Goal: Task Accomplishment & Management: Complete application form

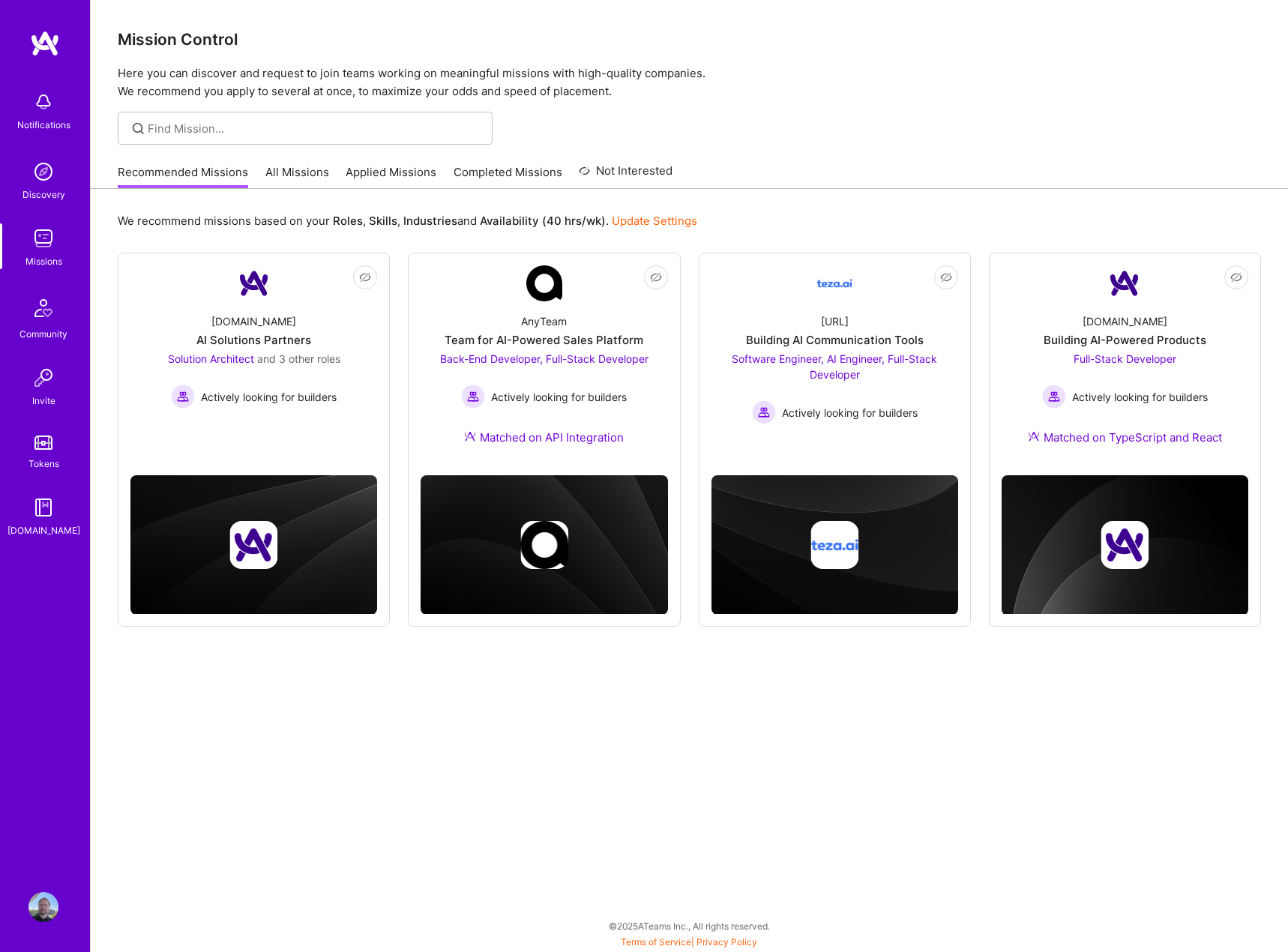
click at [36, 102] on img at bounding box center [43, 101] width 30 height 30
click at [959, 138] on div "Notifications Discovery Missions Community Invite Tokens A.Guide Profile Close …" at bounding box center [644, 472] width 1288 height 944
click at [291, 173] on link "All Missions" at bounding box center [297, 176] width 64 height 25
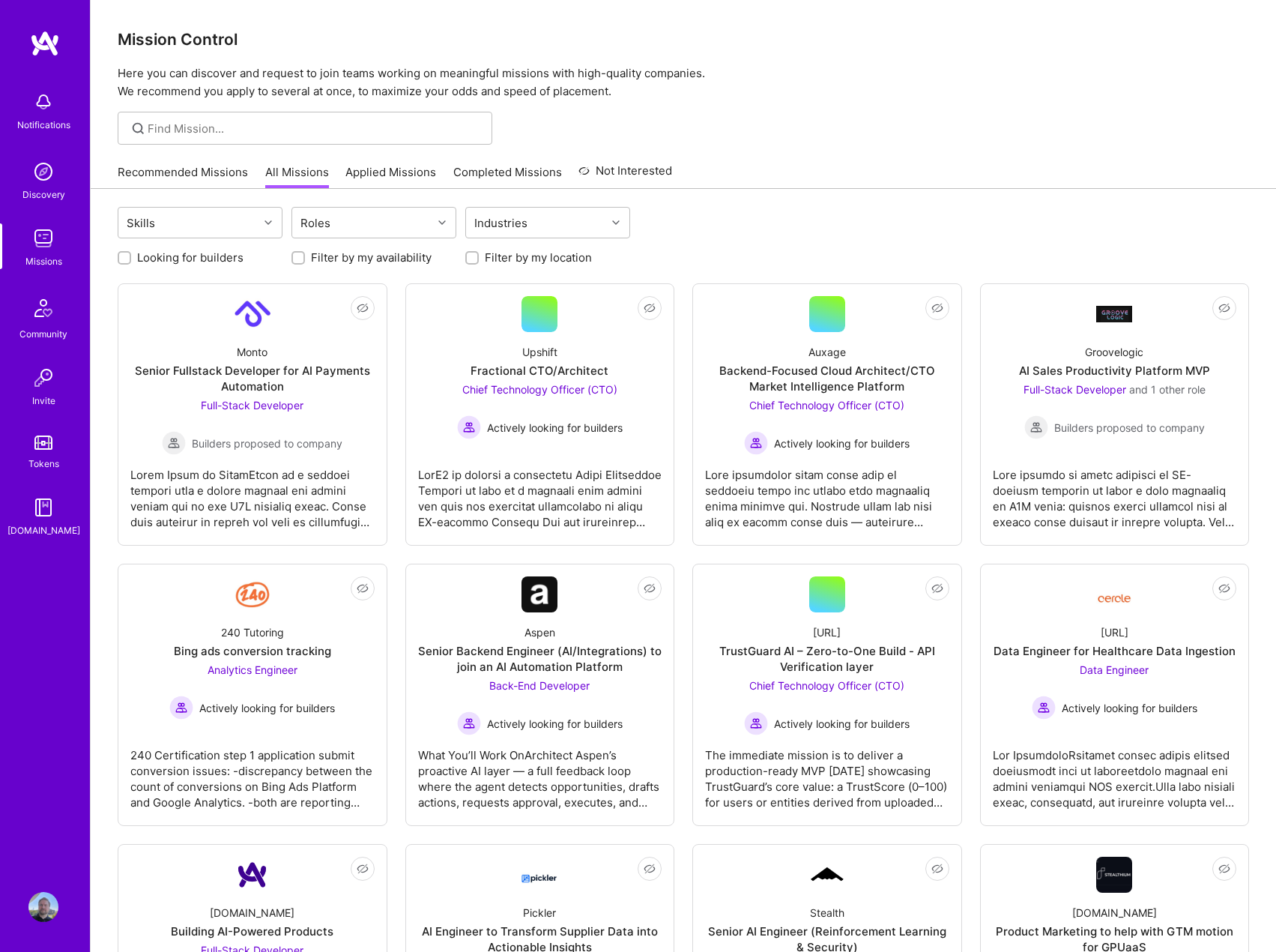
click at [475, 262] on input "Filter by my location" at bounding box center [474, 259] width 11 height 11
checkbox input "true"
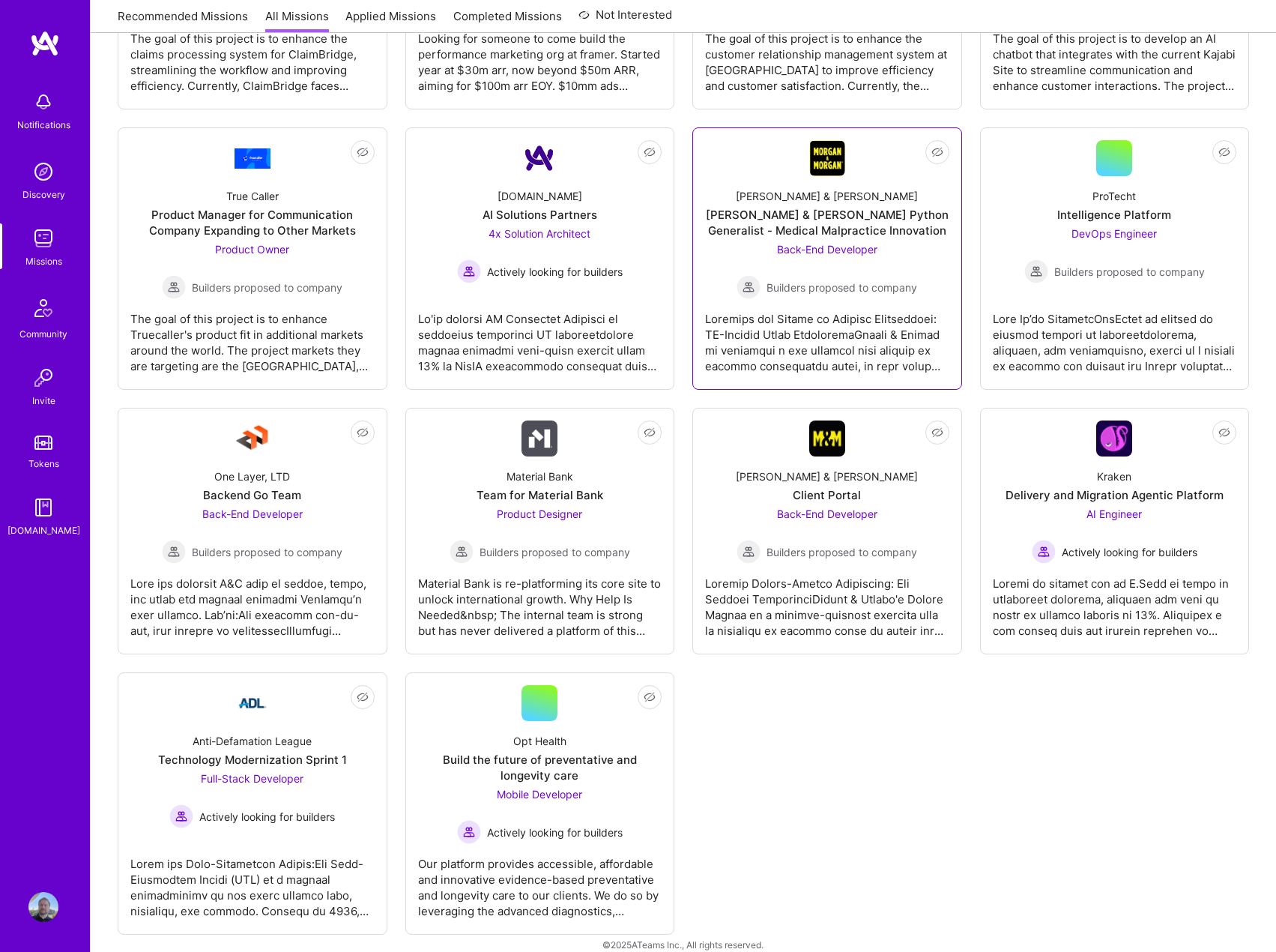
scroll to position [2152, 0]
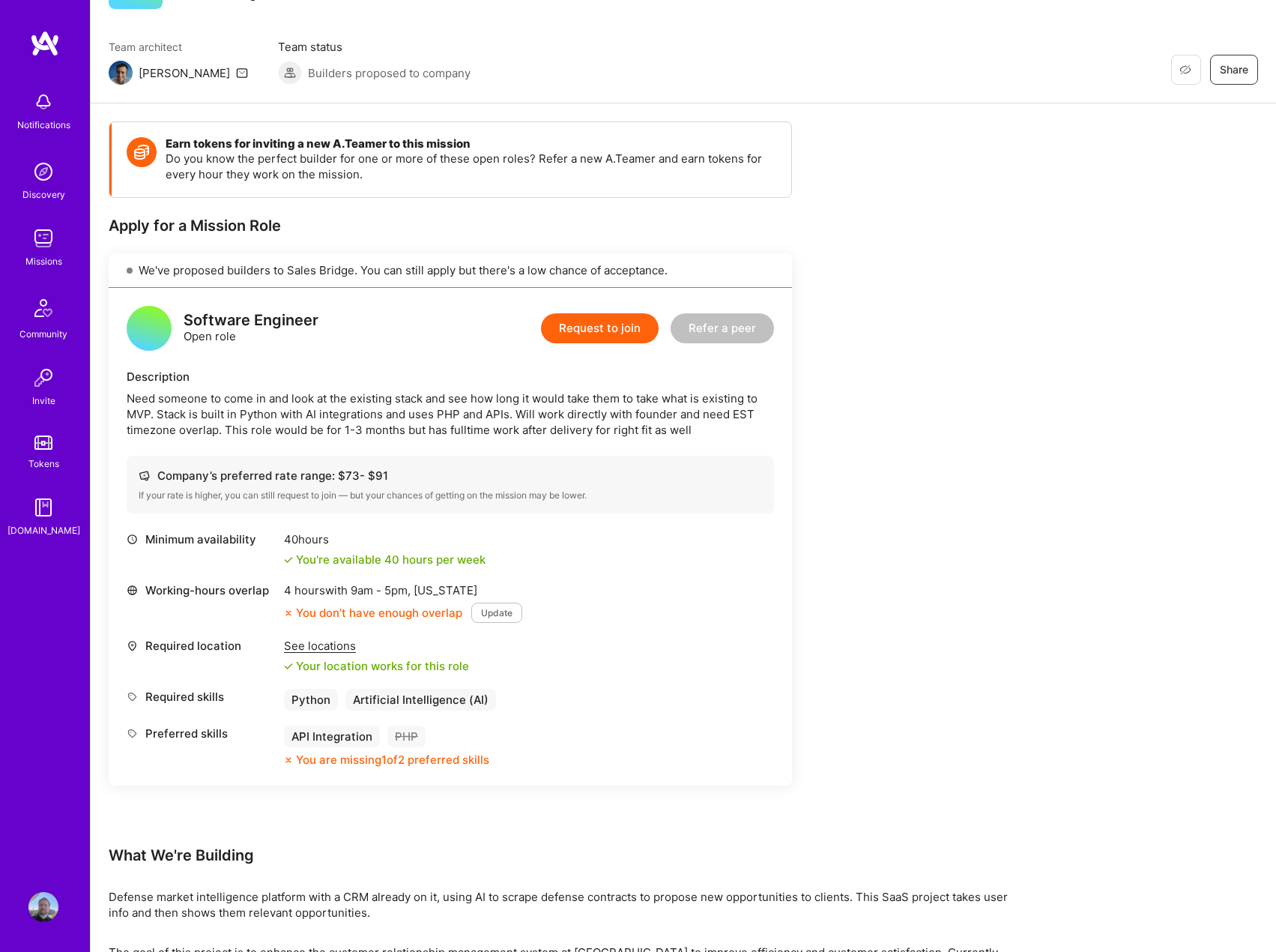
scroll to position [262, 0]
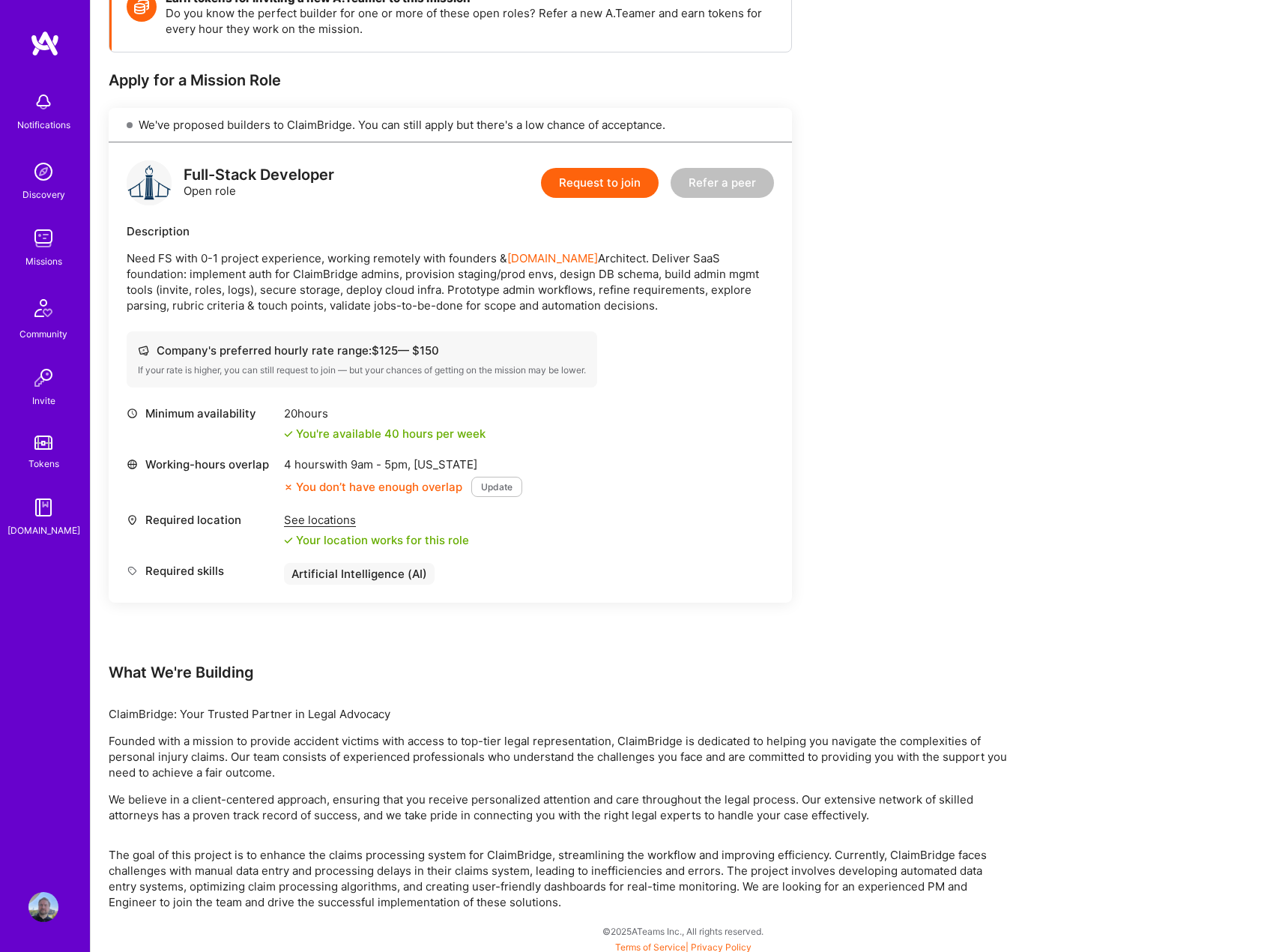
scroll to position [248, 0]
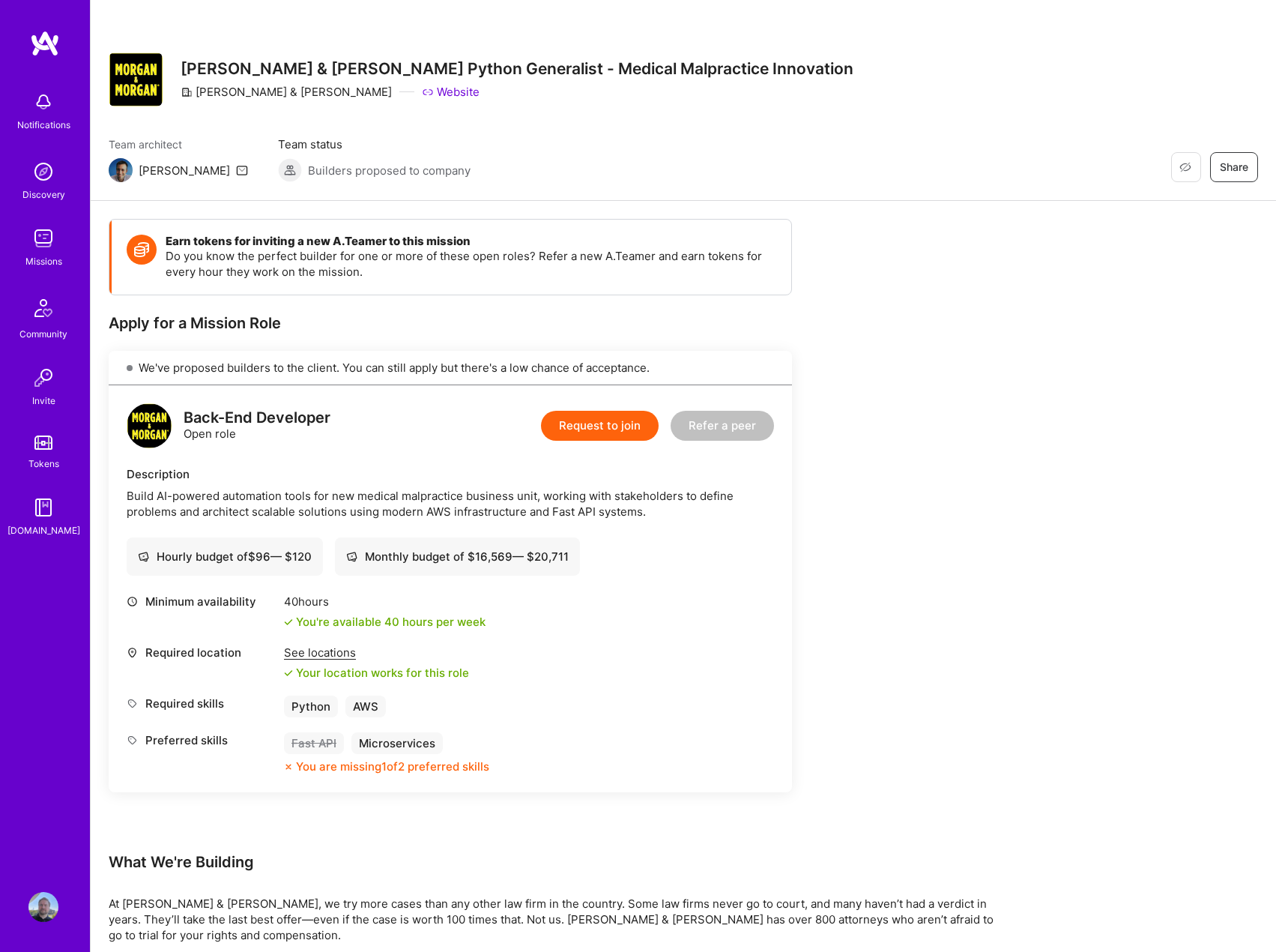
click at [59, 658] on div "Notifications Discovery Missions Community Invite Tokens A.Guide" at bounding box center [45, 450] width 90 height 841
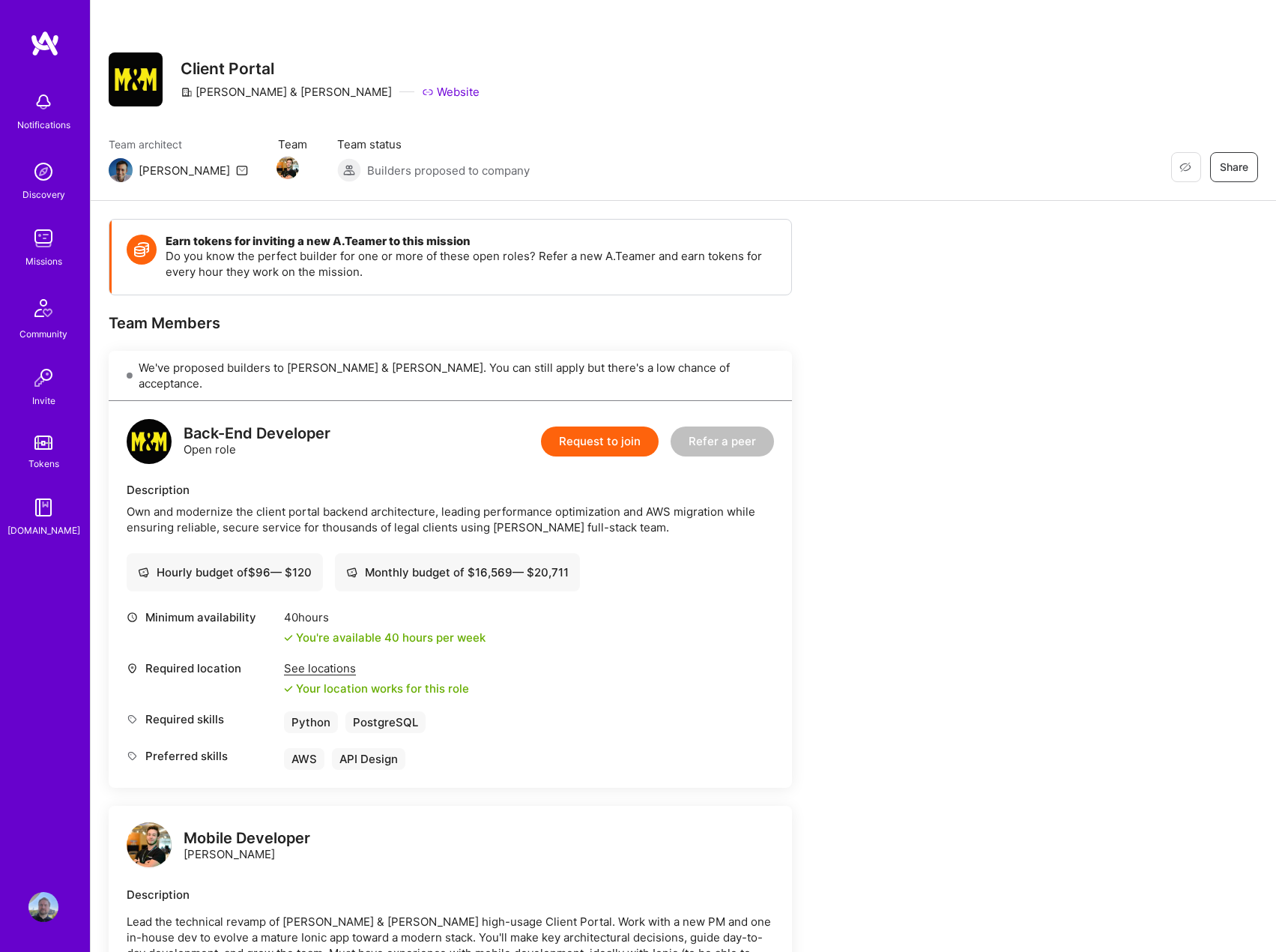
click at [593, 427] on button "Request to join" at bounding box center [600, 441] width 118 height 30
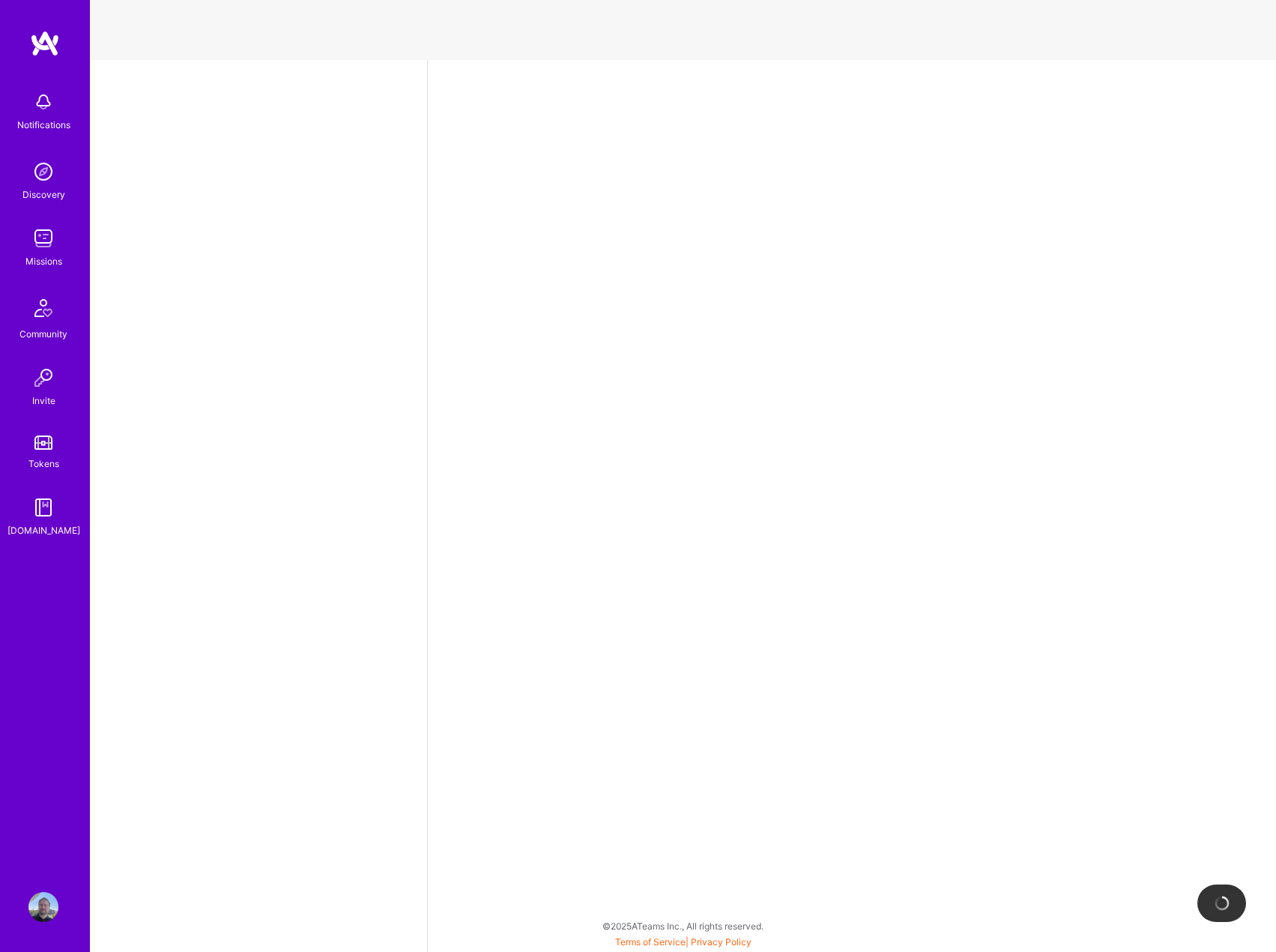
select select "PL"
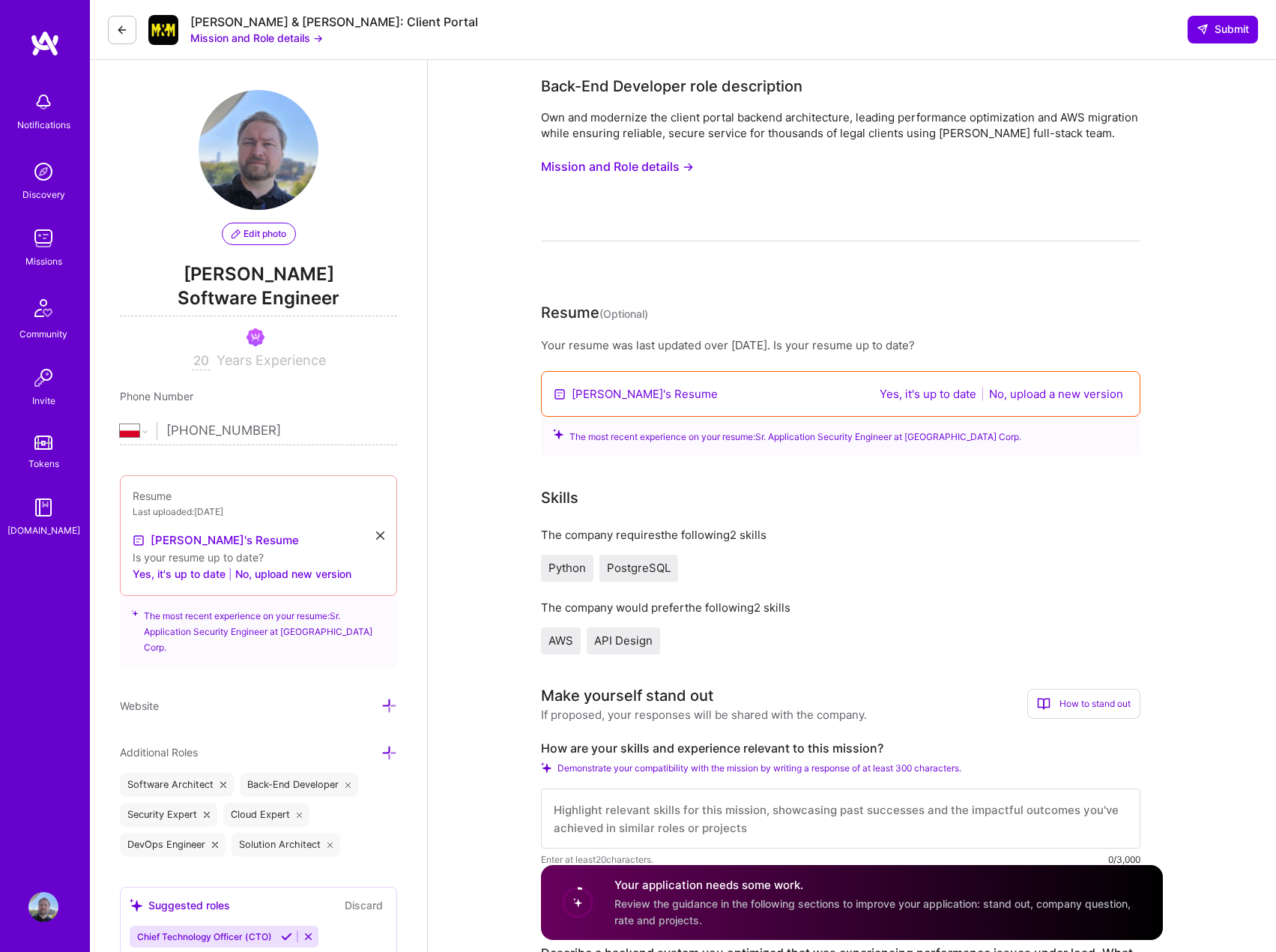
click at [947, 393] on button "Yes, it's up to date" at bounding box center [928, 394] width 106 height 17
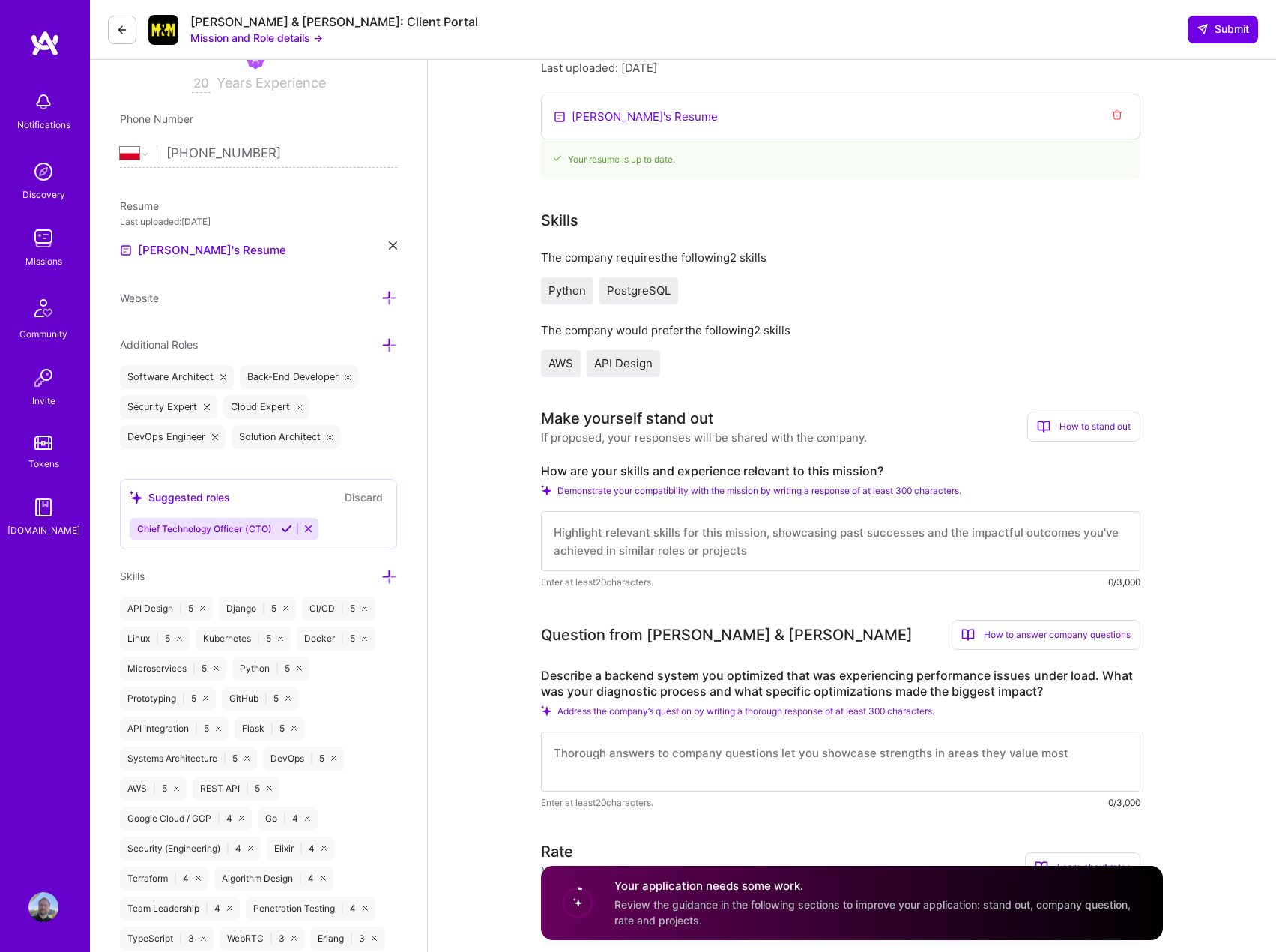
scroll to position [449, 0]
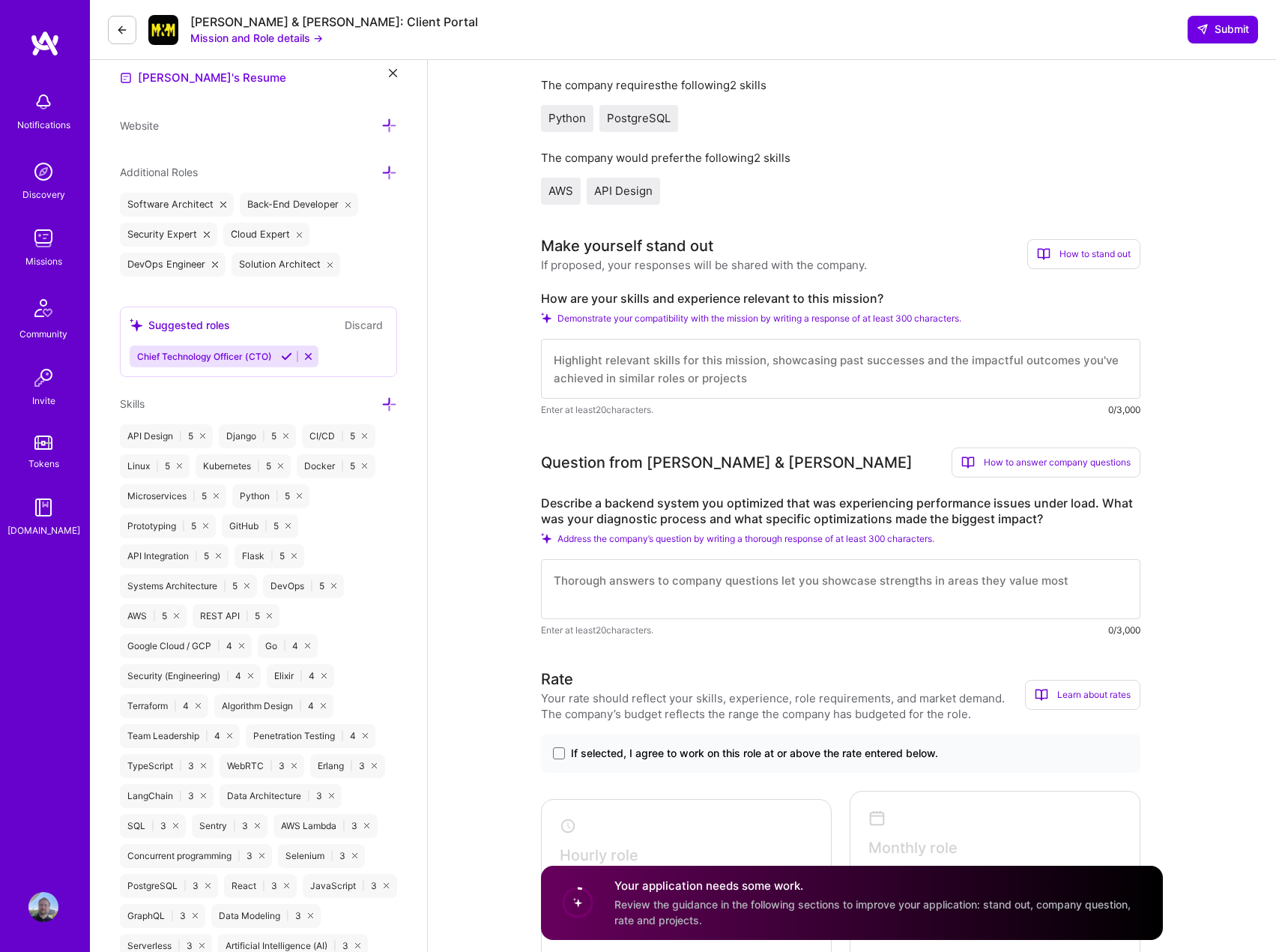
click at [285, 356] on icon at bounding box center [287, 356] width 11 height 11
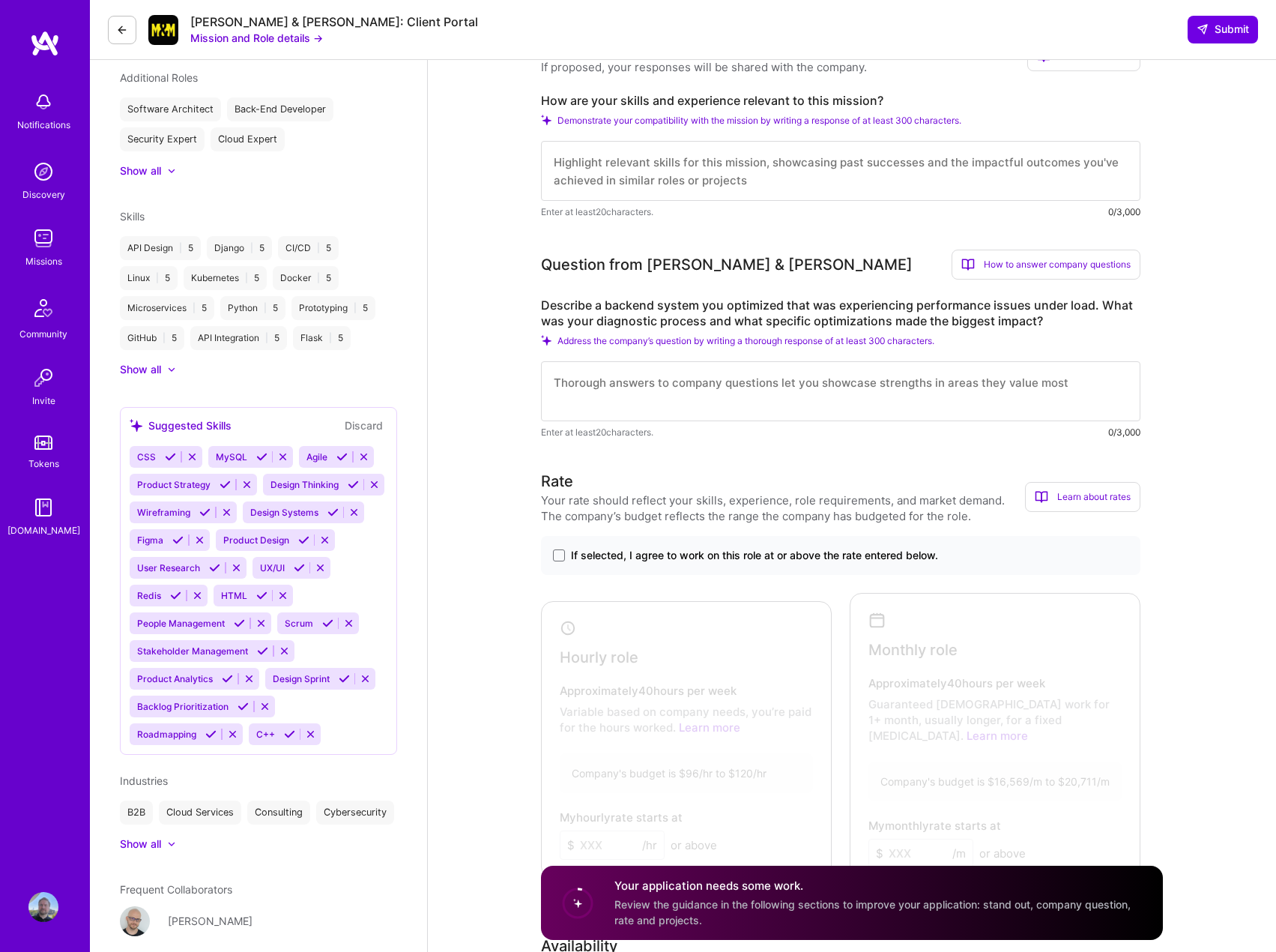
scroll to position [417, 0]
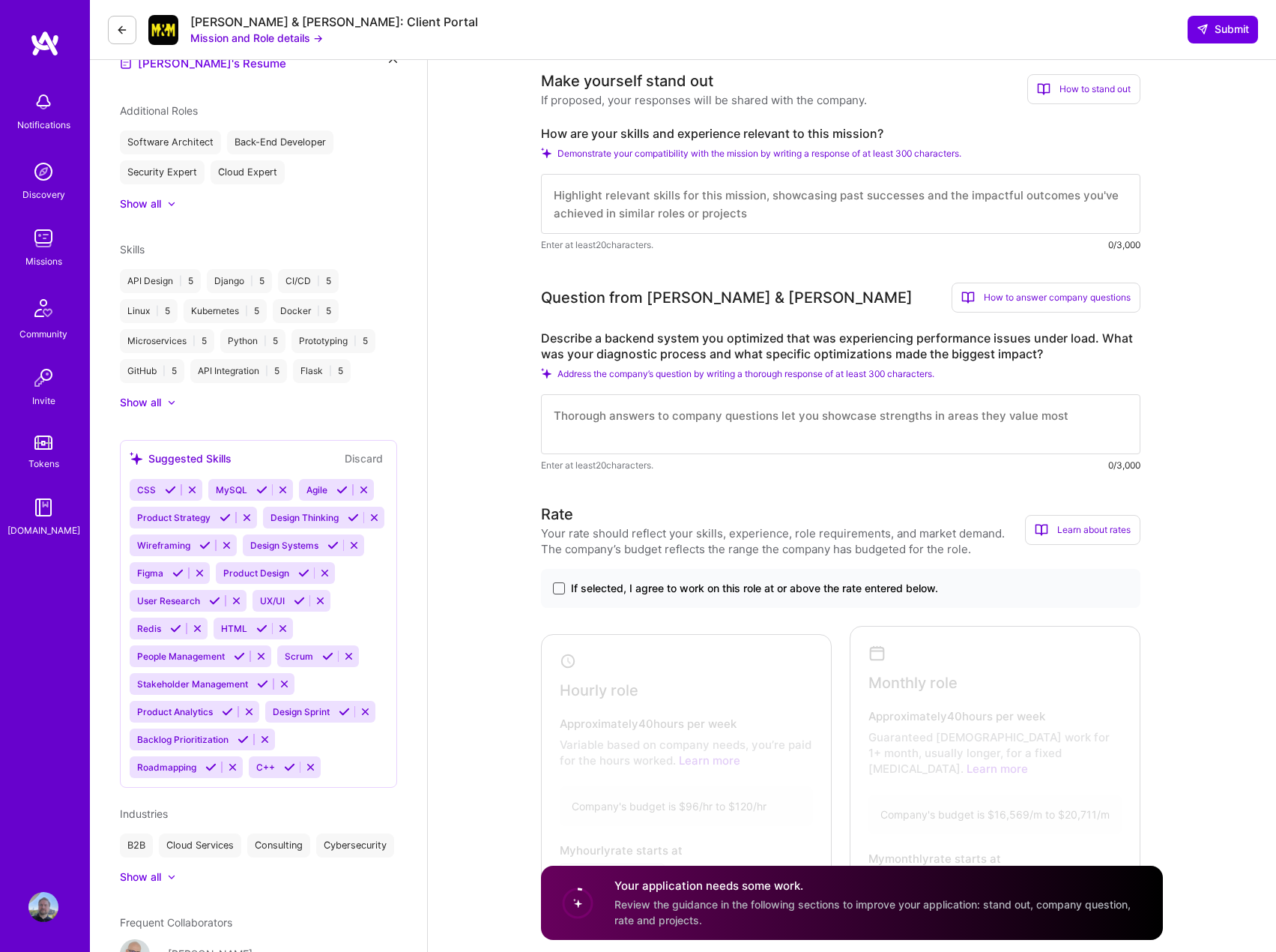
click at [557, 587] on span at bounding box center [559, 589] width 12 height 12
click at [0, 0] on input "If selected, I agree to work on this role at or above the rate entered below." at bounding box center [0, 0] width 0 height 0
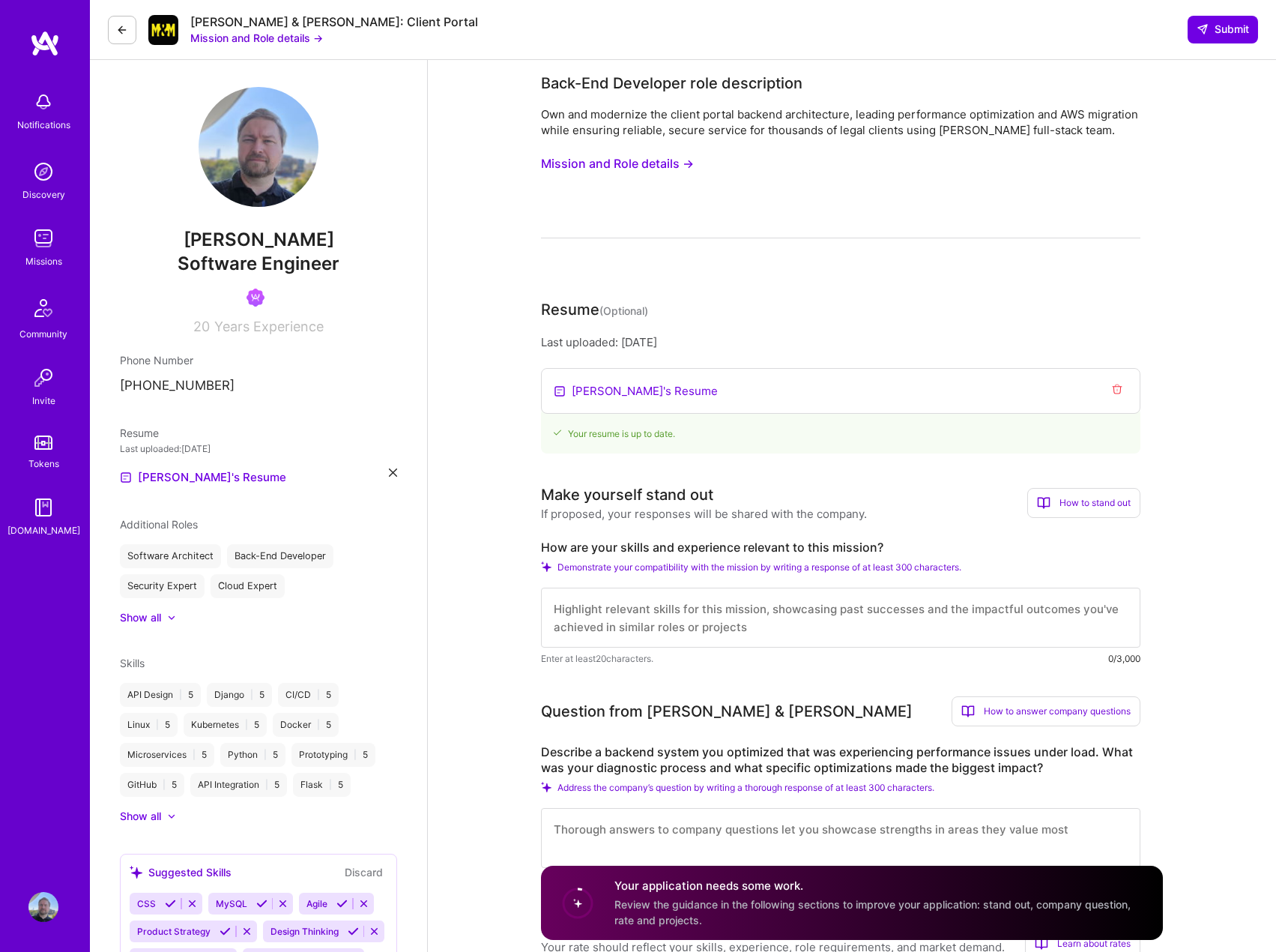
scroll to position [5, 0]
click at [604, 158] on button "Mission and Role details →" at bounding box center [617, 162] width 153 height 27
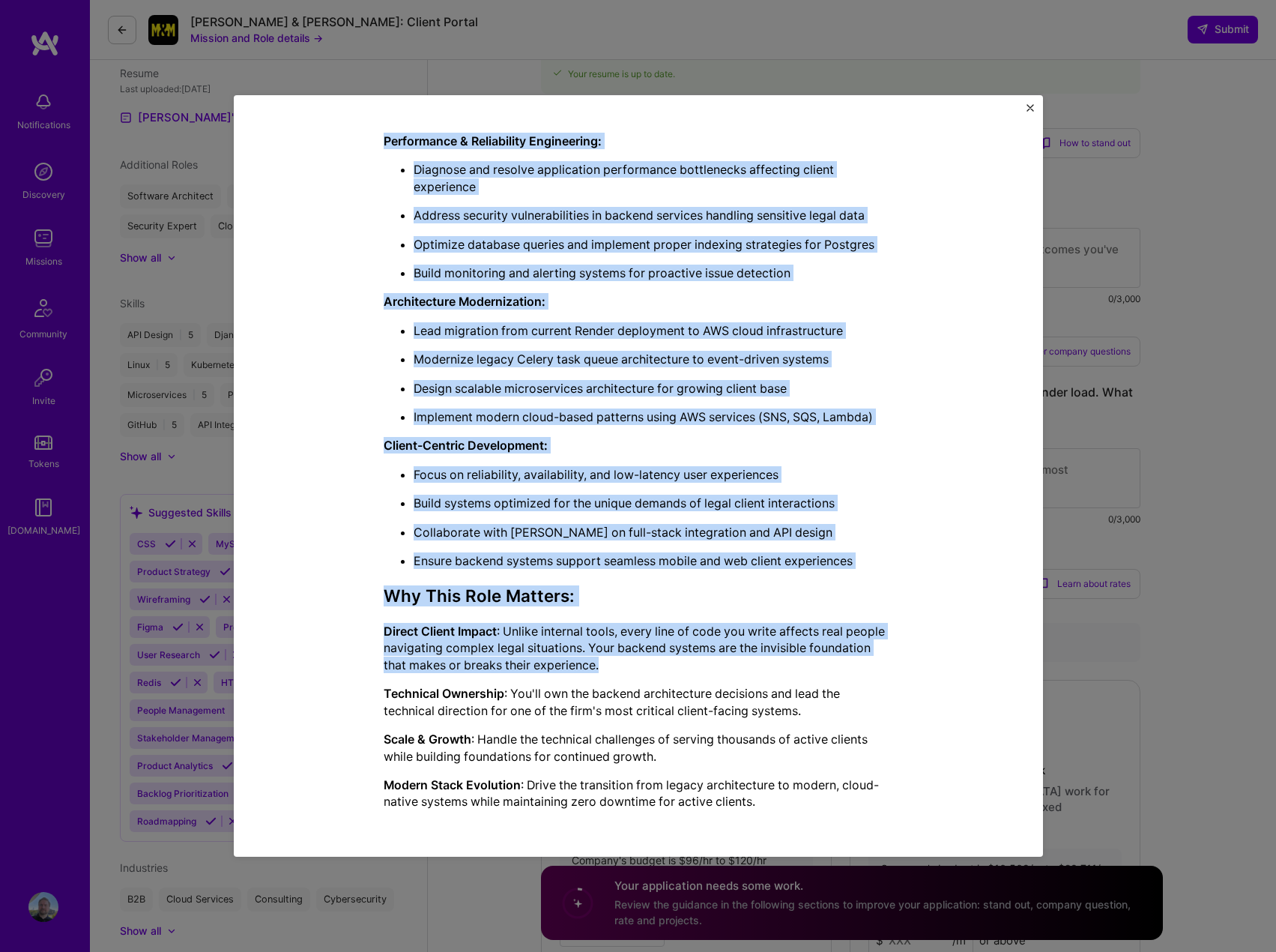
scroll to position [379, 0]
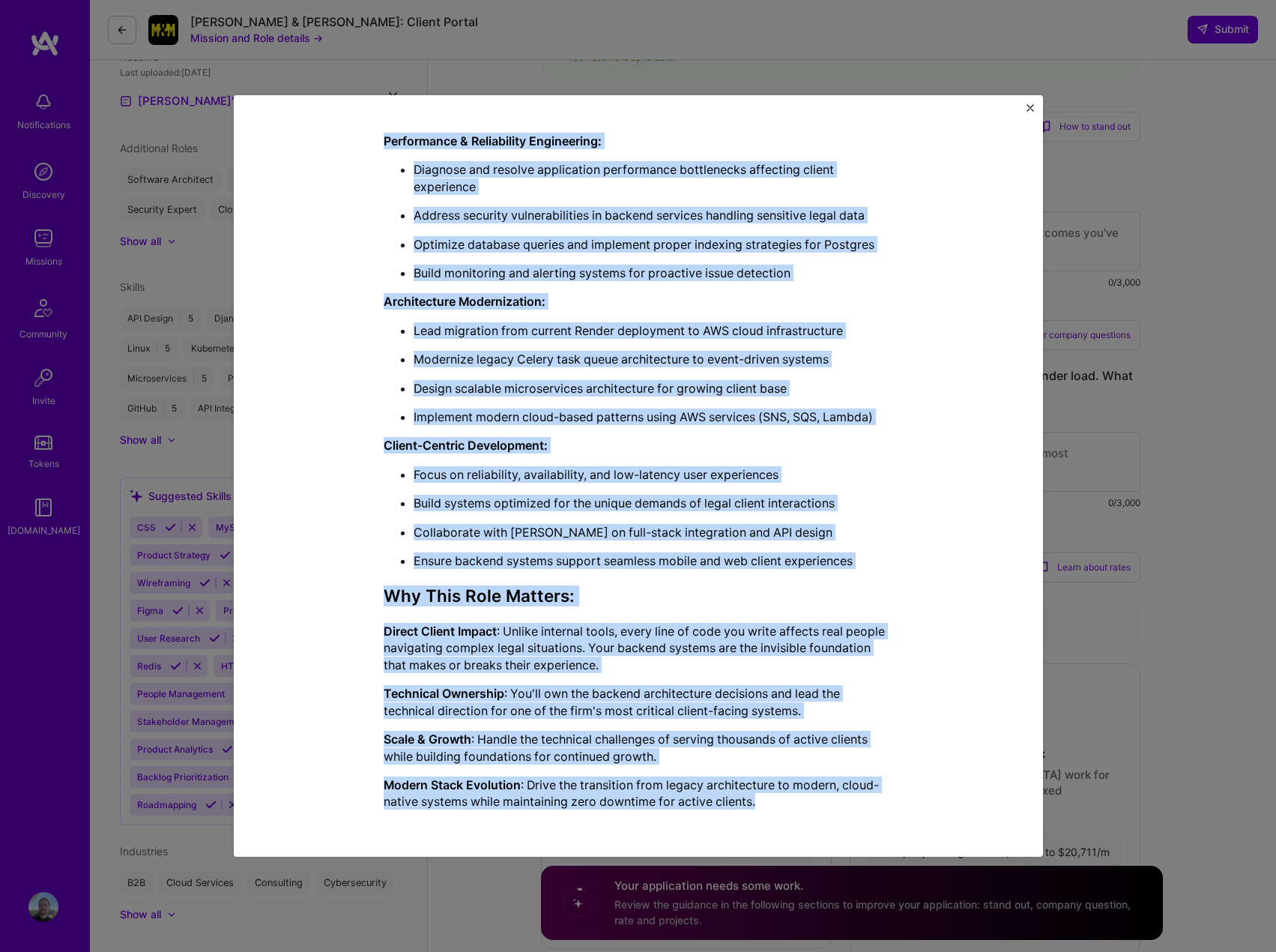
drag, startPoint x: 478, startPoint y: 139, endPoint x: 786, endPoint y: 799, distance: 728.3
click at [786, 799] on div "Mission Description and Role Details Back-End Developer role description Own an…" at bounding box center [639, 173] width 509 height 1298
copy div "Mission Description and Role Details Back-End Developer role description Own an…"
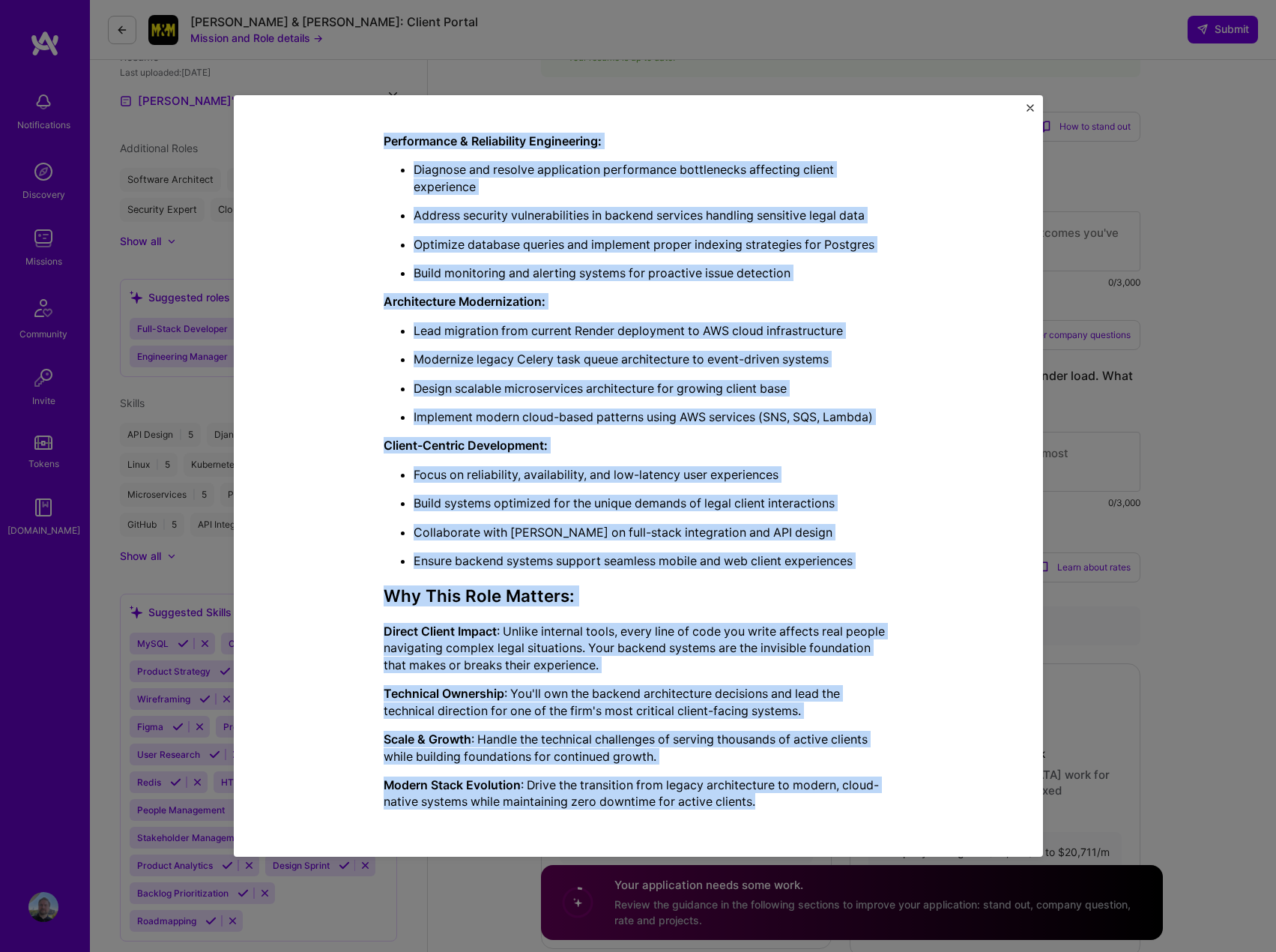
click at [1031, 108] on img "Close" at bounding box center [1030, 108] width 8 height 8
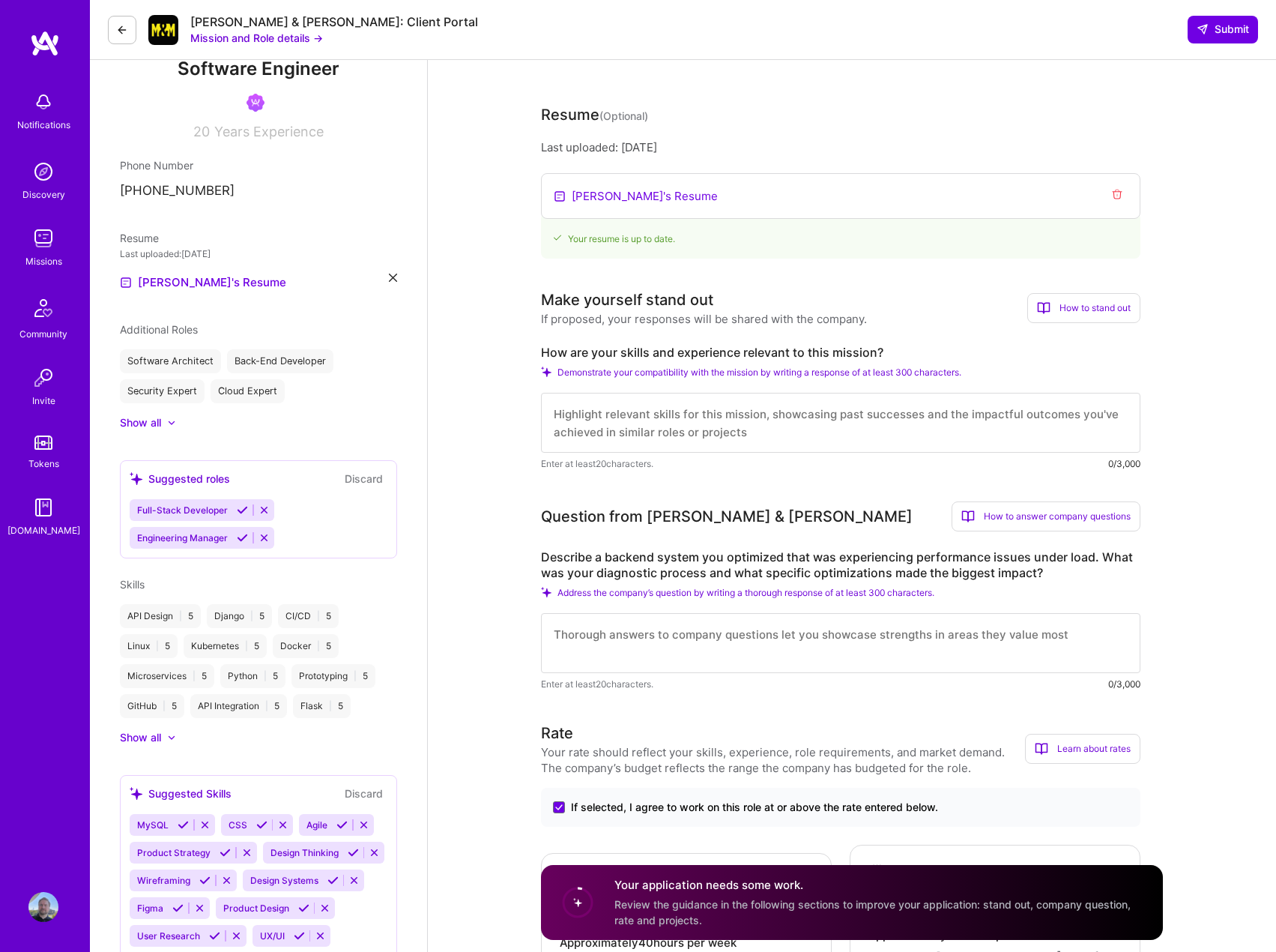
scroll to position [375, 0]
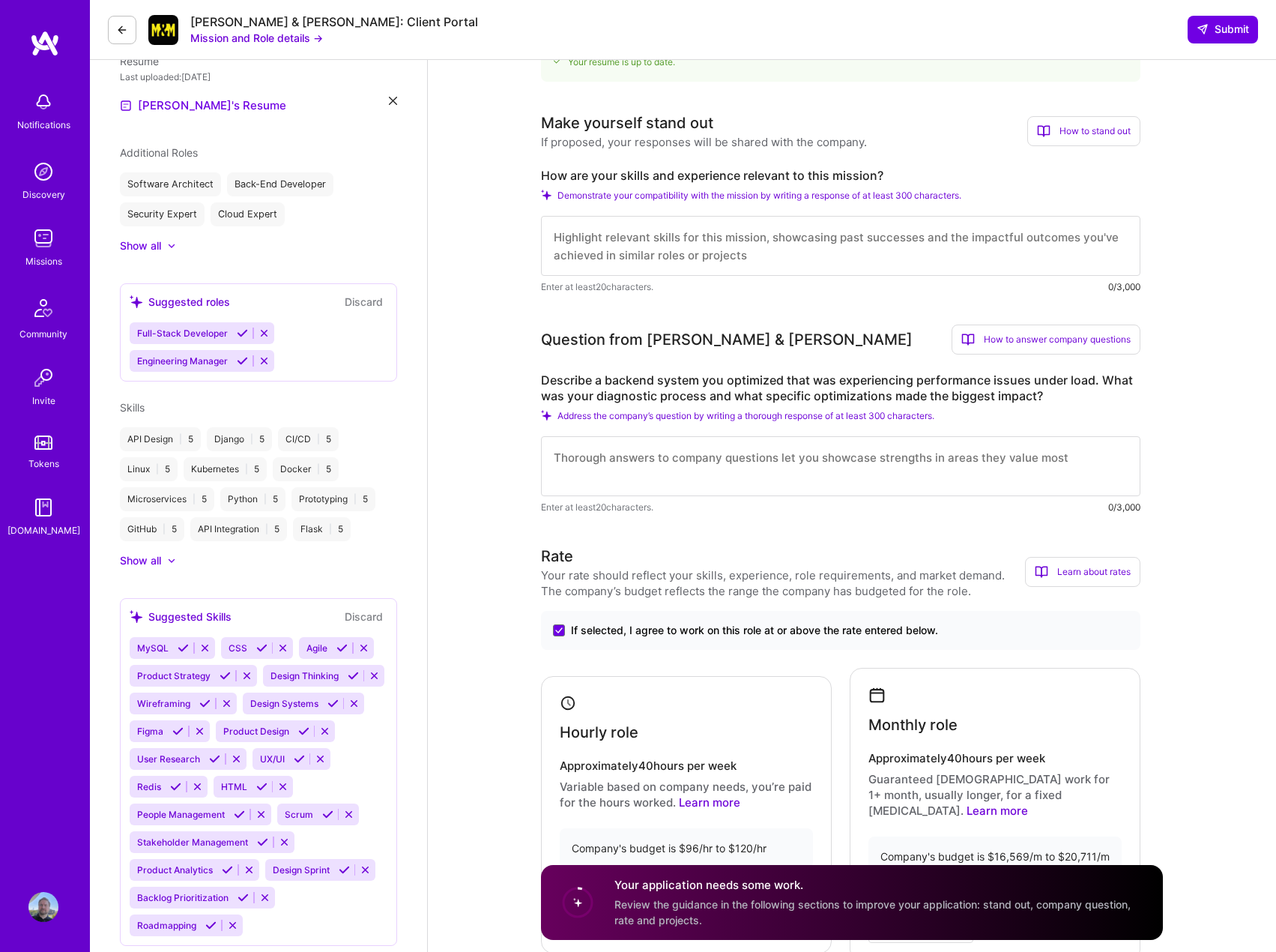
click at [616, 174] on label "How are your skills and experience relevant to this mission?" at bounding box center [841, 176] width 599 height 16
copy label "How are your skills and experience relevant to this mission?"
click at [626, 247] on textarea at bounding box center [841, 246] width 599 height 60
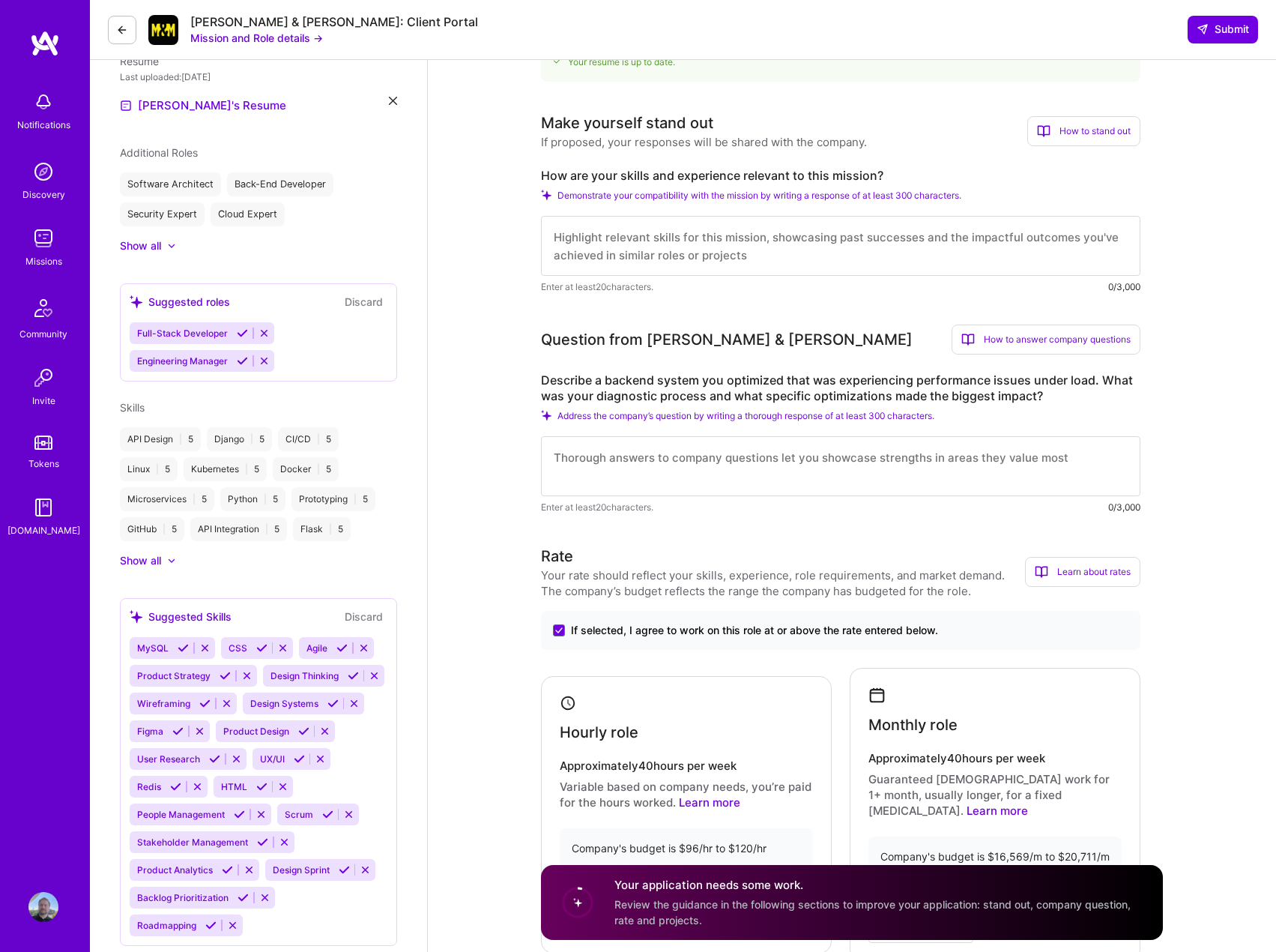
paste textarea "This mission's requirements for skills and experience reflects my skills and ex…"
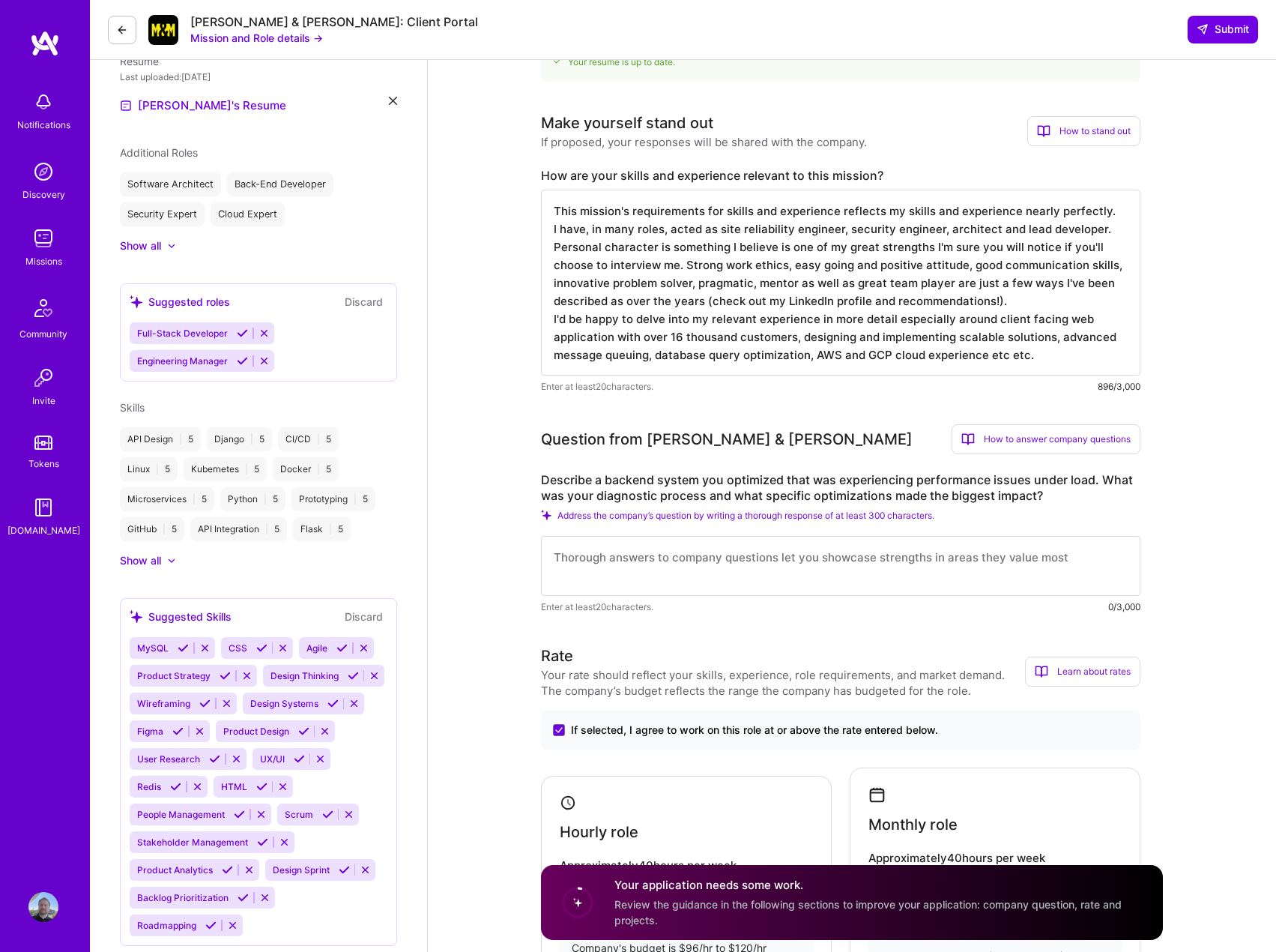
type textarea "This mission's requirements for skills and experience reflects my skills and ex…"
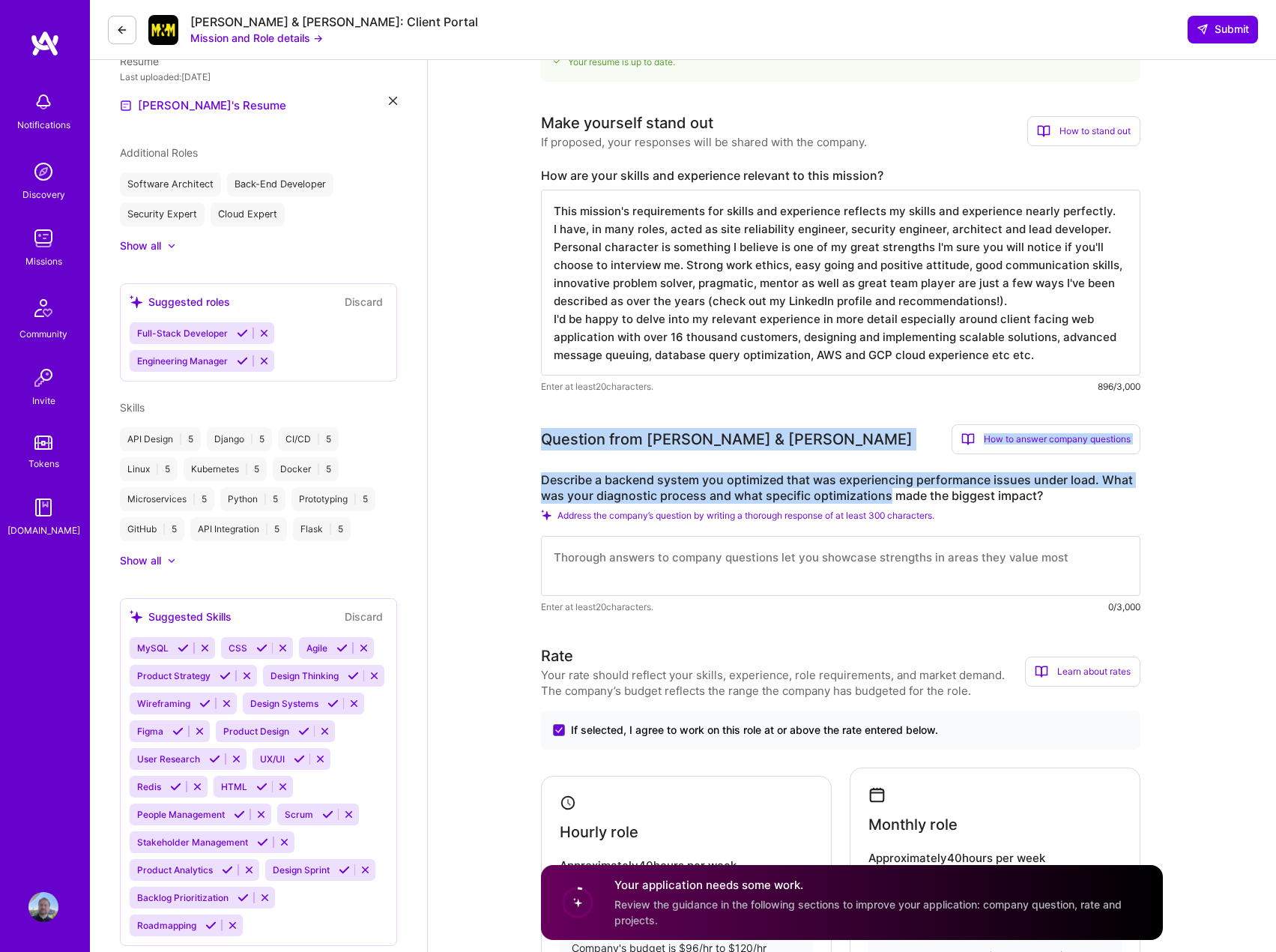
drag, startPoint x: 541, startPoint y: 443, endPoint x: 891, endPoint y: 492, distance: 353.4
click at [889, 493] on div "Question from Morgan & Morgan How to answer company questions Mastering company…" at bounding box center [841, 519] width 599 height 190
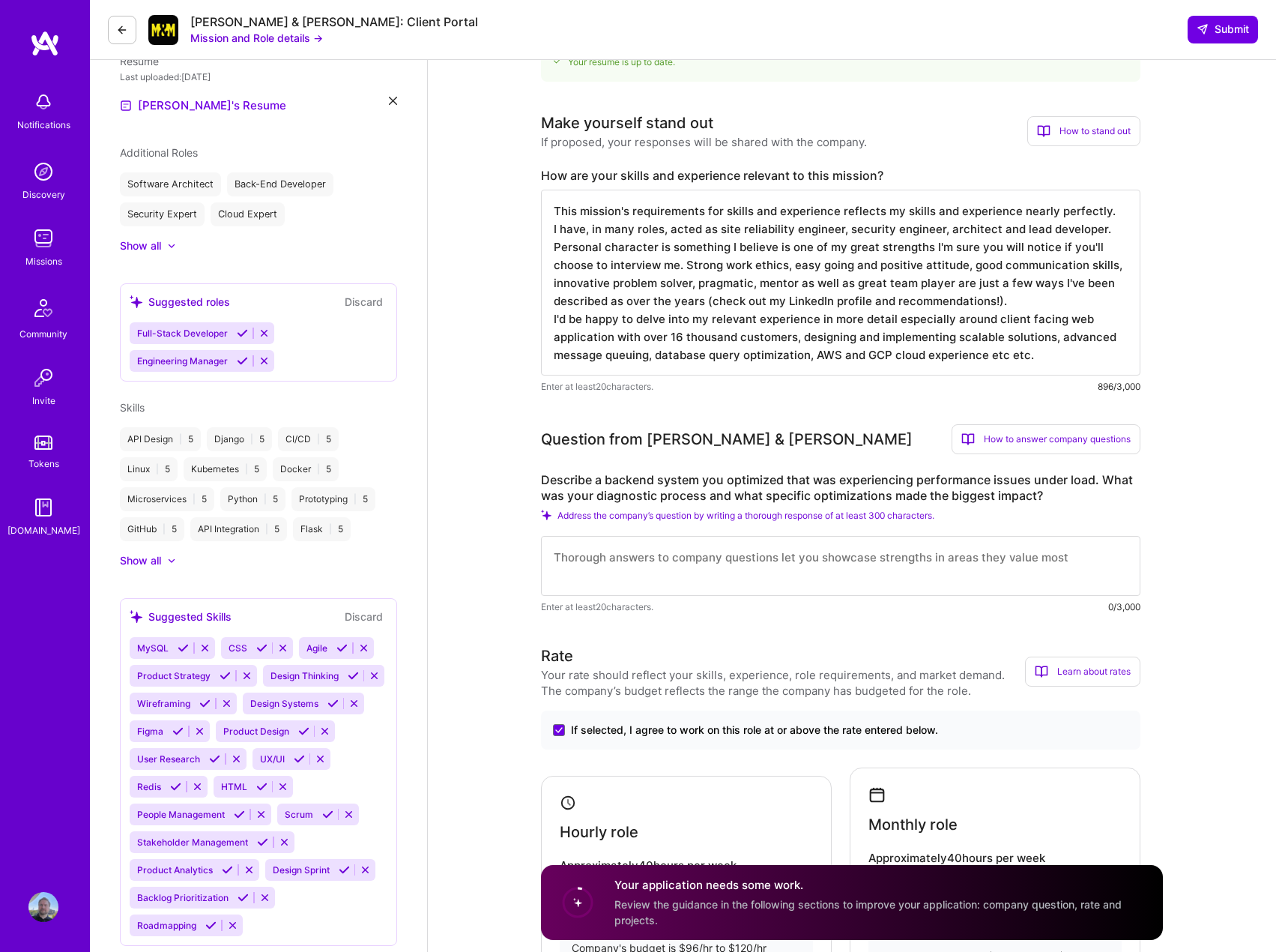
click at [1005, 496] on label "Describe a backend system you optimized that was experiencing performance issue…" at bounding box center [841, 487] width 599 height 31
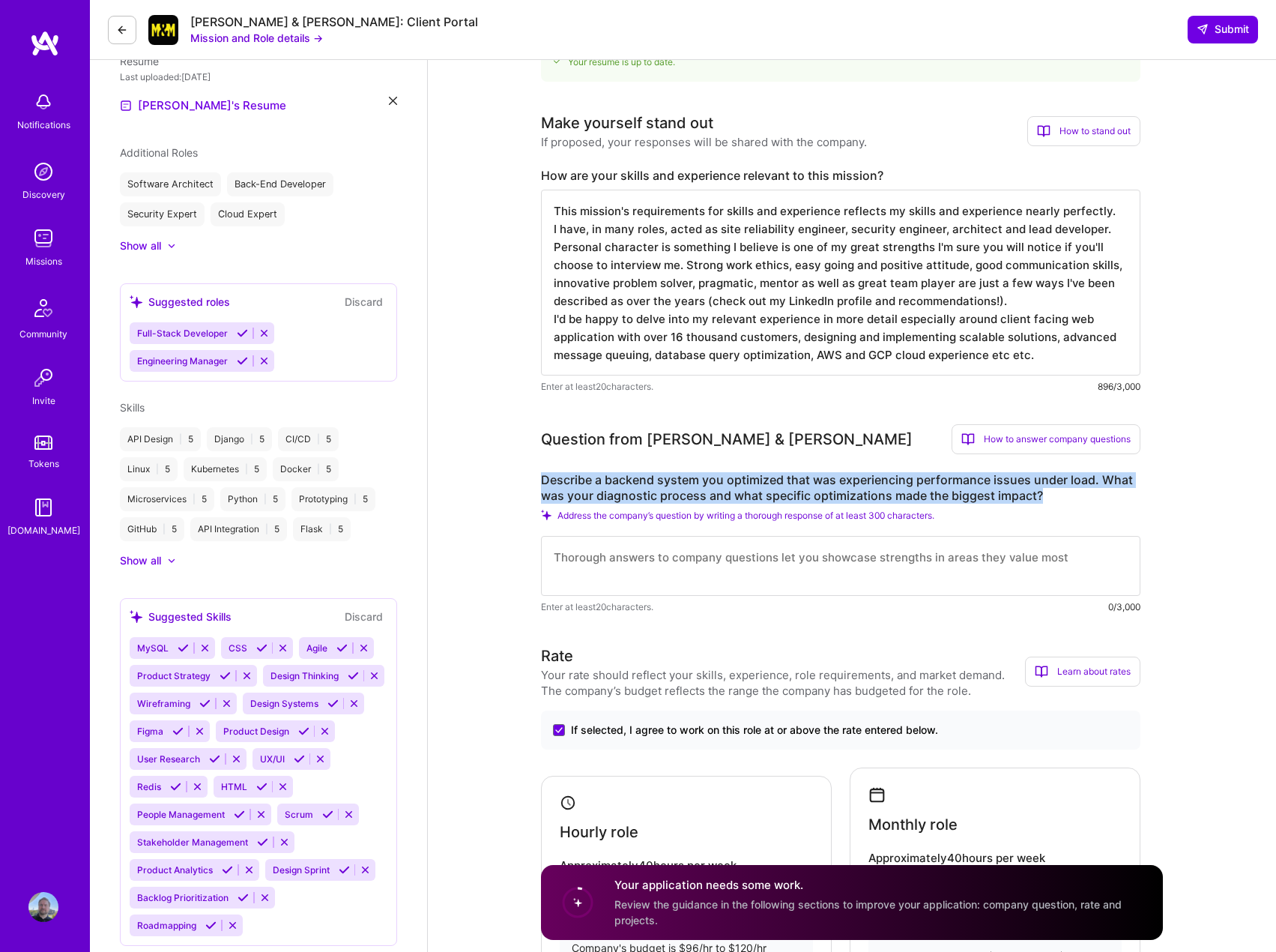
drag, startPoint x: 1046, startPoint y: 492, endPoint x: 541, endPoint y: 464, distance: 505.8
click at [541, 464] on div "Question from Morgan & Morgan How to answer company questions Mastering company…" at bounding box center [841, 519] width 599 height 190
copy label "Describe a backend system you optimized that was experiencing performance issue…"
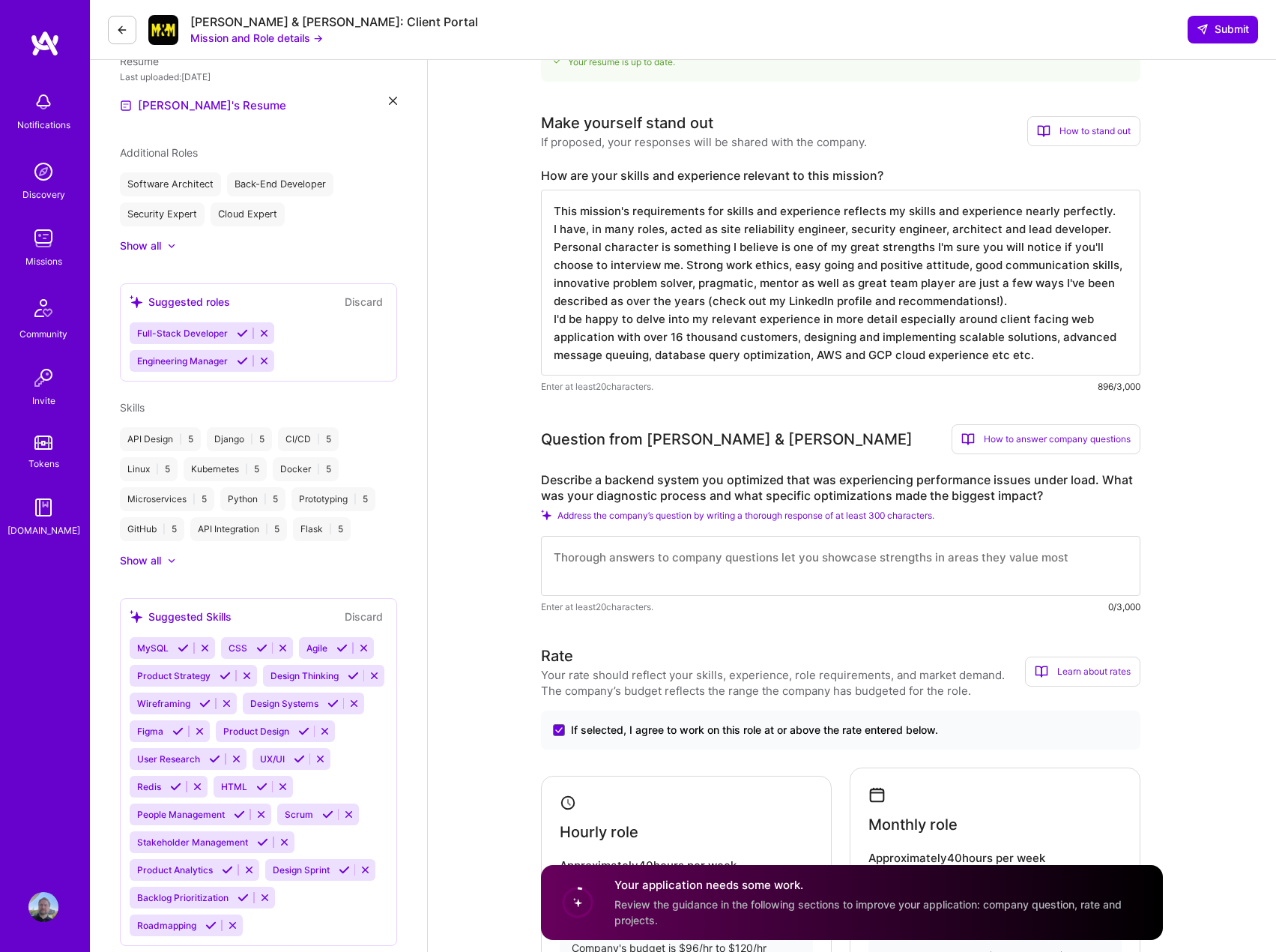
click at [670, 432] on div "Question from Morgan & Morgan" at bounding box center [727, 440] width 372 height 23
copy div "Question from Morgan & Morgan"
click at [558, 483] on label "Describe a backend system you optimized that was experiencing performance issue…" at bounding box center [841, 487] width 599 height 31
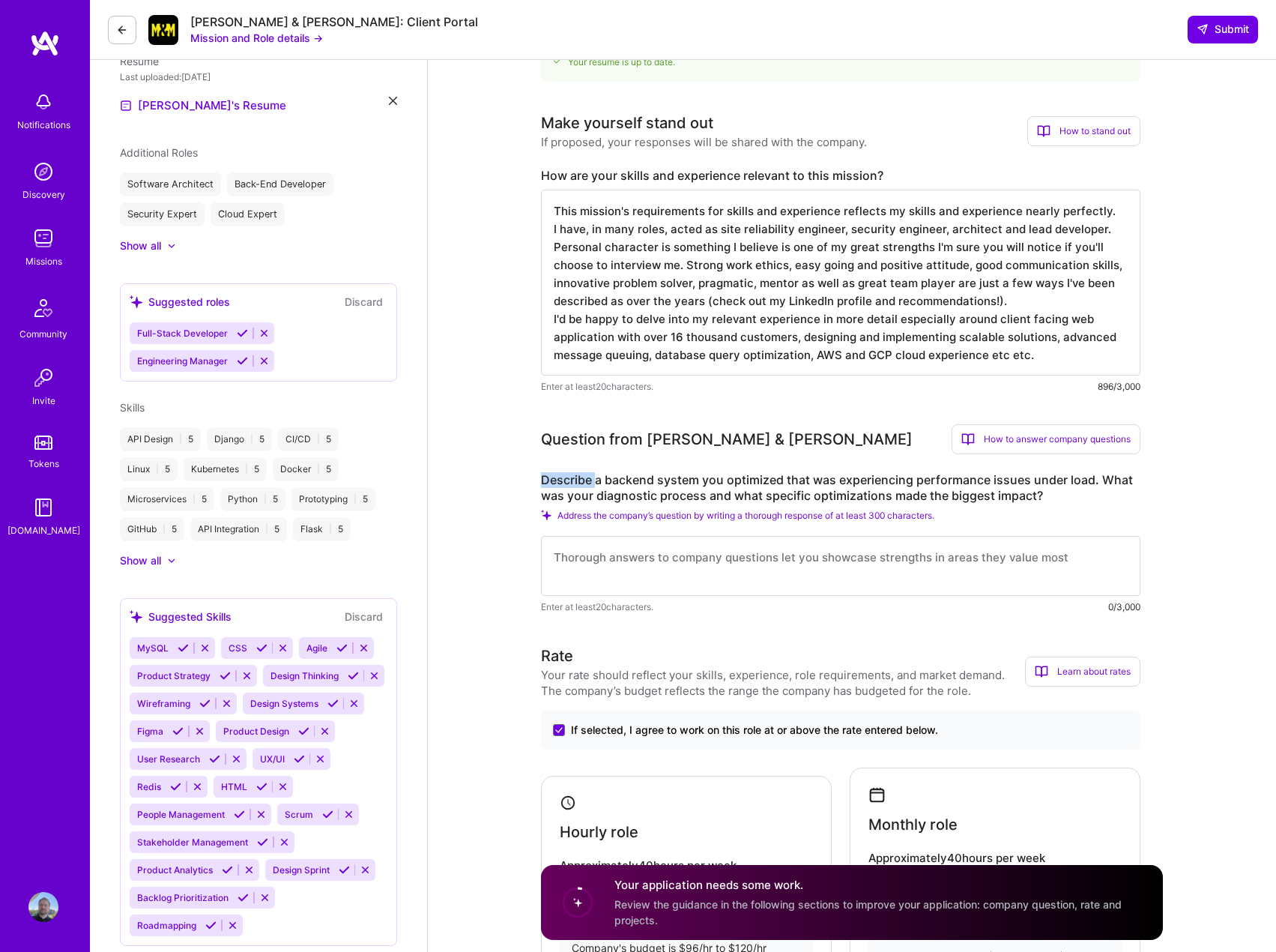
click at [558, 483] on label "Describe a backend system you optimized that was experiencing performance issue…" at bounding box center [841, 487] width 599 height 31
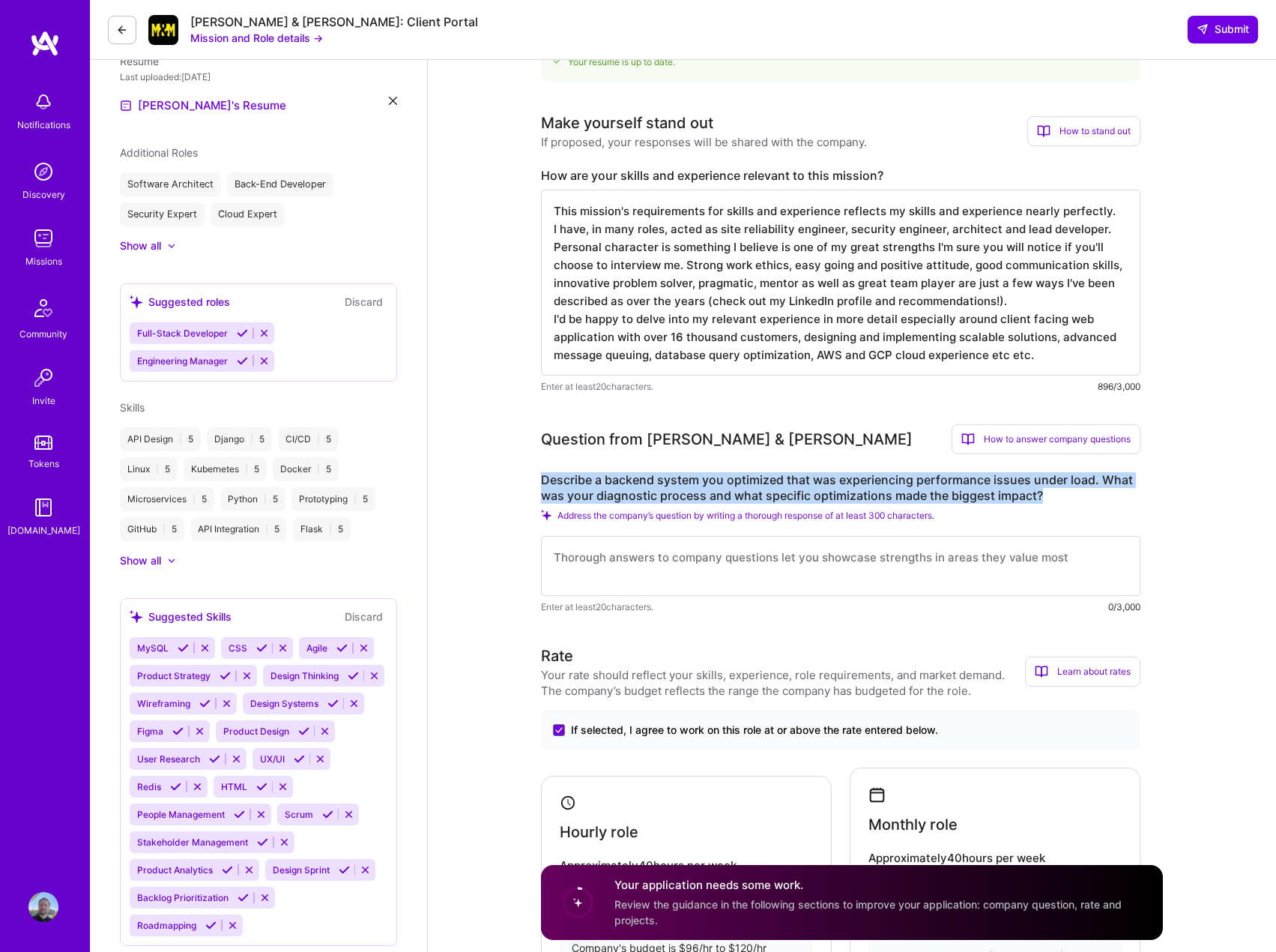
click at [558, 483] on label "Describe a backend system you optimized that was experiencing performance issue…" at bounding box center [841, 487] width 599 height 31
copy label "Describe a backend system you optimized that was experiencing performance issue…"
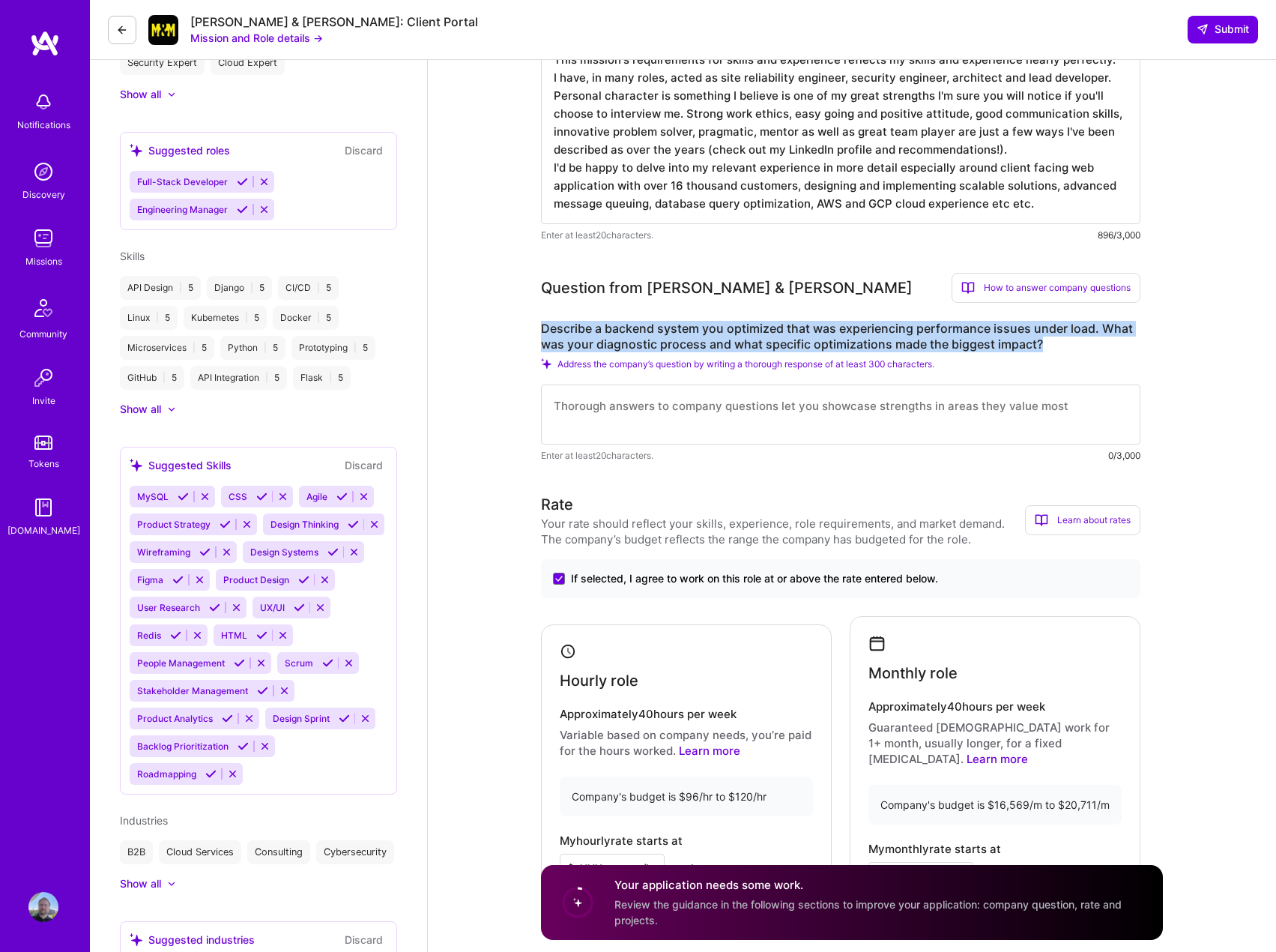
scroll to position [599, 0]
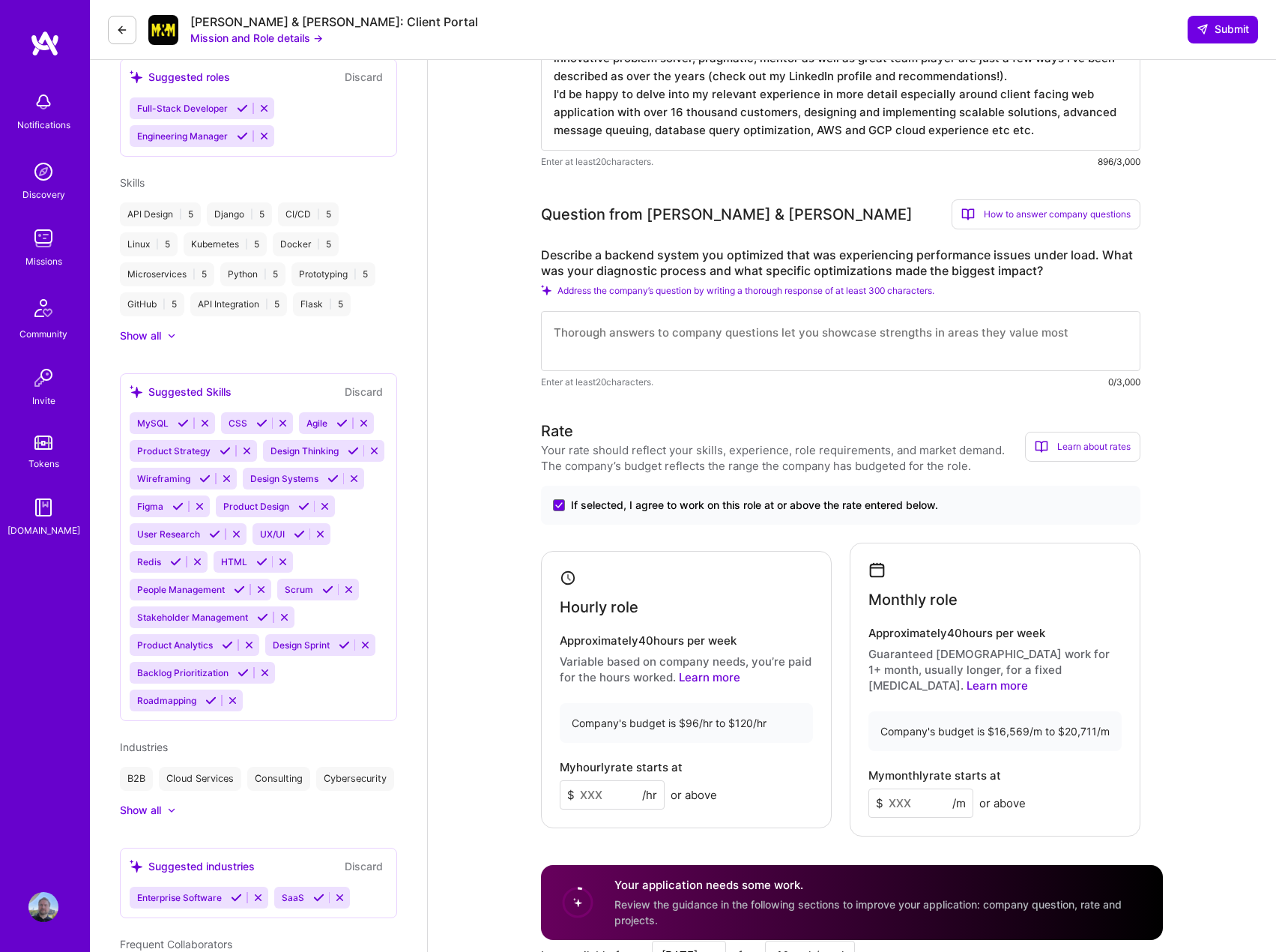
click at [600, 789] on input at bounding box center [612, 795] width 105 height 29
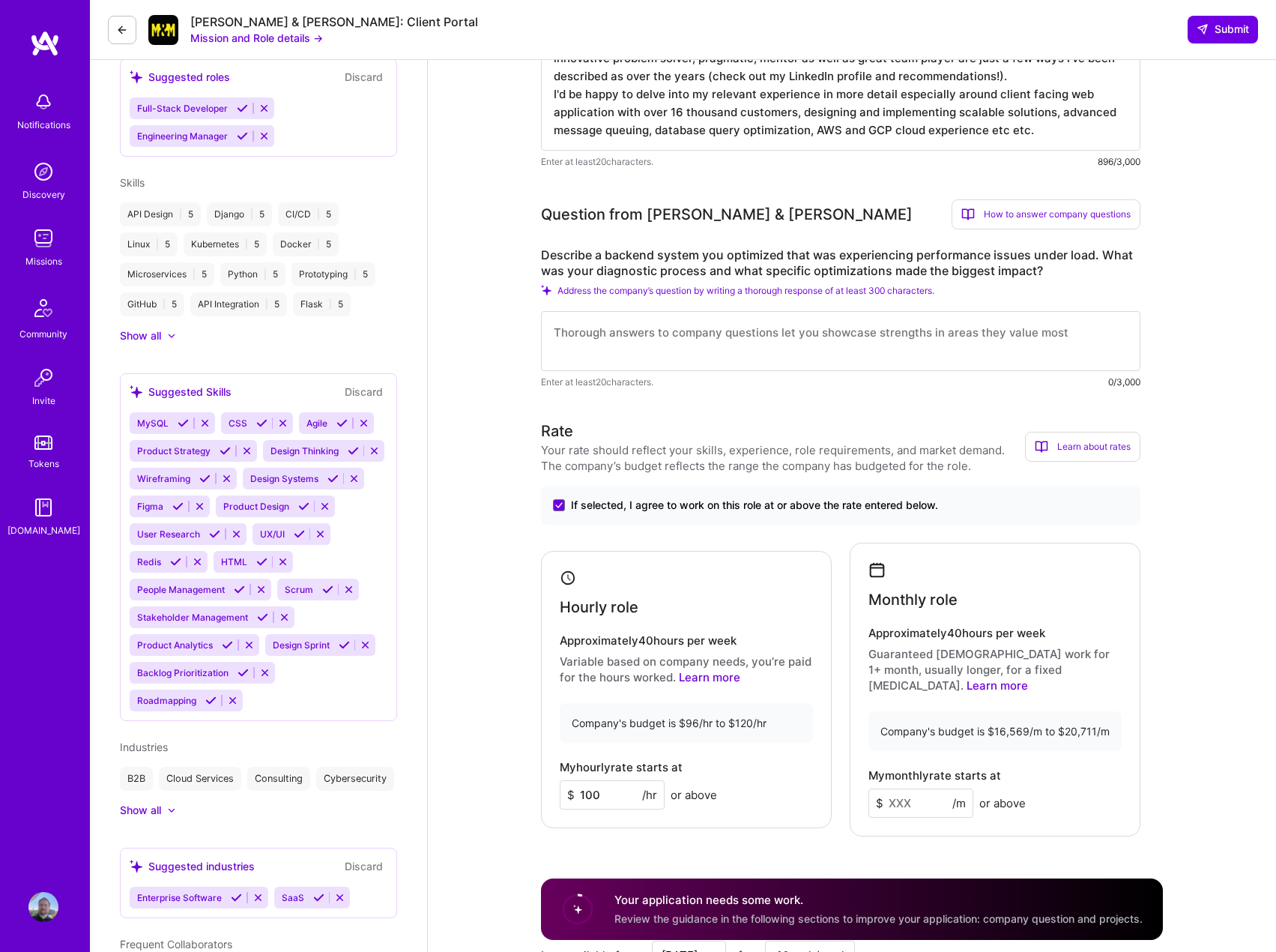
type input "100"
click at [905, 792] on input at bounding box center [921, 803] width 105 height 29
type input "17000"
click at [1007, 735] on div "Monthly role Approximately 40 hours per week Guaranteed full-time work for 1+ m…" at bounding box center [995, 690] width 290 height 294
click at [932, 711] on div "Company's budget is $16,569/m to $20,711/m" at bounding box center [995, 731] width 253 height 40
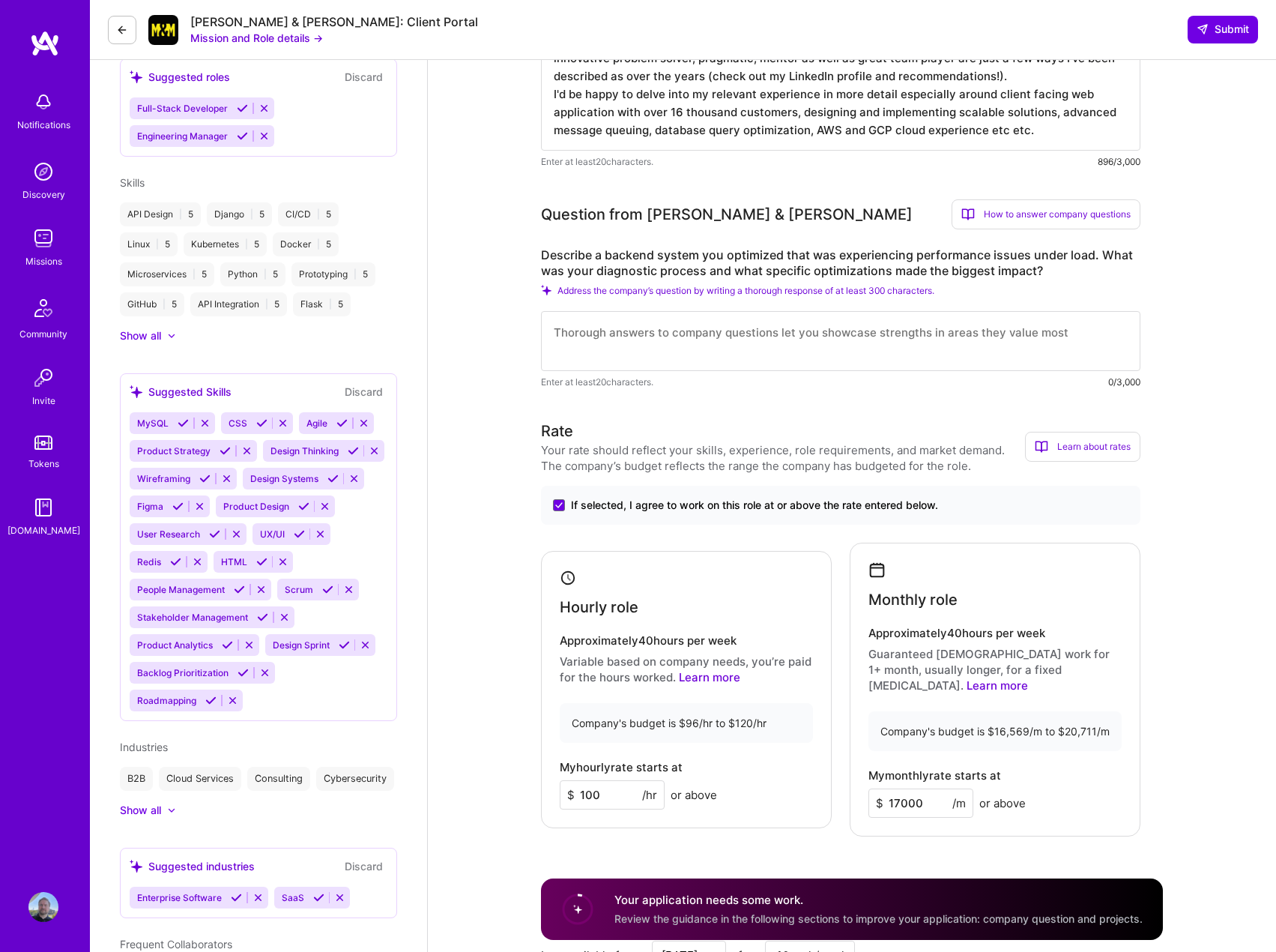
click at [924, 711] on div "Company's budget is $16,569/m to $20,711/m" at bounding box center [995, 731] width 253 height 40
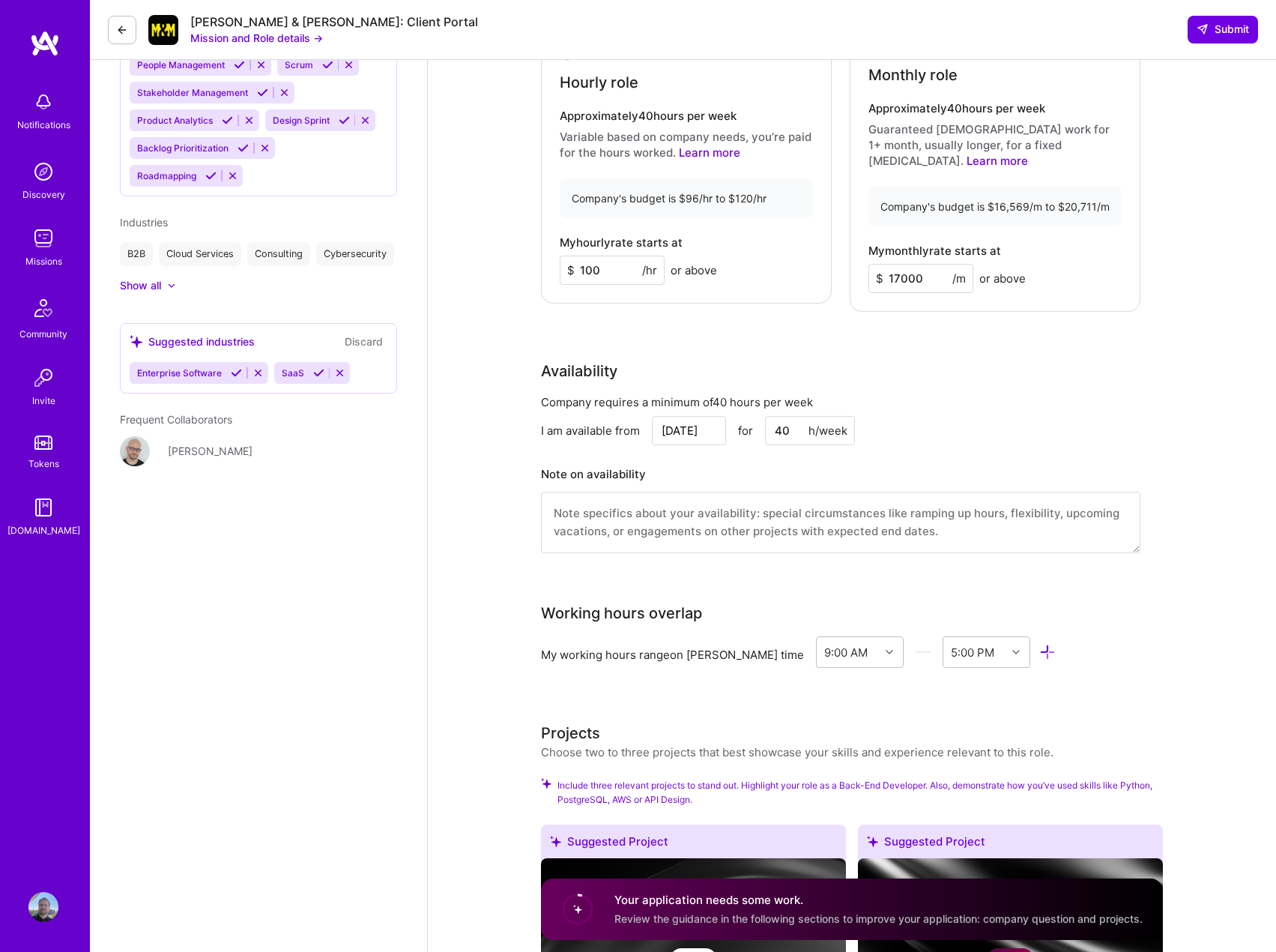
scroll to position [1199, 0]
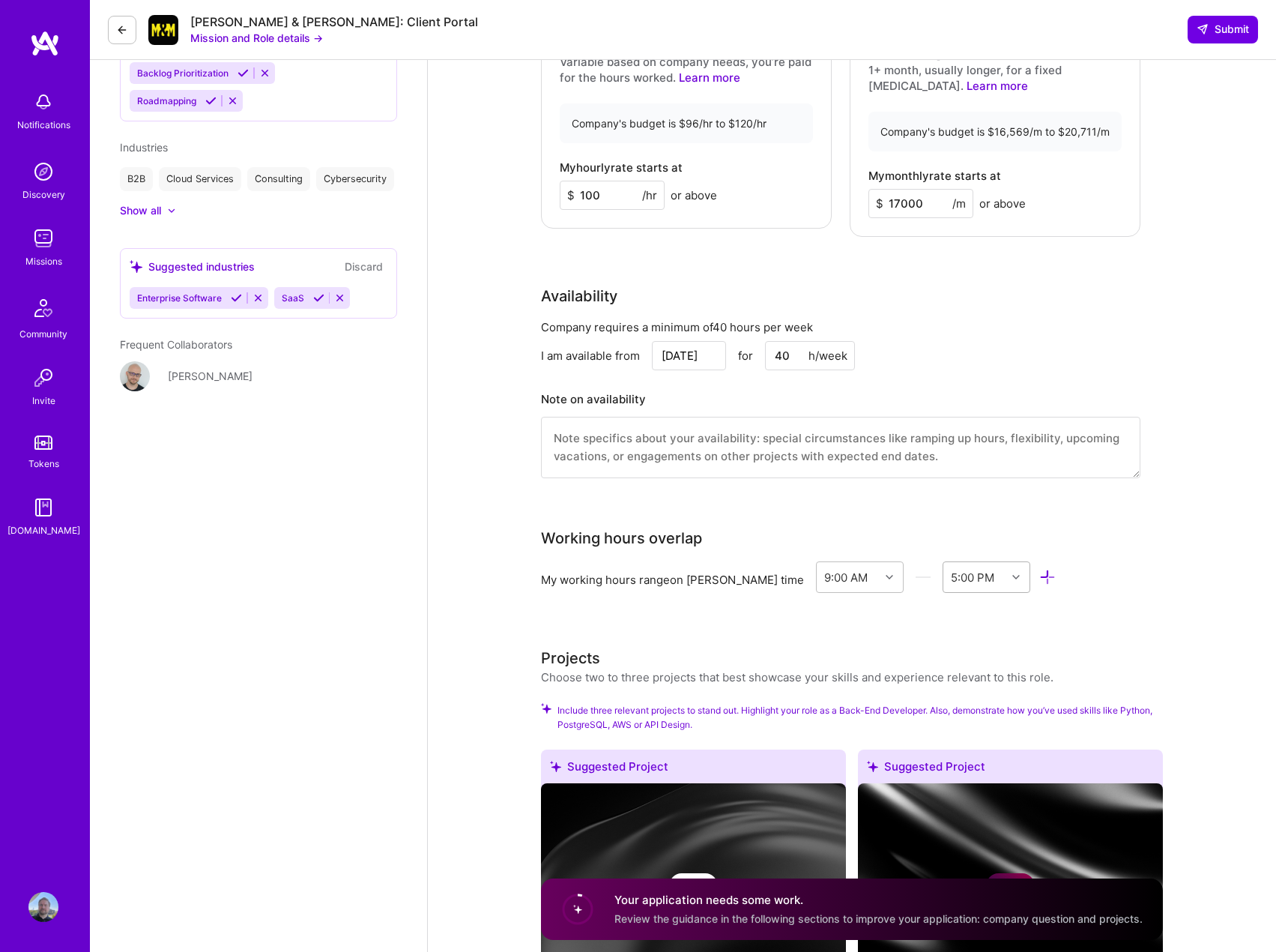
click at [1012, 573] on icon at bounding box center [1016, 577] width 8 height 8
click at [943, 706] on div "6:00 PM" at bounding box center [986, 720] width 87 height 27
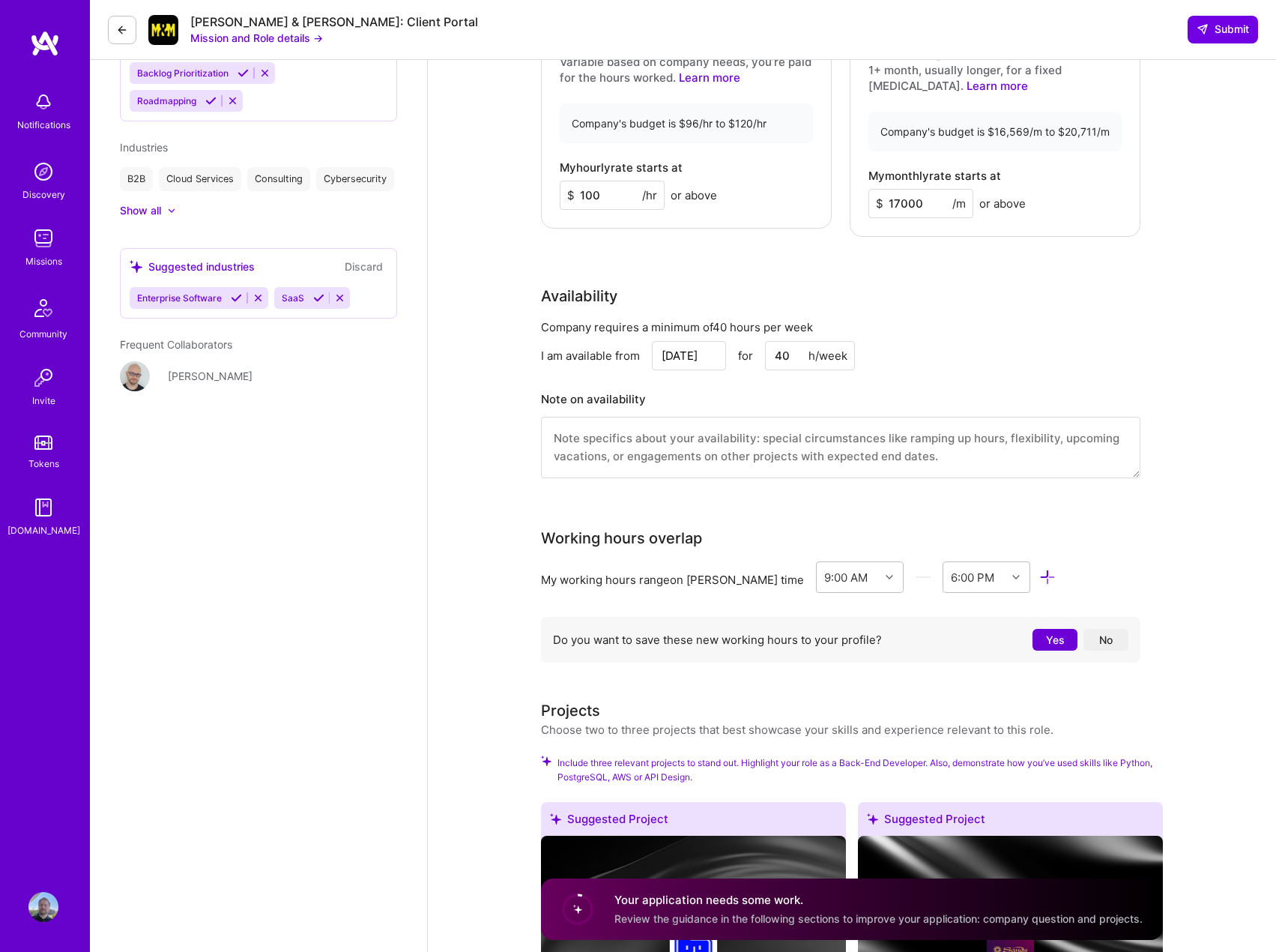
click at [1049, 629] on button "Yes" at bounding box center [1055, 639] width 45 height 22
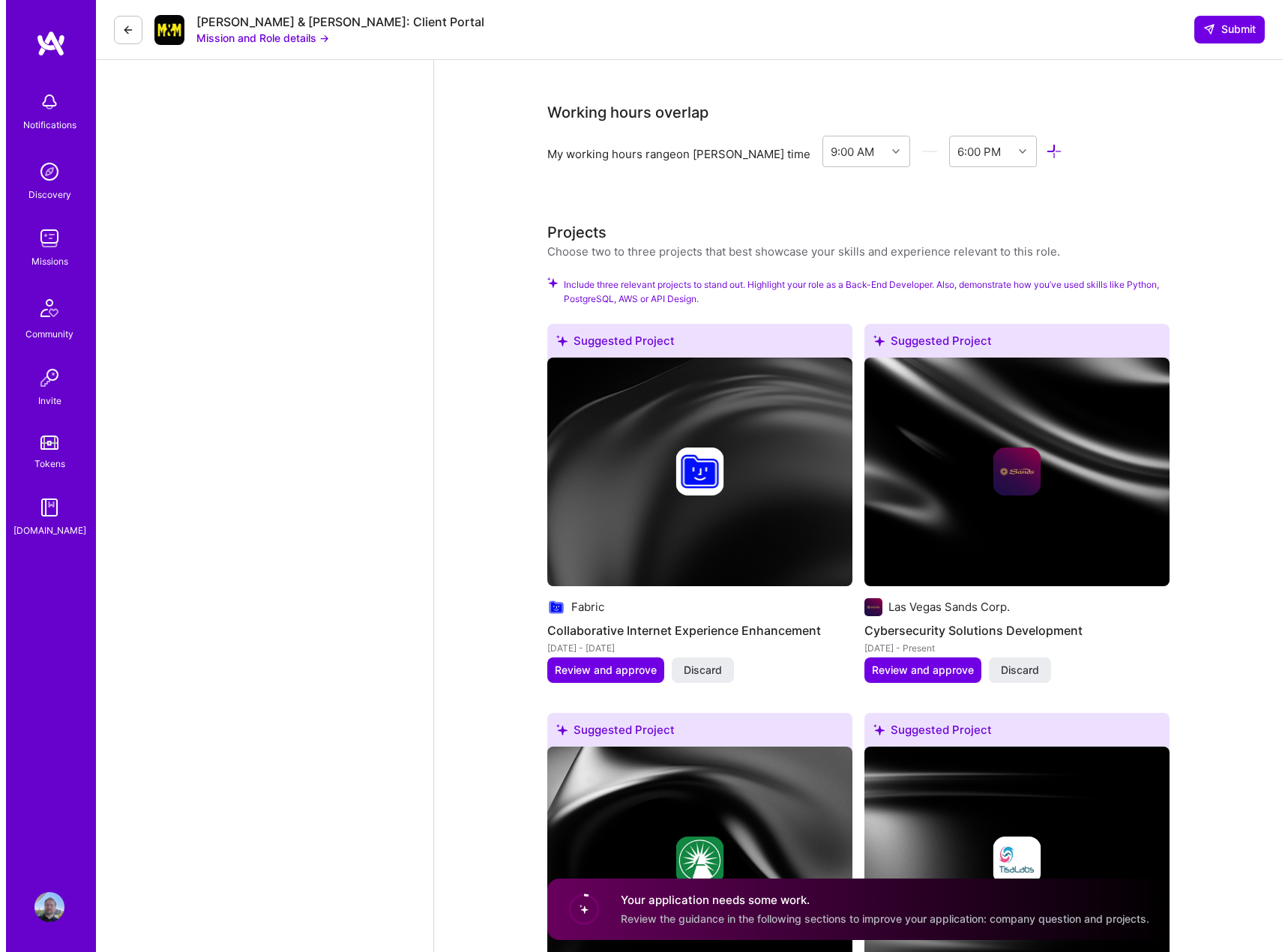
scroll to position [1649, 0]
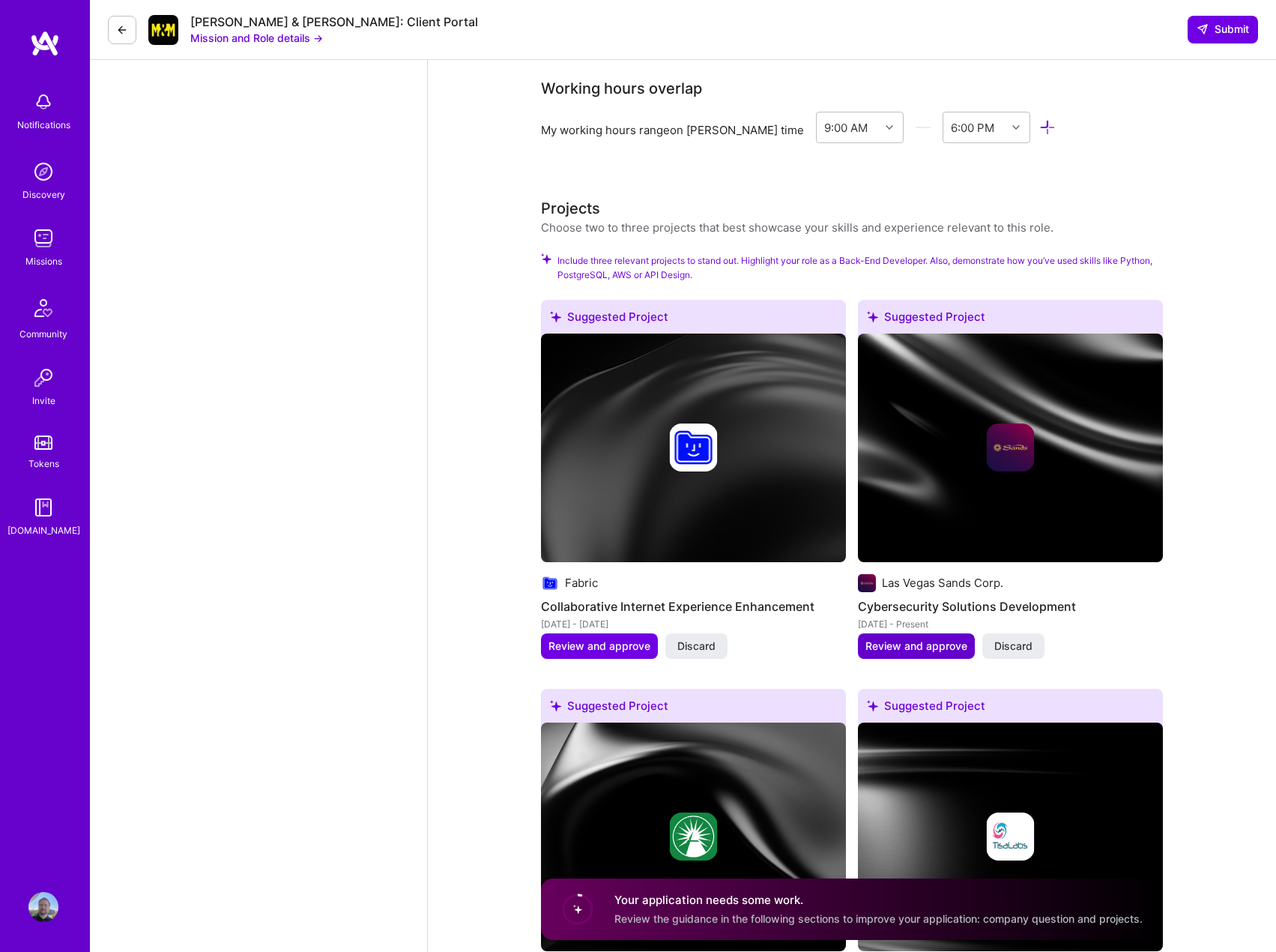
click at [905, 639] on span "Review and approve" at bounding box center [916, 646] width 102 height 15
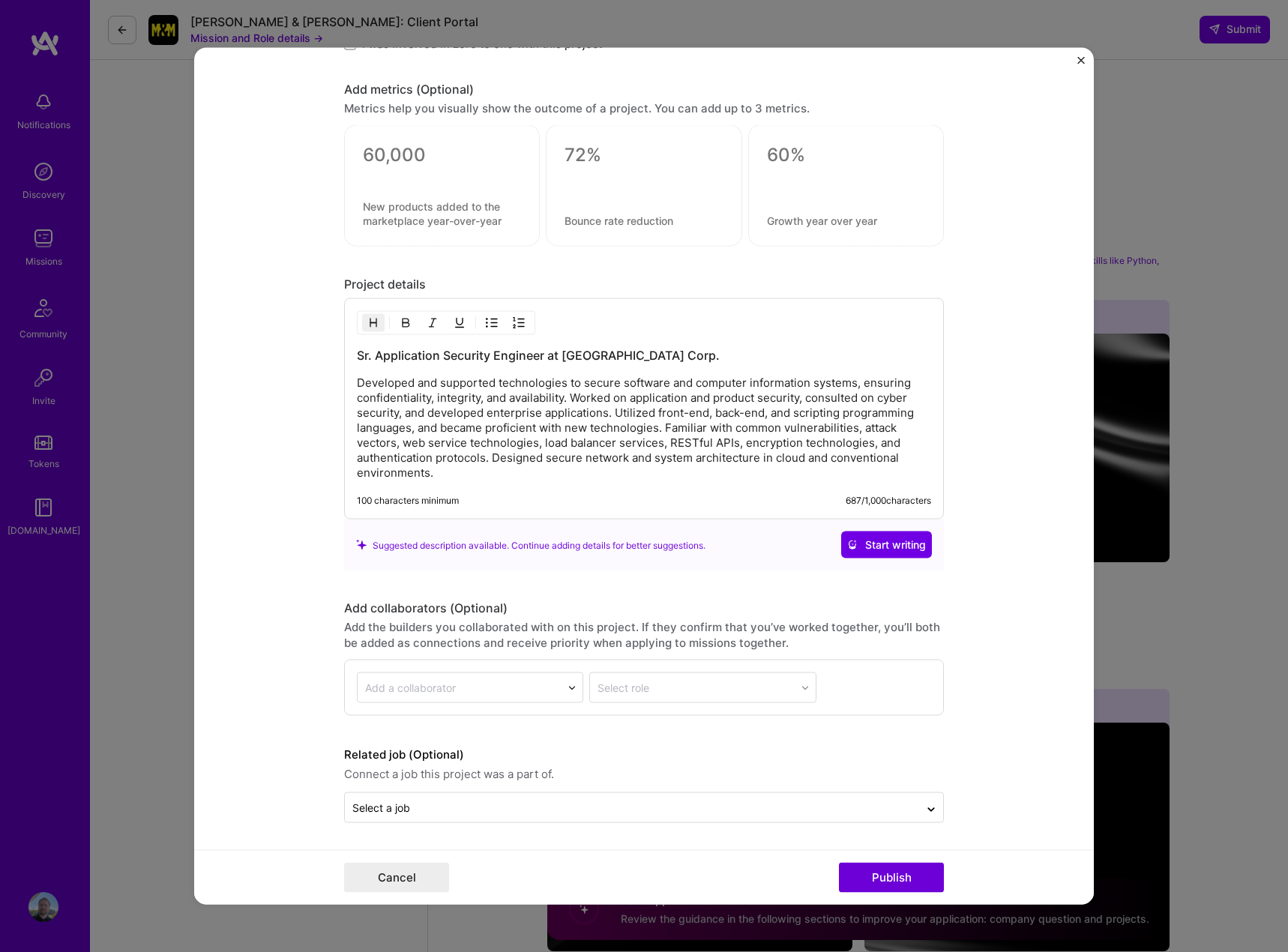
scroll to position [1381, 0]
click at [890, 875] on button "Publish" at bounding box center [892, 877] width 105 height 30
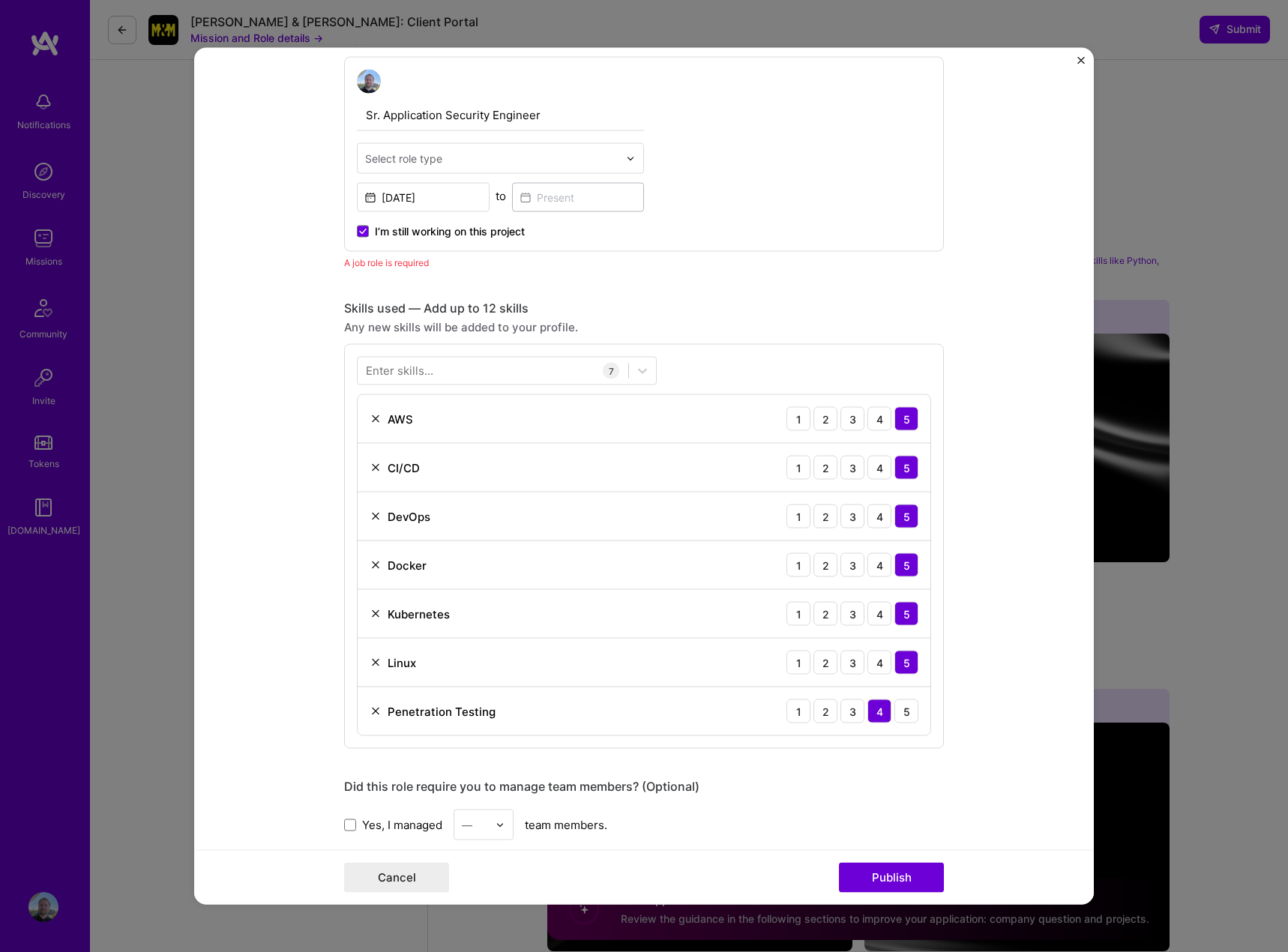
scroll to position [503, 0]
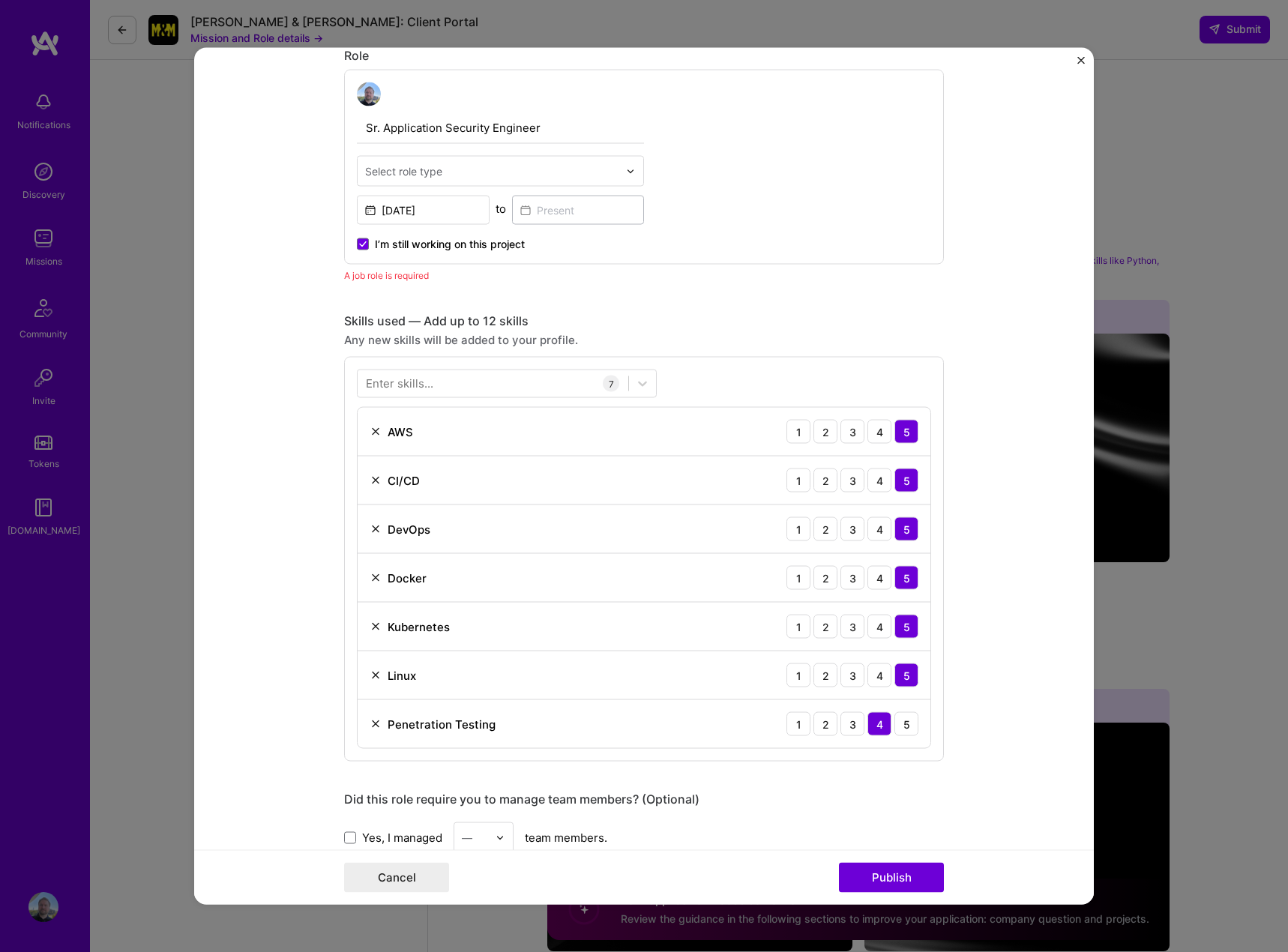
click at [480, 172] on input "text" at bounding box center [491, 171] width 253 height 16
type input "secu"
click at [434, 211] on div "Security Expert" at bounding box center [501, 211] width 278 height 27
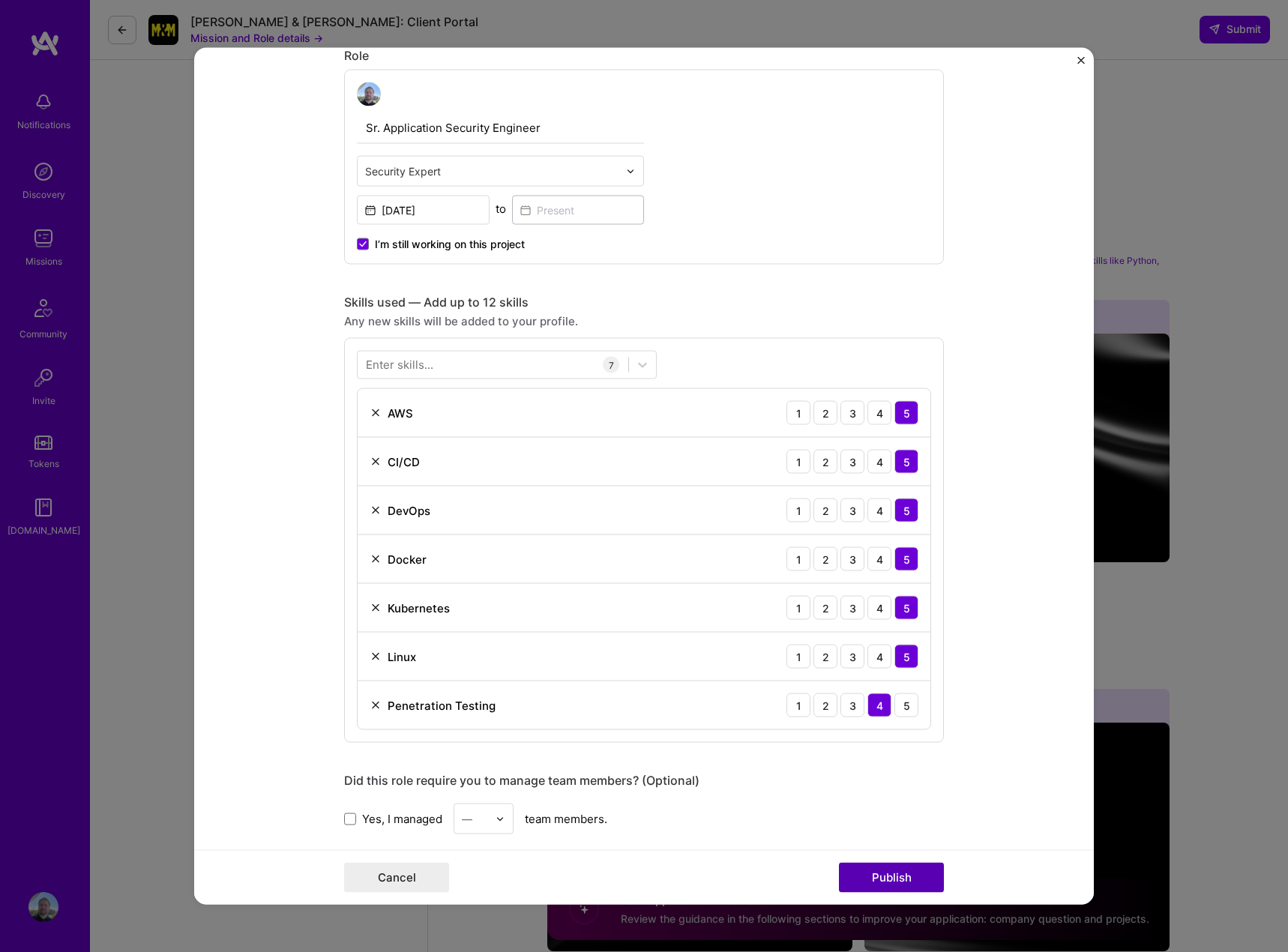
click at [897, 876] on button "Publish" at bounding box center [892, 877] width 105 height 30
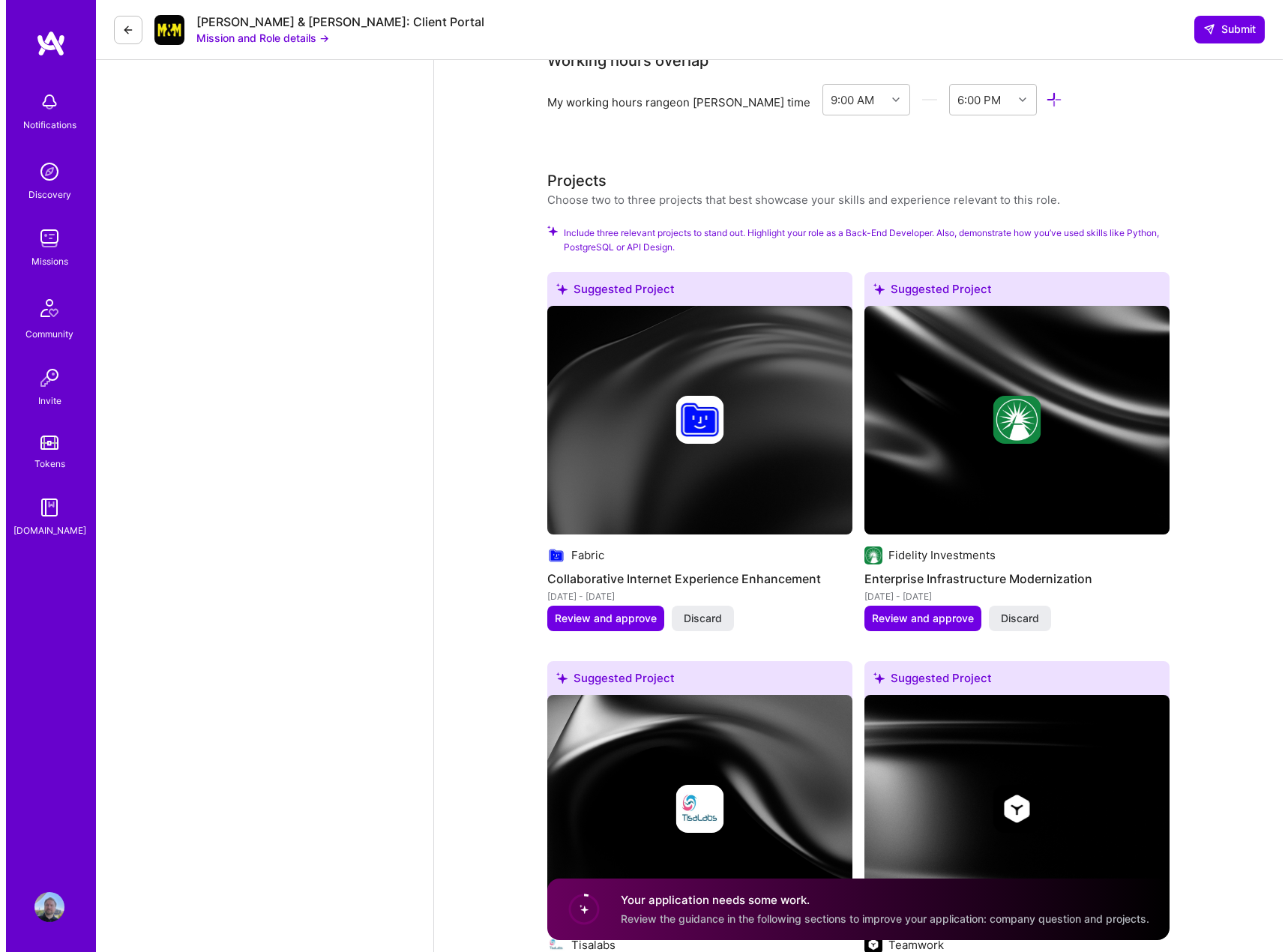
scroll to position [1724, 0]
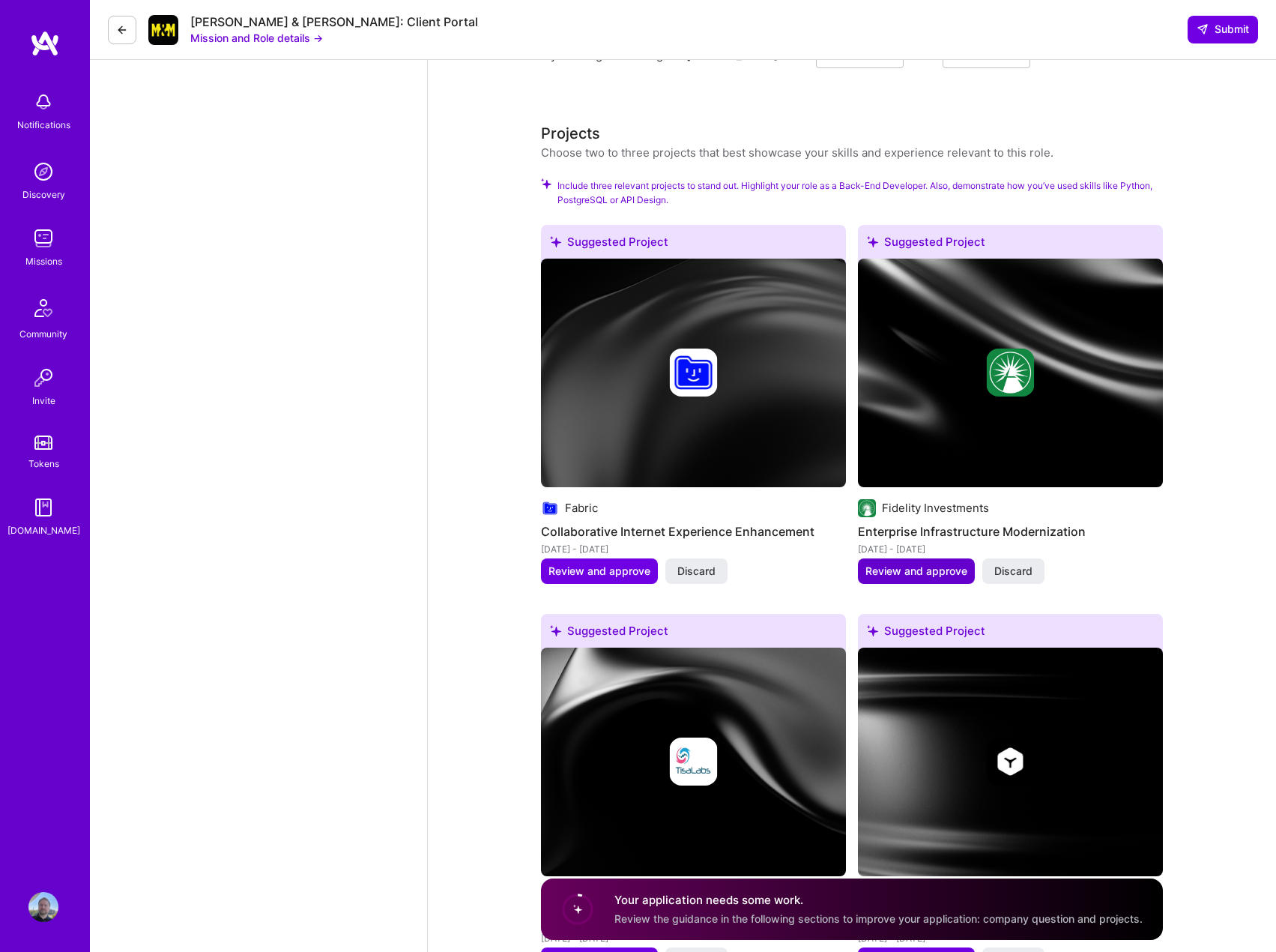
click at [925, 563] on span "Review and approve" at bounding box center [916, 571] width 102 height 15
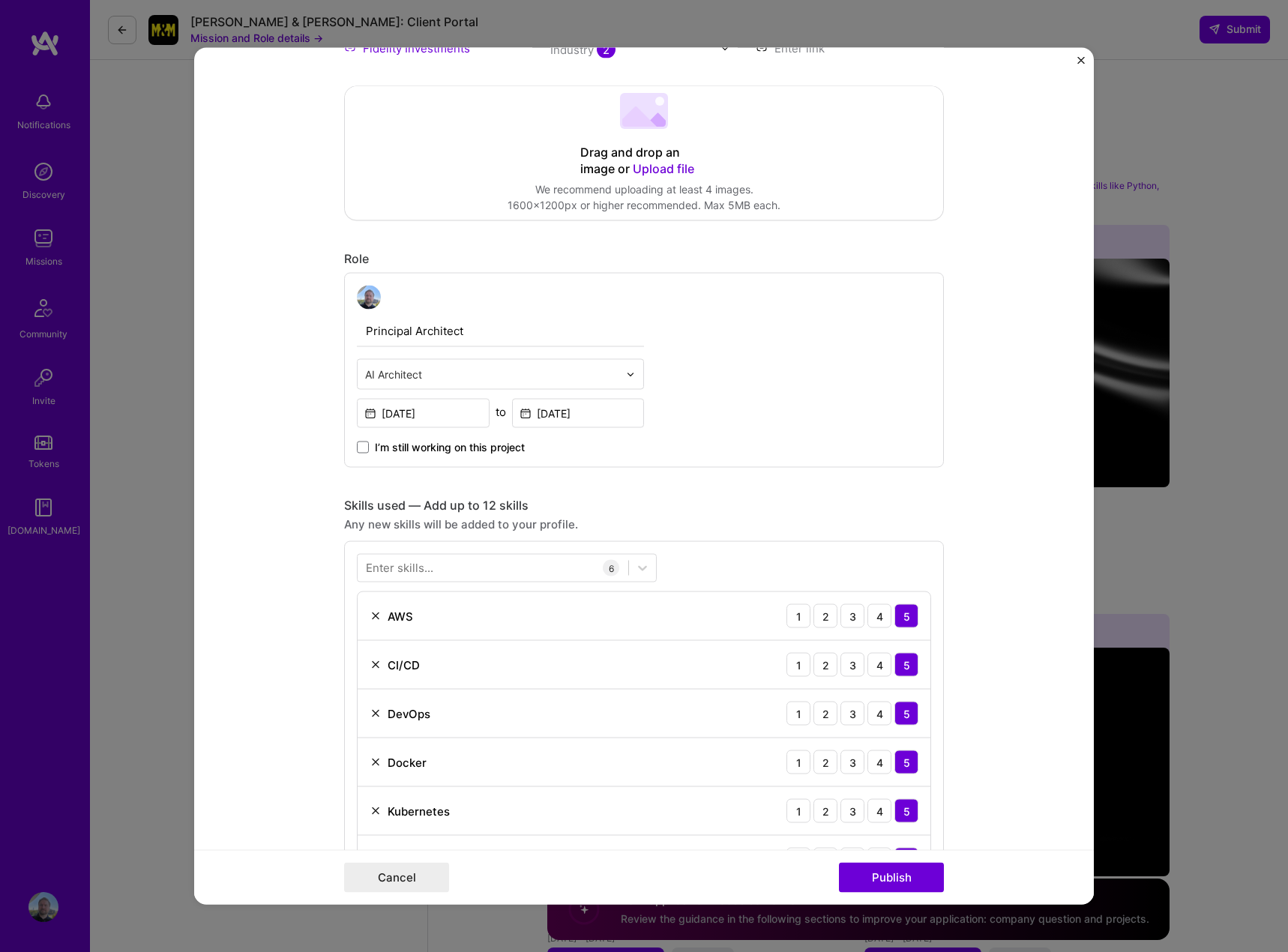
scroll to position [375, 0]
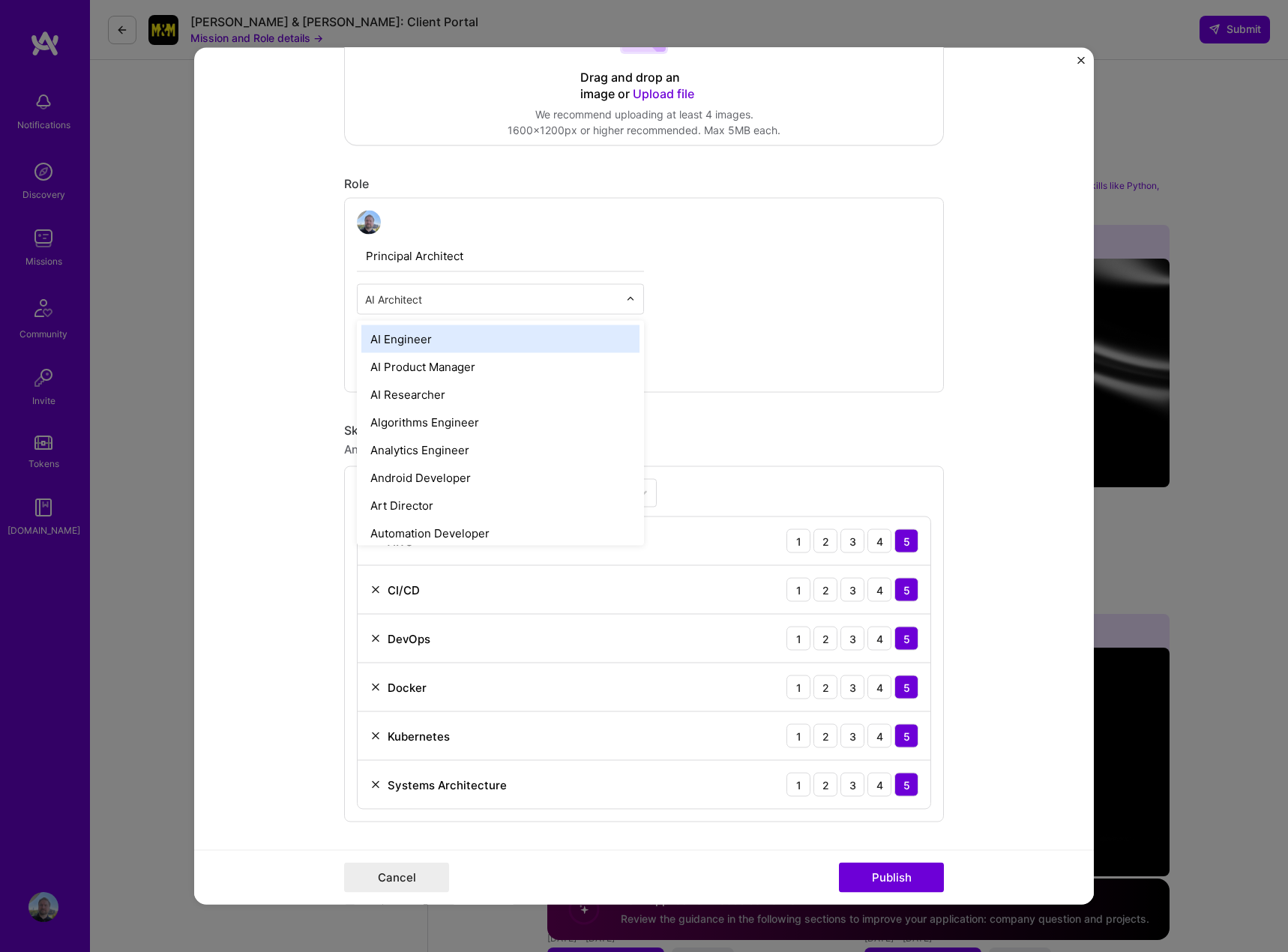
click at [538, 300] on input "text" at bounding box center [491, 299] width 253 height 16
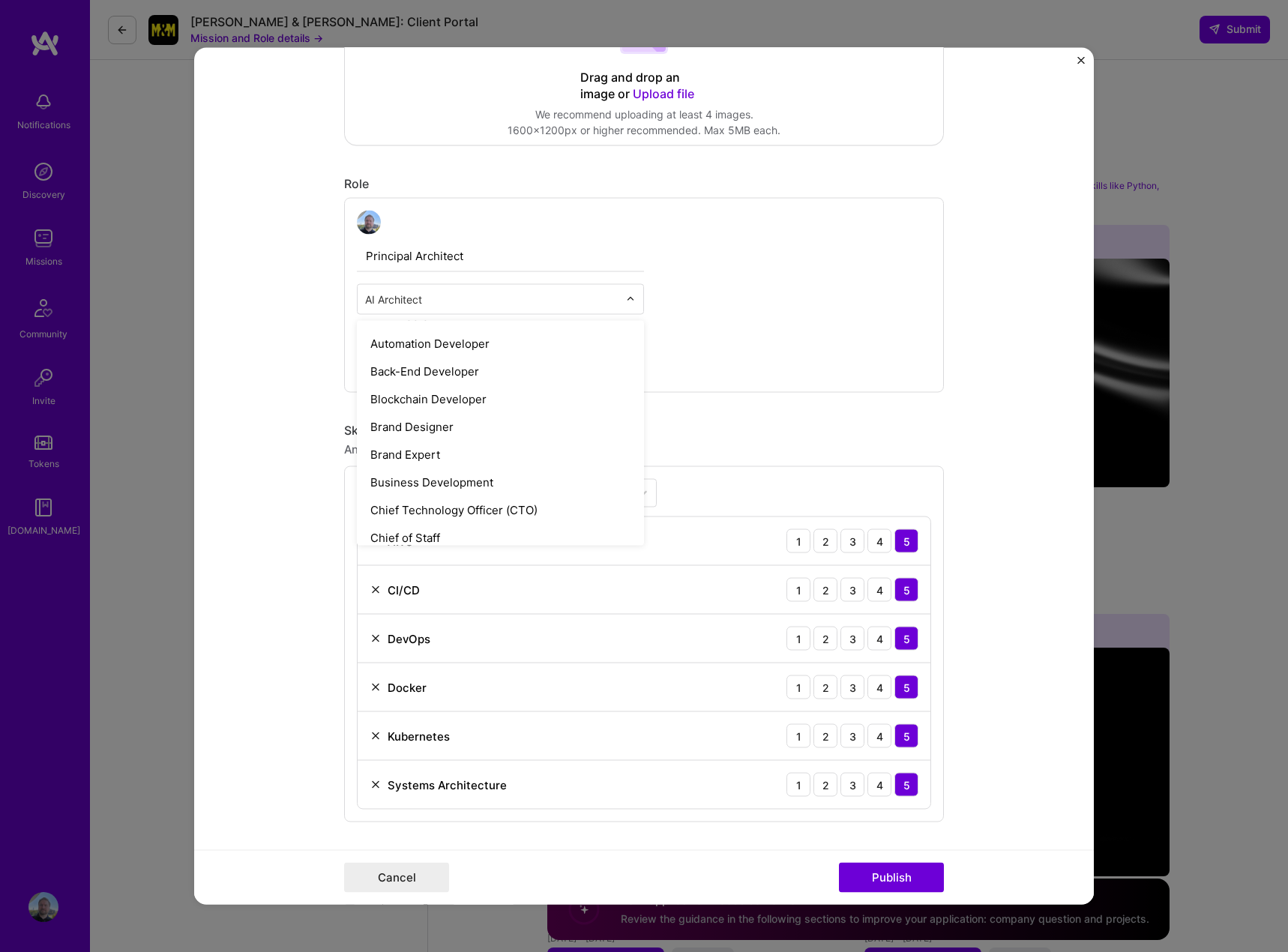
scroll to position [196, 0]
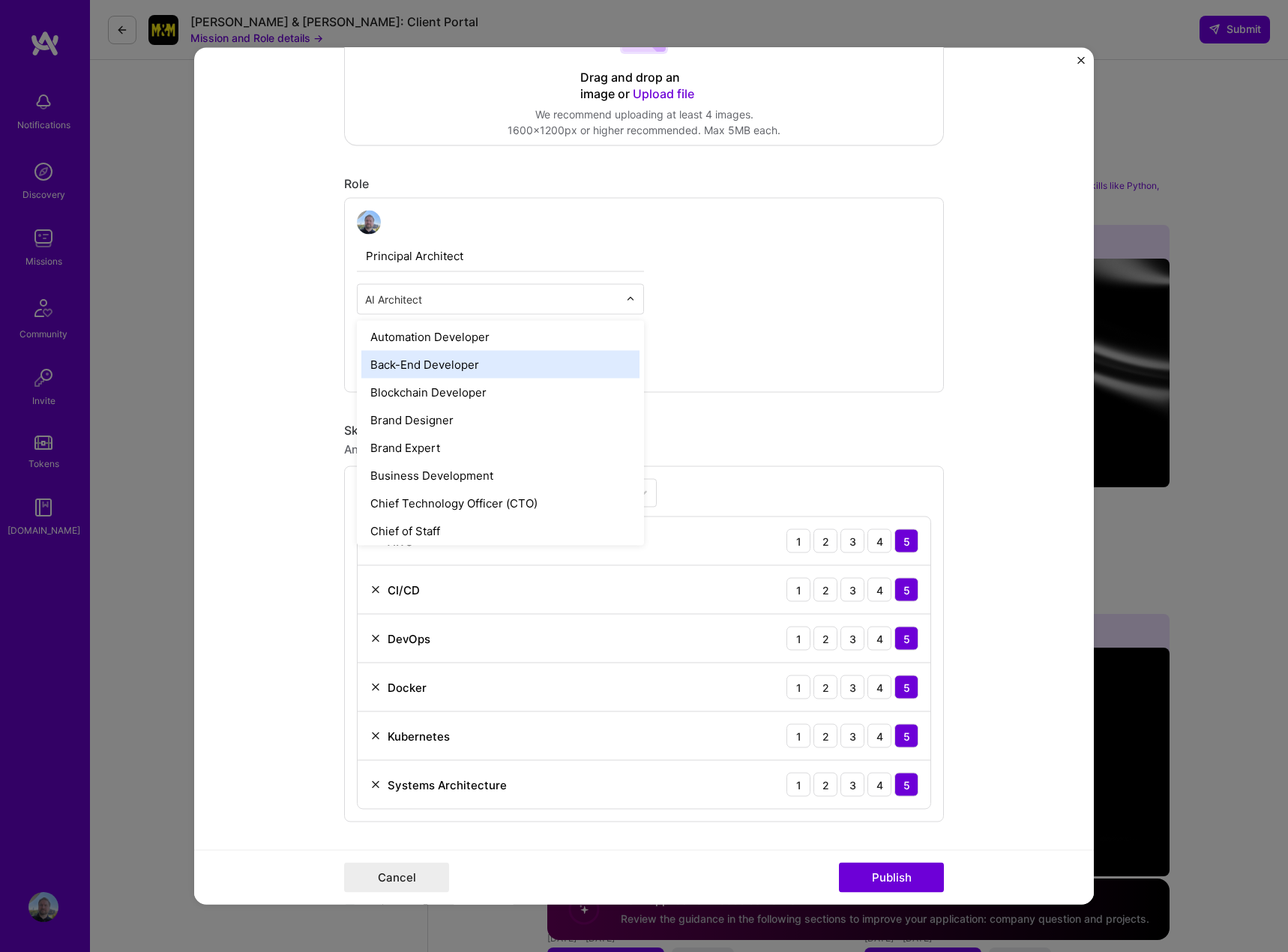
click at [524, 361] on div "Back-End Developer" at bounding box center [501, 364] width 278 height 27
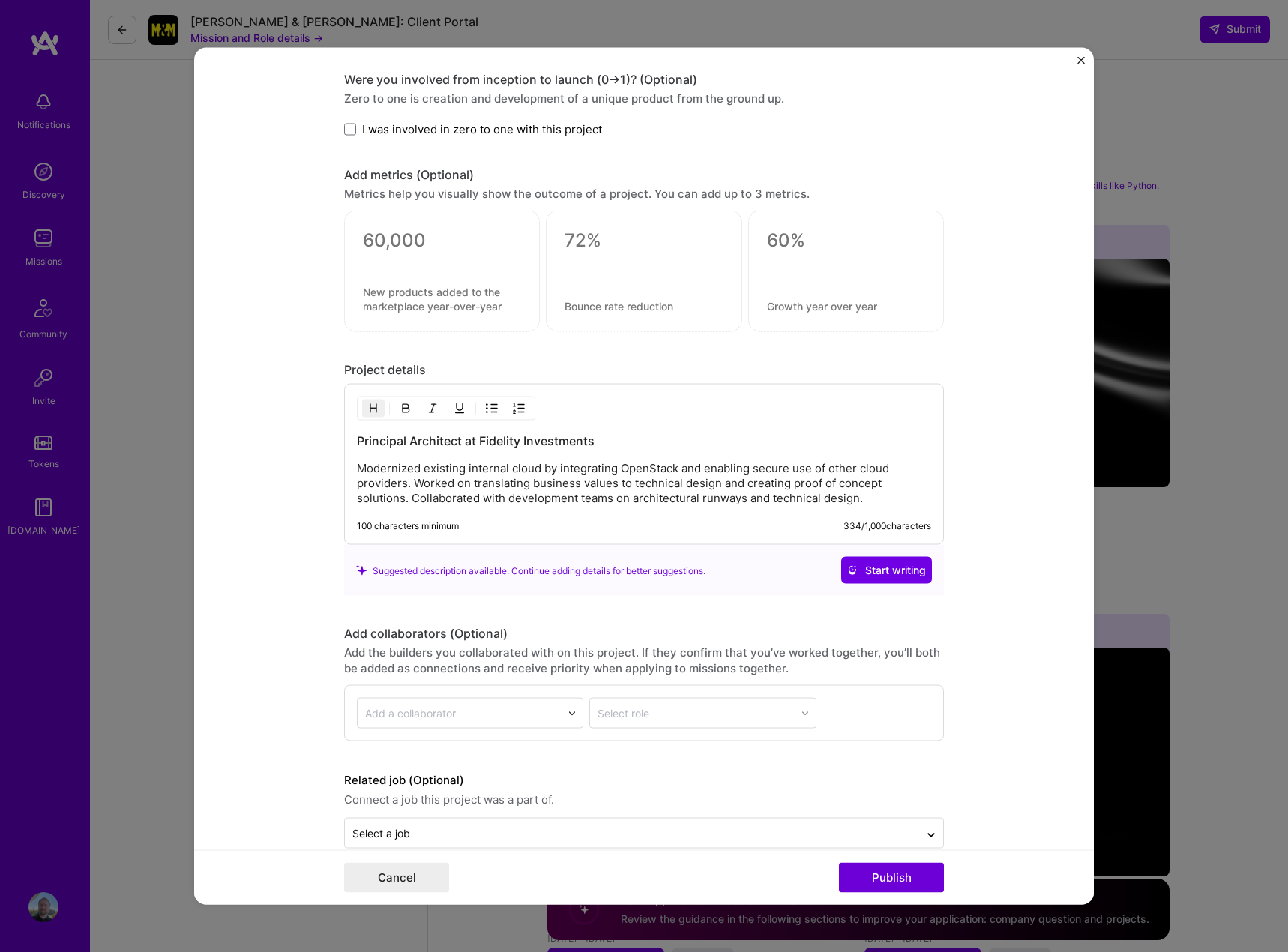
scroll to position [1272, 0]
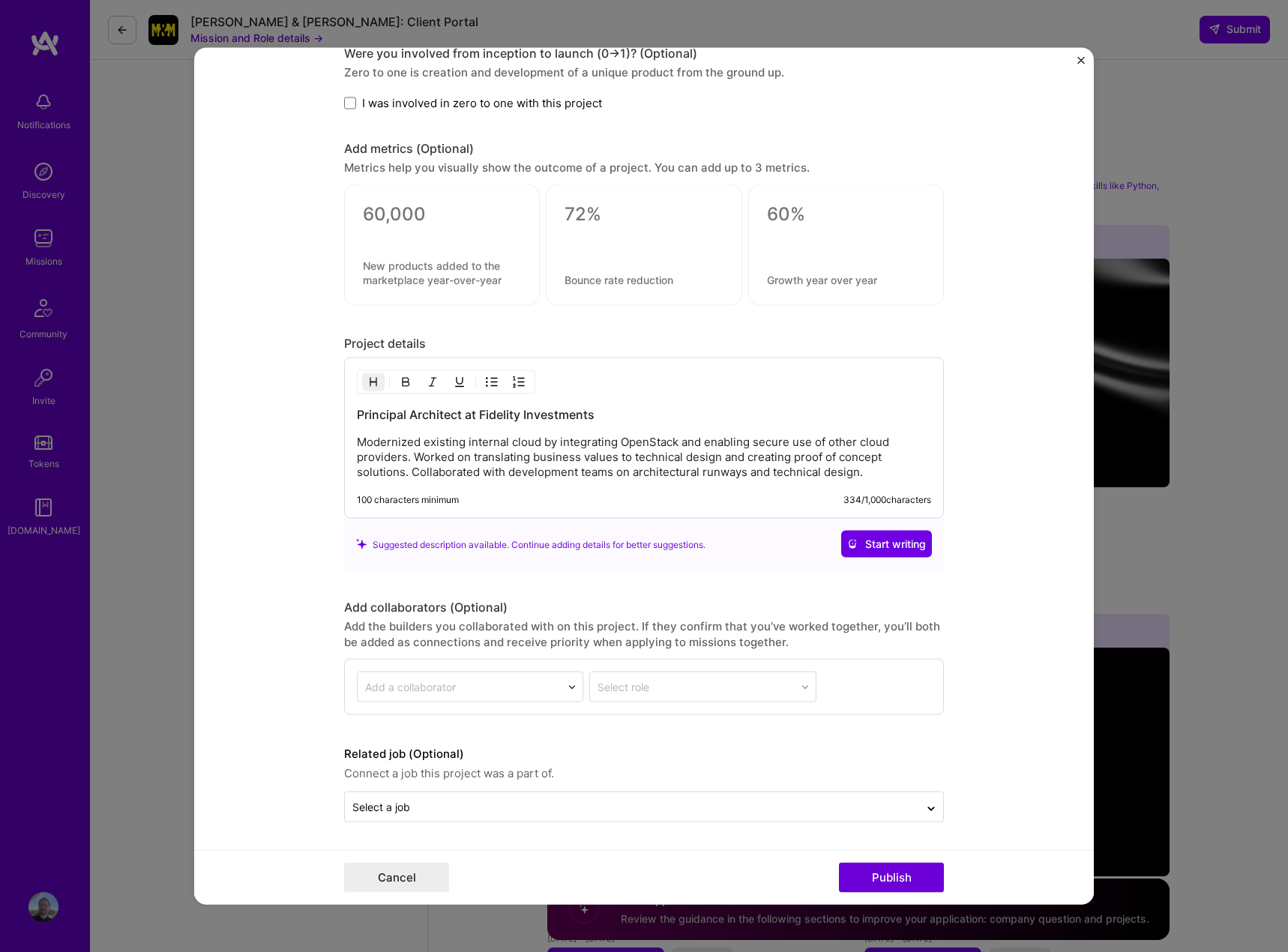
click at [460, 417] on h3 "Principal Architect at Fidelity Investments" at bounding box center [644, 414] width 574 height 17
click at [357, 412] on h3 "Principal Architect at Fidelity Investments" at bounding box center [644, 414] width 574 height 17
click at [357, 440] on p "Modernized existing internal cloud by integrating OpenStack and enabling secure…" at bounding box center [644, 457] width 574 height 45
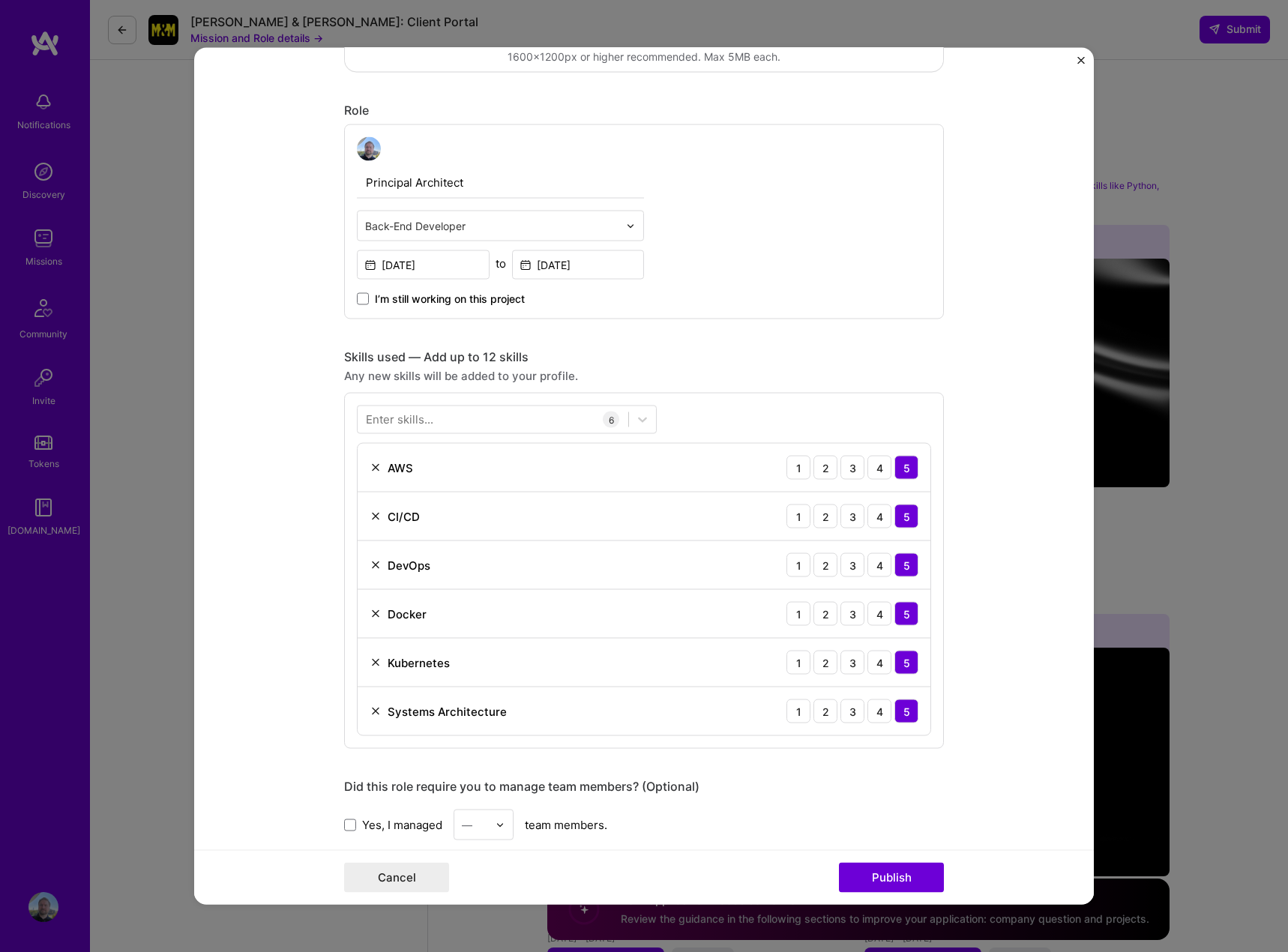
scroll to position [523, 0]
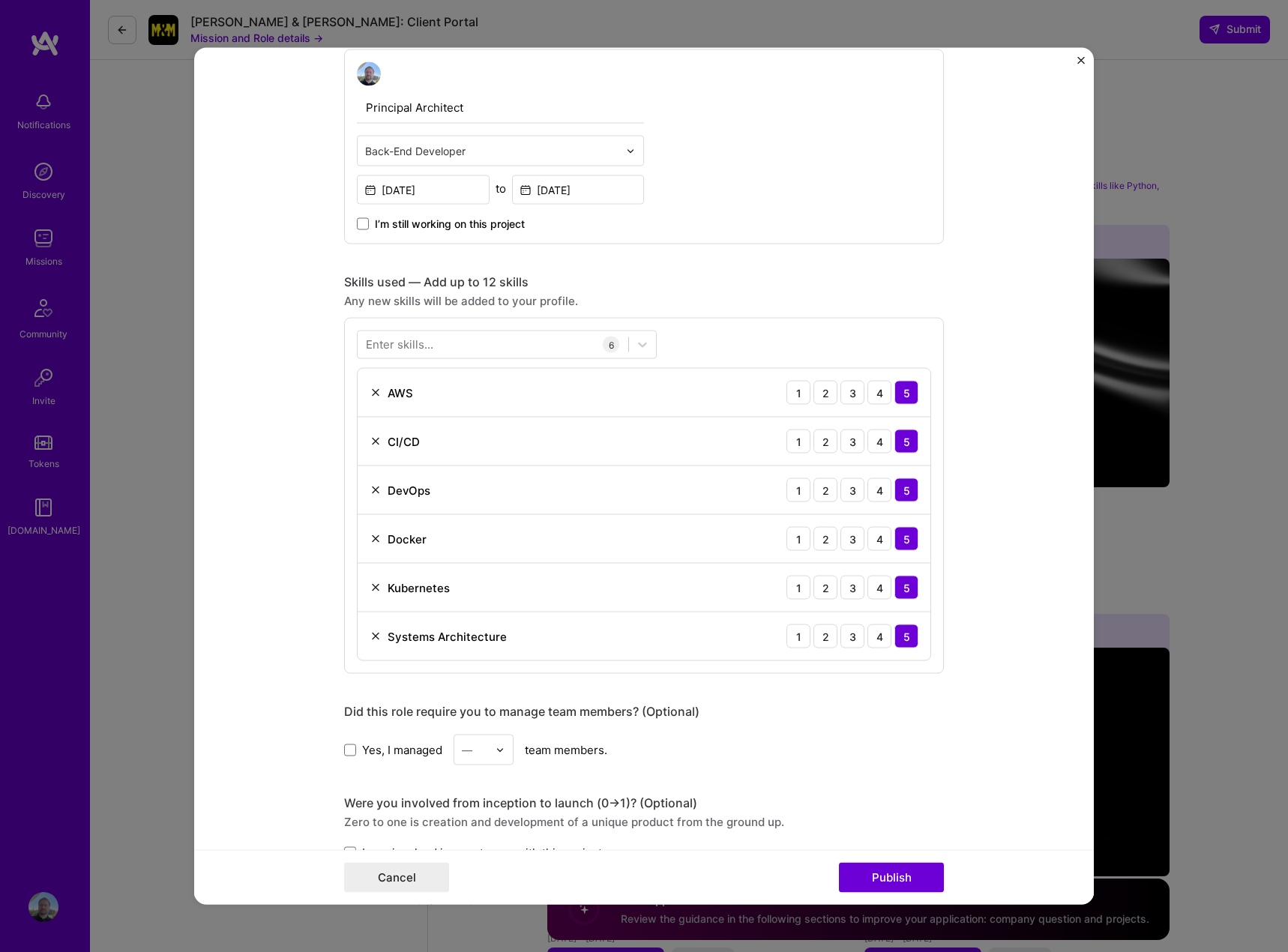
click at [412, 340] on div "Enter skills..." at bounding box center [399, 344] width 68 height 16
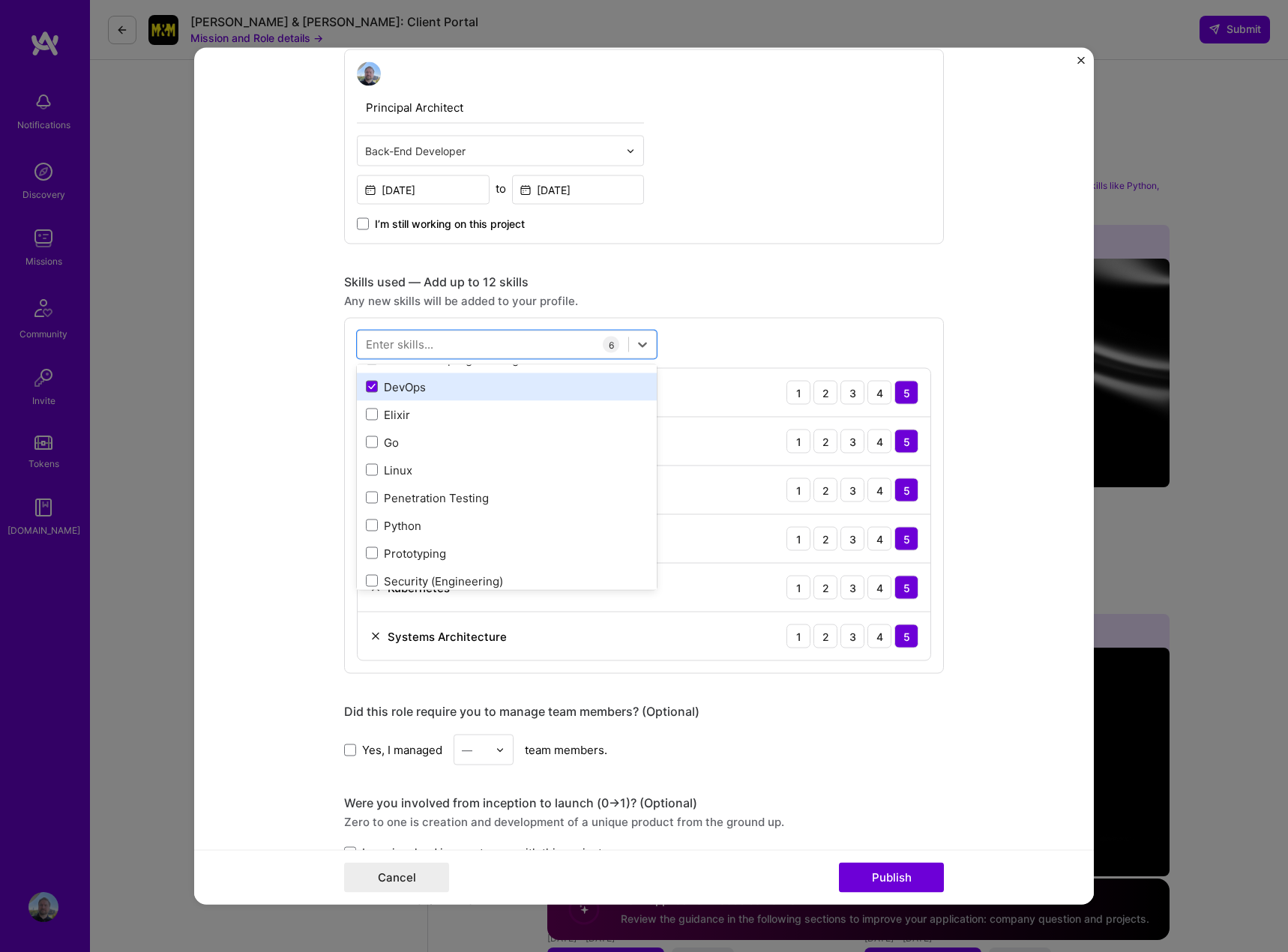
scroll to position [168, 0]
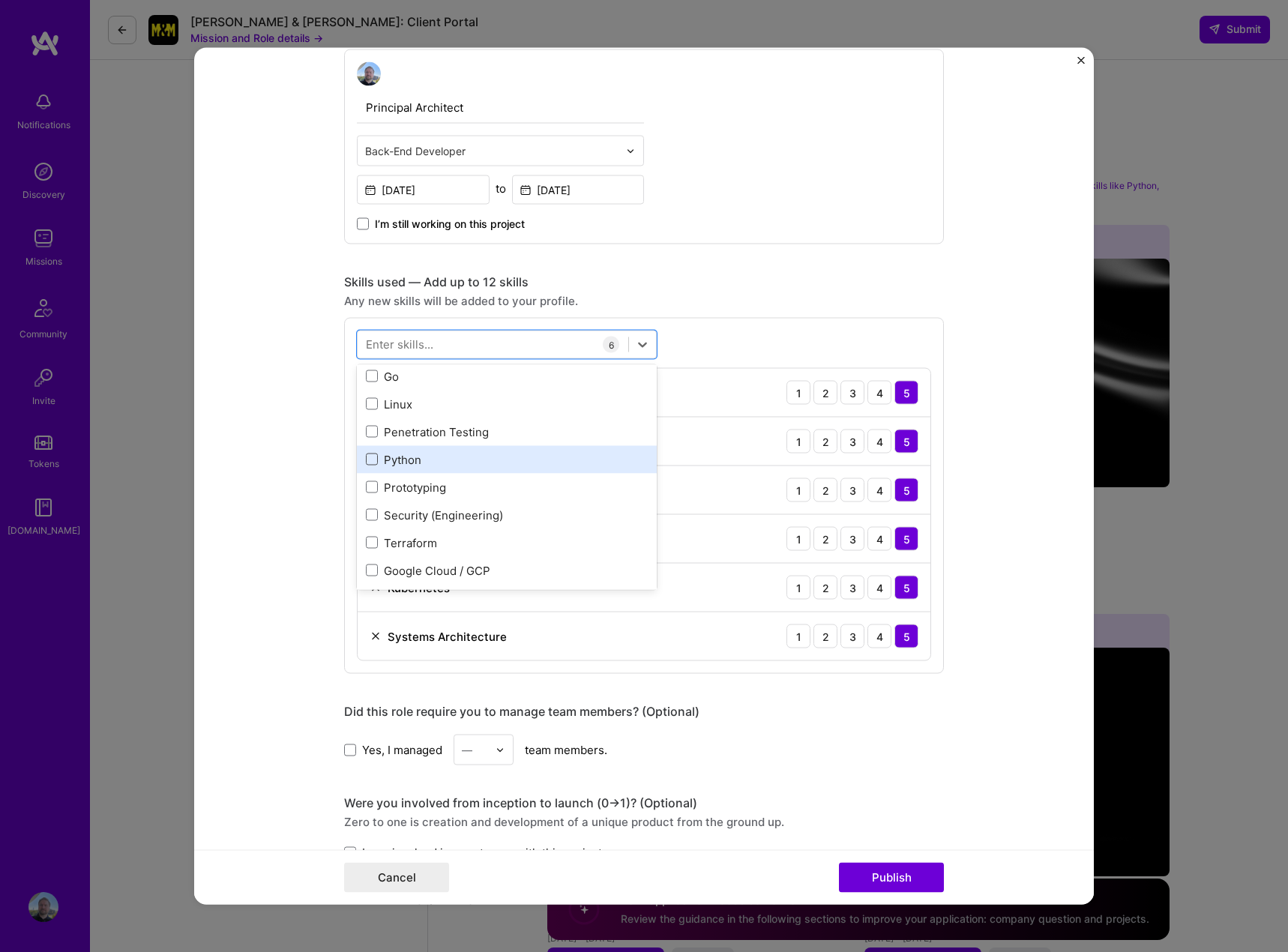
click at [366, 456] on span at bounding box center [372, 459] width 12 height 12
click at [0, 0] on input "checkbox" at bounding box center [0, 0] width 0 height 0
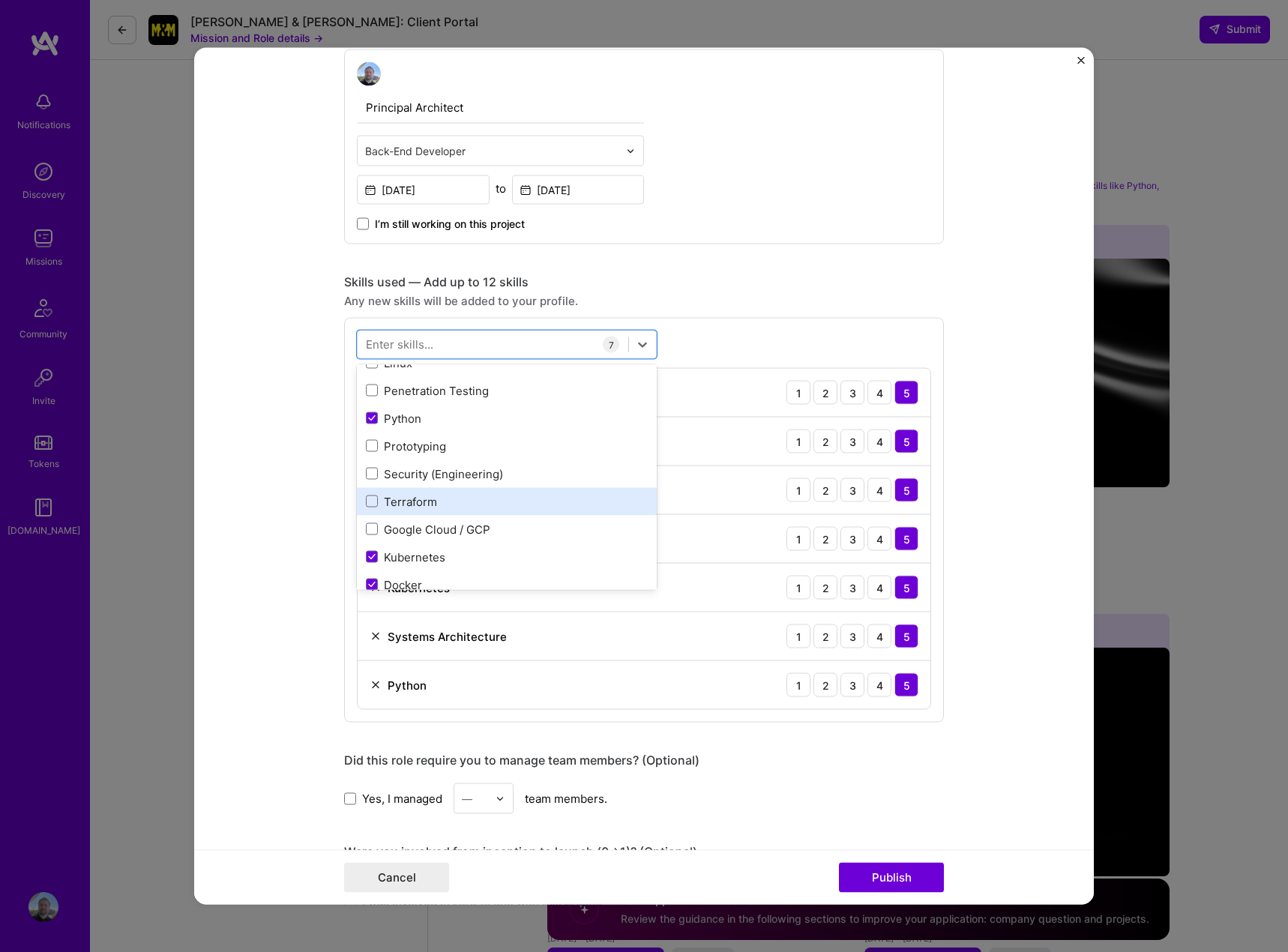
scroll to position [243, 0]
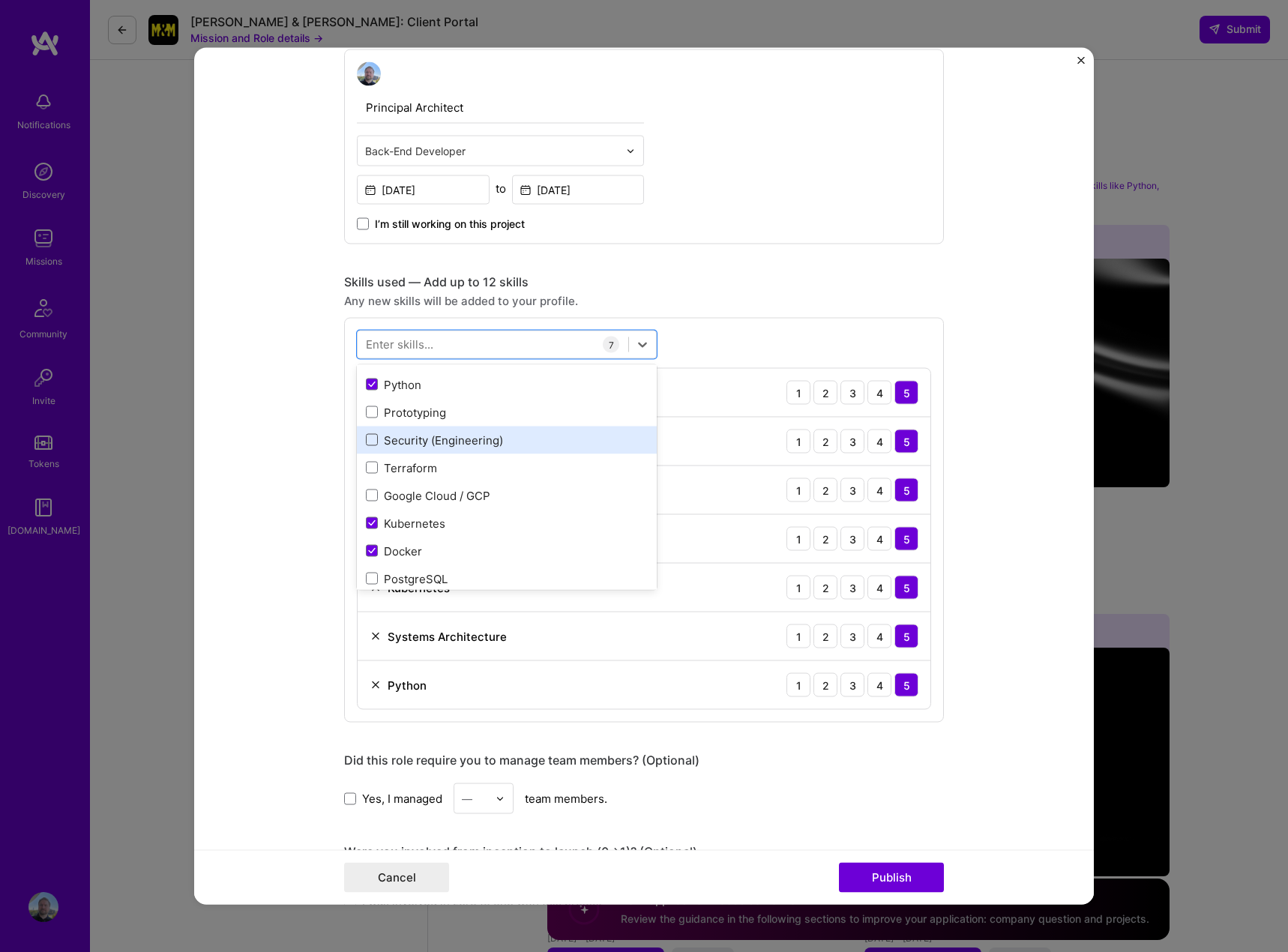
click at [366, 437] on span at bounding box center [372, 440] width 12 height 12
click at [0, 0] on input "checkbox" at bounding box center [0, 0] width 0 height 0
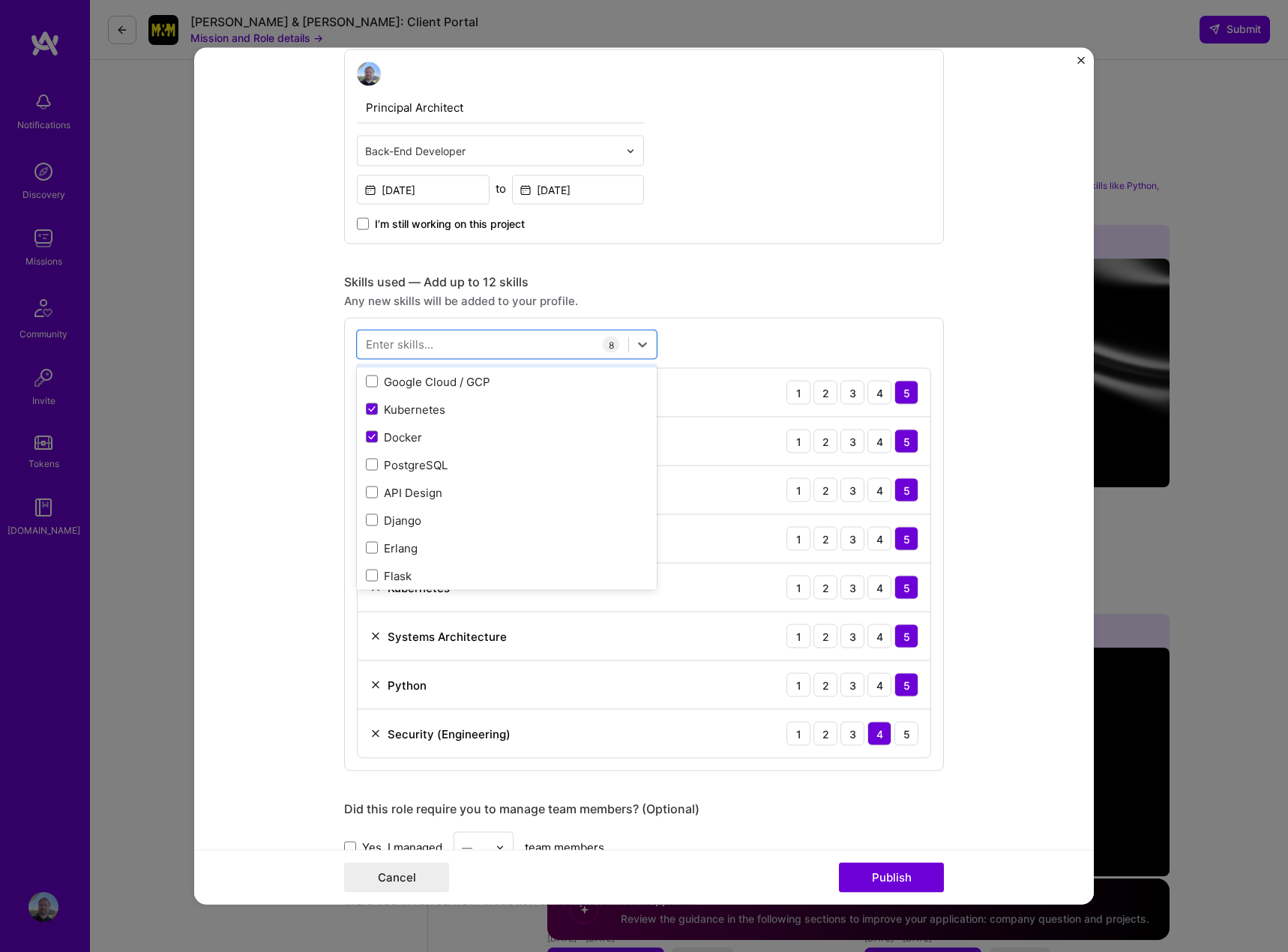
scroll to position [392, 0]
click at [366, 427] on span at bounding box center [372, 429] width 12 height 12
click at [0, 0] on input "checkbox" at bounding box center [0, 0] width 0 height 0
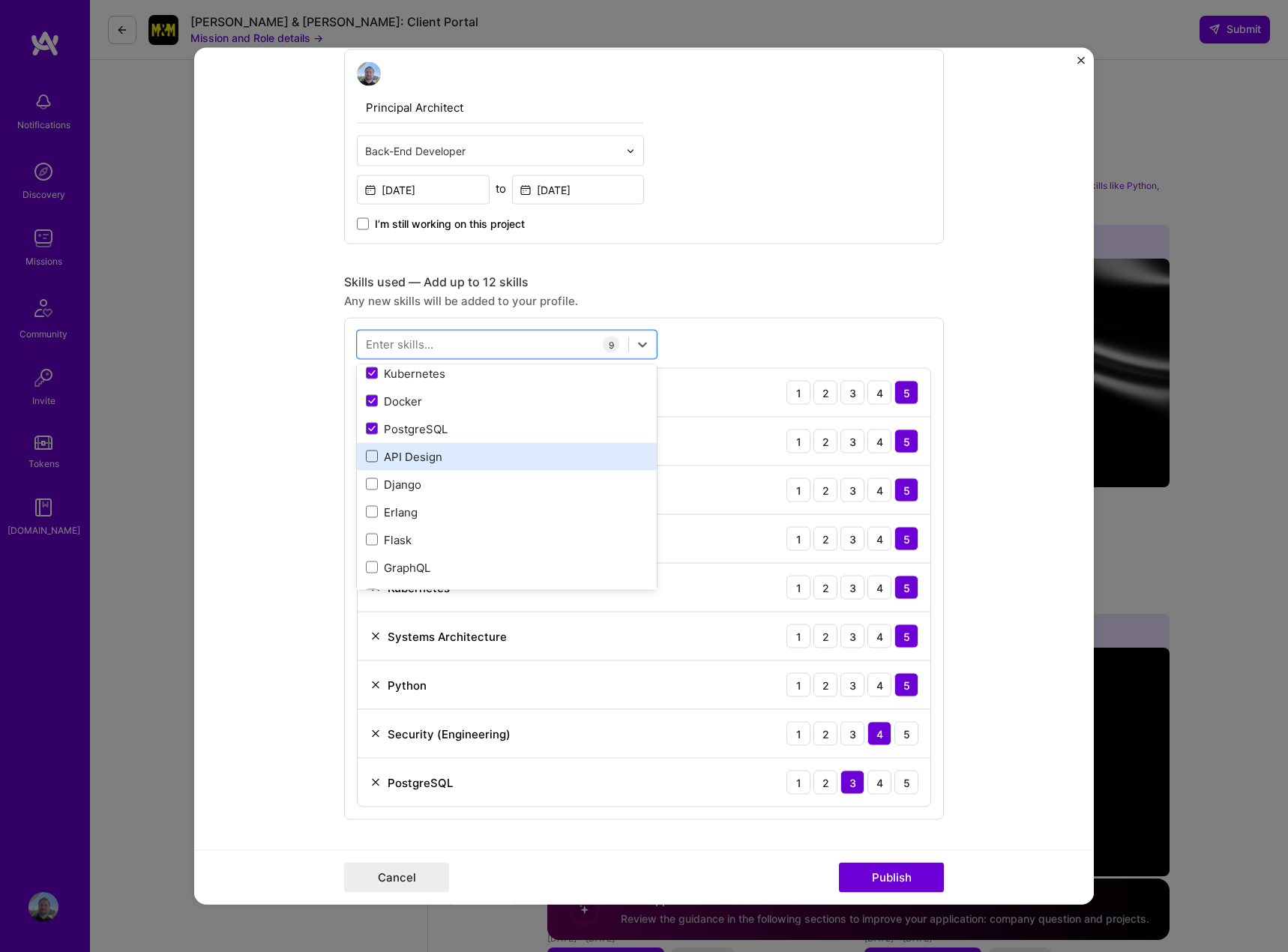
click at [366, 454] on span at bounding box center [372, 456] width 12 height 12
click at [0, 0] on input "checkbox" at bounding box center [0, 0] width 0 height 0
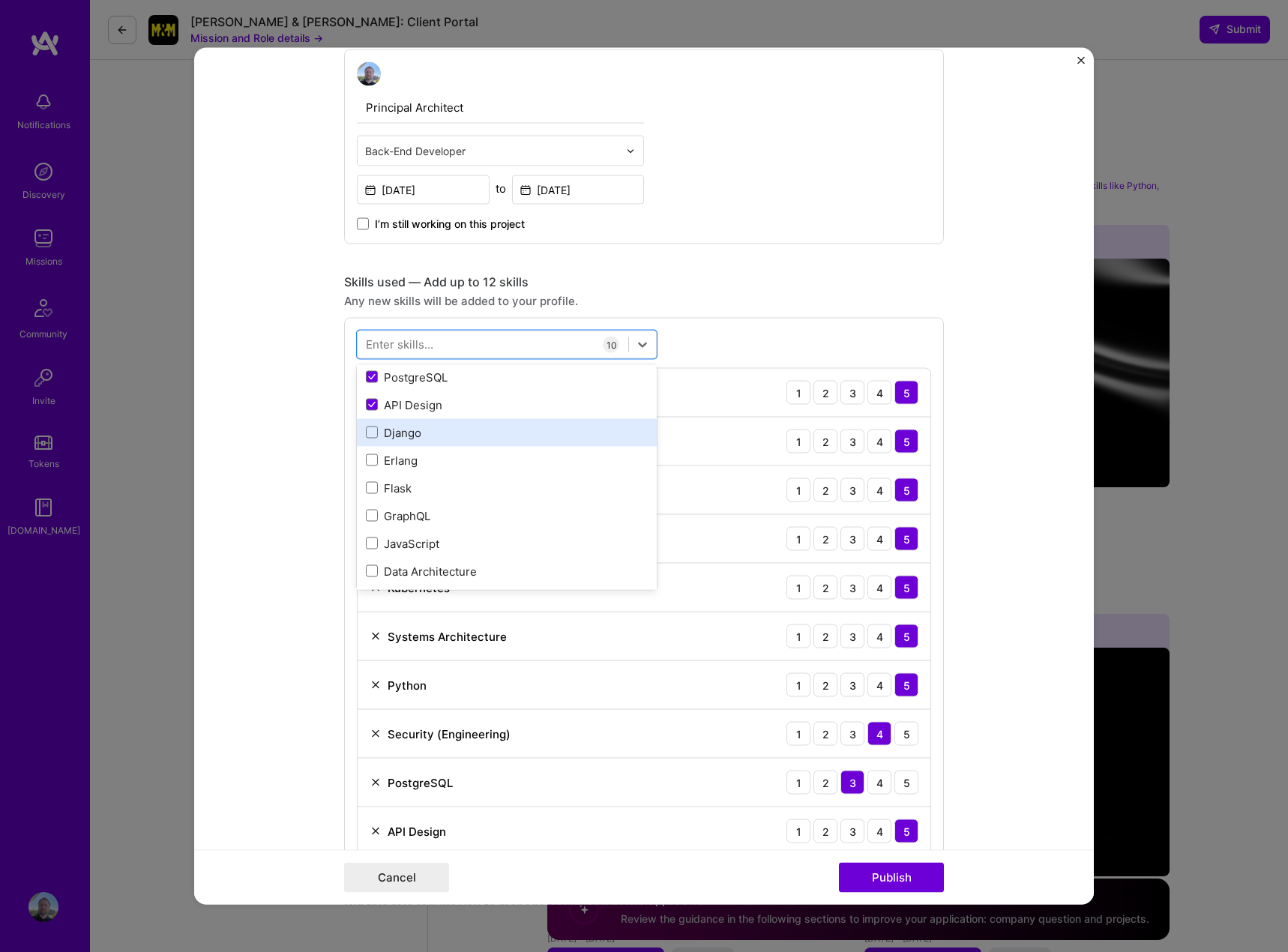
scroll to position [468, 0]
click at [368, 440] on span at bounding box center [372, 437] width 12 height 12
click at [0, 0] on input "checkbox" at bounding box center [0, 0] width 0 height 0
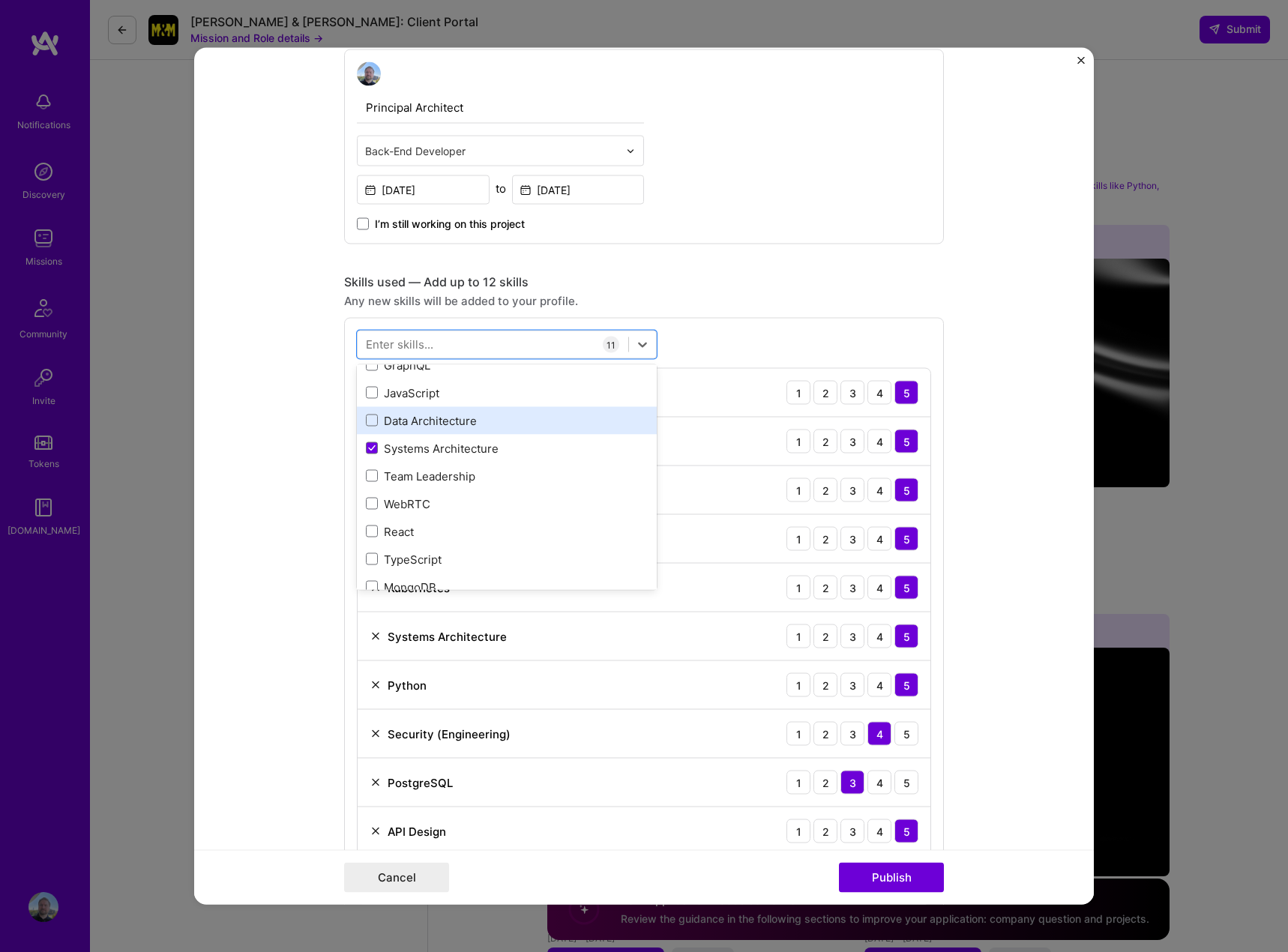
scroll to position [617, 0]
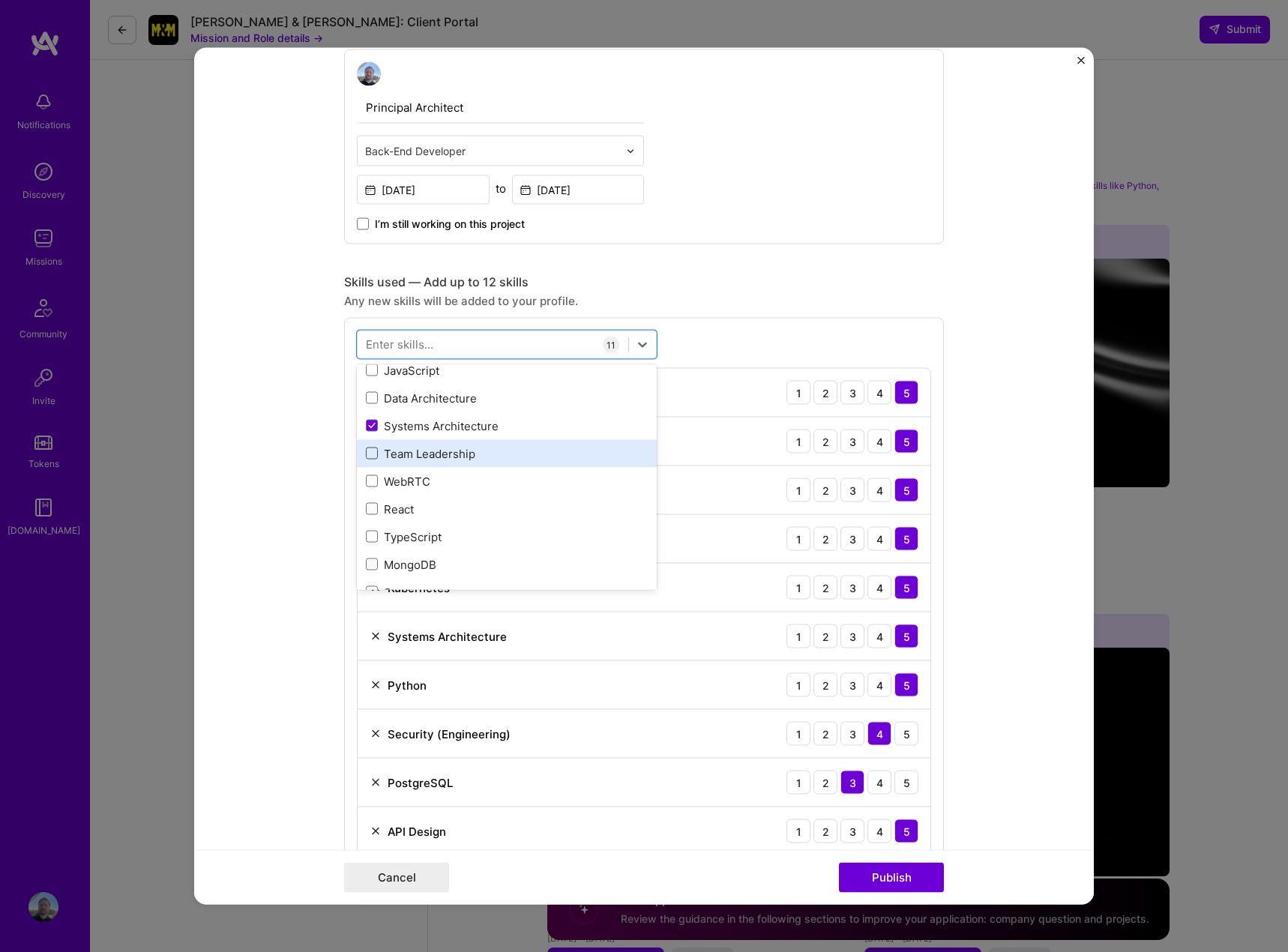
click at [367, 452] on span at bounding box center [372, 453] width 12 height 12
click at [0, 0] on input "checkbox" at bounding box center [0, 0] width 0 height 0
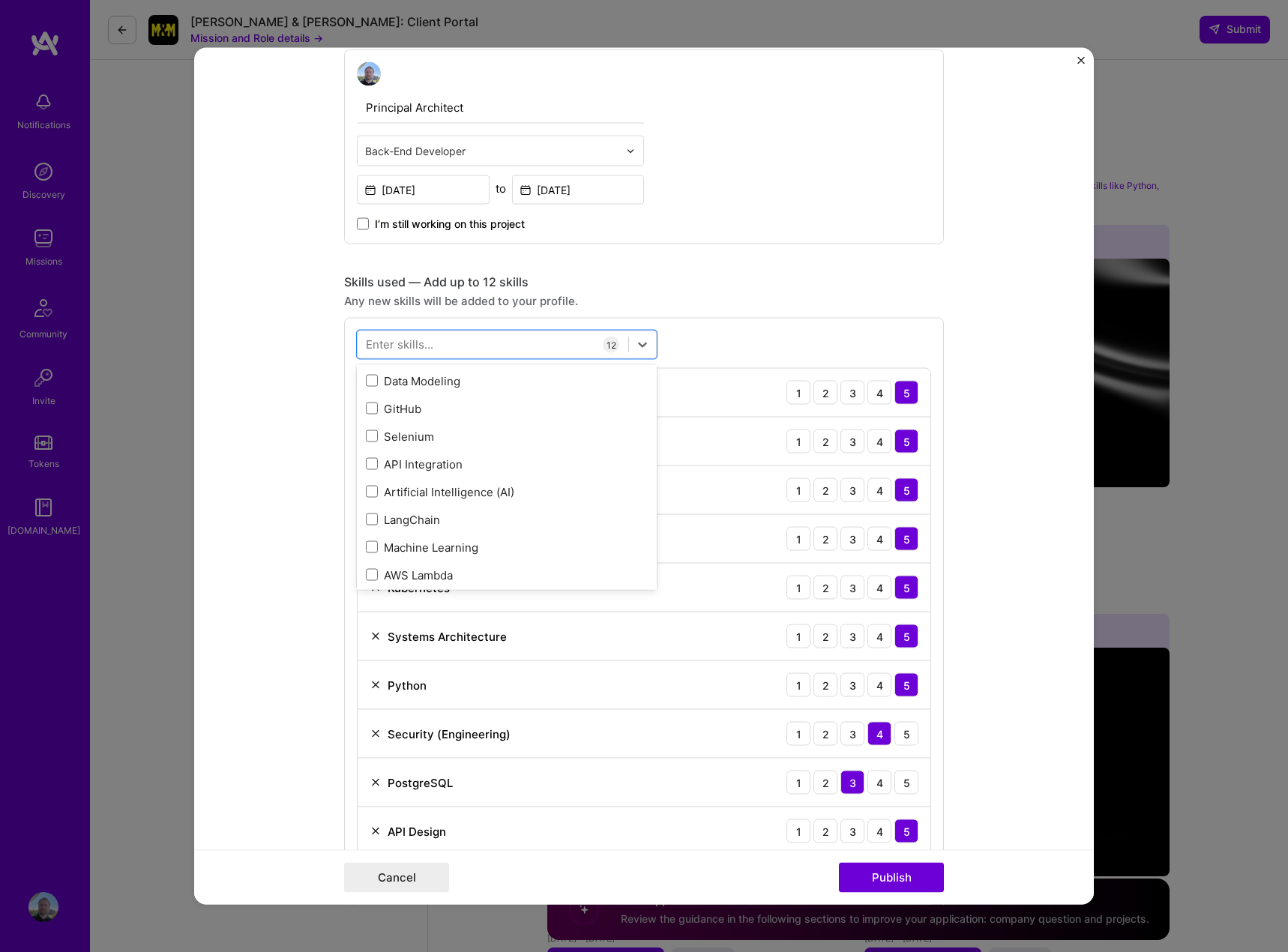
scroll to position [1142, 0]
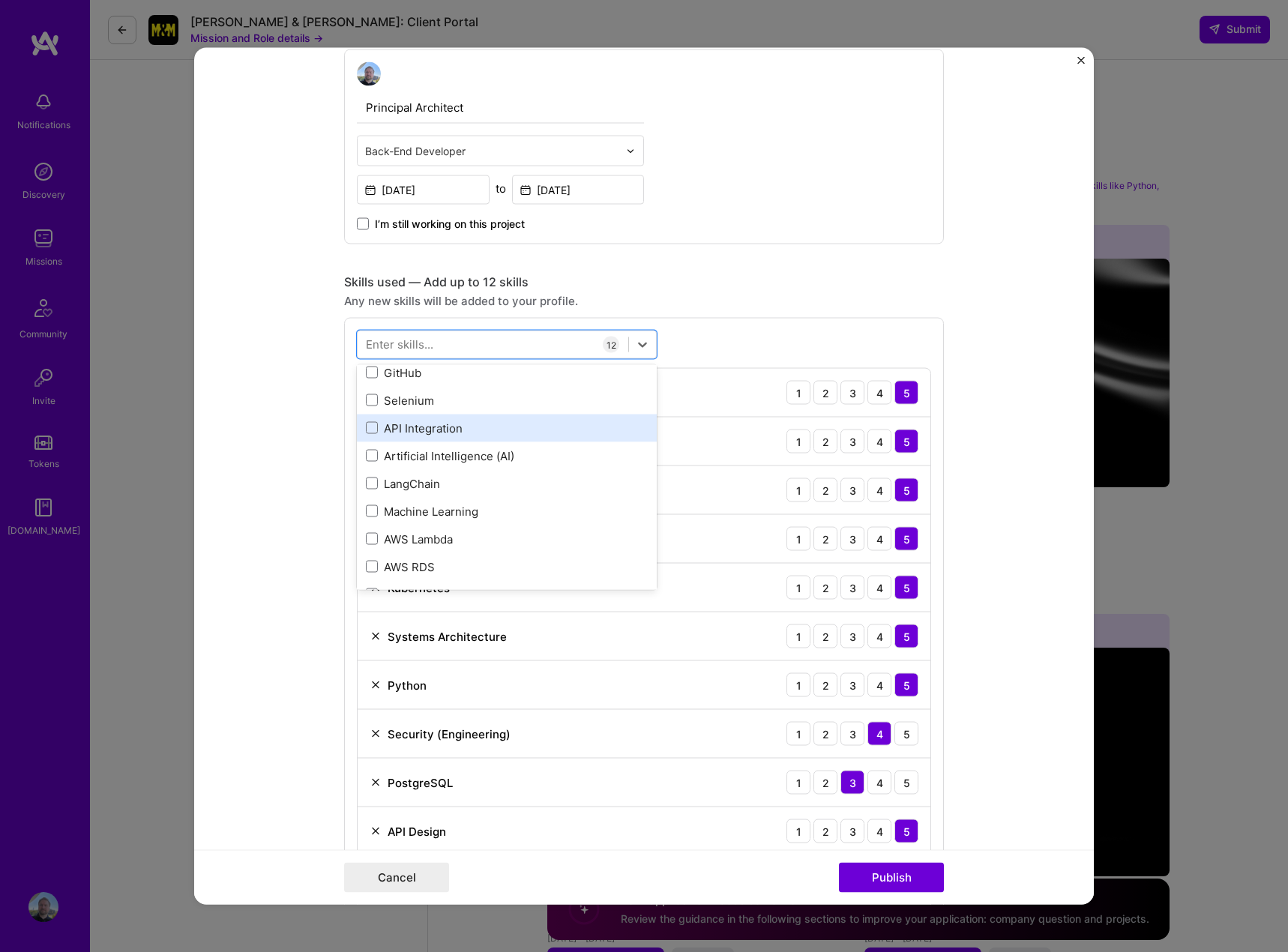
click at [366, 435] on div "API Integration" at bounding box center [507, 427] width 282 height 16
click at [366, 427] on span at bounding box center [372, 425] width 12 height 12
click at [0, 0] on input "checkbox" at bounding box center [0, 0] width 0 height 0
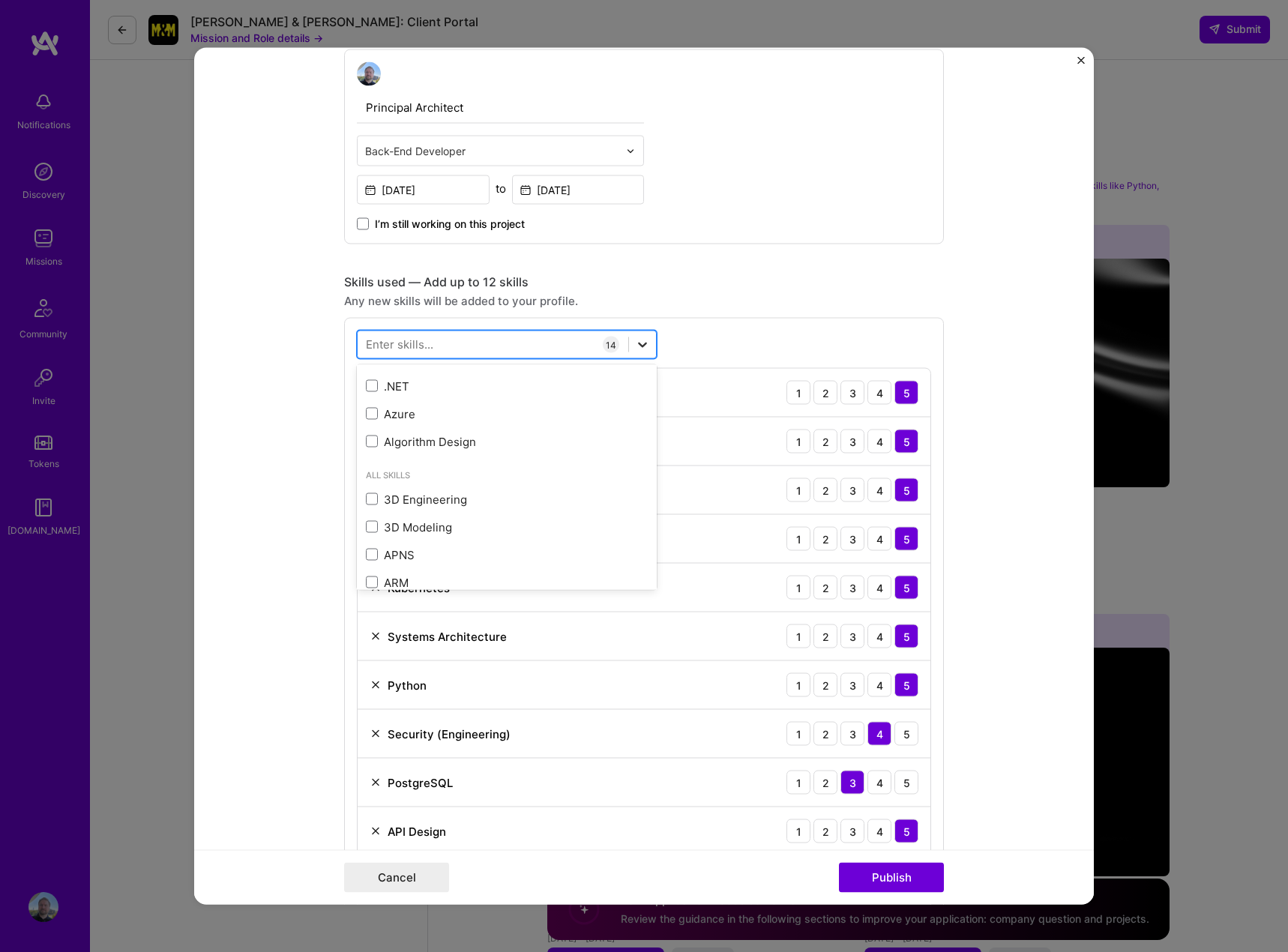
click at [638, 344] on icon at bounding box center [643, 344] width 15 height 15
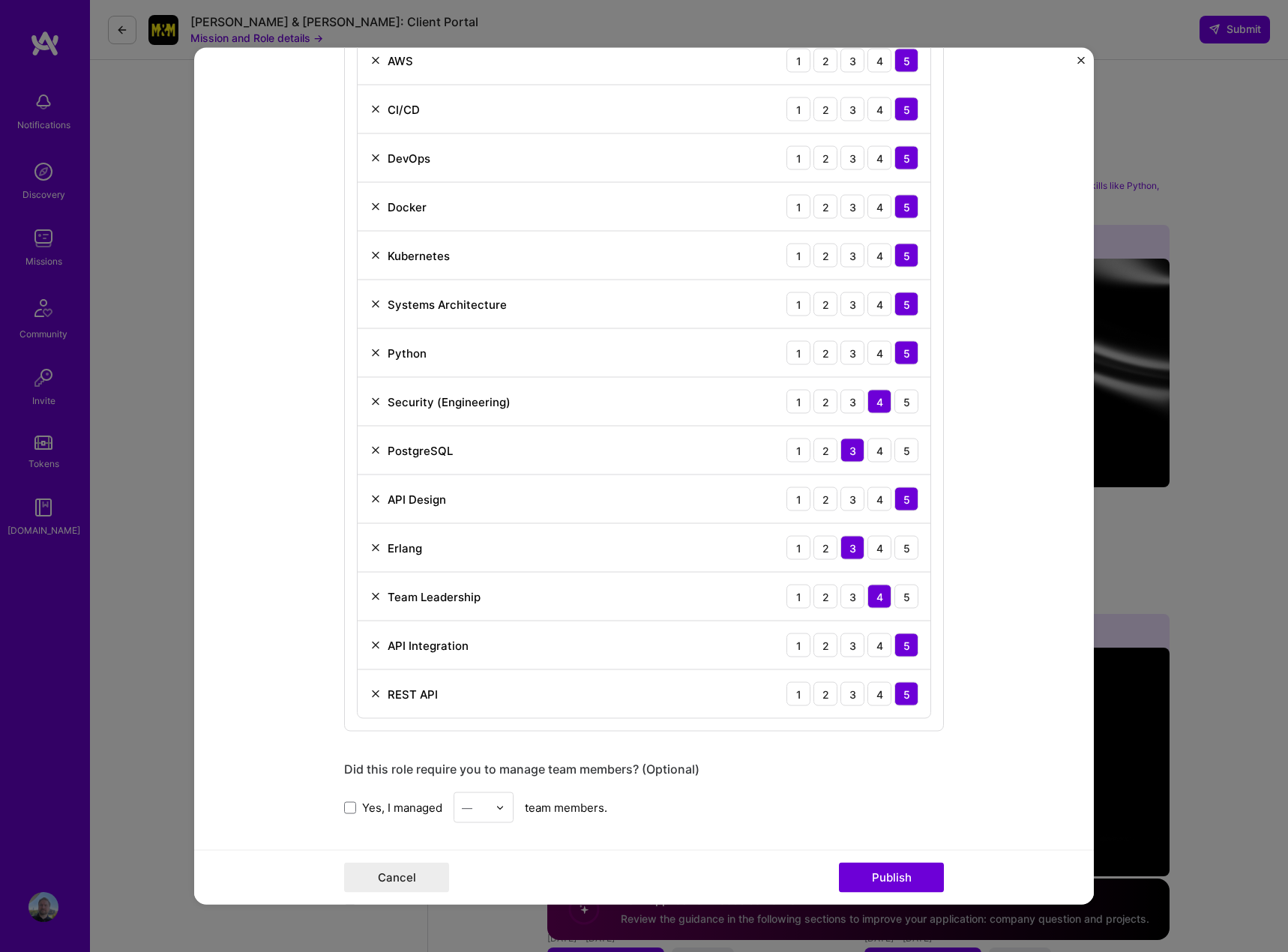
scroll to position [523, 0]
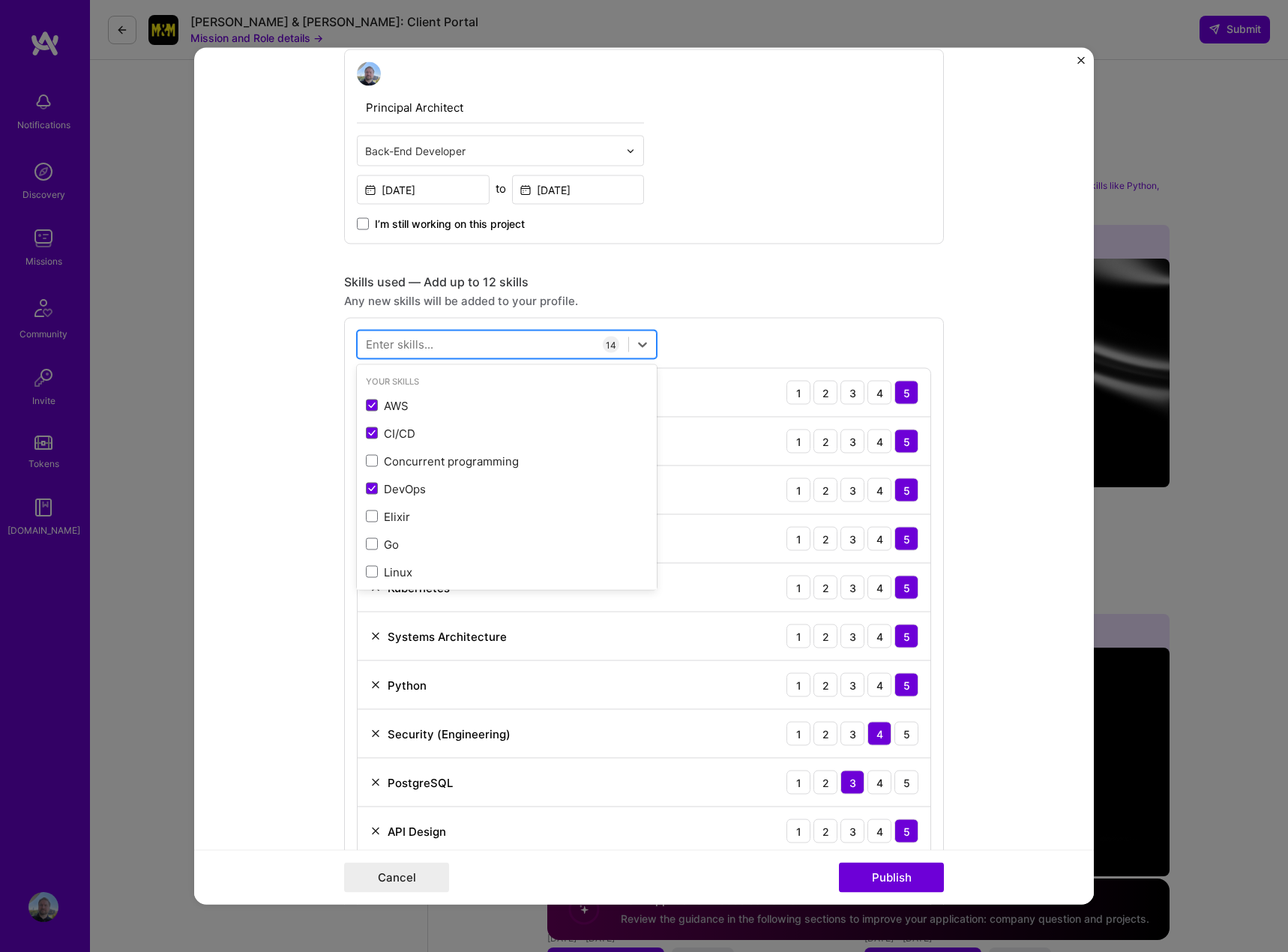
click at [533, 338] on div at bounding box center [493, 344] width 271 height 25
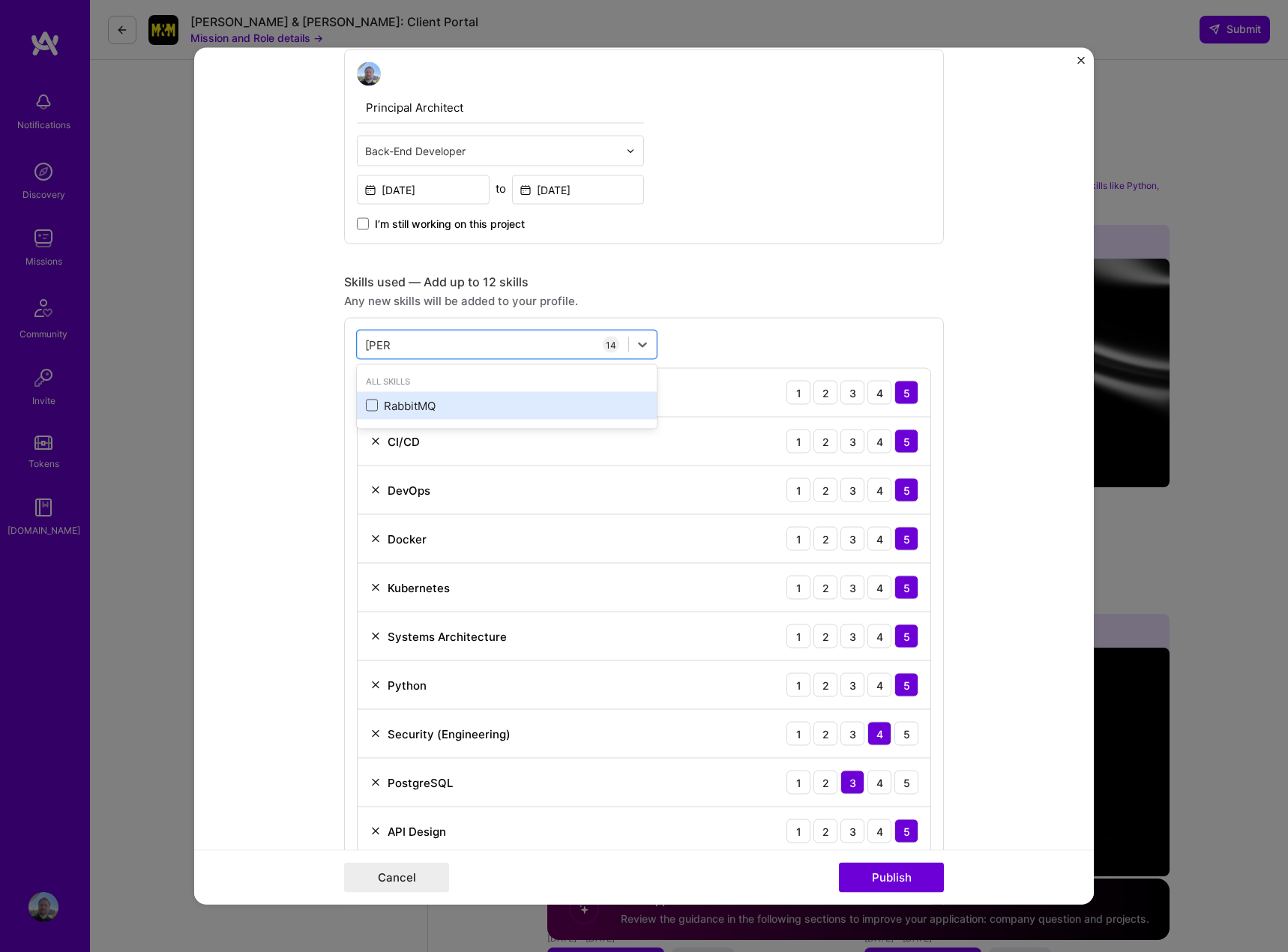
click at [369, 401] on span at bounding box center [372, 405] width 12 height 12
click at [0, 0] on input "checkbox" at bounding box center [0, 0] width 0 height 0
click at [401, 346] on div "rabb rabb" at bounding box center [493, 344] width 271 height 25
click at [400, 346] on div "rabb rabb" at bounding box center [493, 344] width 271 height 25
type input "rout"
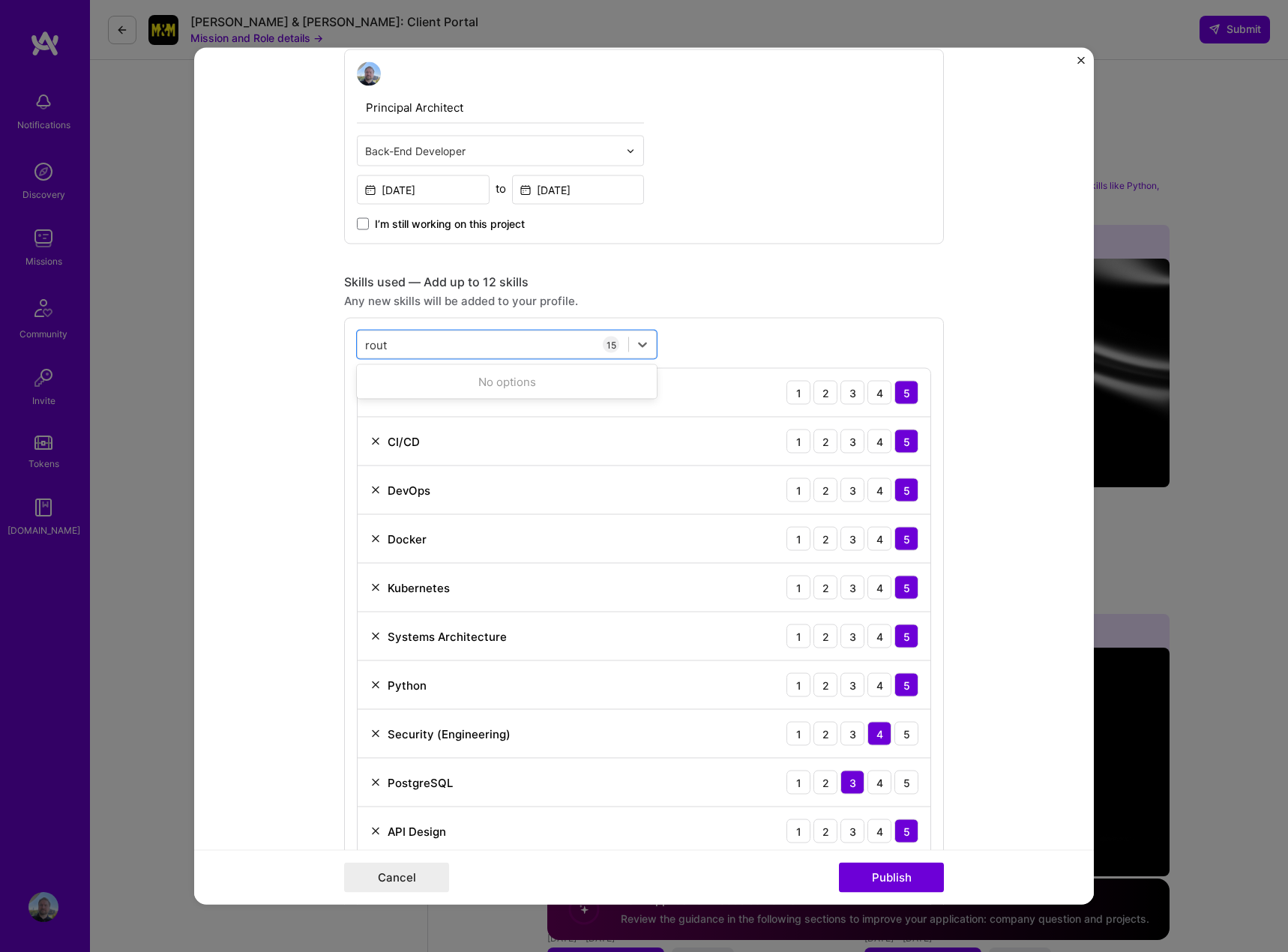
drag, startPoint x: 965, startPoint y: 351, endPoint x: 987, endPoint y: 366, distance: 26.6
click at [968, 351] on form "Editing suggested project This project is suggested based on your LinkedIn, res…" at bounding box center [644, 476] width 900 height 856
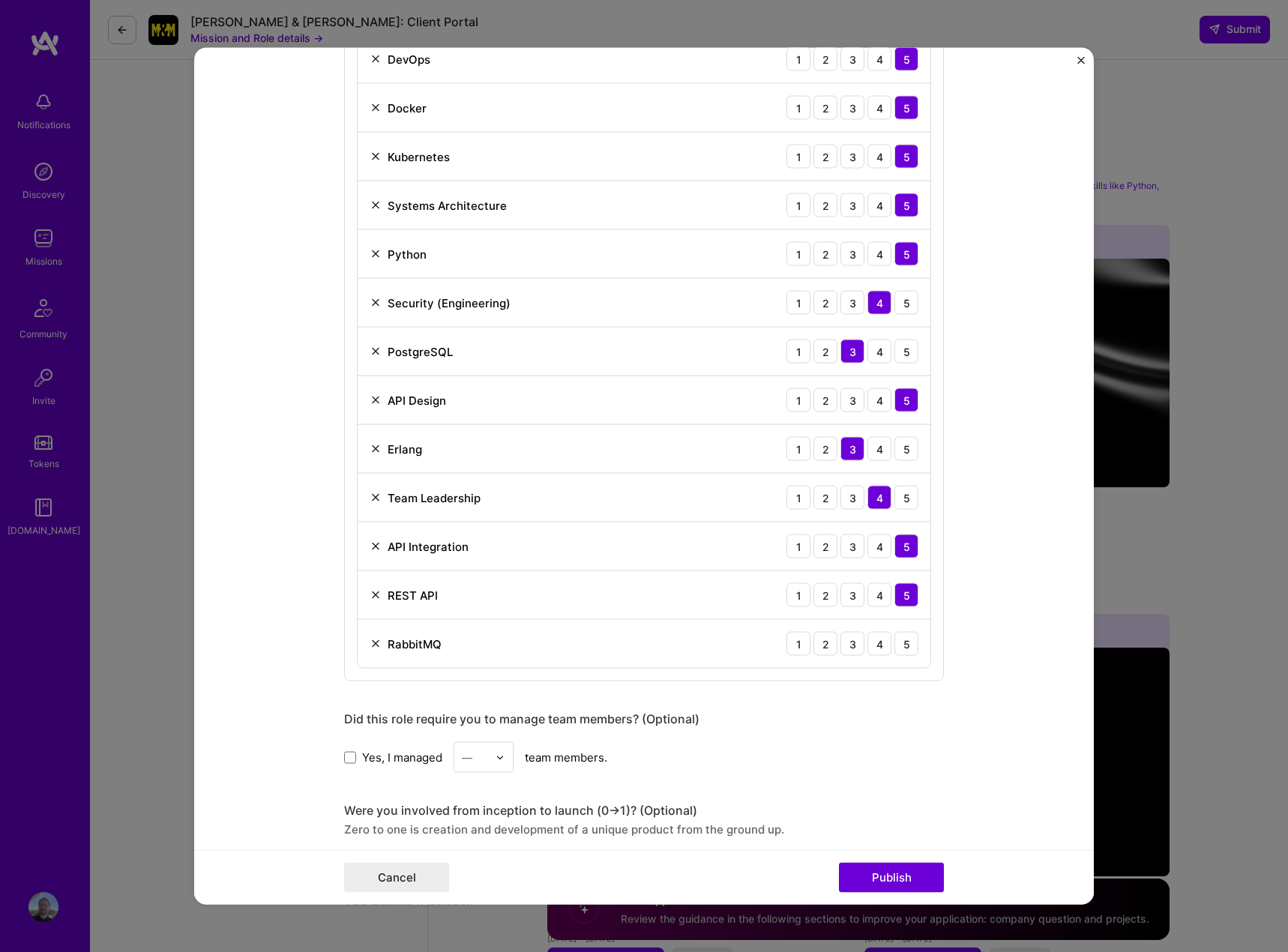
scroll to position [973, 0]
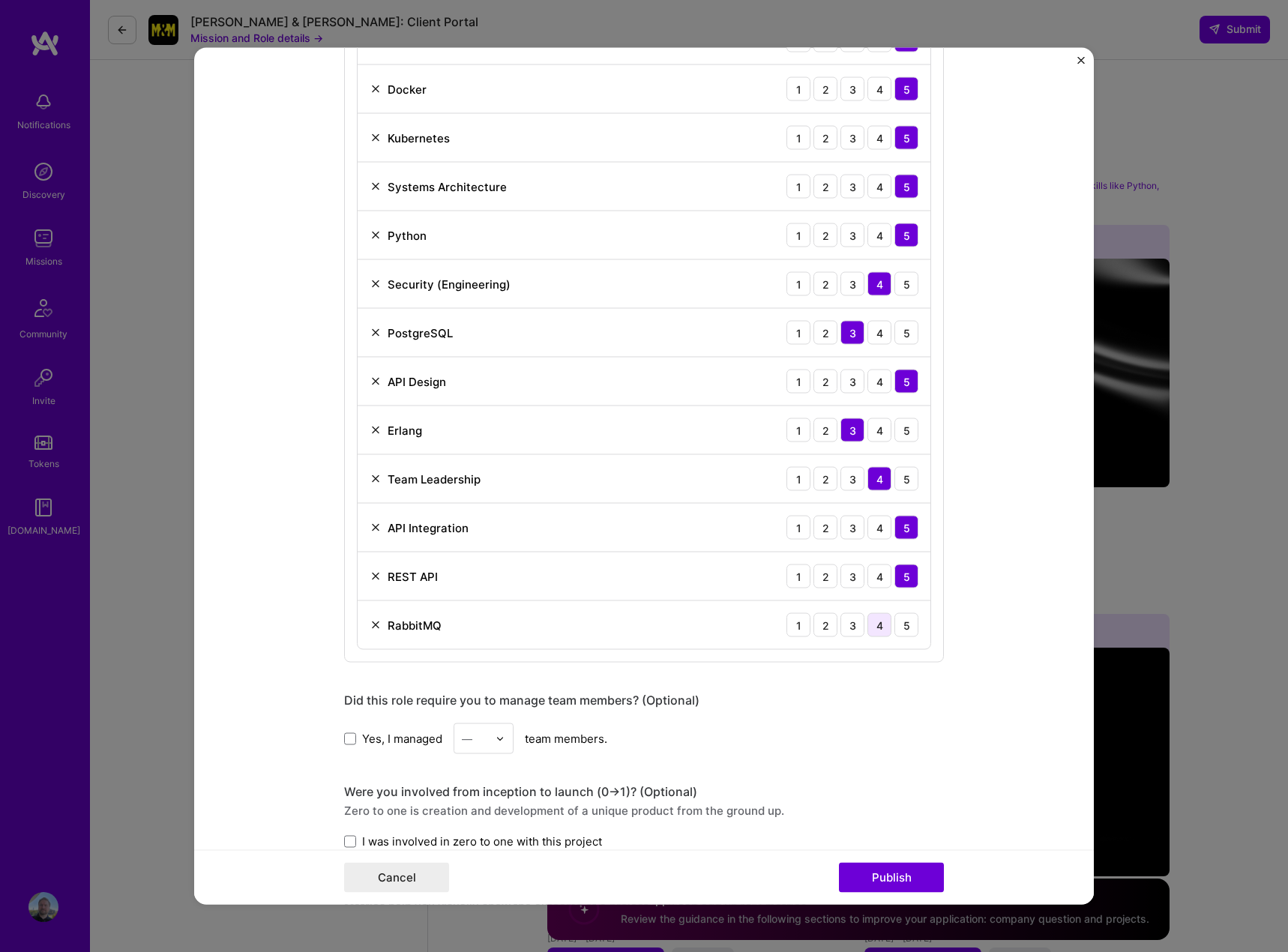
click at [876, 624] on div "4" at bounding box center [879, 625] width 24 height 24
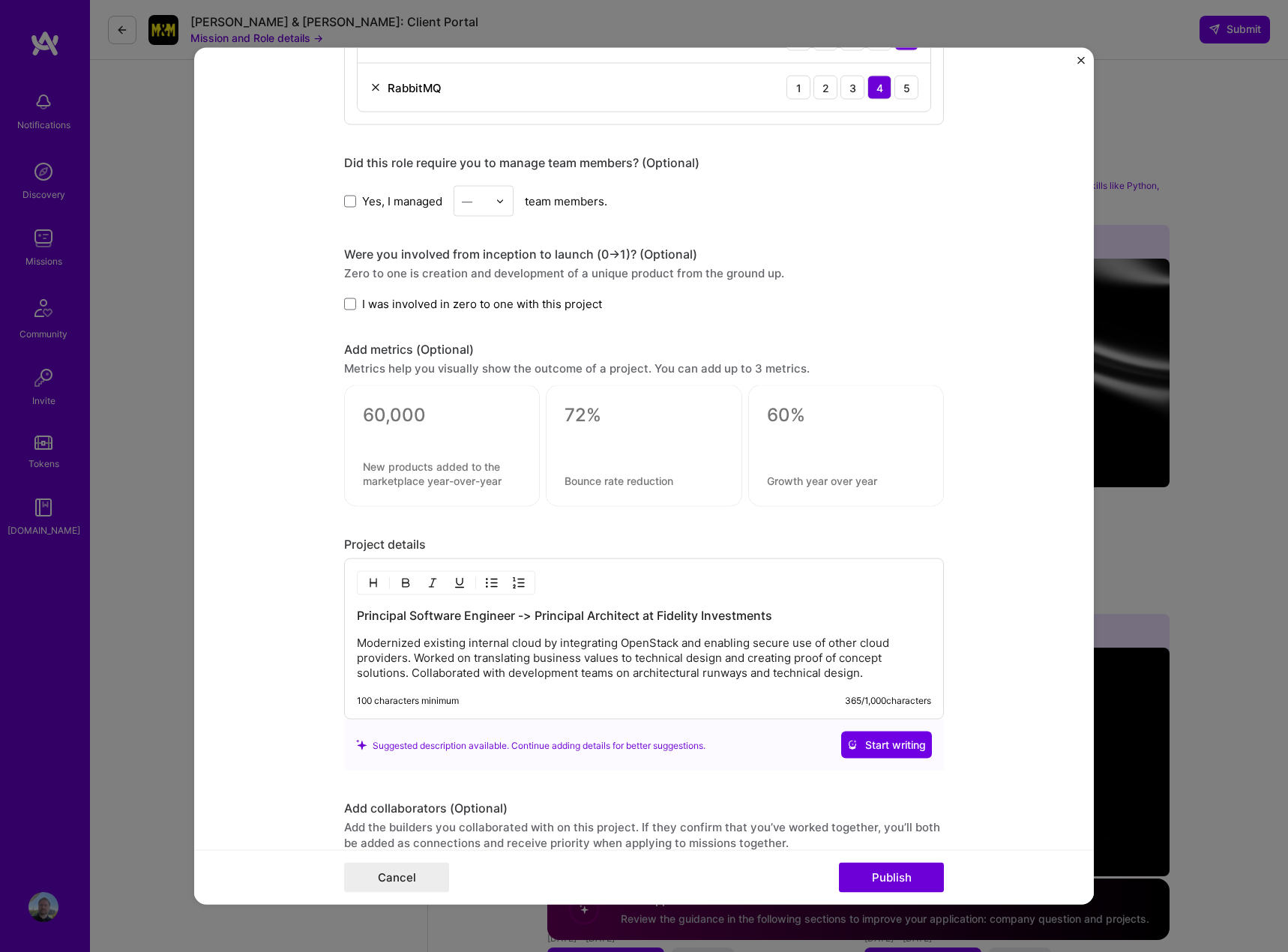
scroll to position [1647, 0]
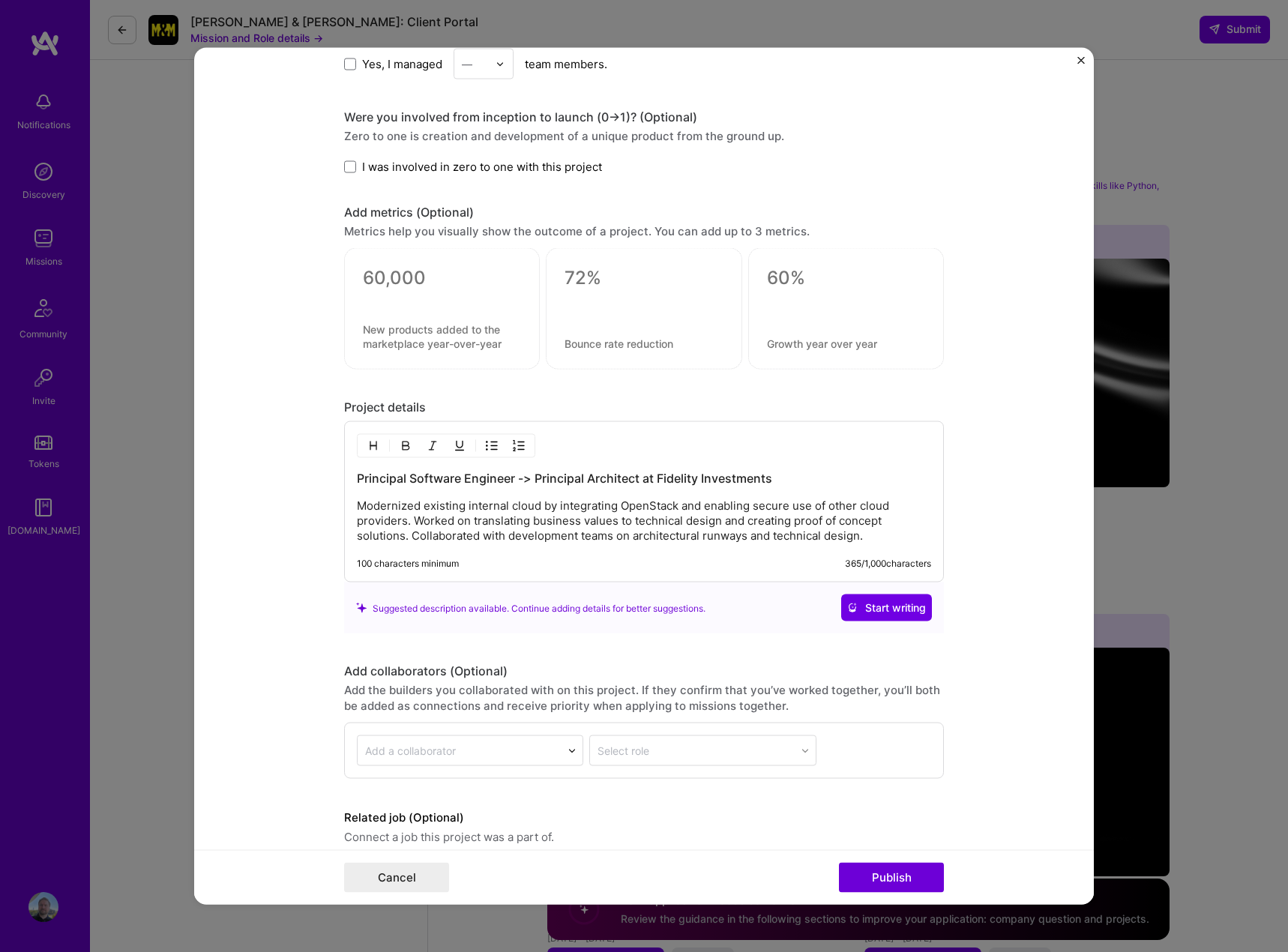
drag, startPoint x: 353, startPoint y: 501, endPoint x: 361, endPoint y: 504, distance: 8.5
click at [357, 503] on p "Modernized existing internal cloud by integrating OpenStack and enabling secure…" at bounding box center [644, 520] width 574 height 45
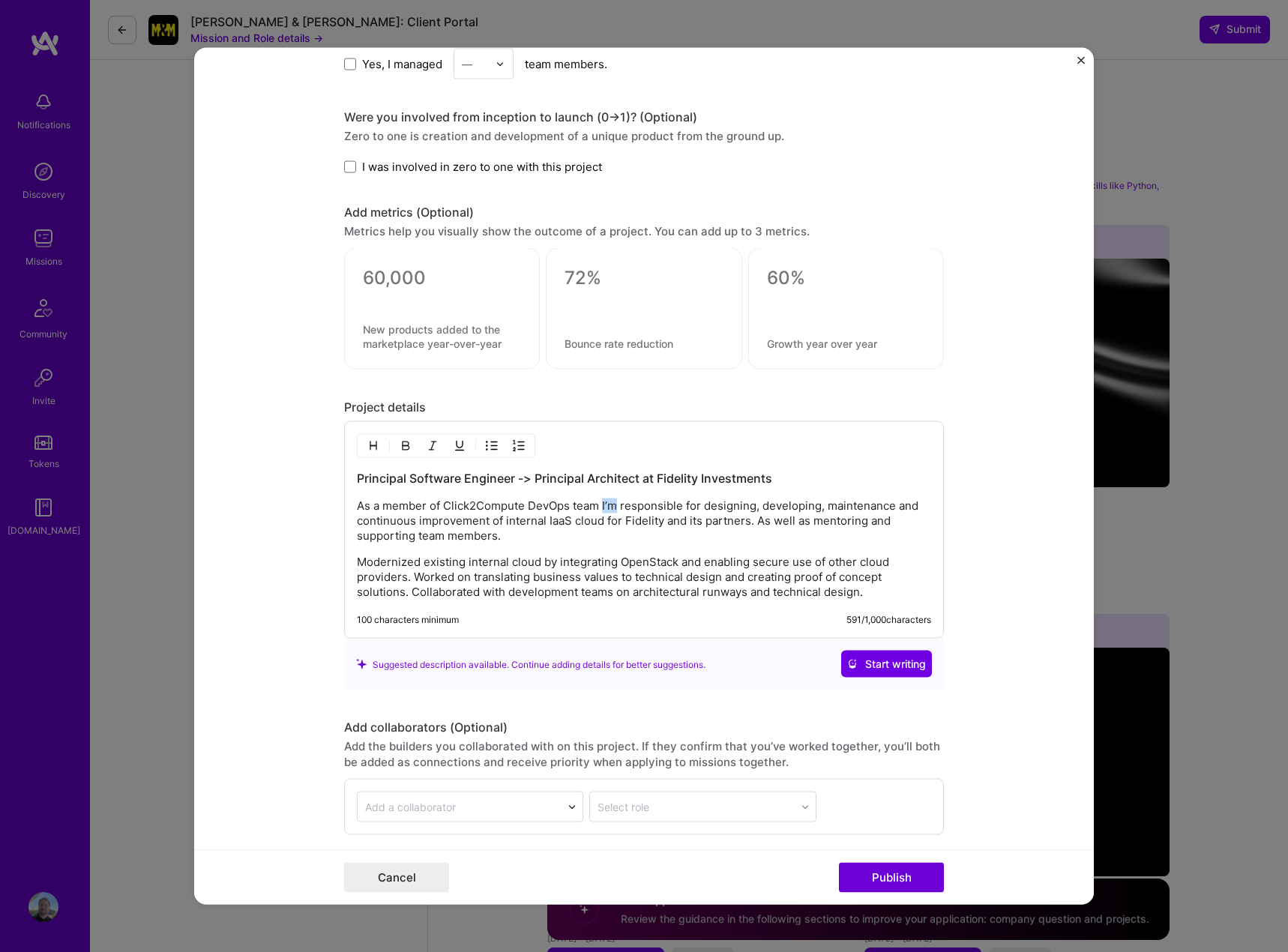
drag, startPoint x: 613, startPoint y: 505, endPoint x: 599, endPoint y: 505, distance: 14.0
click at [599, 505] on p "As a member of Click2Compute DevOps team I’m responsible for designing, develop…" at bounding box center [644, 520] width 574 height 45
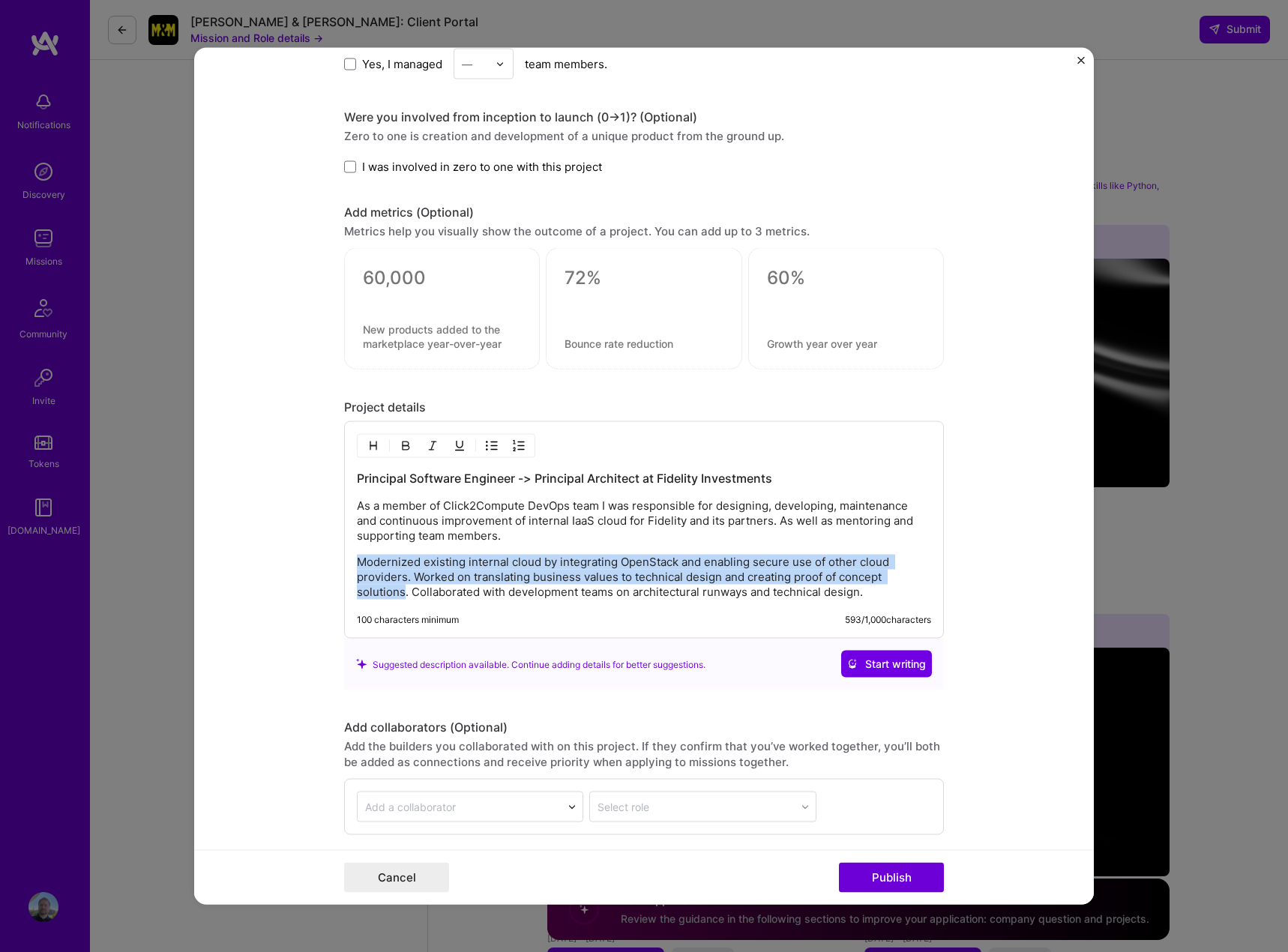
drag, startPoint x: 354, startPoint y: 557, endPoint x: 397, endPoint y: 597, distance: 58.7
click at [397, 597] on p "Modernized existing internal cloud by integrating OpenStack and enabling secure…" at bounding box center [644, 576] width 574 height 45
click at [572, 565] on p "Modernized existing internal cloud by integrating OpenStack and enabling secure…" at bounding box center [644, 576] width 574 height 45
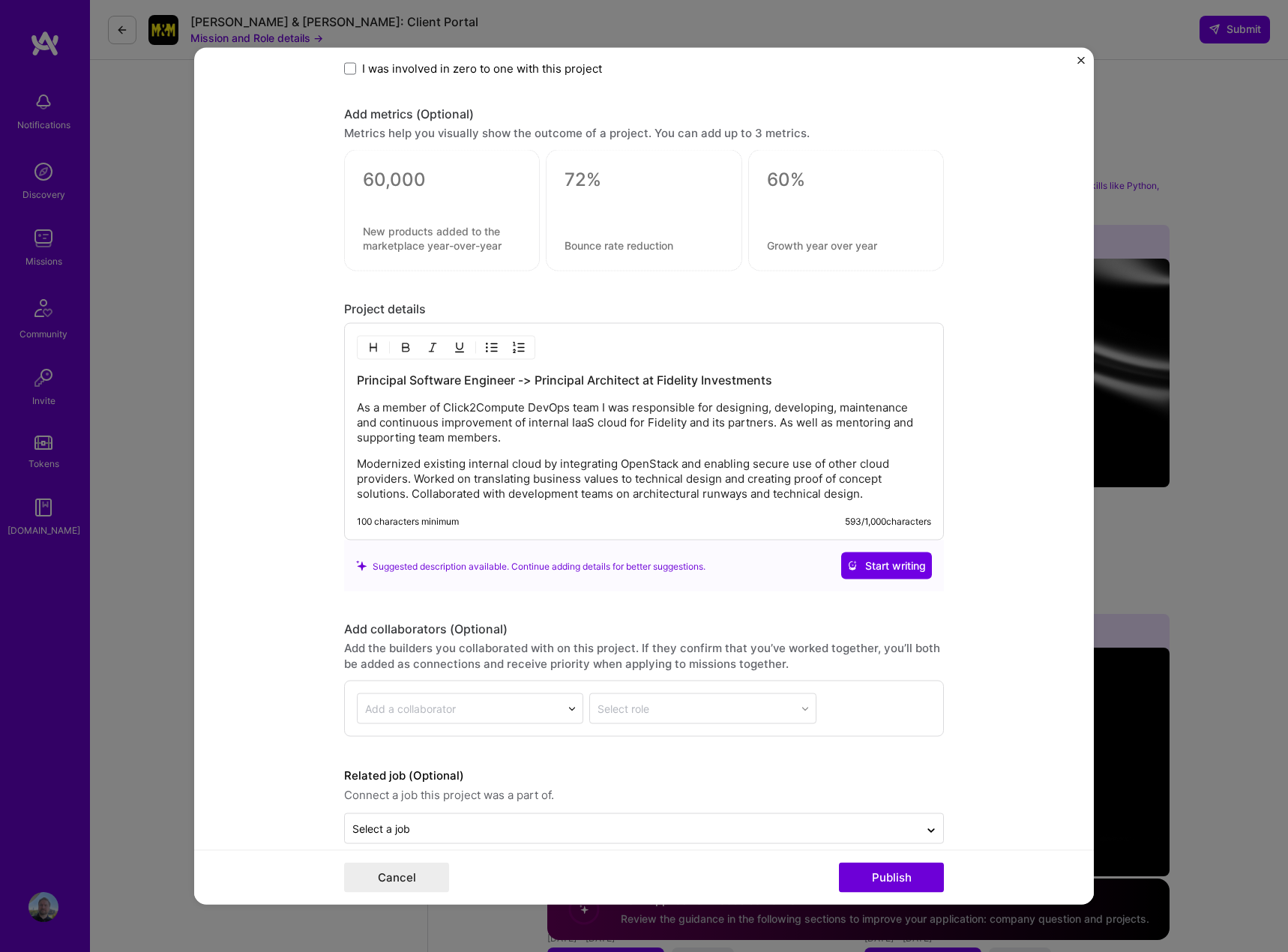
scroll to position [1767, 0]
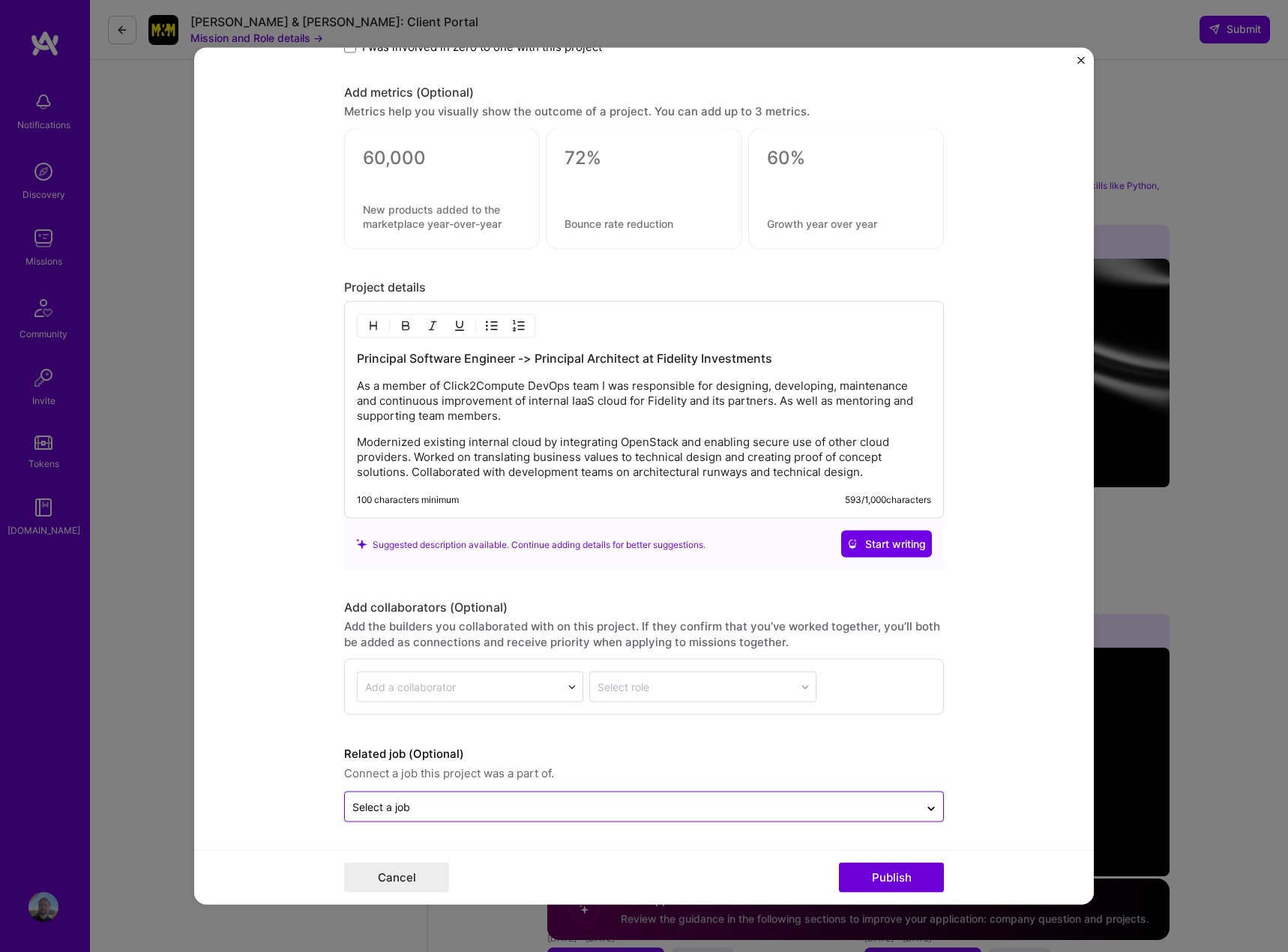
click at [382, 805] on div "Select a job" at bounding box center [381, 807] width 58 height 16
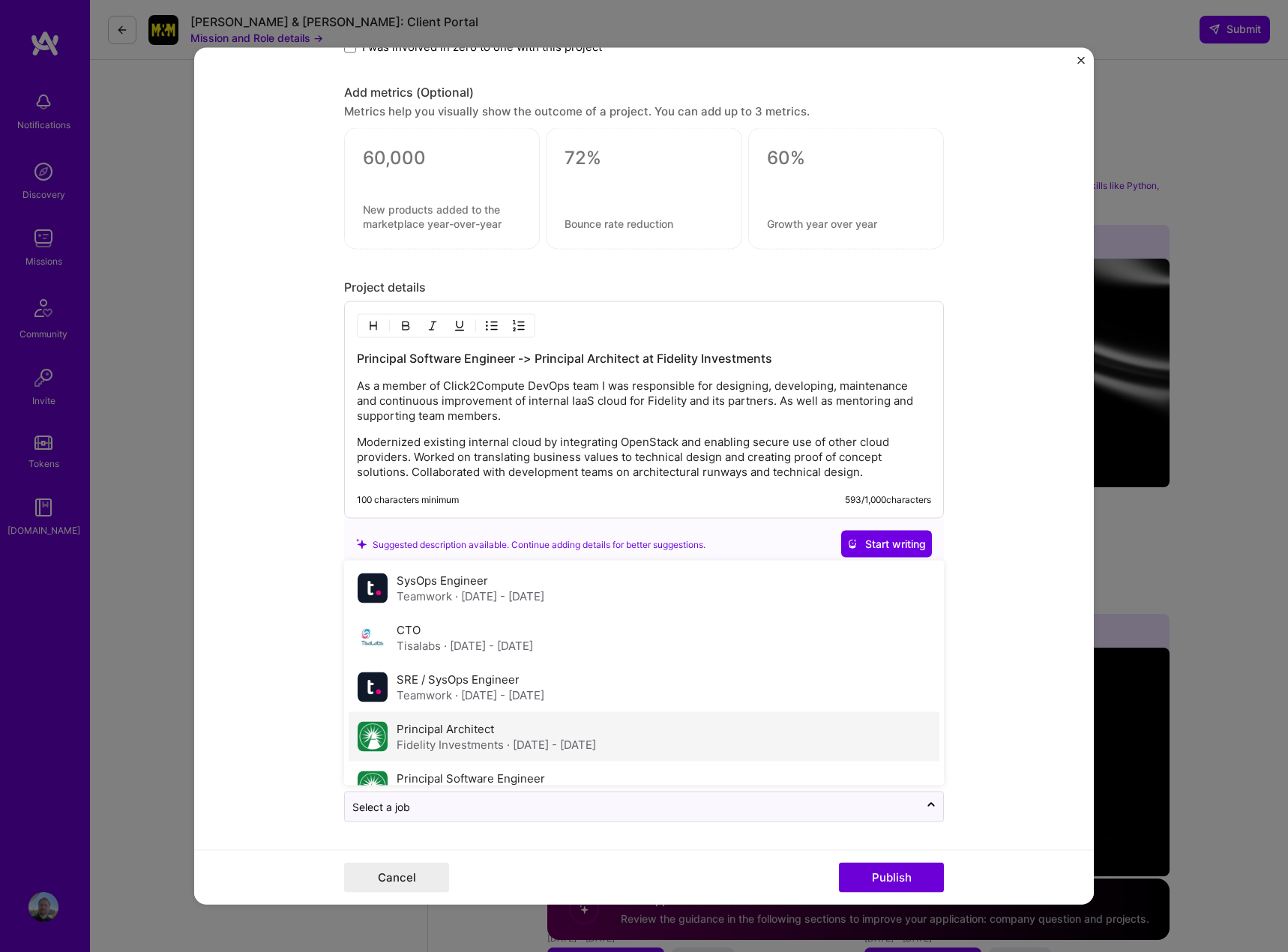
scroll to position [225, 0]
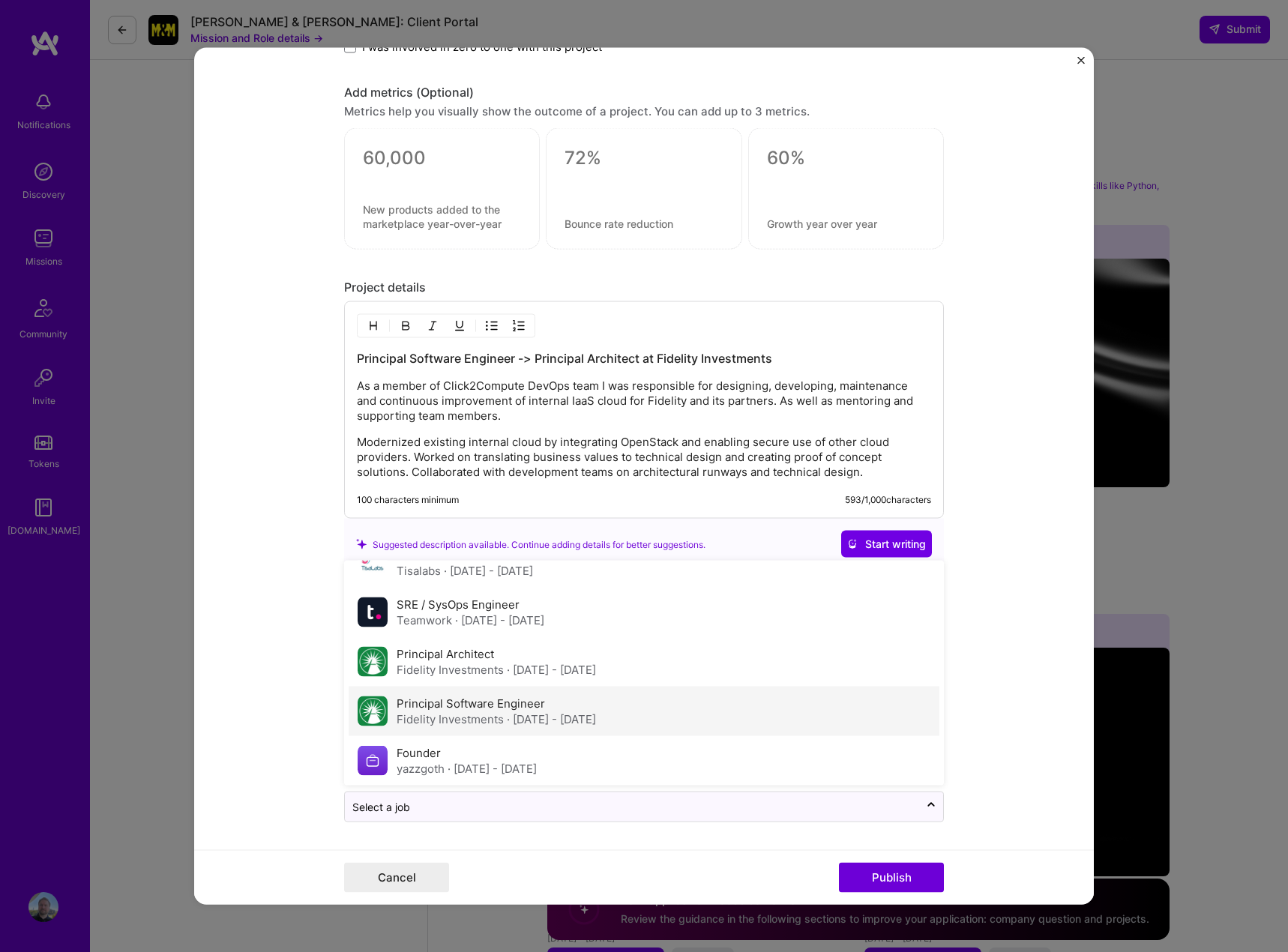
click at [596, 702] on div "Principal Software Engineer Fidelity Investments · Dec 2012 - Jul 2015" at bounding box center [496, 711] width 199 height 31
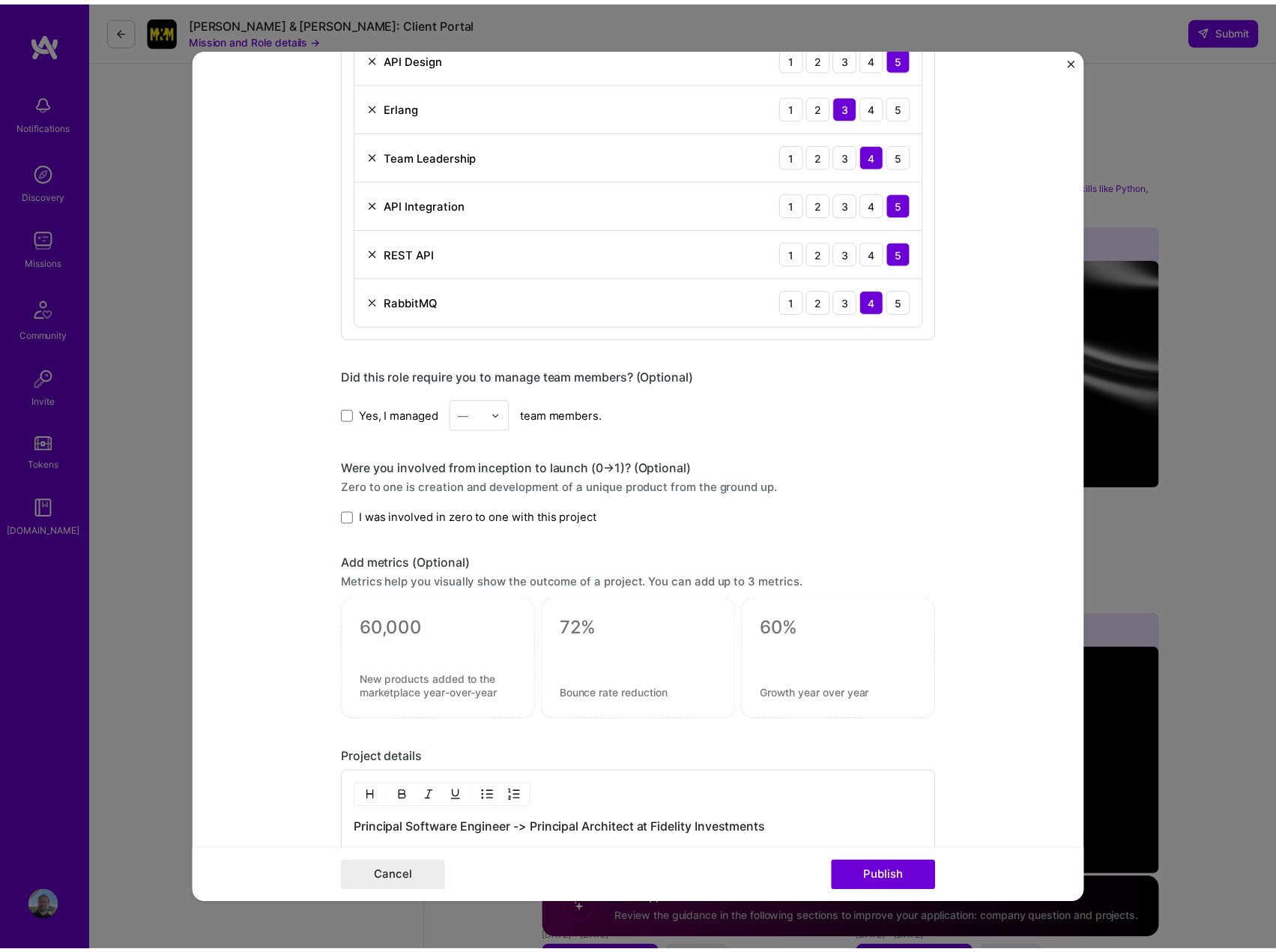
scroll to position [1424, 0]
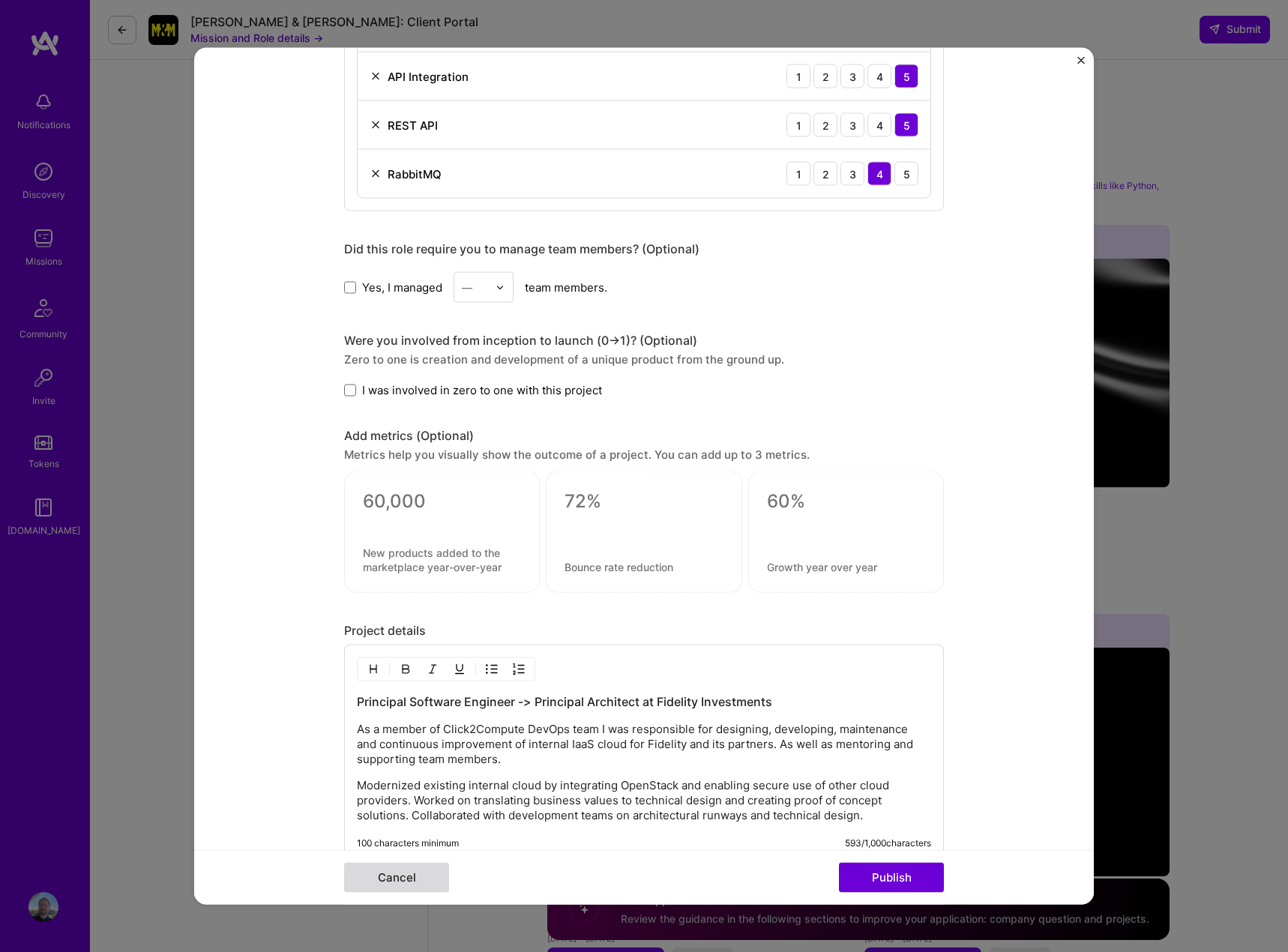
click at [409, 881] on button "Cancel" at bounding box center [396, 877] width 105 height 30
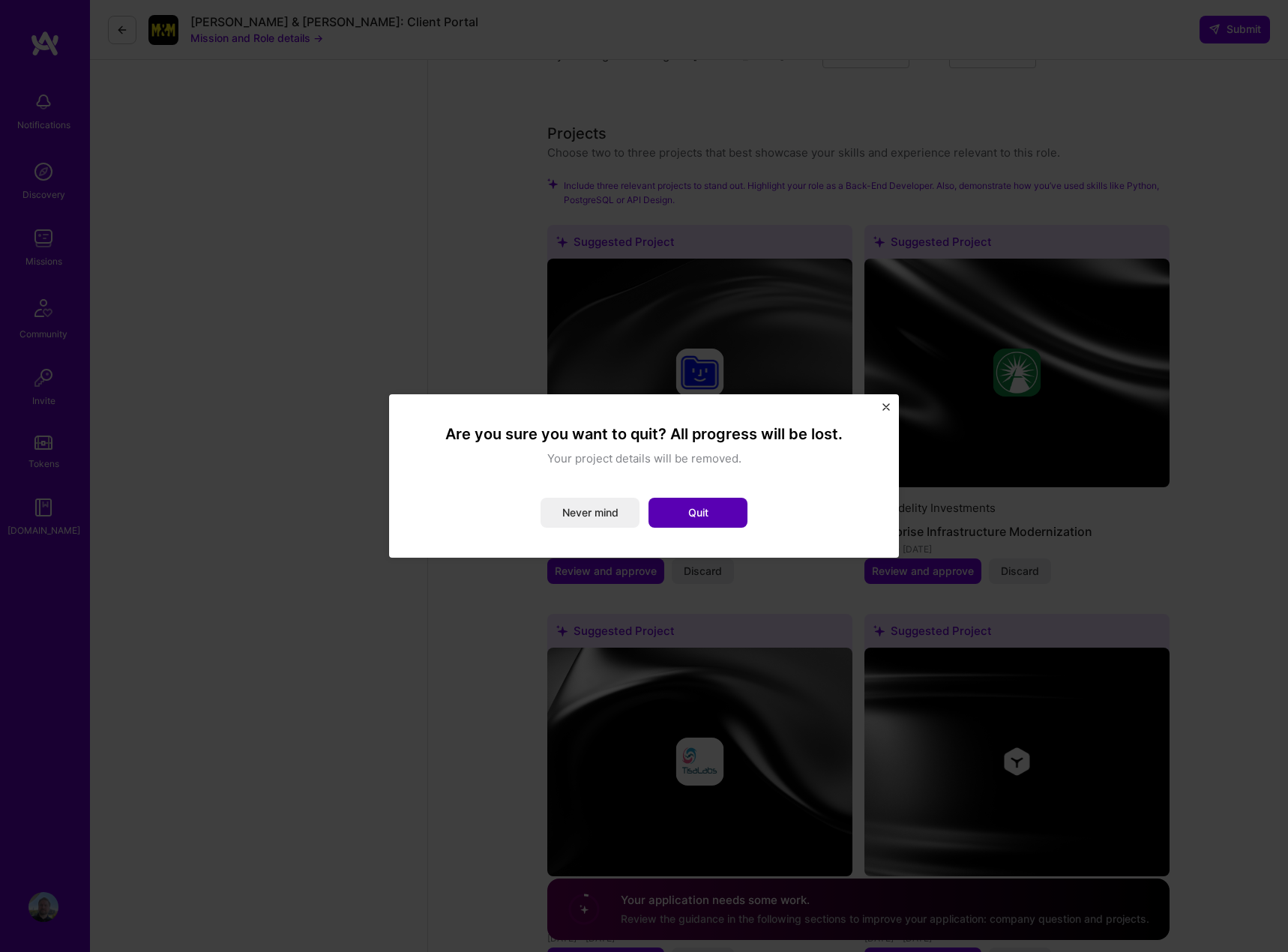
click at [690, 516] on button "Quit" at bounding box center [698, 512] width 99 height 30
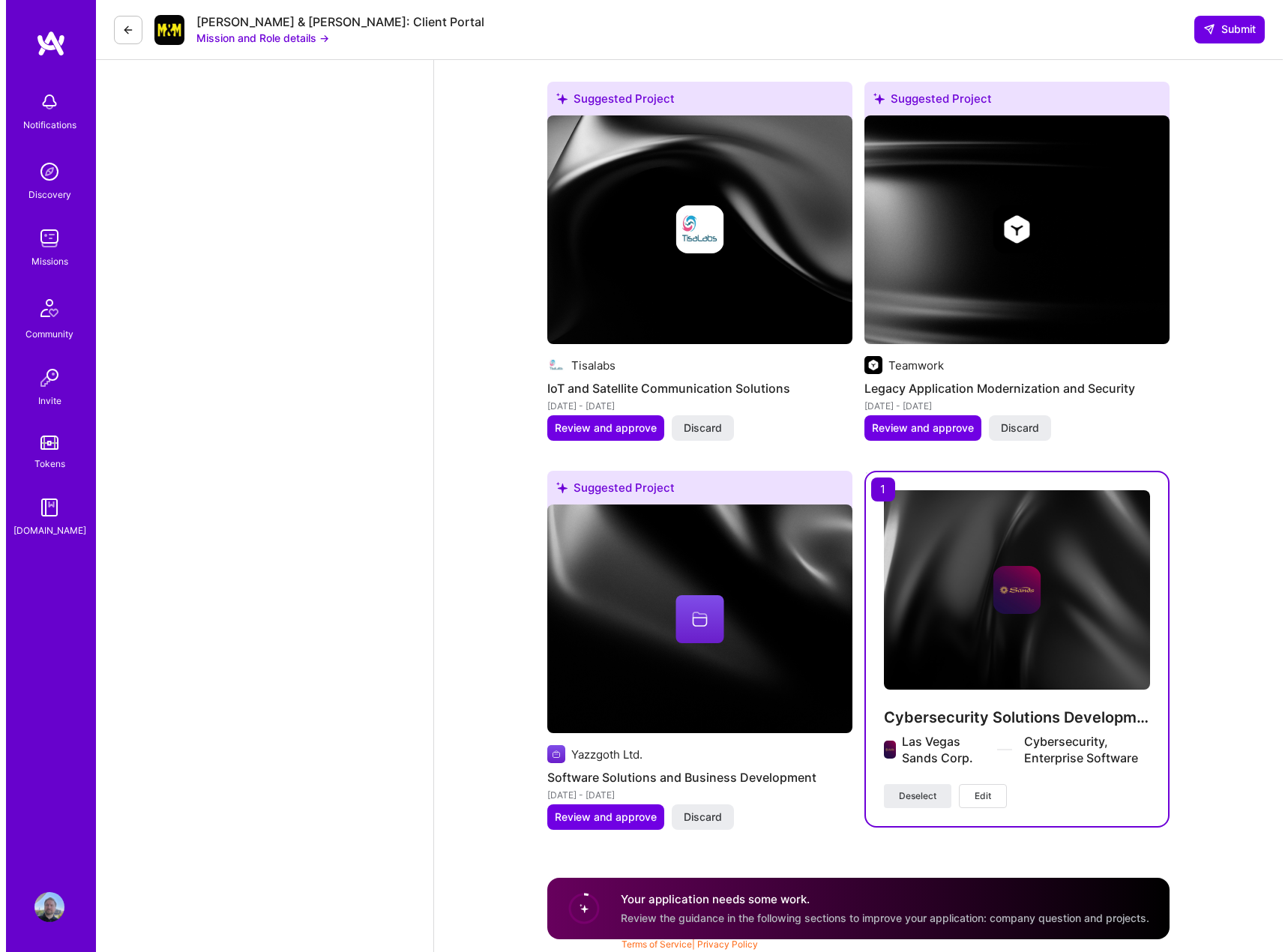
scroll to position [2181, 0]
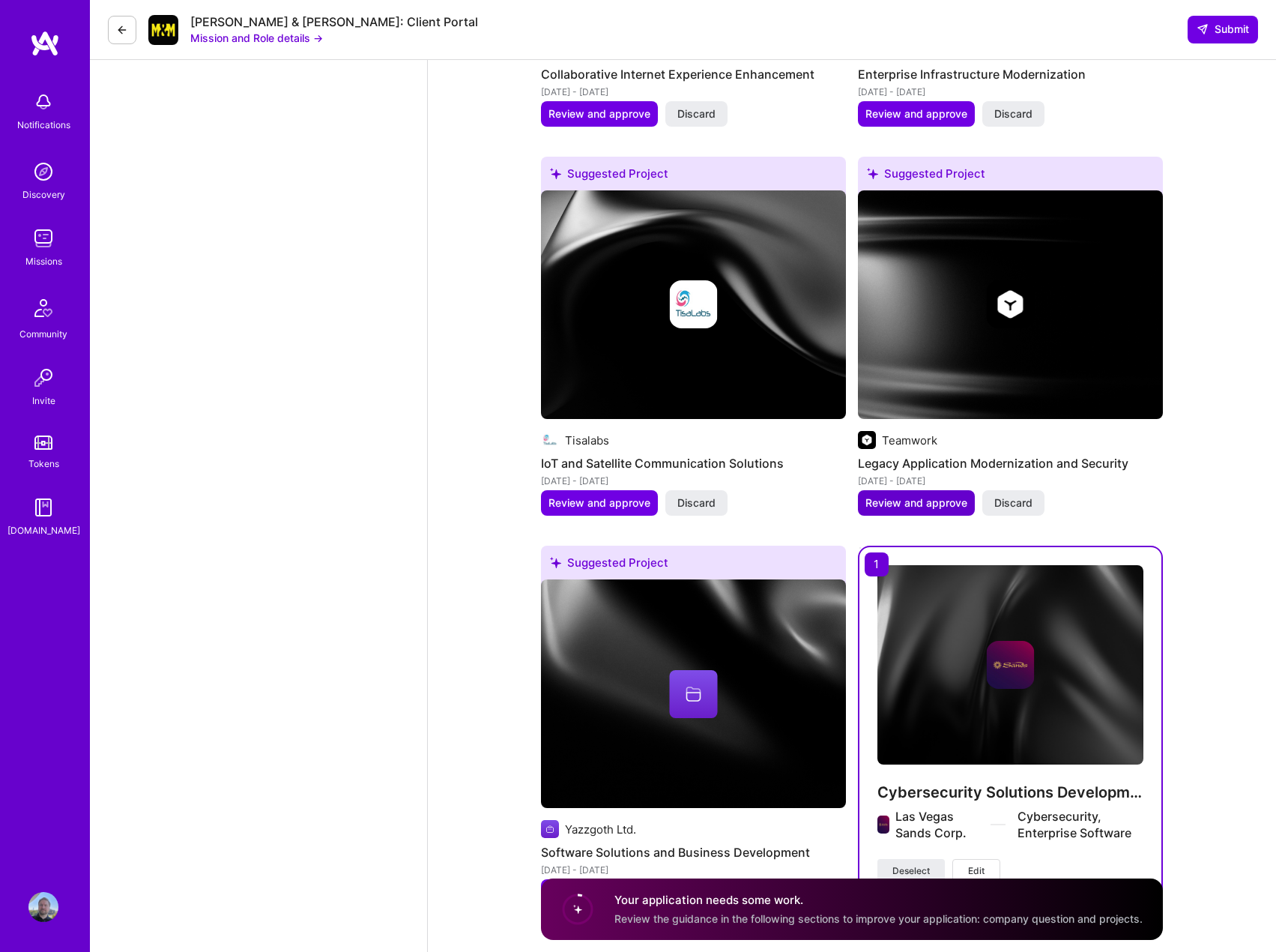
click at [906, 495] on span "Review and approve" at bounding box center [916, 503] width 102 height 15
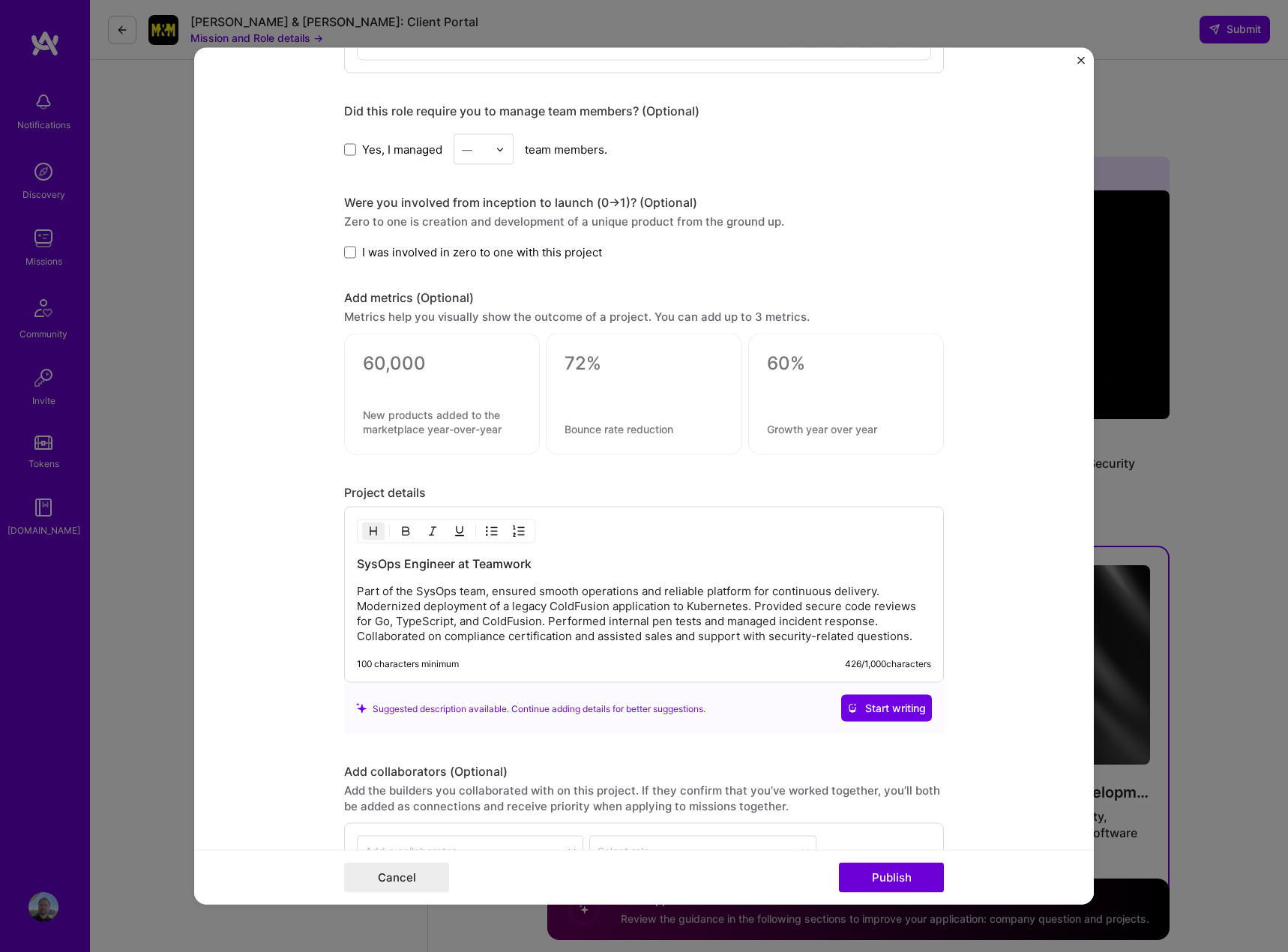
scroll to position [1124, 0]
click at [571, 608] on p "Part of the SysOps team, ensured smooth operations and reliable platform for co…" at bounding box center [644, 613] width 574 height 60
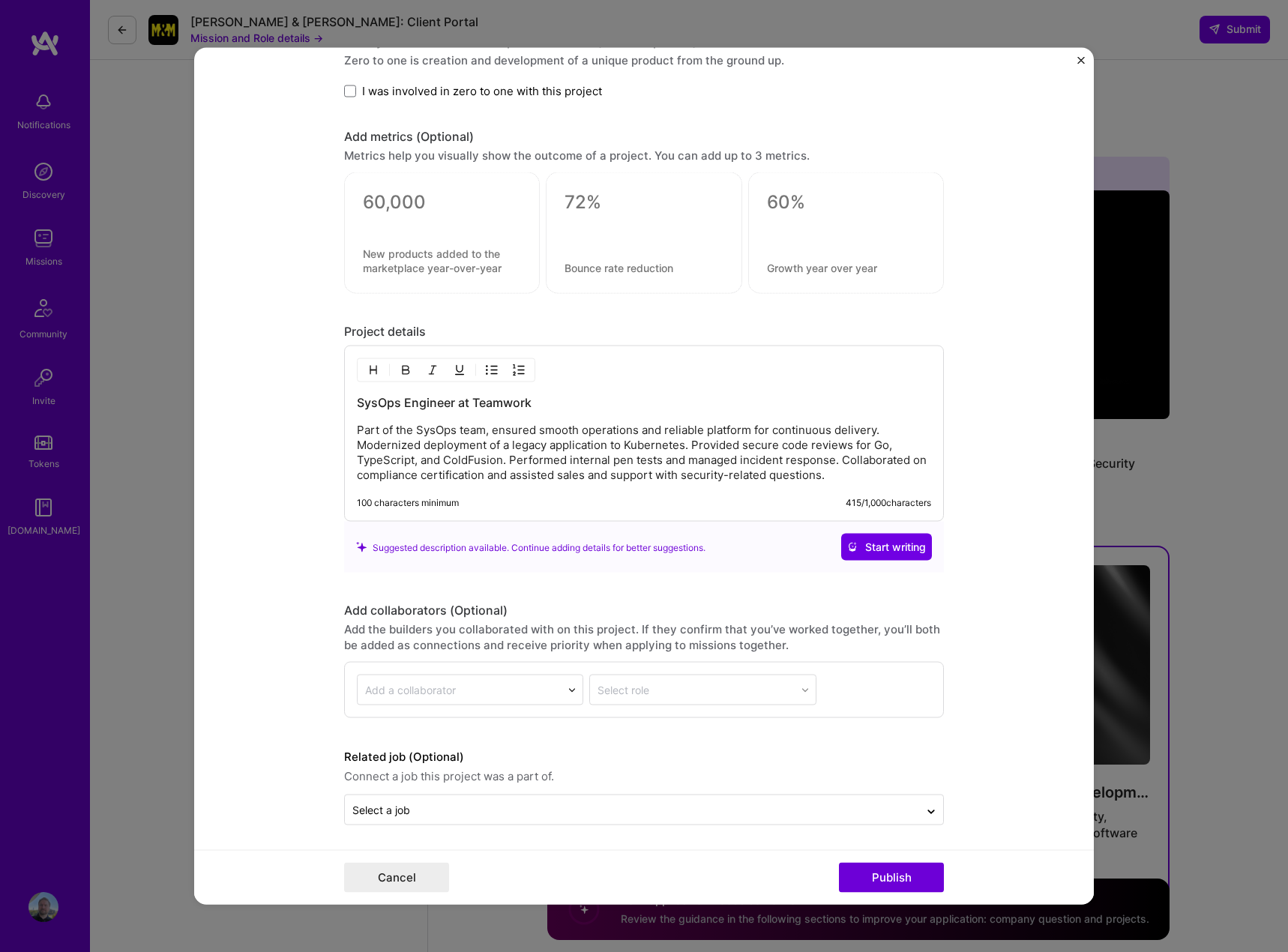
scroll to position [1287, 0]
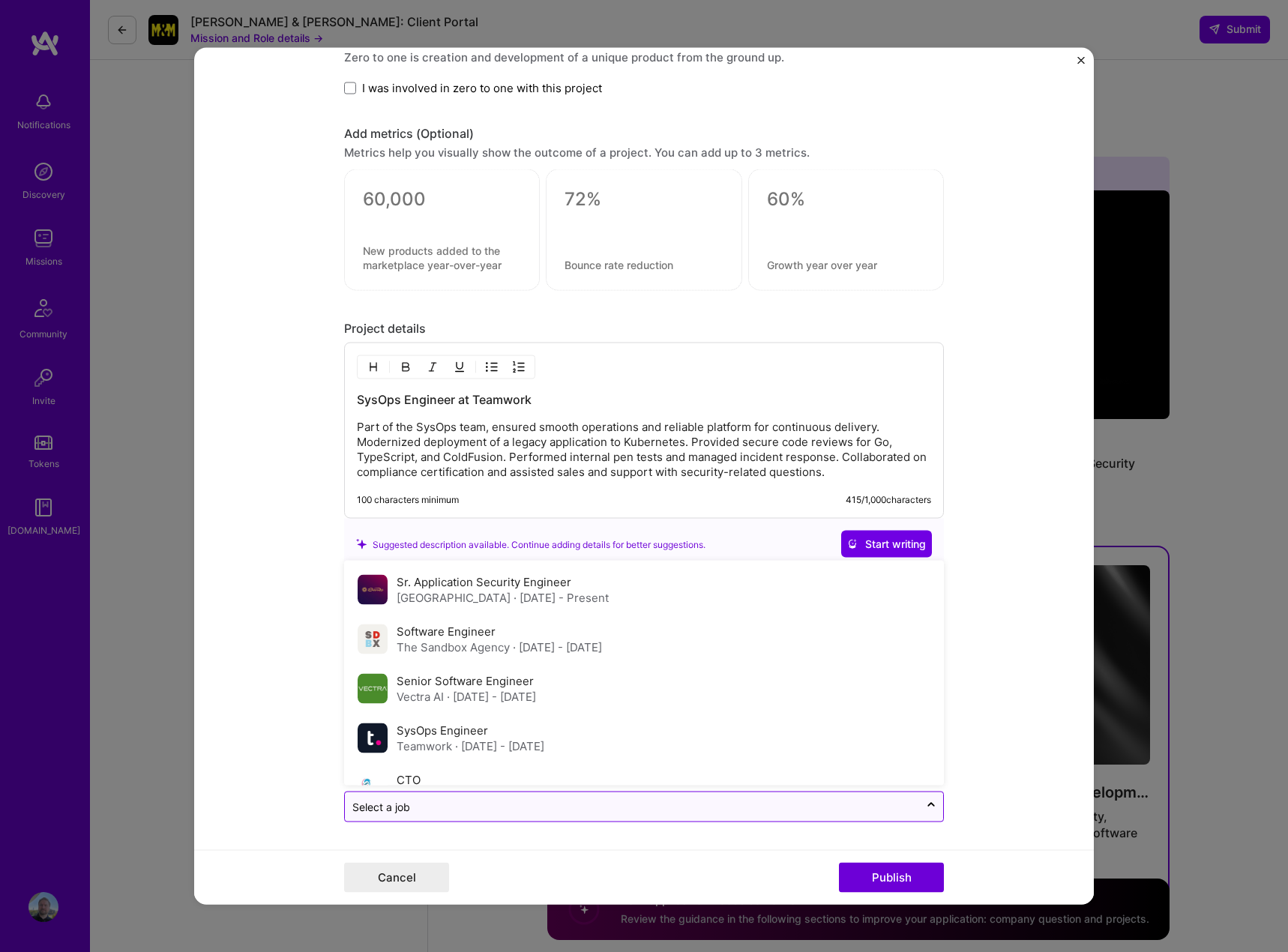
click at [456, 804] on input "text" at bounding box center [631, 807] width 559 height 16
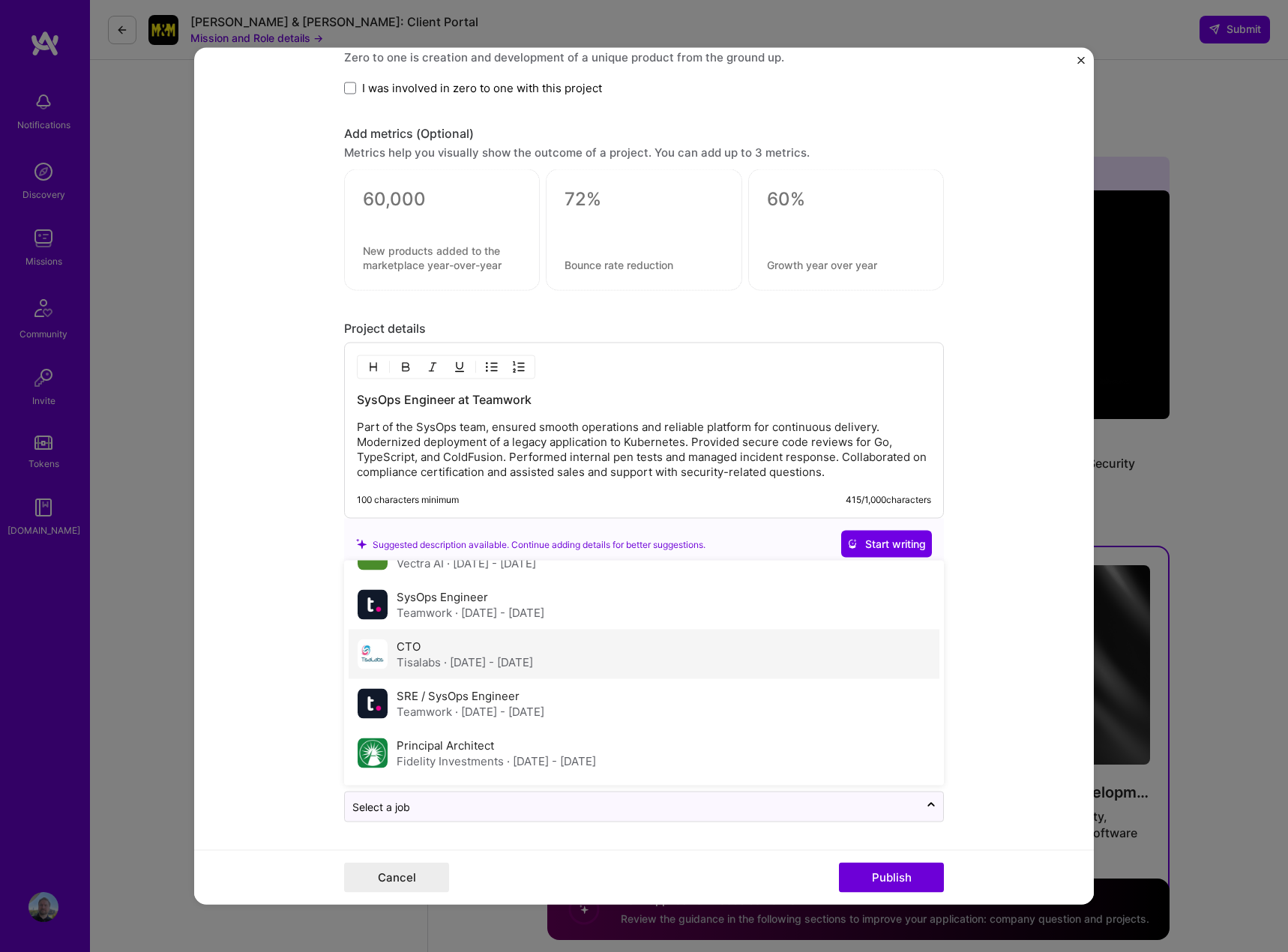
scroll to position [150, 0]
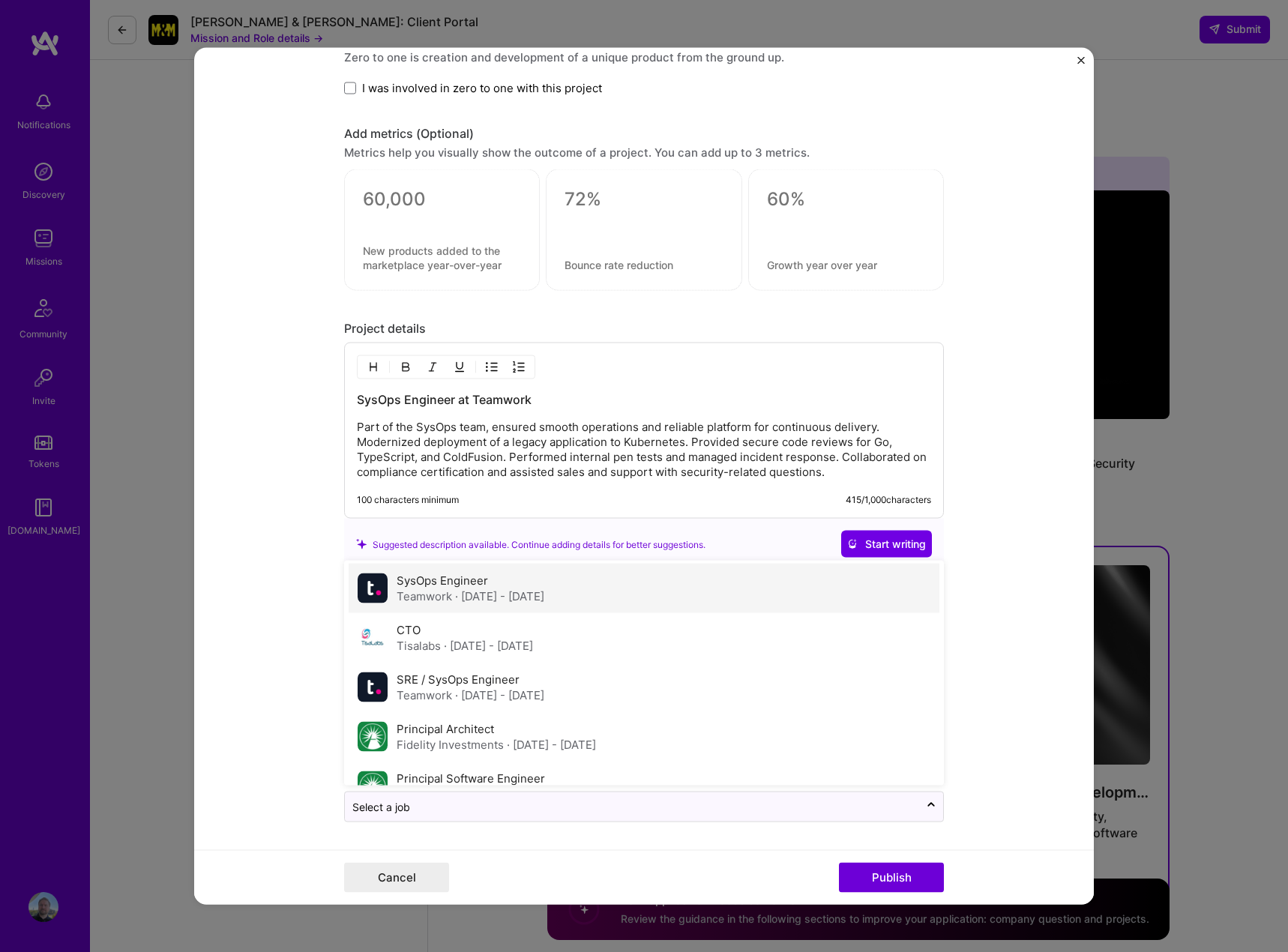
click at [607, 595] on div "SysOps Engineer Teamwork · Dec 2020 - Mar 2022" at bounding box center [644, 588] width 591 height 49
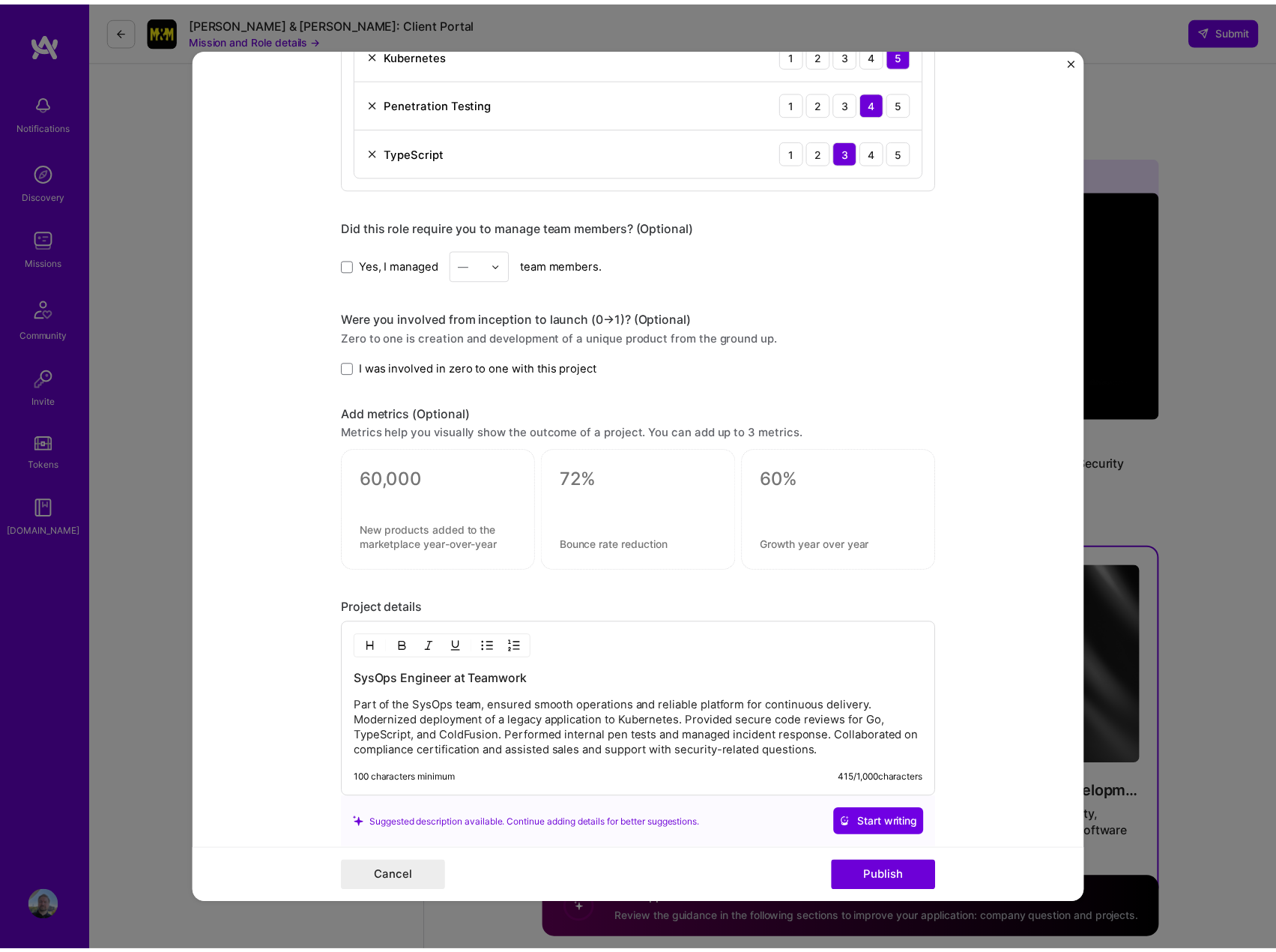
scroll to position [988, 0]
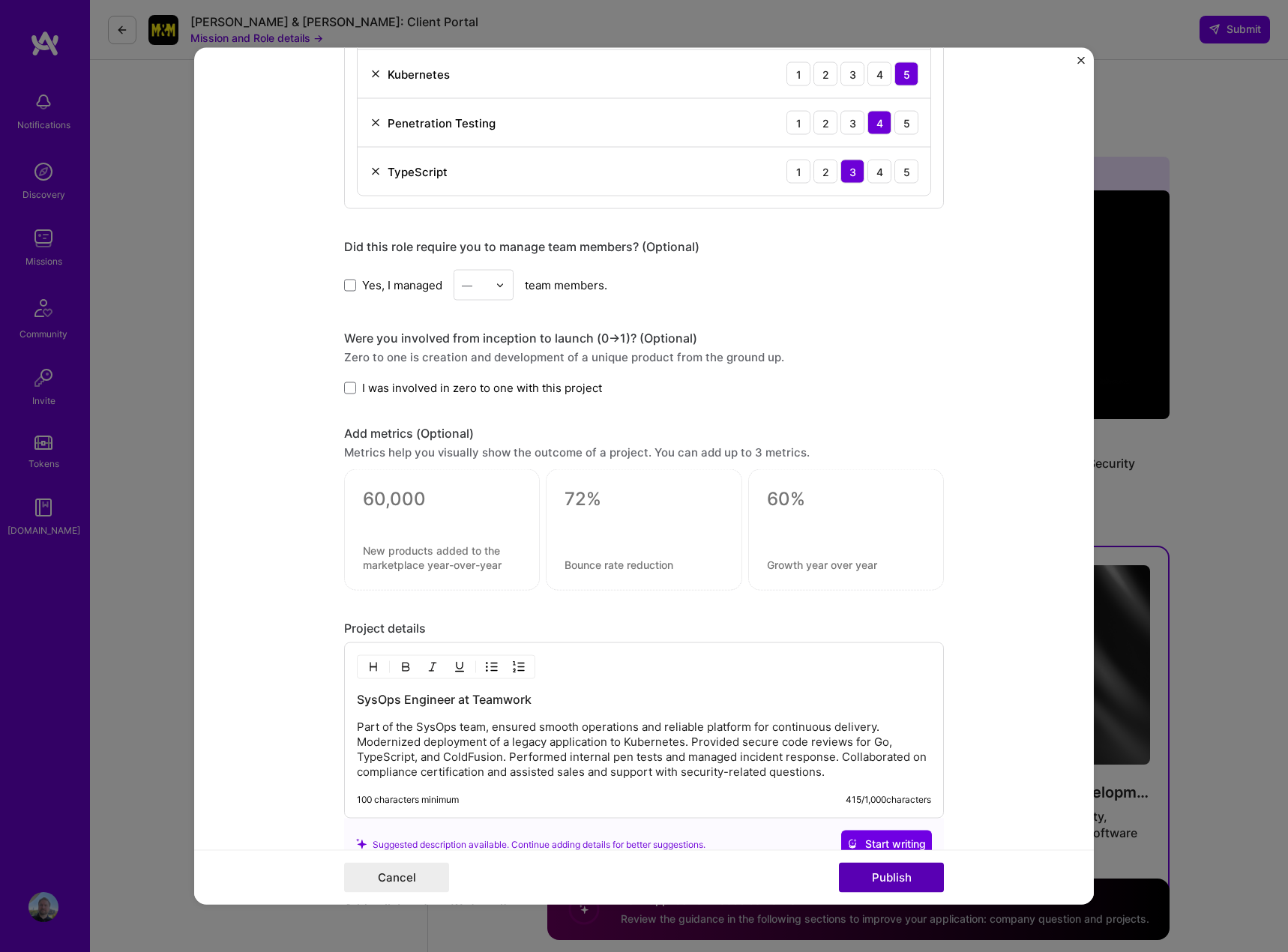
click at [891, 878] on button "Publish" at bounding box center [892, 877] width 105 height 30
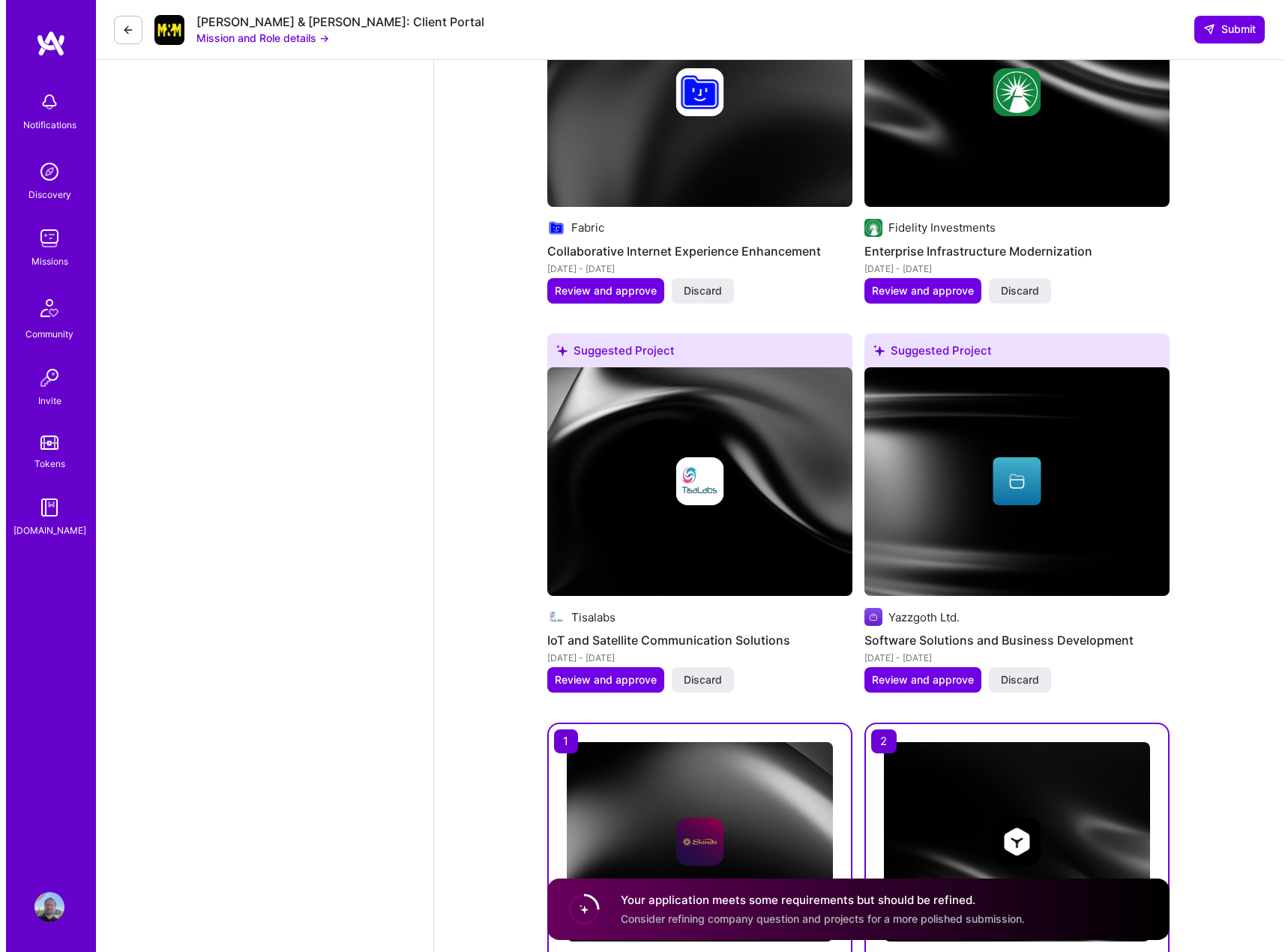
scroll to position [1997, 0]
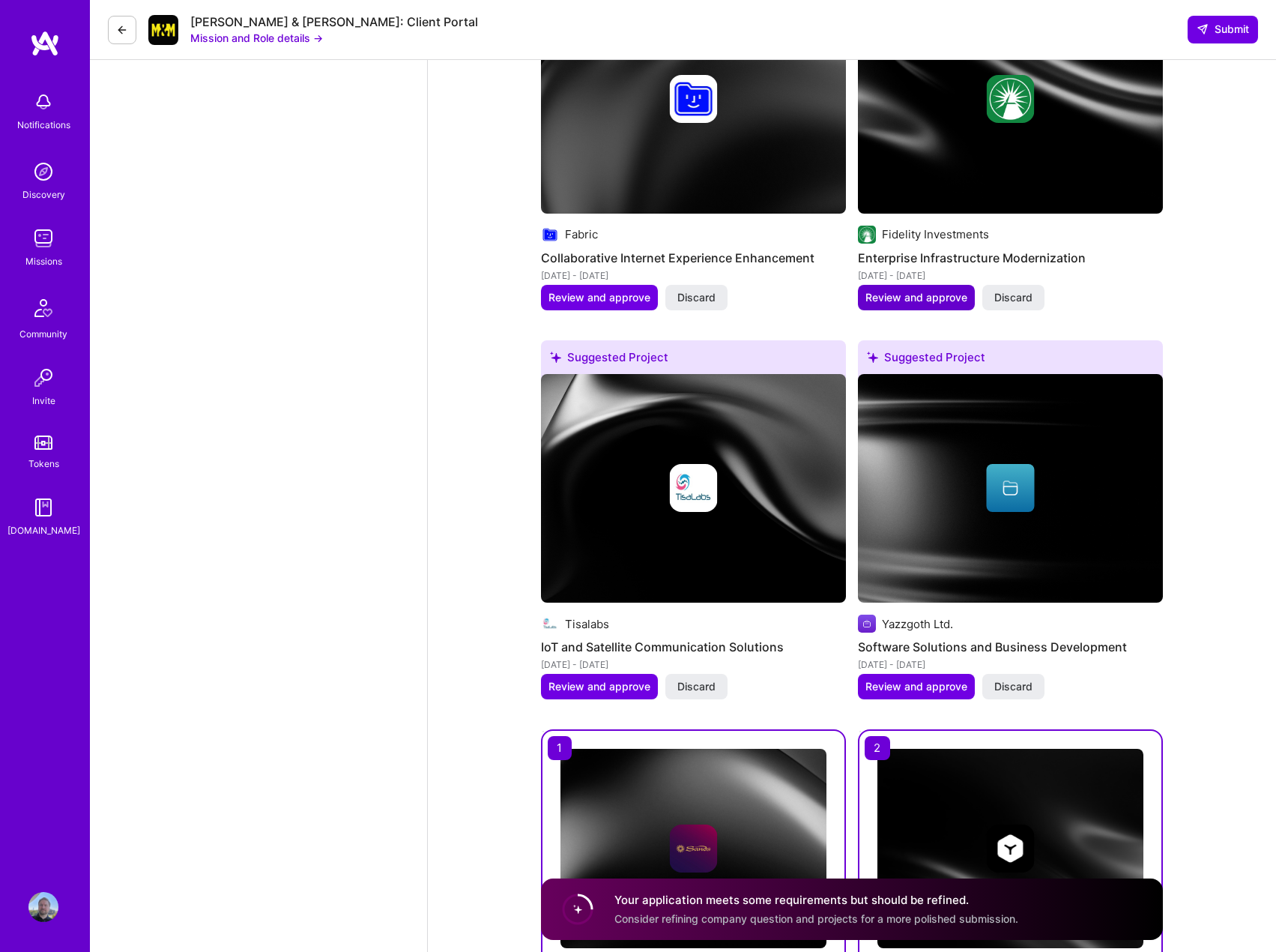
click at [919, 290] on span "Review and approve" at bounding box center [916, 297] width 102 height 15
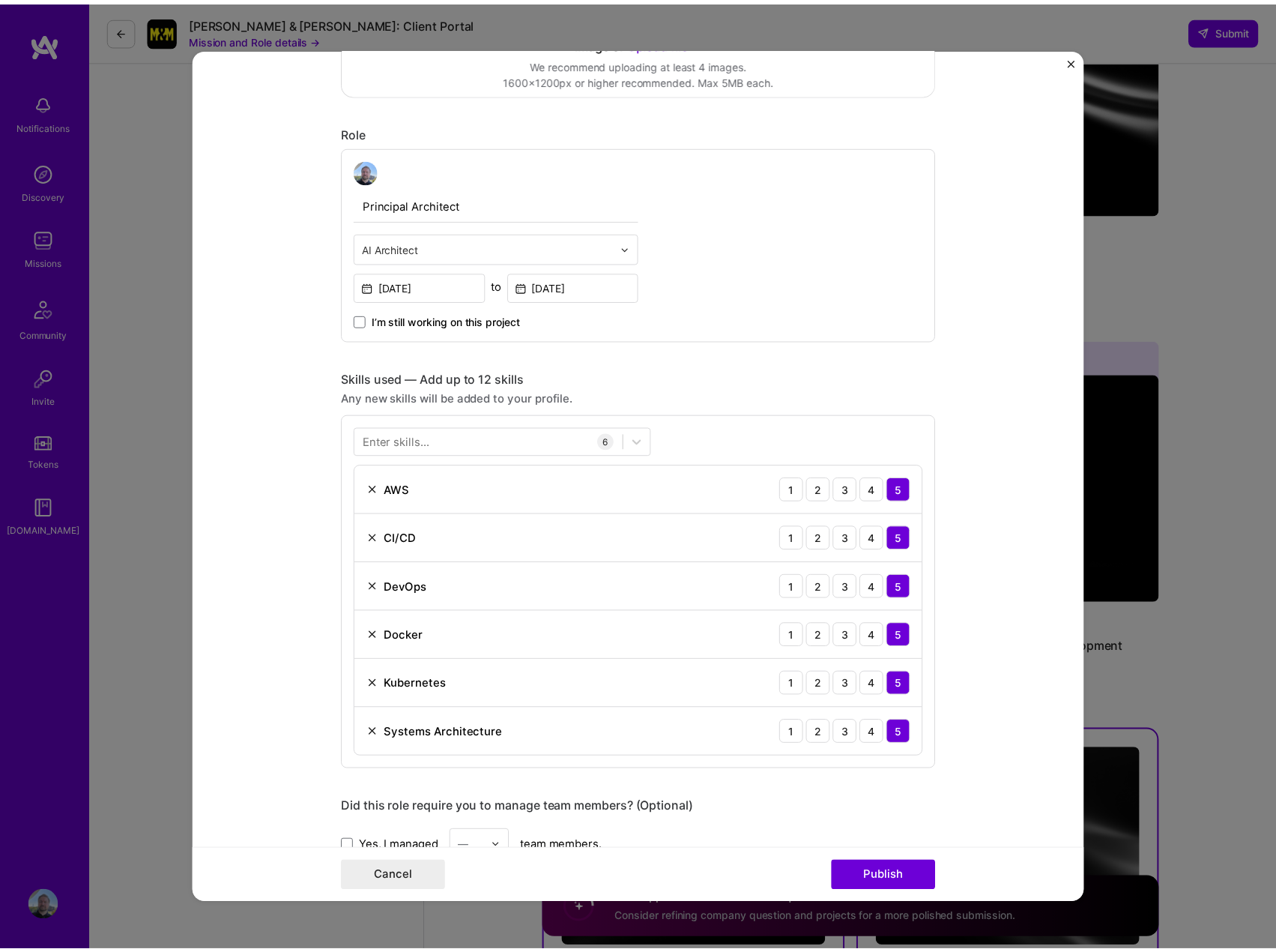
scroll to position [449, 0]
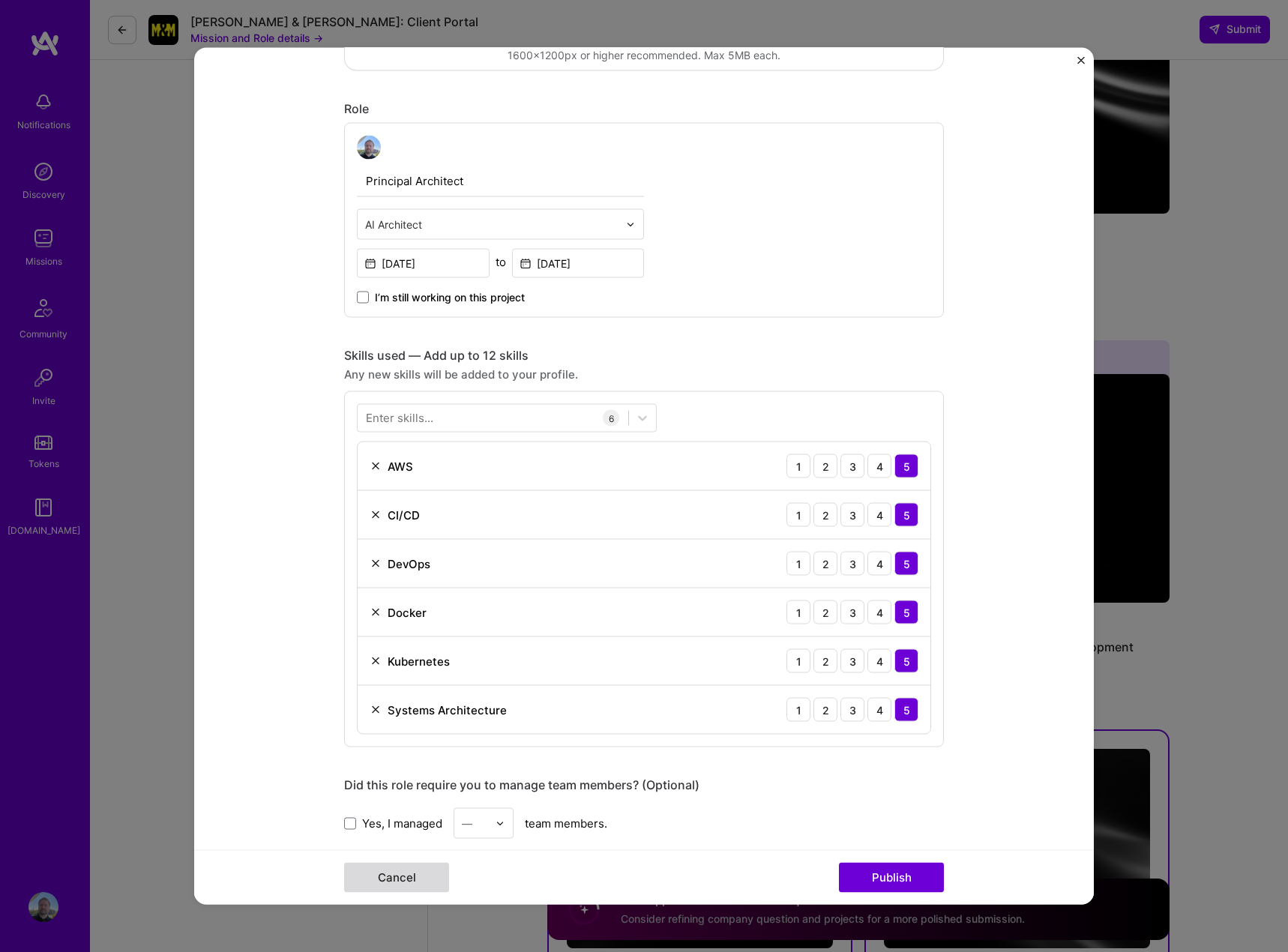
click at [383, 874] on button "Cancel" at bounding box center [396, 877] width 105 height 30
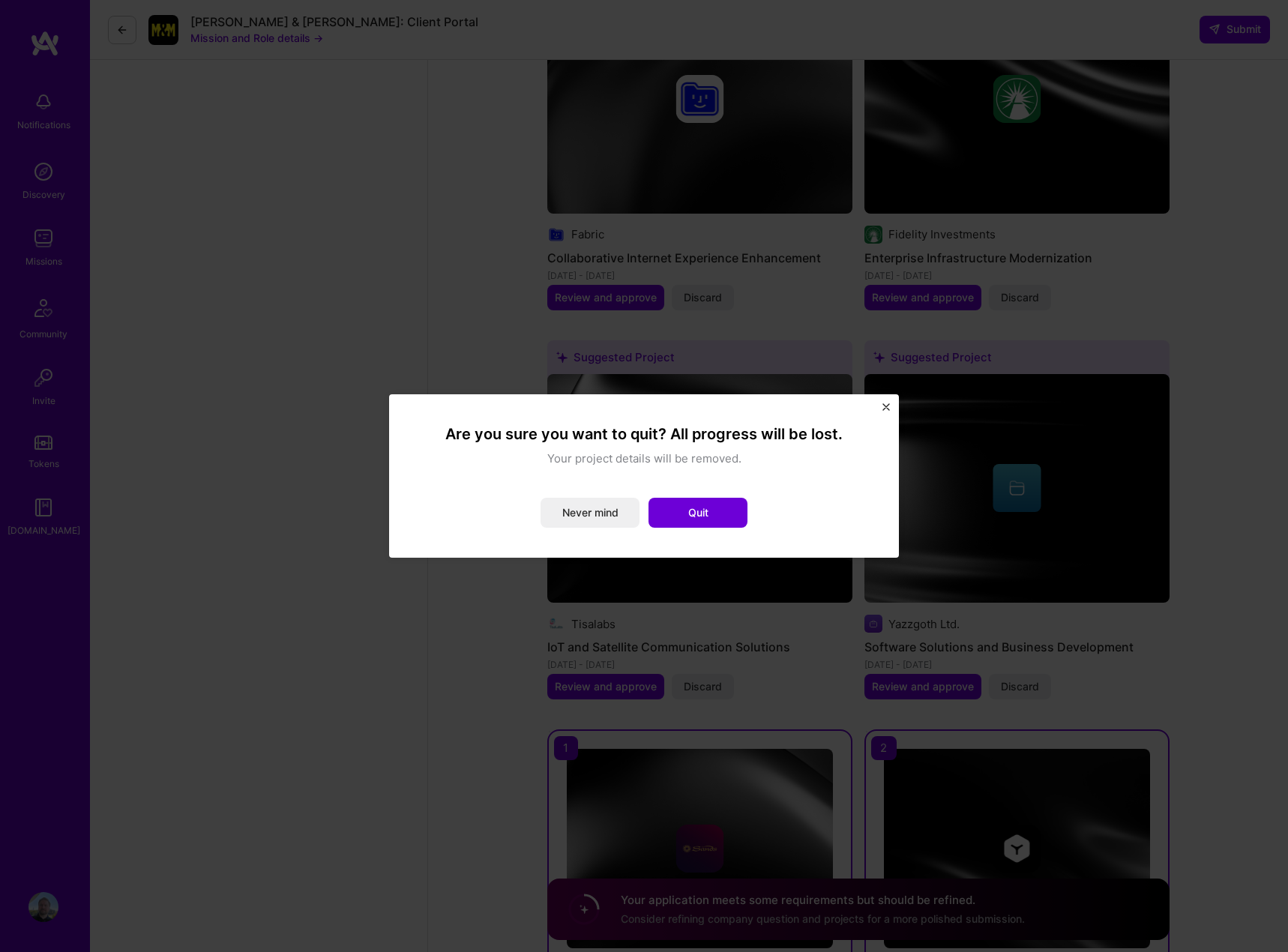
click at [728, 506] on button "Quit" at bounding box center [698, 512] width 99 height 30
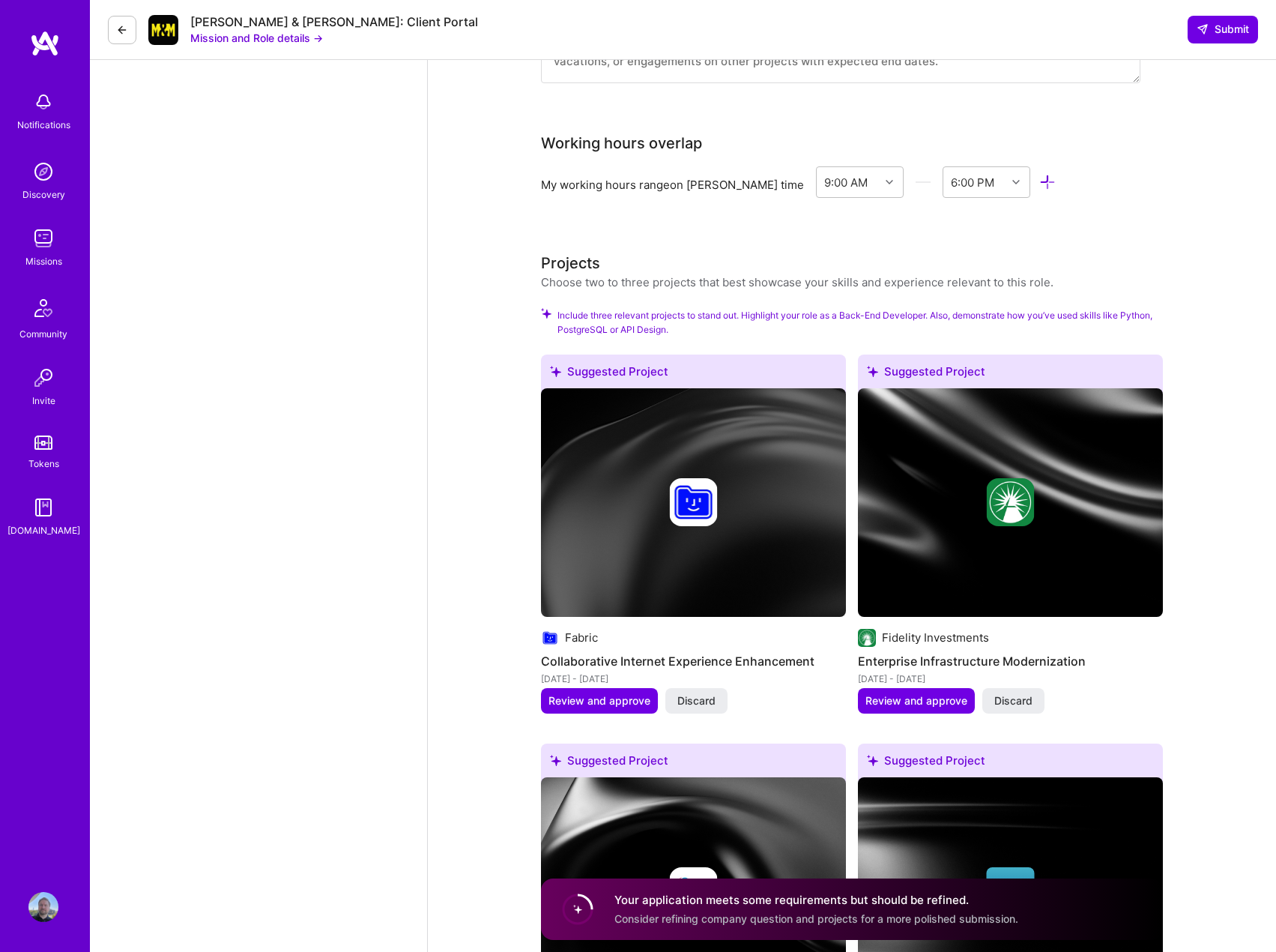
scroll to position [1547, 0]
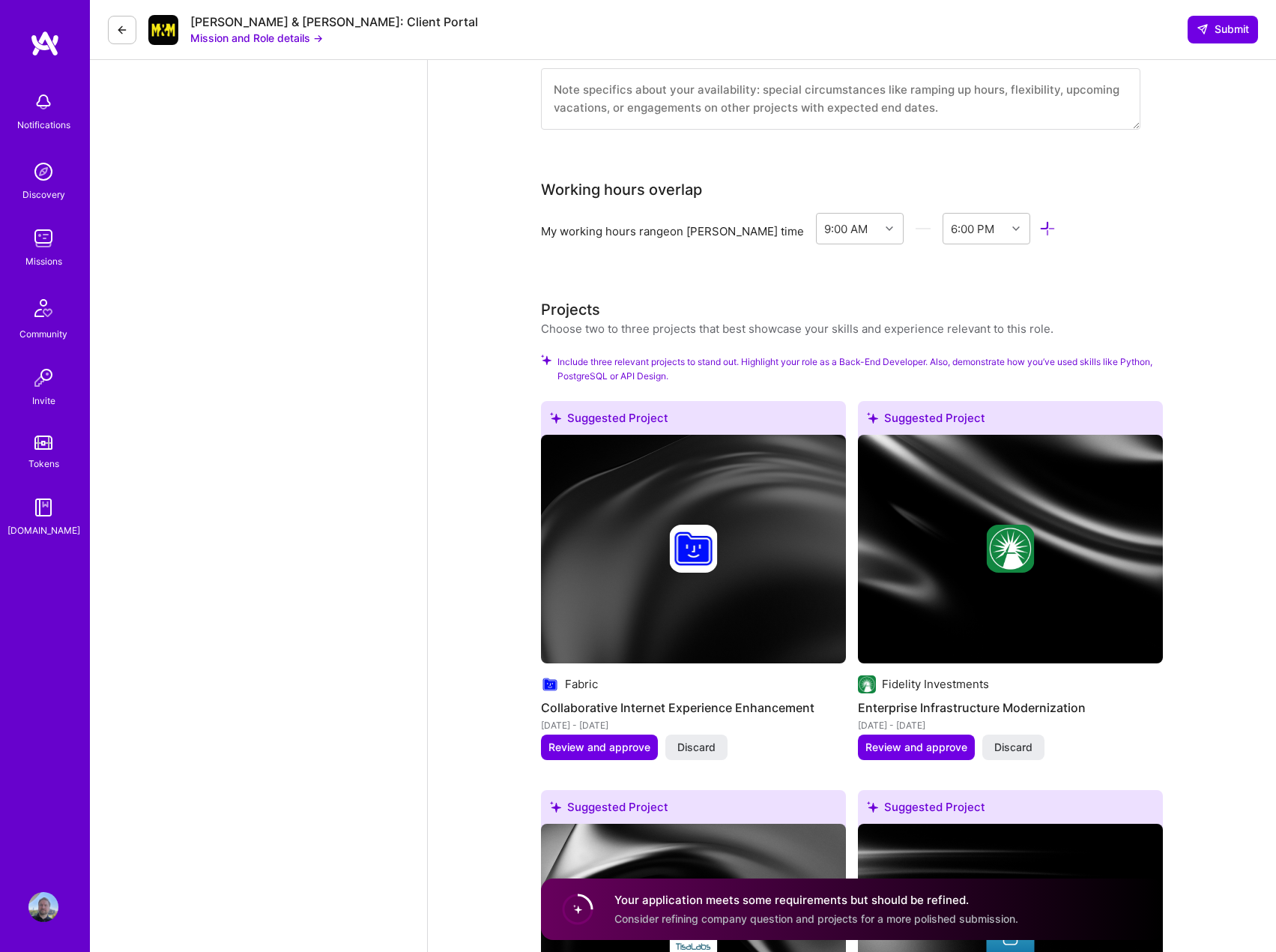
click at [989, 321] on div "Projects Choose two to three projects that best showcase your skills and experi…" at bounding box center [852, 917] width 622 height 1238
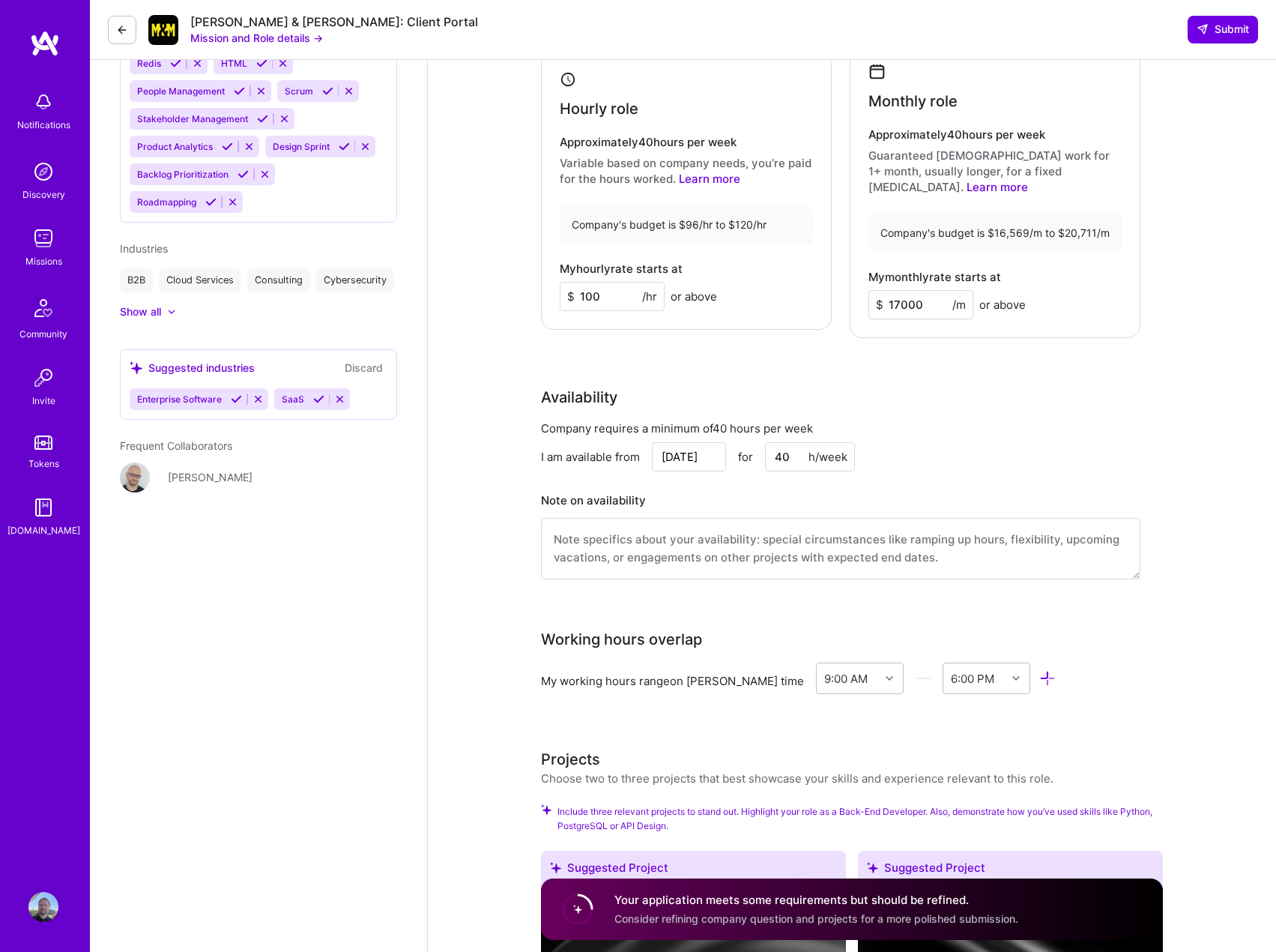
scroll to position [1023, 0]
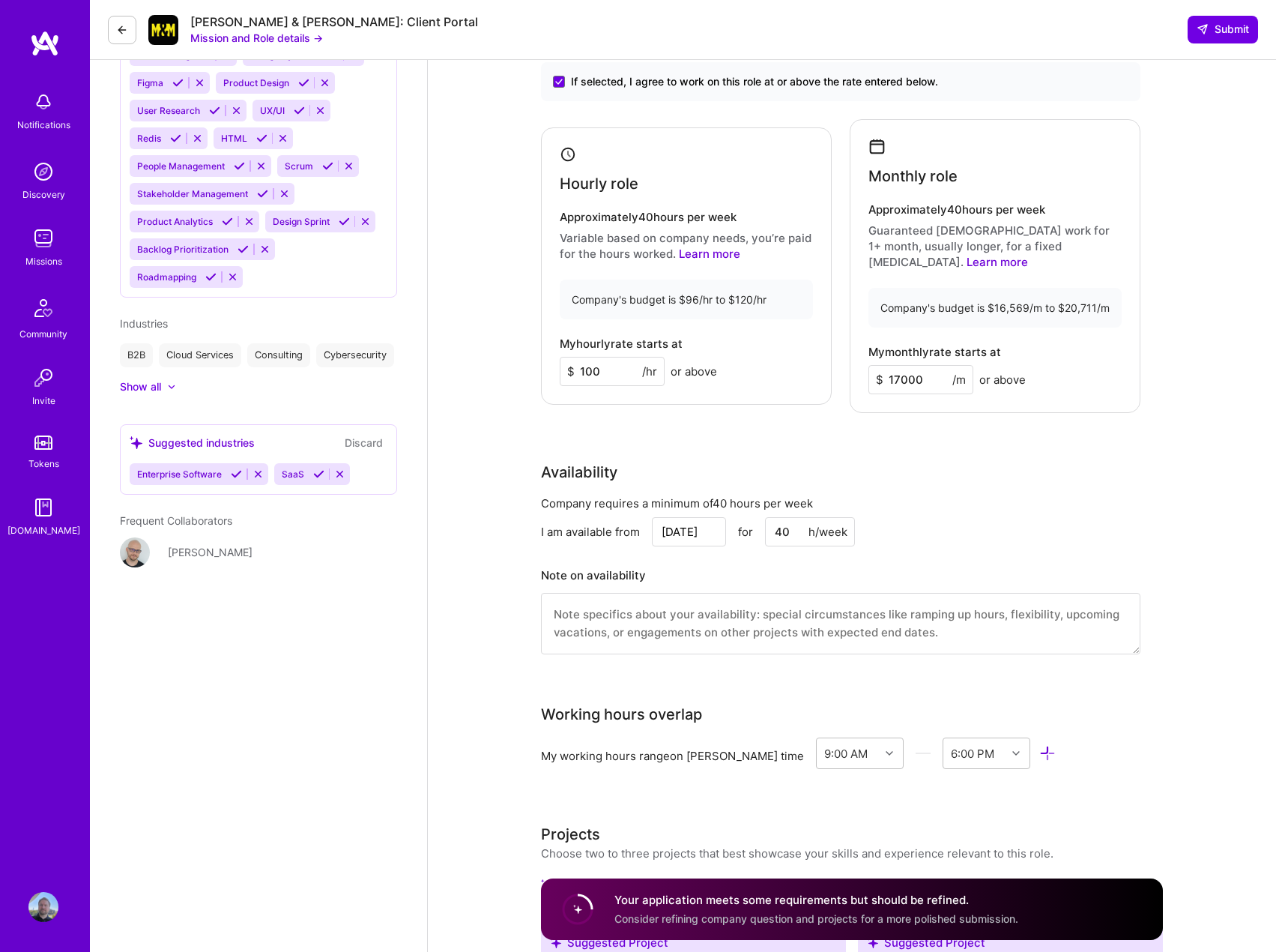
click at [233, 474] on icon at bounding box center [236, 474] width 11 height 11
click at [171, 475] on icon at bounding box center [174, 474] width 11 height 11
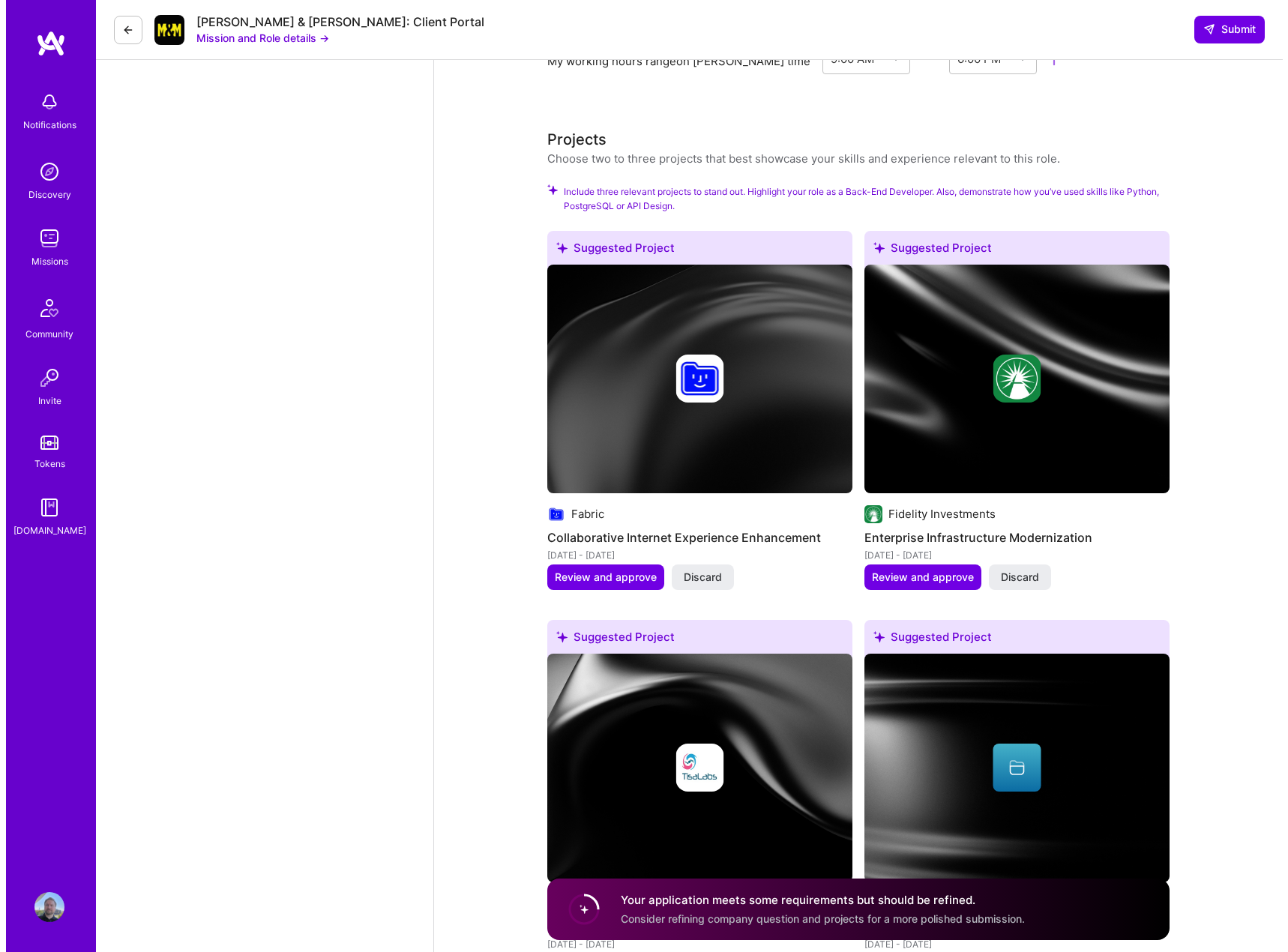
scroll to position [1623, 0]
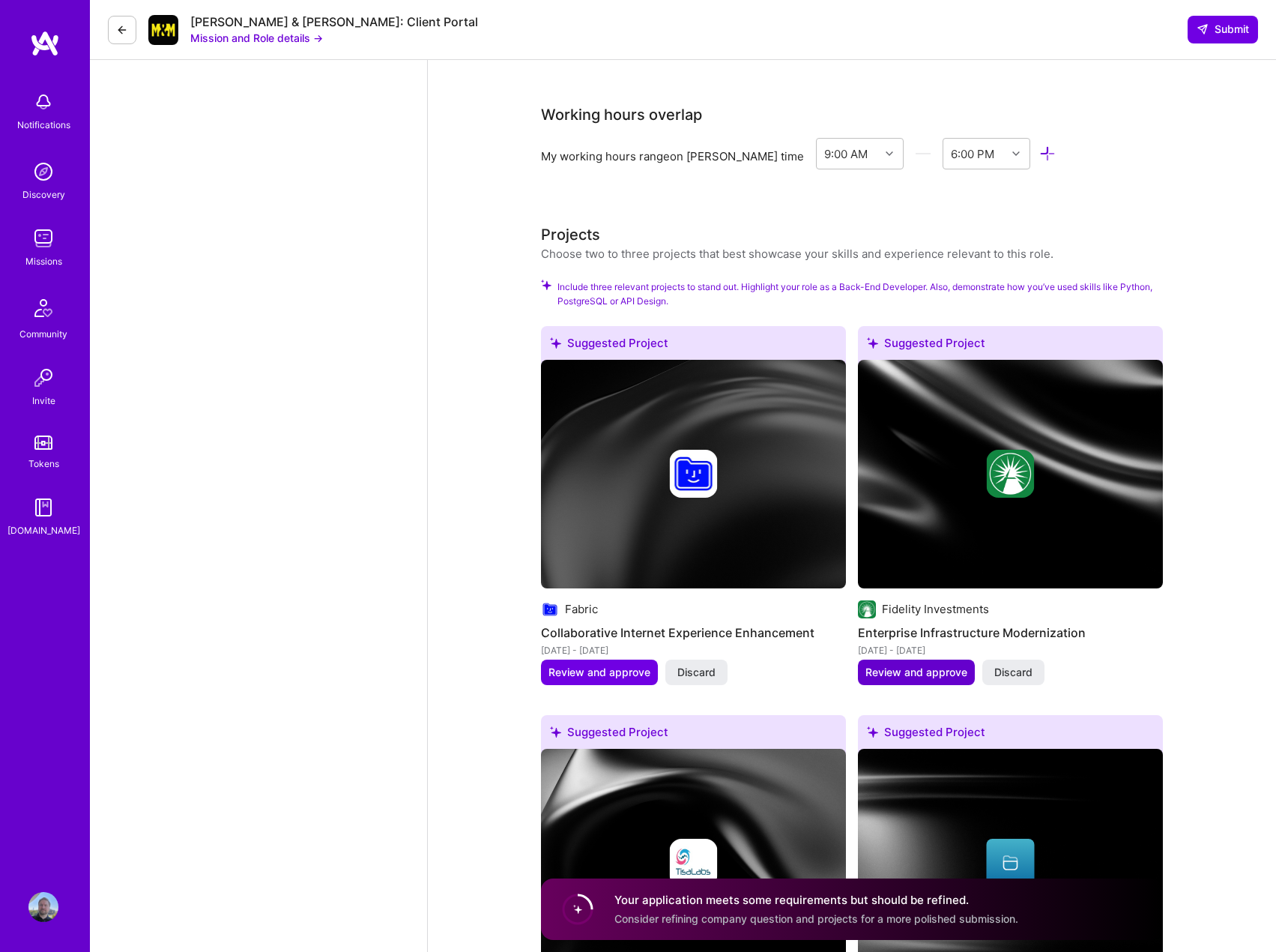
click at [912, 665] on span "Review and approve" at bounding box center [916, 672] width 102 height 15
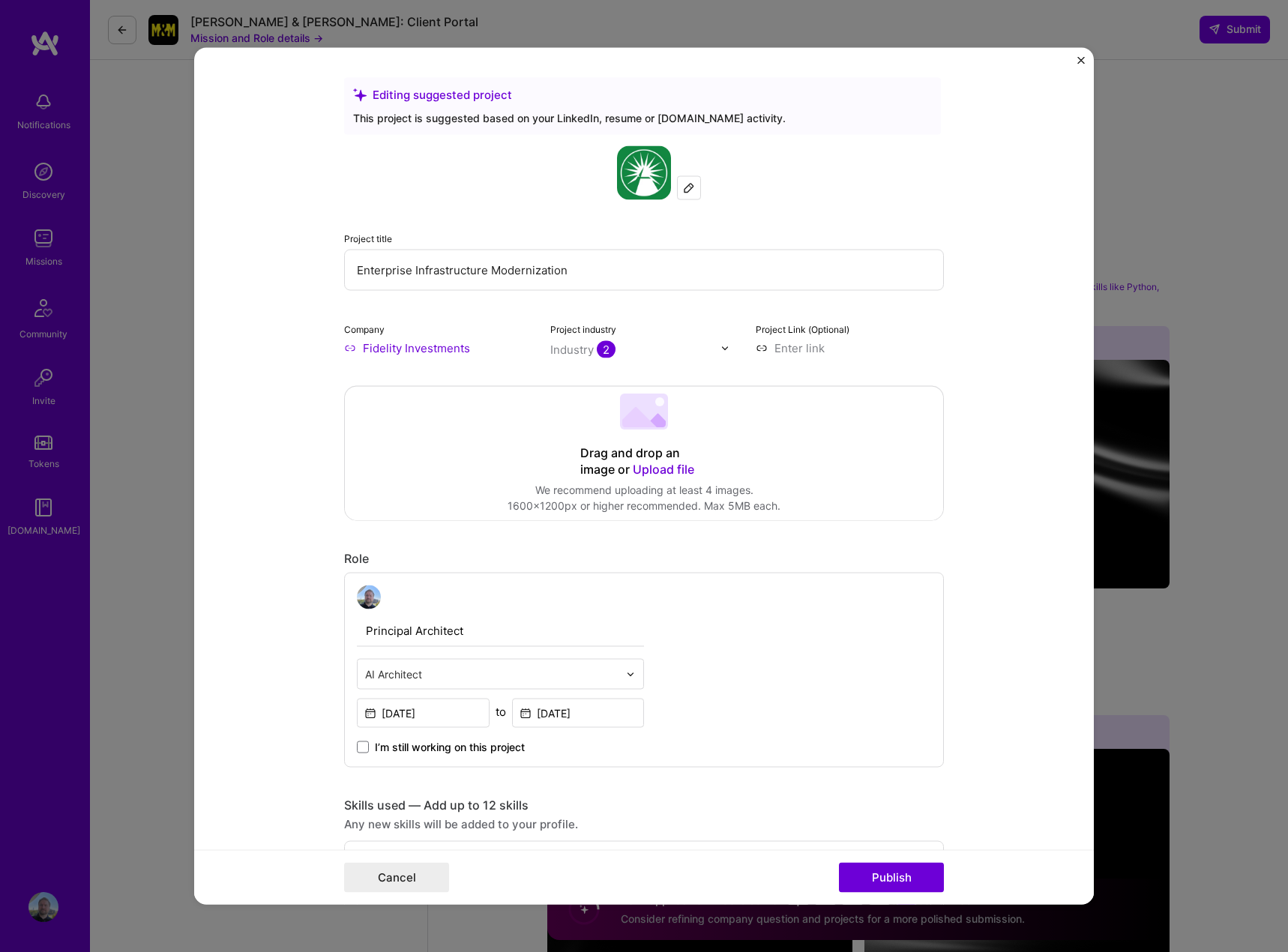
click at [490, 271] on input "Enterprise Infrastructure Modernization" at bounding box center [644, 270] width 599 height 41
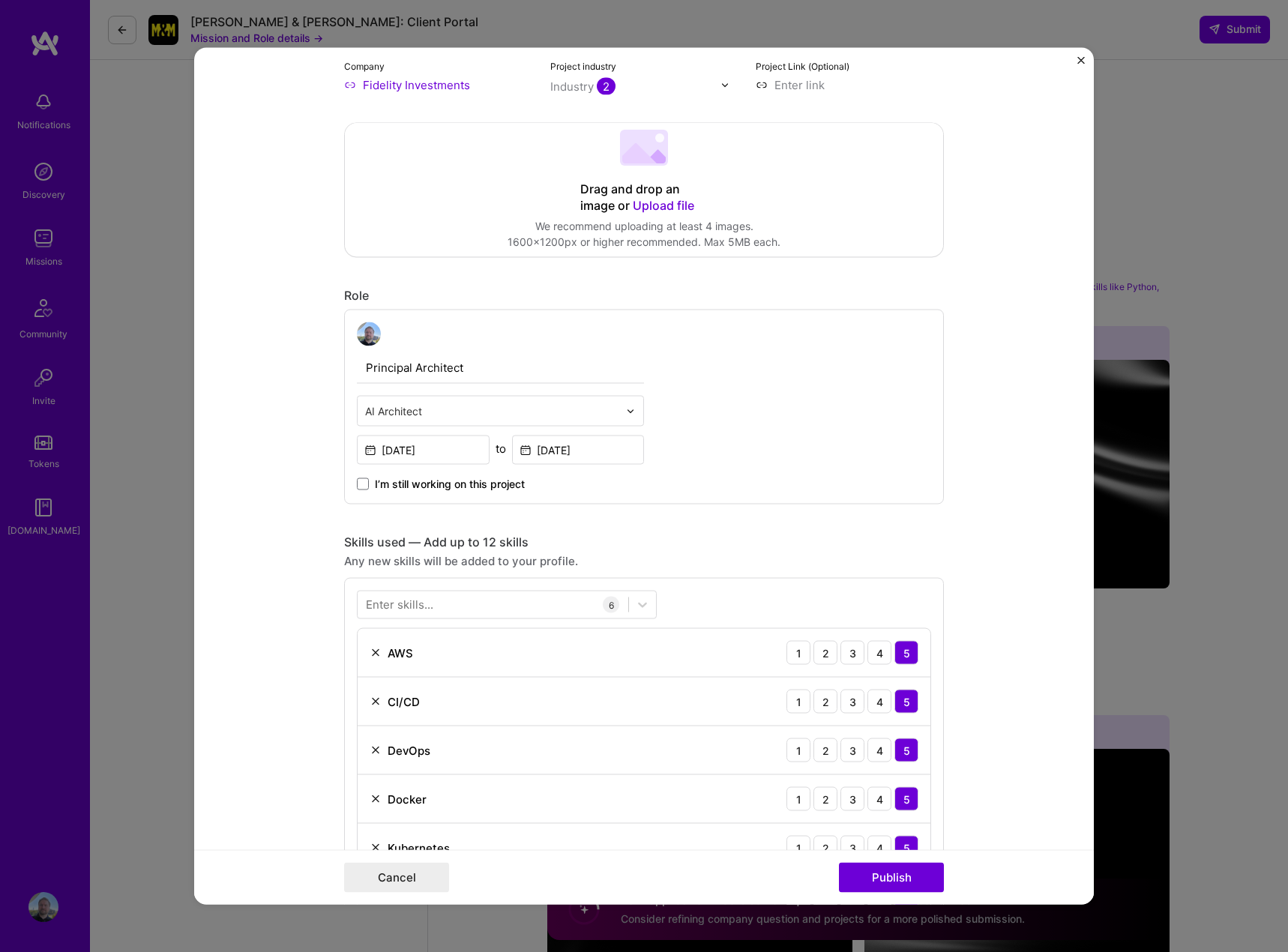
scroll to position [300, 0]
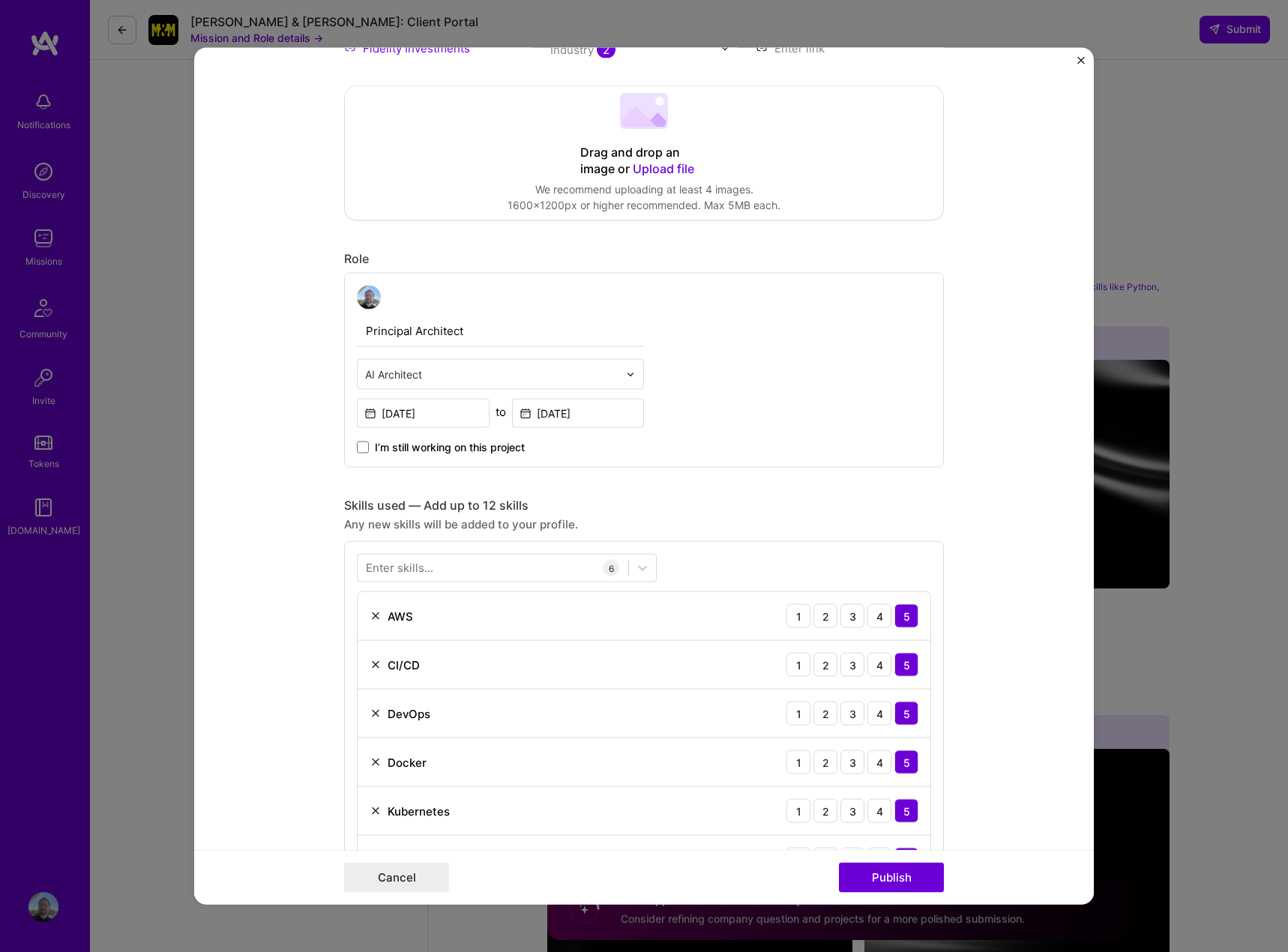
type input "Internal Cloud Development"
click at [442, 332] on input "Principal Architect" at bounding box center [500, 331] width 287 height 31
click at [361, 333] on input "Principal Architect" at bounding box center [500, 331] width 287 height 31
click at [511, 332] on input "Software Engineer and Principal Architect" at bounding box center [500, 331] width 287 height 31
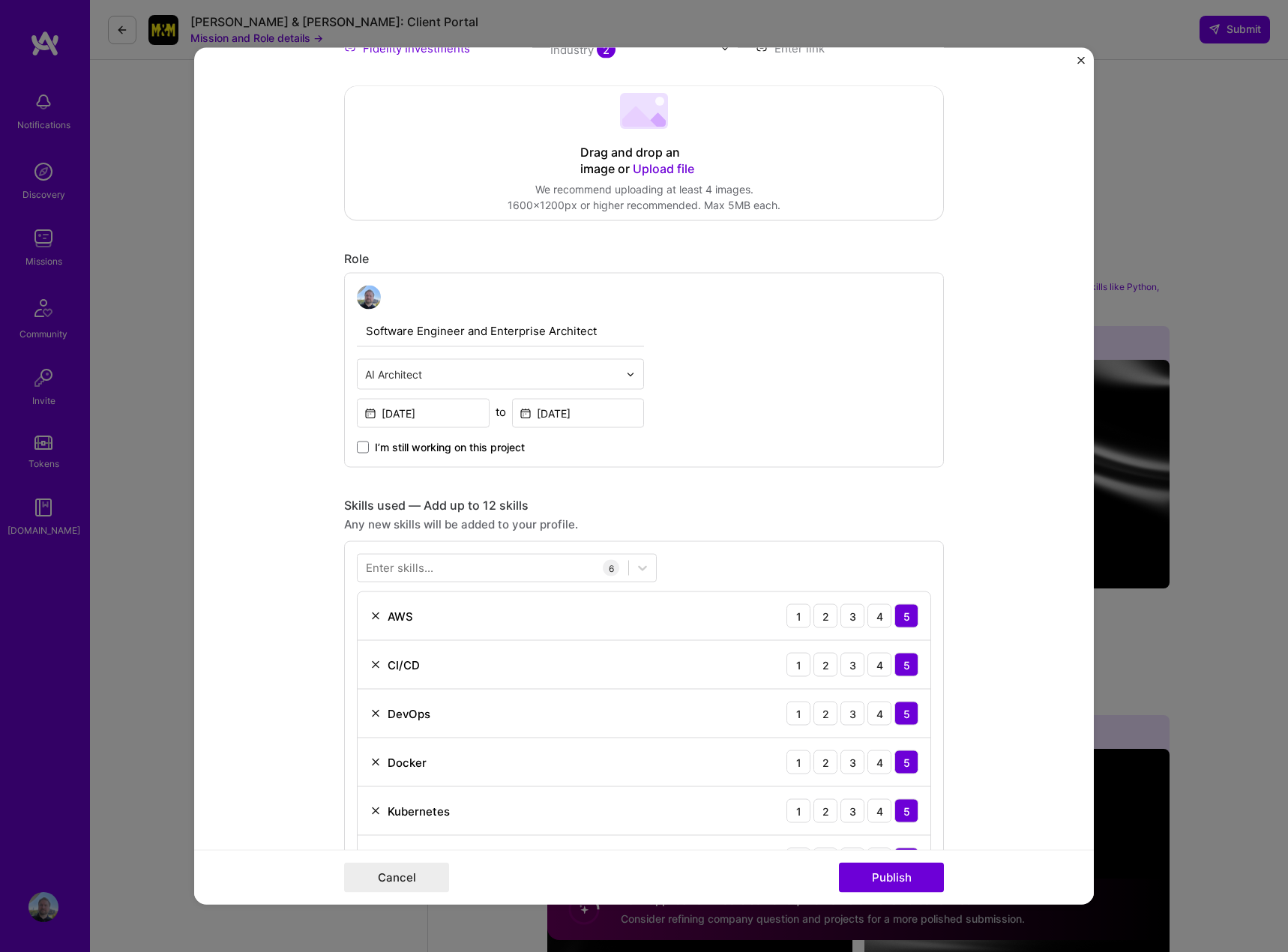
type input "Software Engineer and Enterprise Architect"
click at [390, 415] on input "Jun, 2015" at bounding box center [423, 413] width 132 height 29
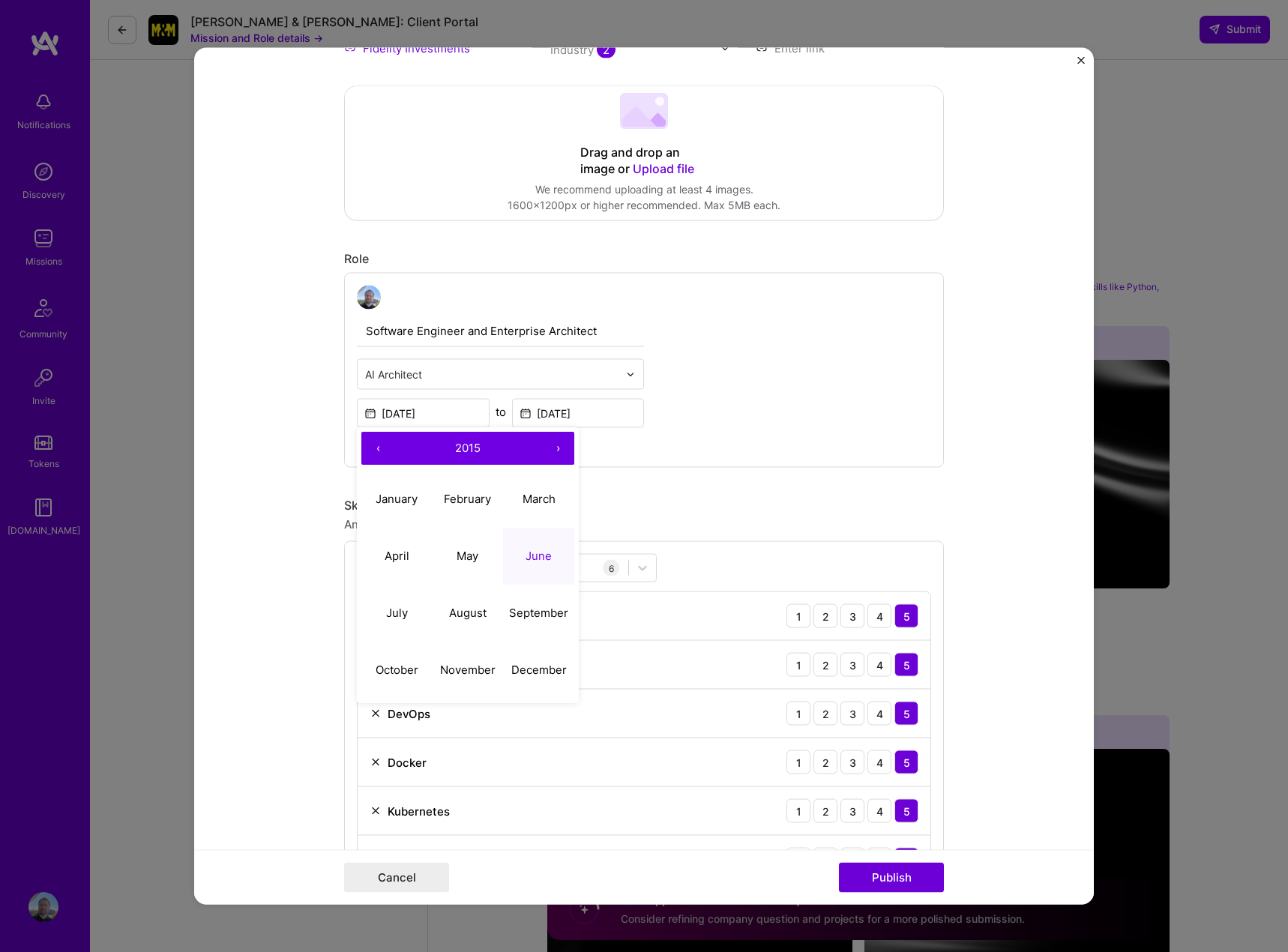
click at [374, 451] on button "‹" at bounding box center [377, 449] width 33 height 33
click at [374, 450] on button "‹" at bounding box center [377, 449] width 33 height 33
click at [528, 668] on abbr "December" at bounding box center [539, 669] width 56 height 14
type input "Dec, 2012"
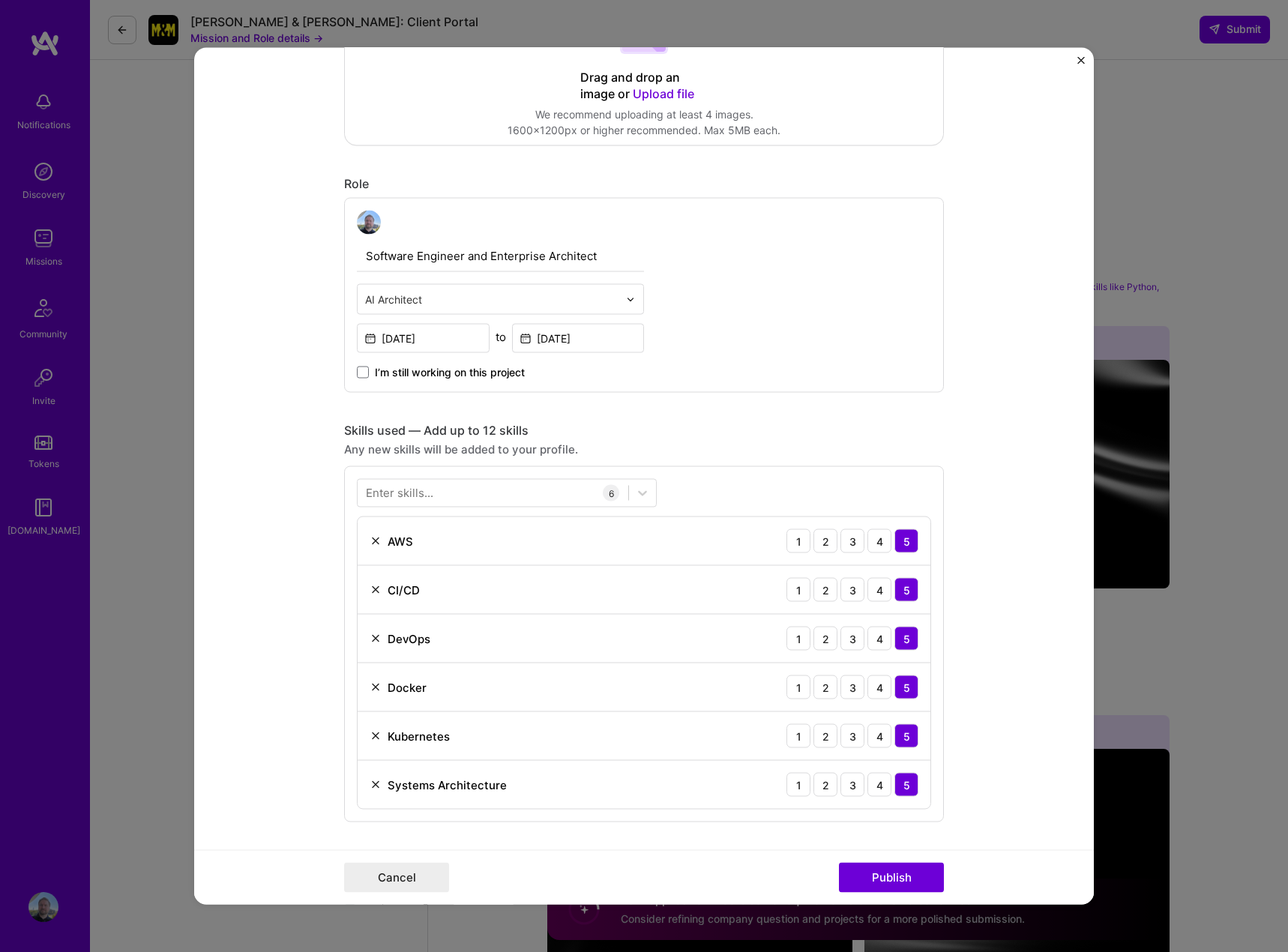
scroll to position [449, 0]
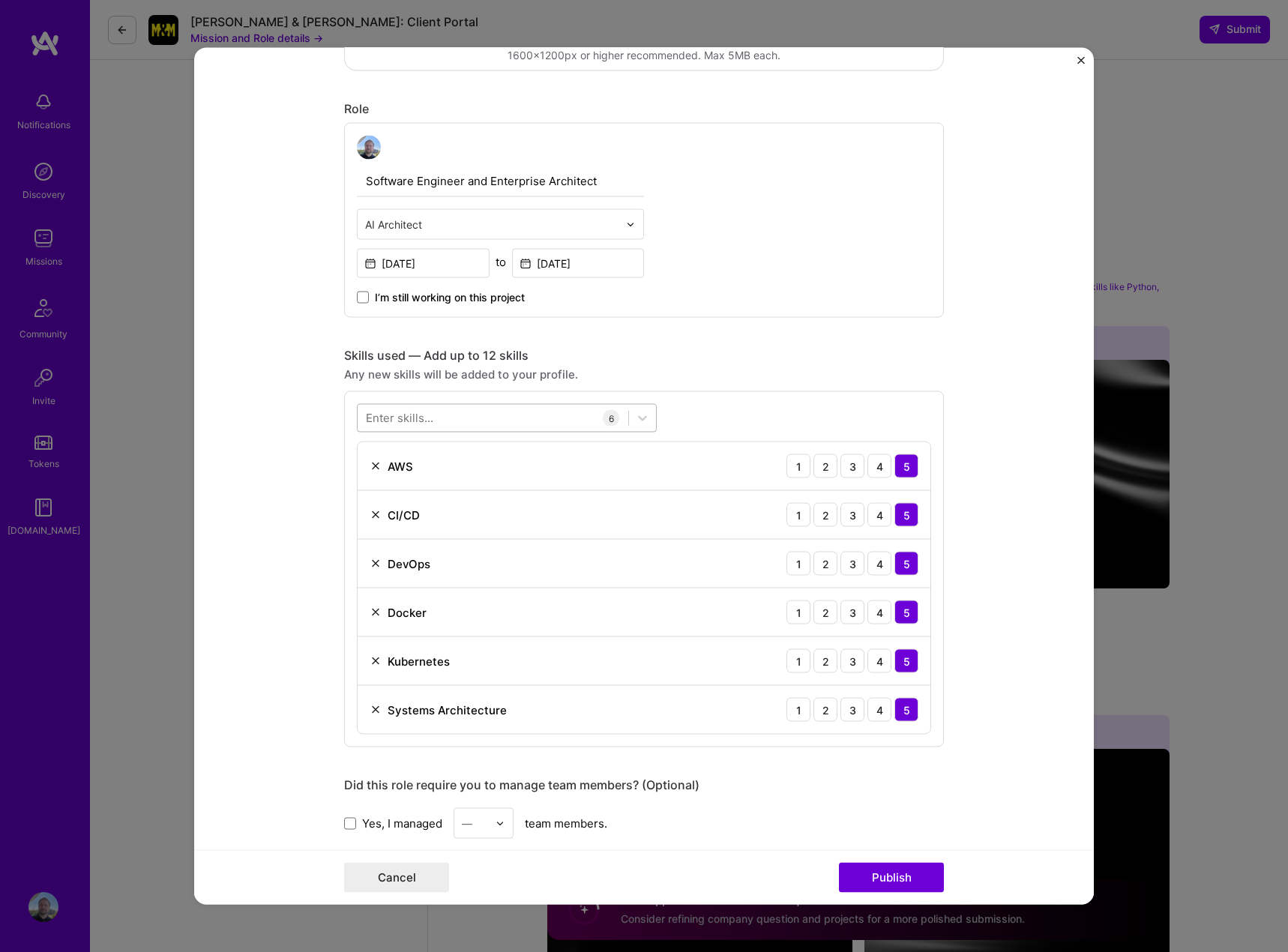
click at [443, 417] on div at bounding box center [493, 417] width 271 height 25
click at [369, 480] on span at bounding box center [372, 479] width 12 height 12
click at [0, 0] on input "checkbox" at bounding box center [0, 0] width 0 height 0
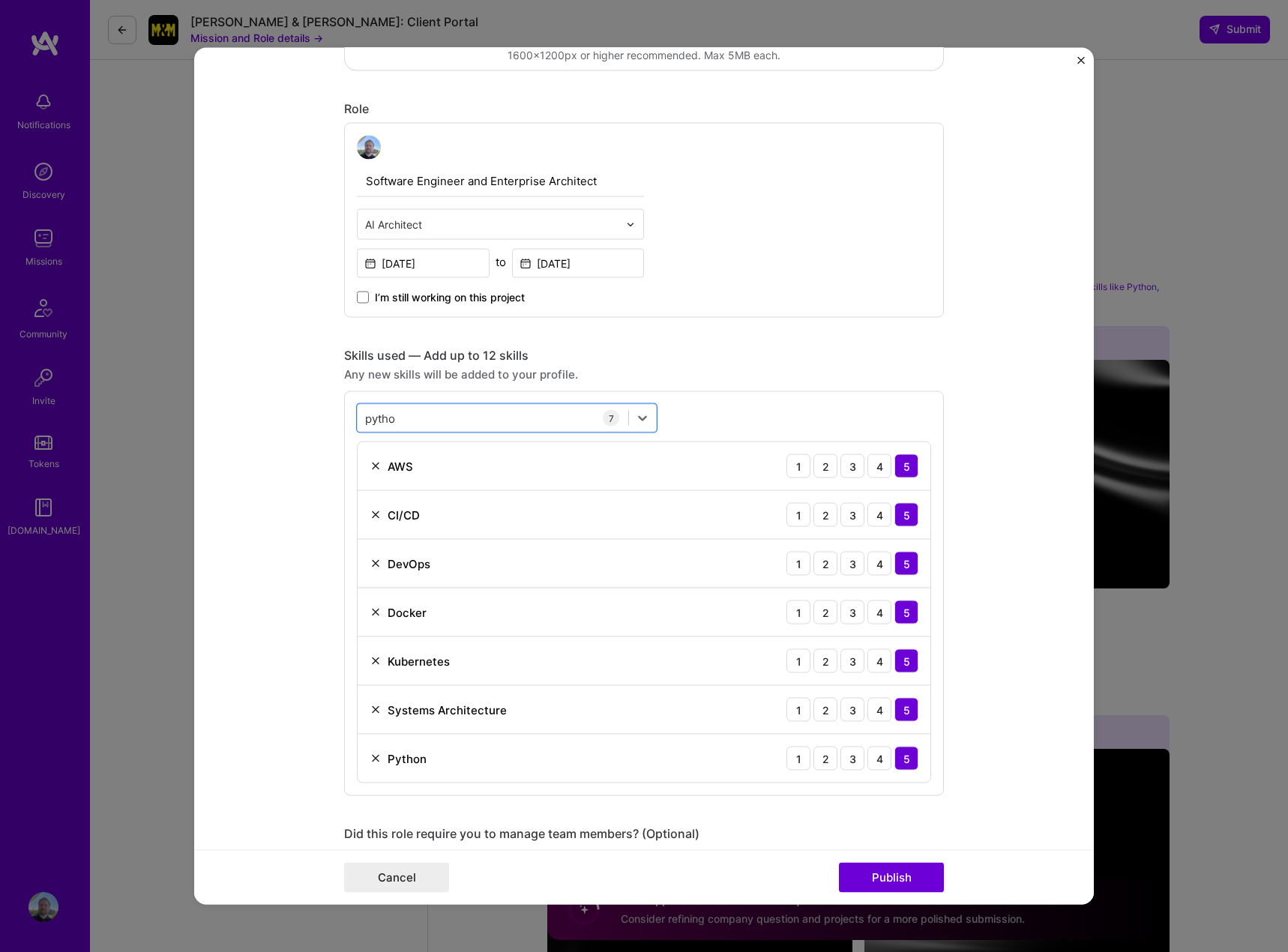
drag, startPoint x: 409, startPoint y: 412, endPoint x: 325, endPoint y: 405, distance: 84.3
click at [332, 405] on form "Editing suggested project This project is suggested based on your LinkedIn, res…" at bounding box center [644, 476] width 900 height 856
type input "x"
type input "v"
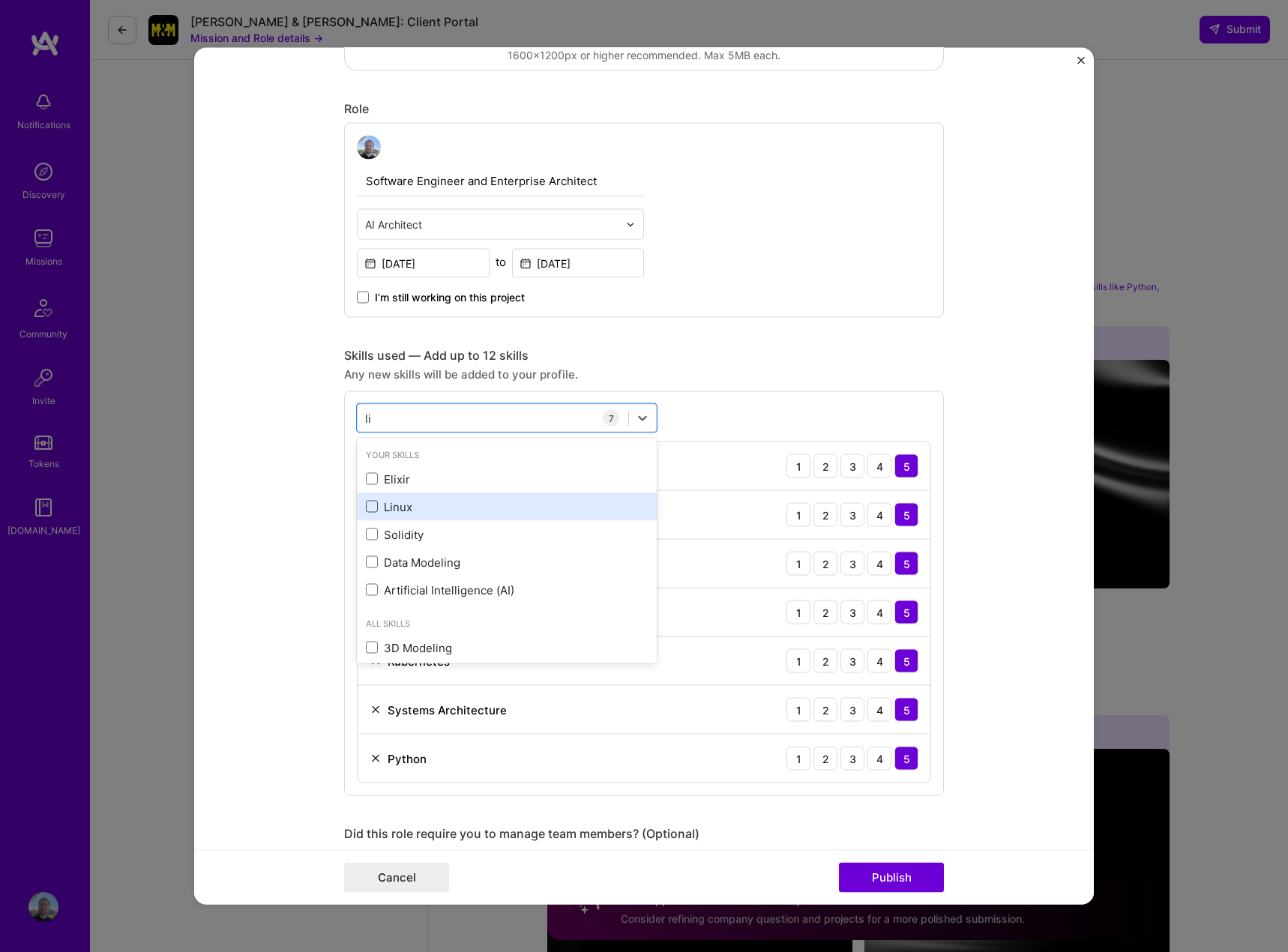
click at [366, 508] on span at bounding box center [372, 506] width 12 height 12
click at [0, 0] on input "checkbox" at bounding box center [0, 0] width 0 height 0
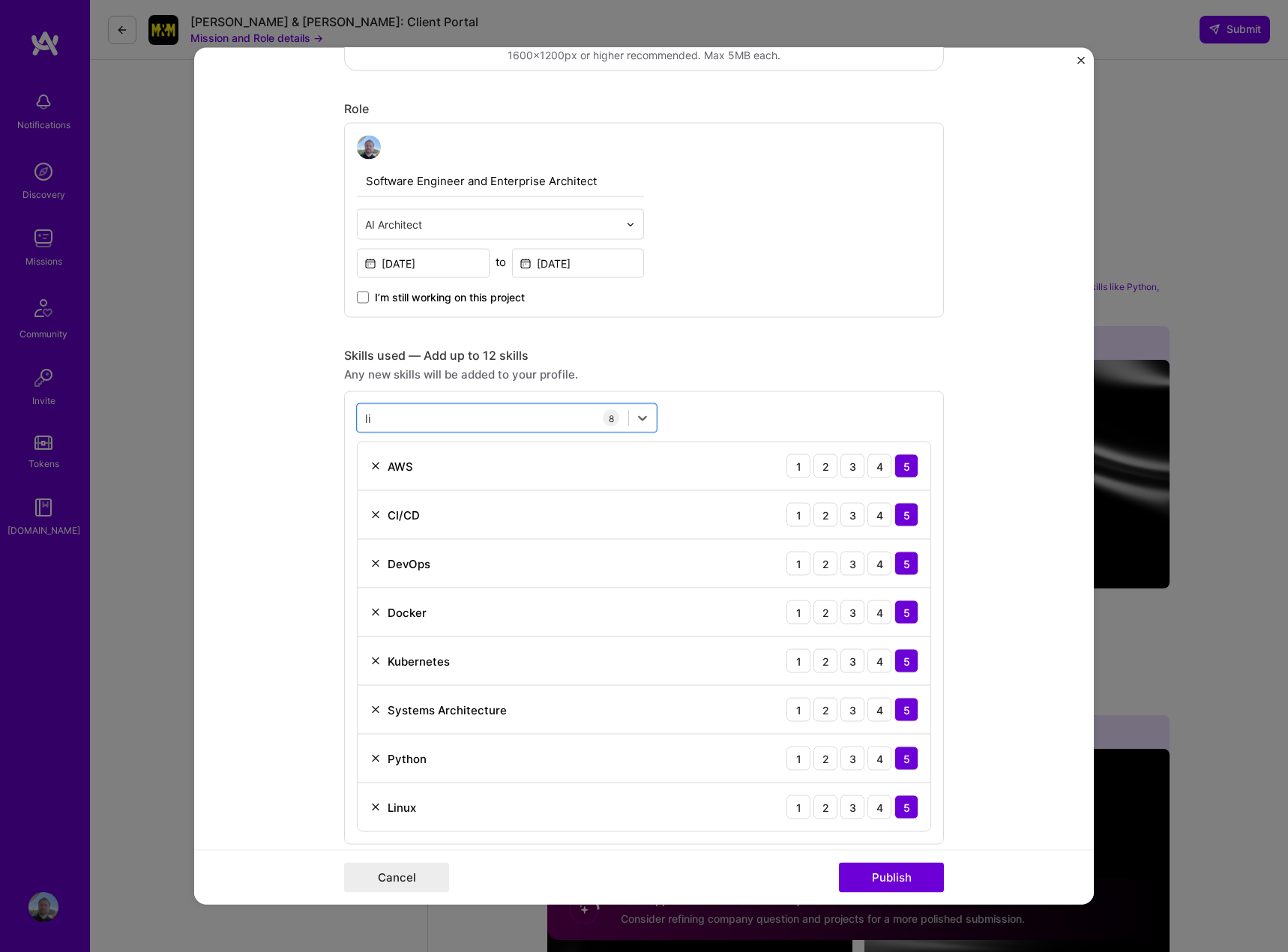
drag, startPoint x: 385, startPoint y: 420, endPoint x: 304, endPoint y: 414, distance: 81.2
click at [304, 414] on form "Editing suggested project This project is suggested based on your LinkedIn, res…" at bounding box center [644, 476] width 900 height 856
type input "l"
click at [366, 477] on span at bounding box center [372, 479] width 12 height 12
click at [0, 0] on input "checkbox" at bounding box center [0, 0] width 0 height 0
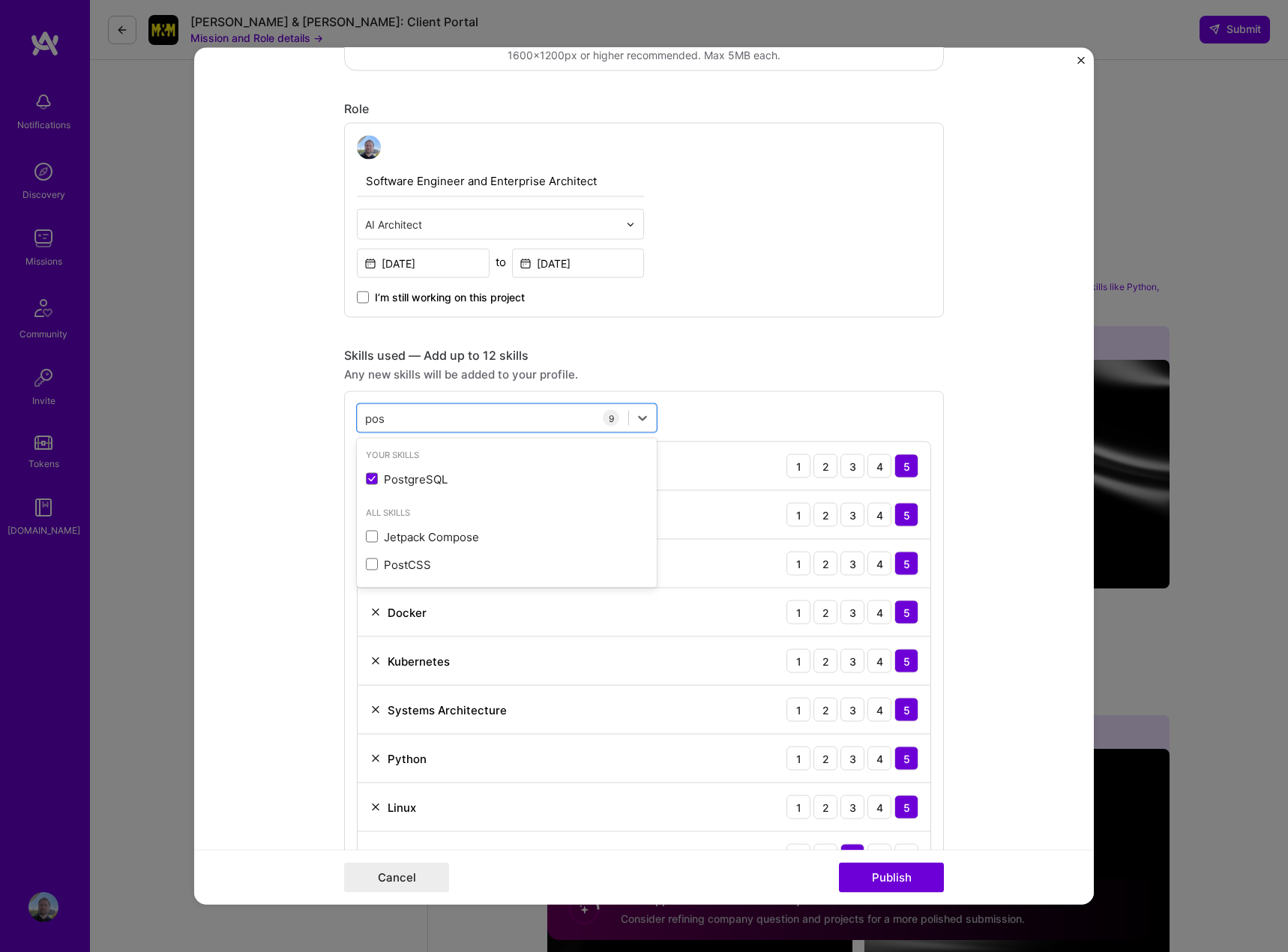
drag, startPoint x: 393, startPoint y: 415, endPoint x: 343, endPoint y: 411, distance: 50.2
click at [344, 411] on div "option PostgreSQL, selected. option PostgreSQL selected, 0 of 2. 3 results avai…" at bounding box center [644, 642] width 599 height 502
click at [391, 418] on div "pos pos" at bounding box center [493, 417] width 271 height 25
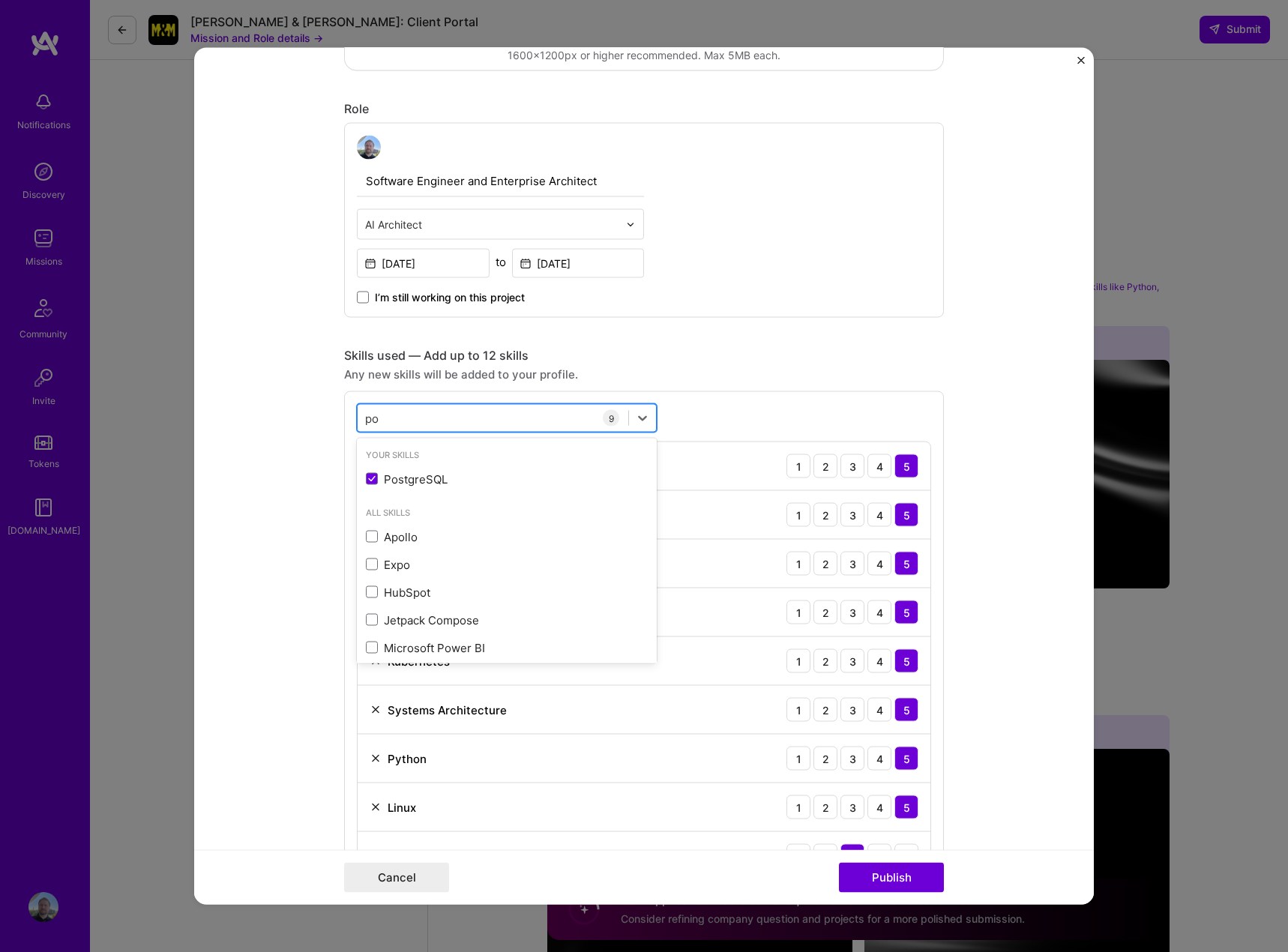
type input "p"
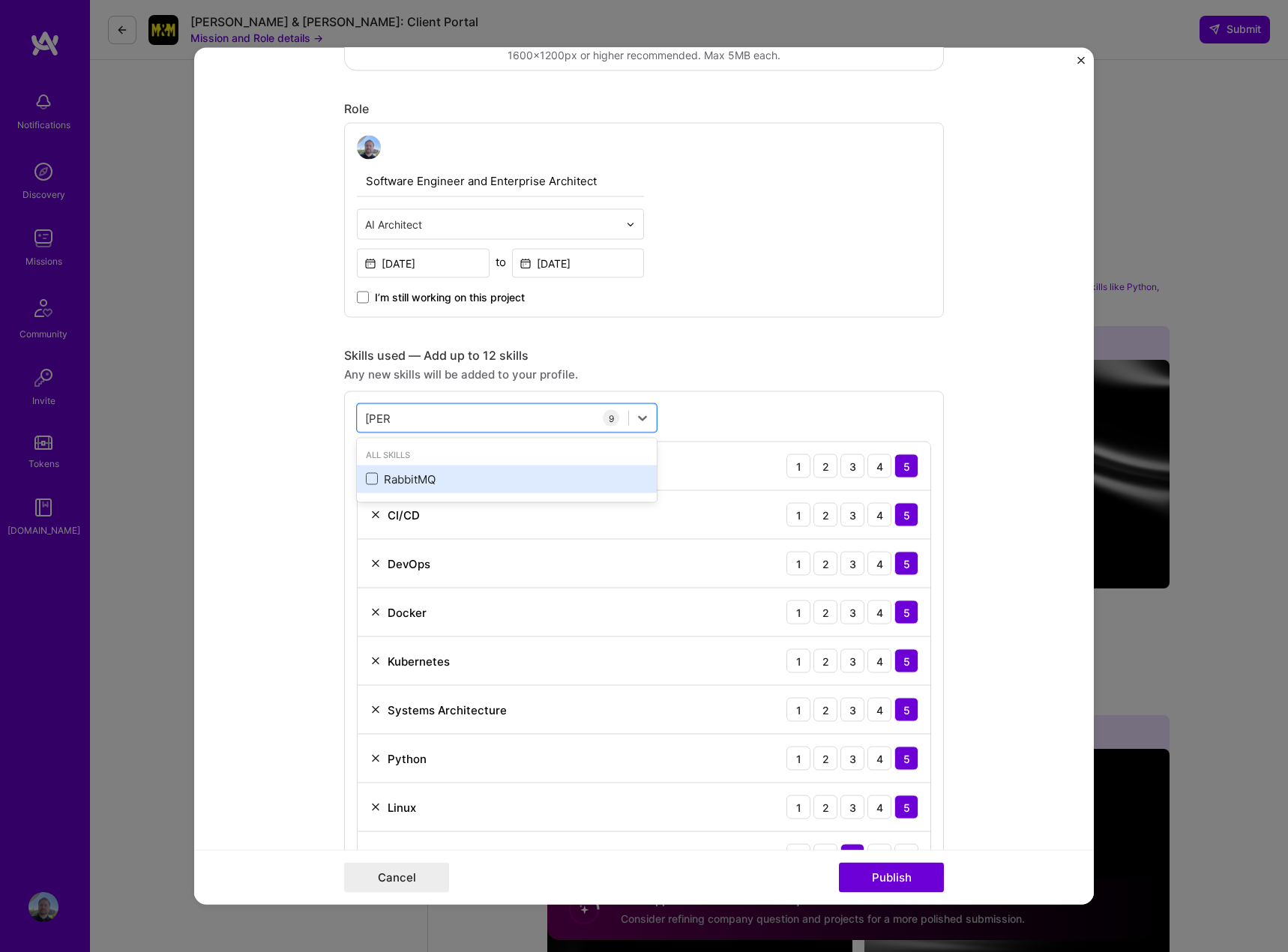
click at [366, 476] on span at bounding box center [372, 479] width 12 height 12
click at [0, 0] on input "checkbox" at bounding box center [0, 0] width 0 height 0
click at [401, 420] on div "rabb rabb" at bounding box center [493, 417] width 271 height 25
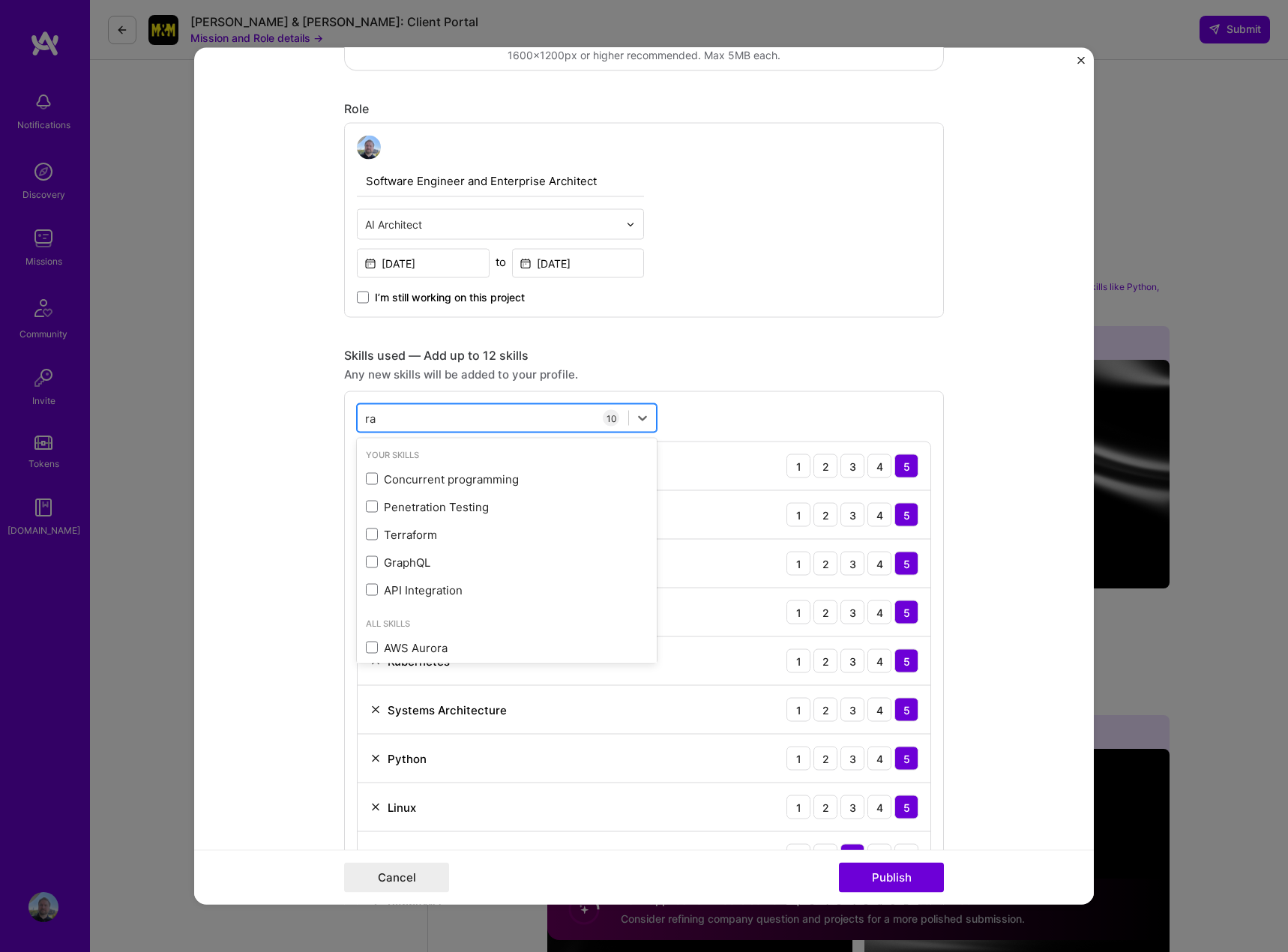
type input "r"
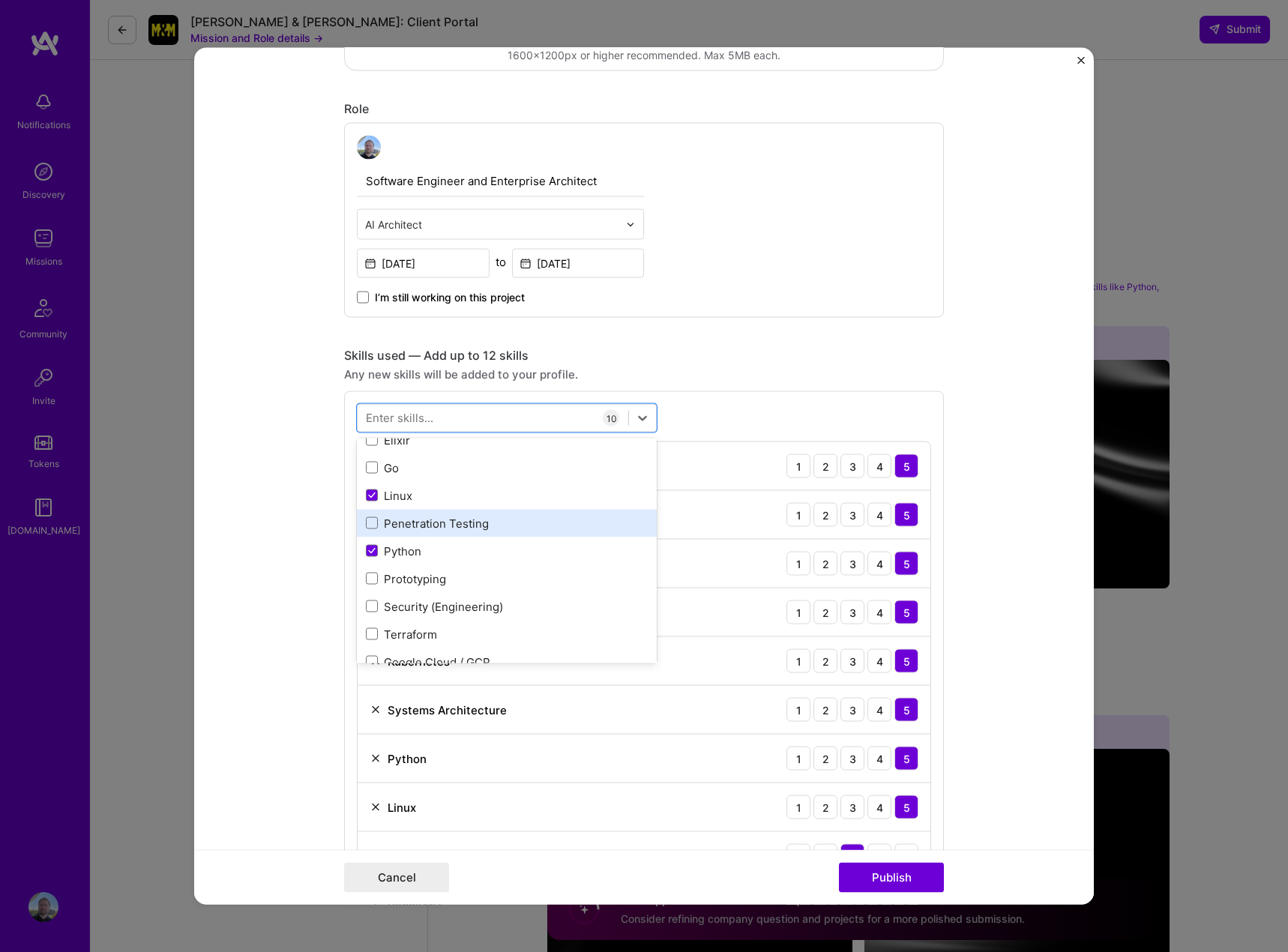
scroll to position [225, 0]
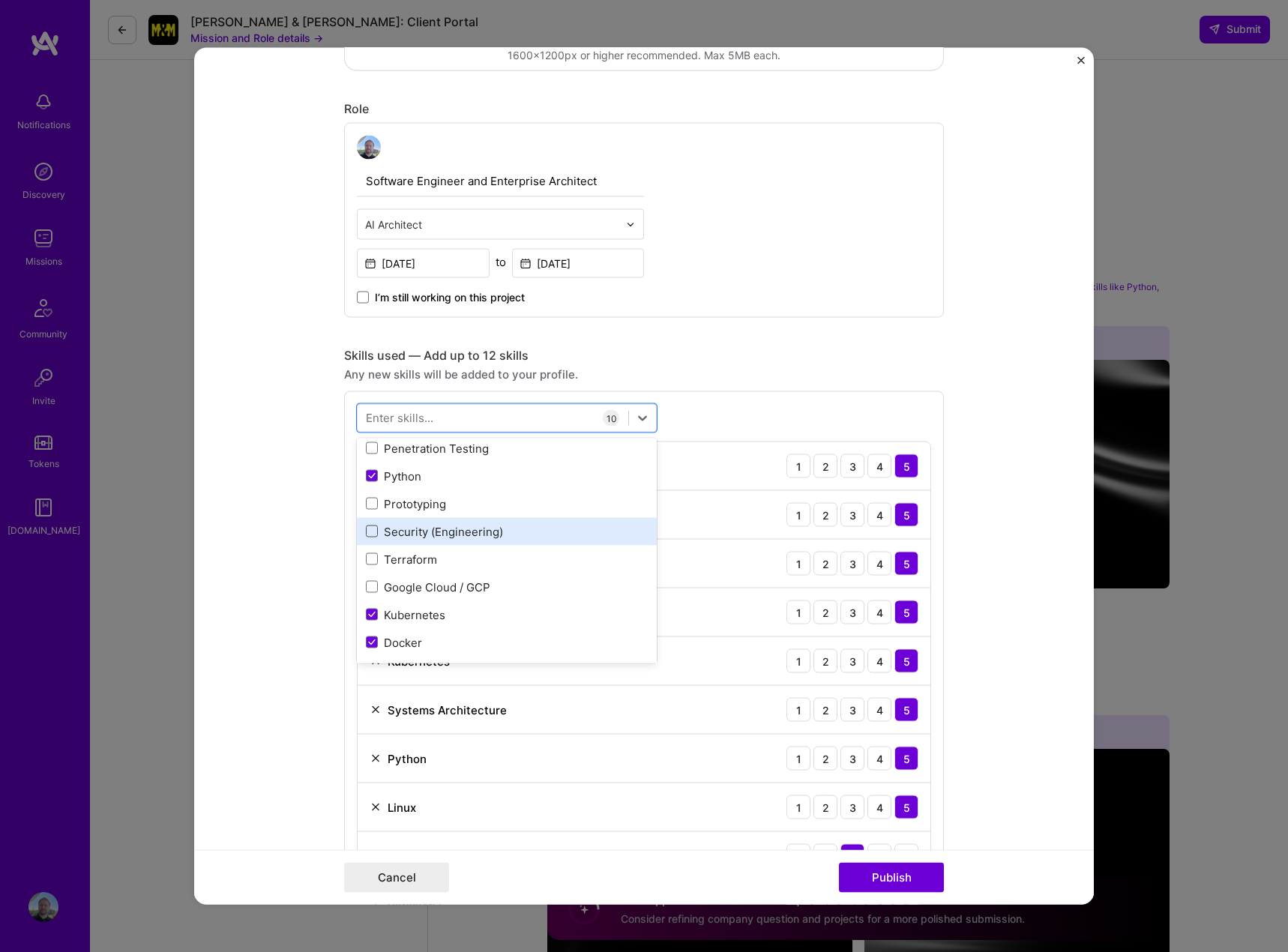
click at [366, 532] on span at bounding box center [372, 532] width 12 height 12
click at [0, 0] on input "checkbox" at bounding box center [0, 0] width 0 height 0
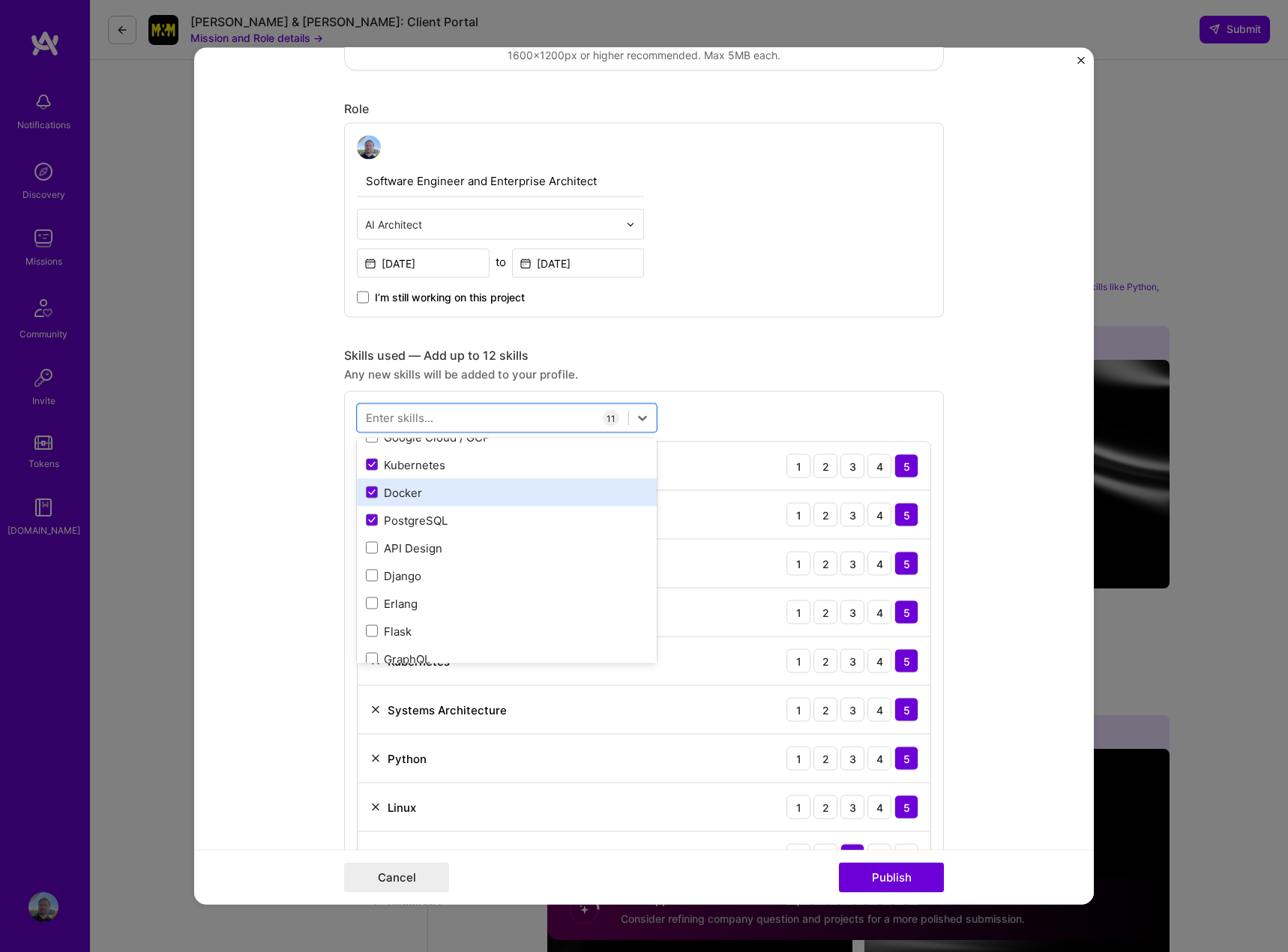
scroll to position [449, 0]
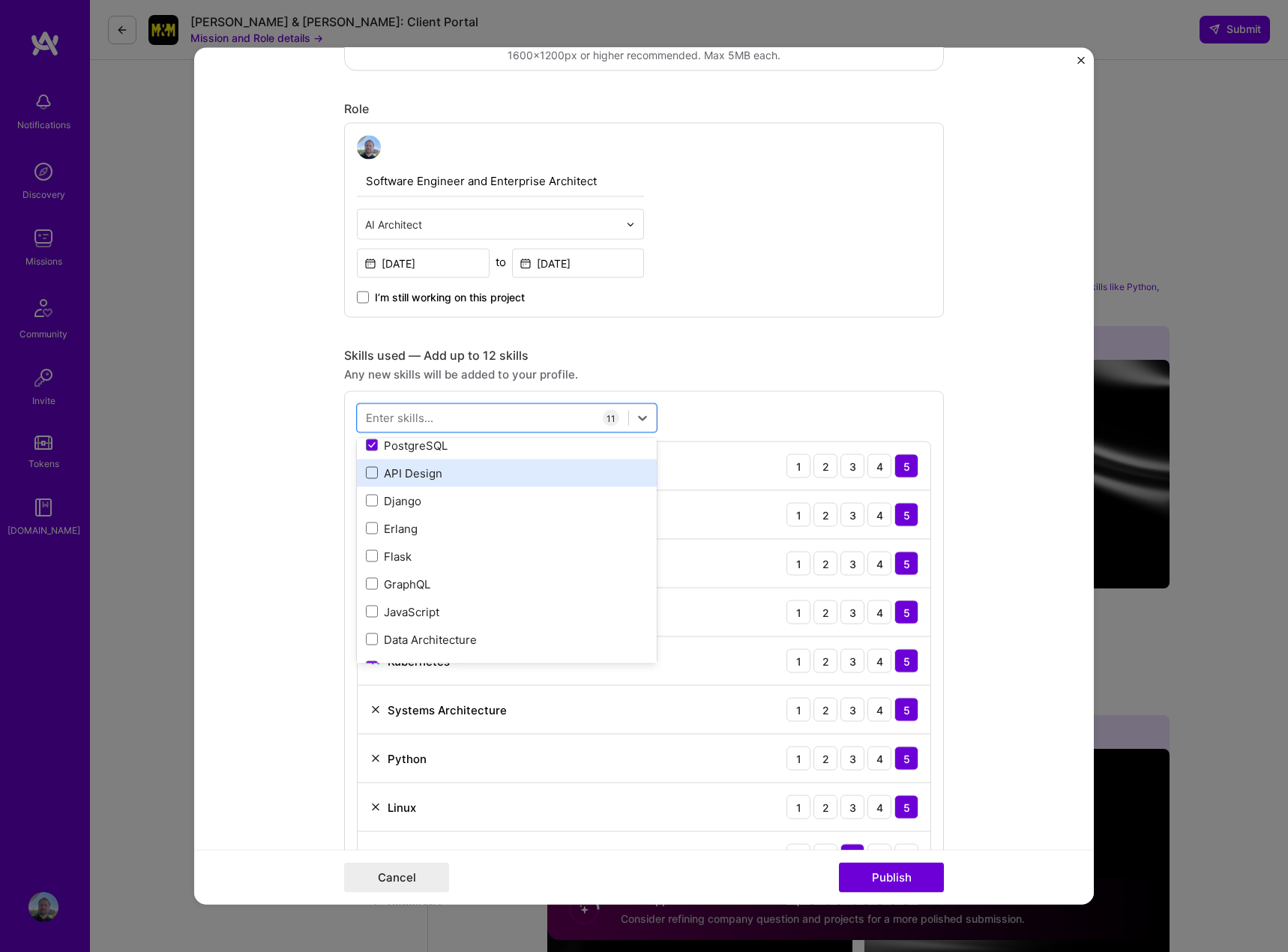
click at [366, 472] on span at bounding box center [372, 473] width 12 height 12
click at [0, 0] on input "checkbox" at bounding box center [0, 0] width 0 height 0
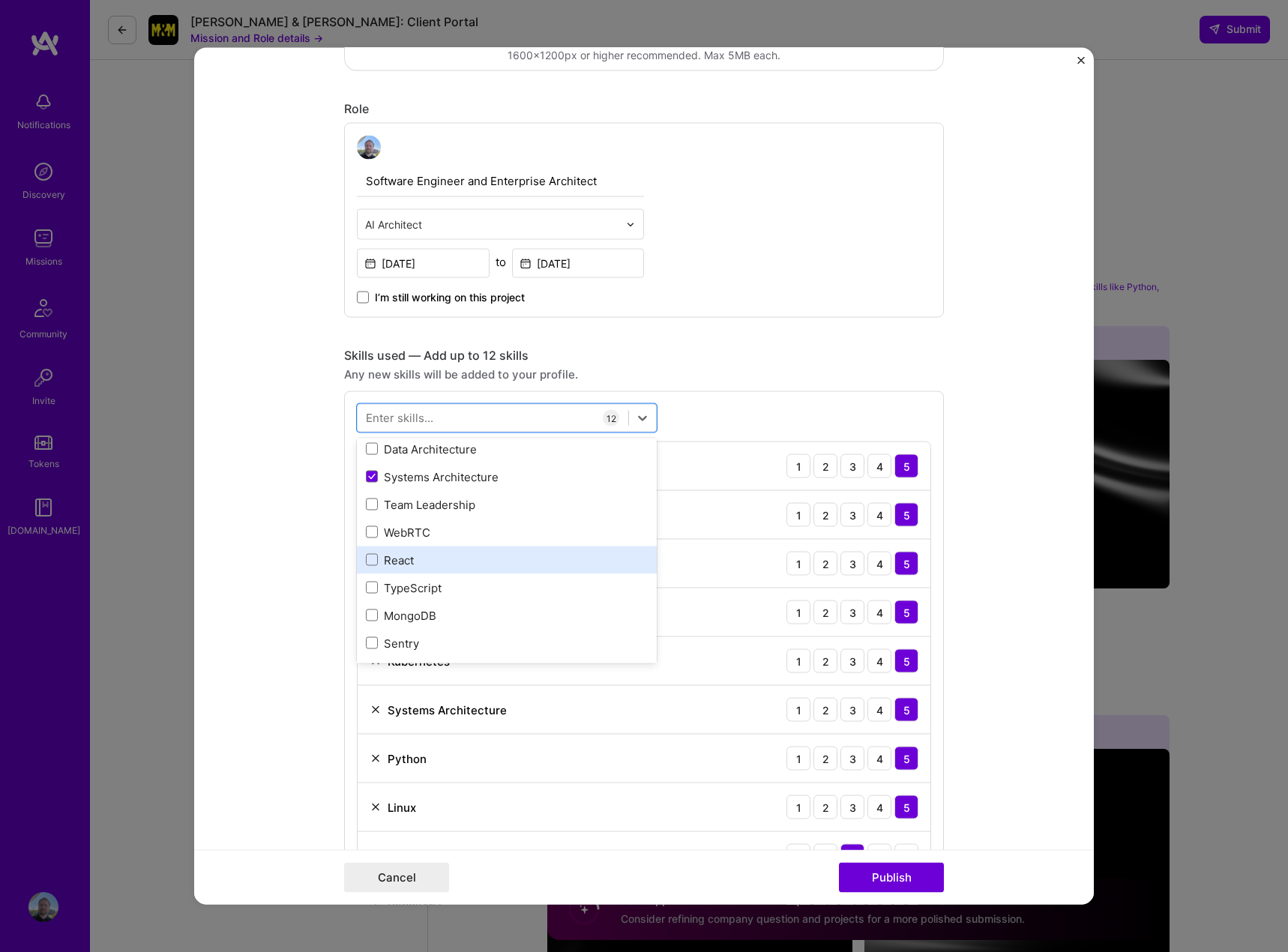
scroll to position [674, 0]
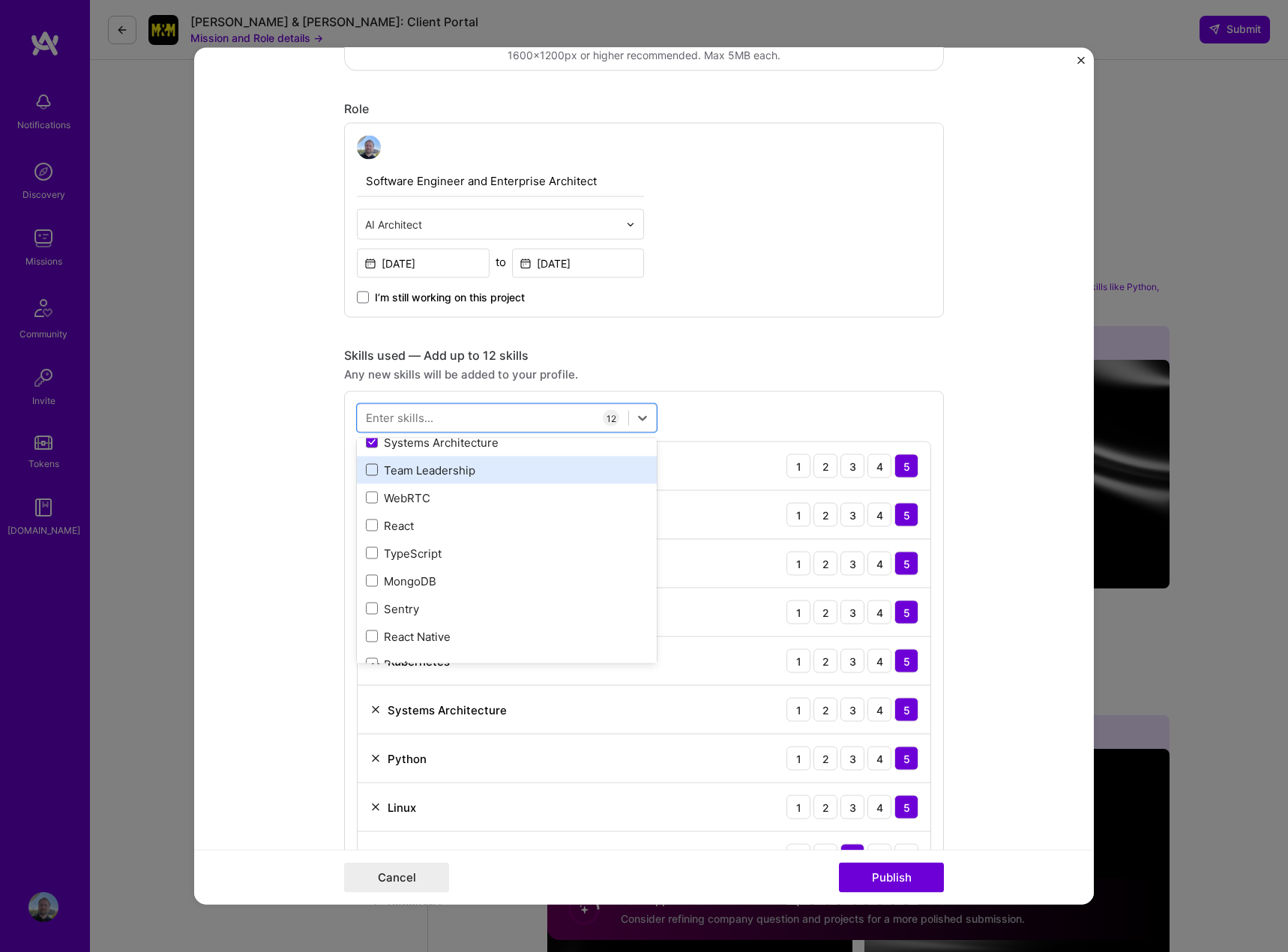
click at [367, 473] on span at bounding box center [372, 470] width 12 height 12
click at [0, 0] on input "checkbox" at bounding box center [0, 0] width 0 height 0
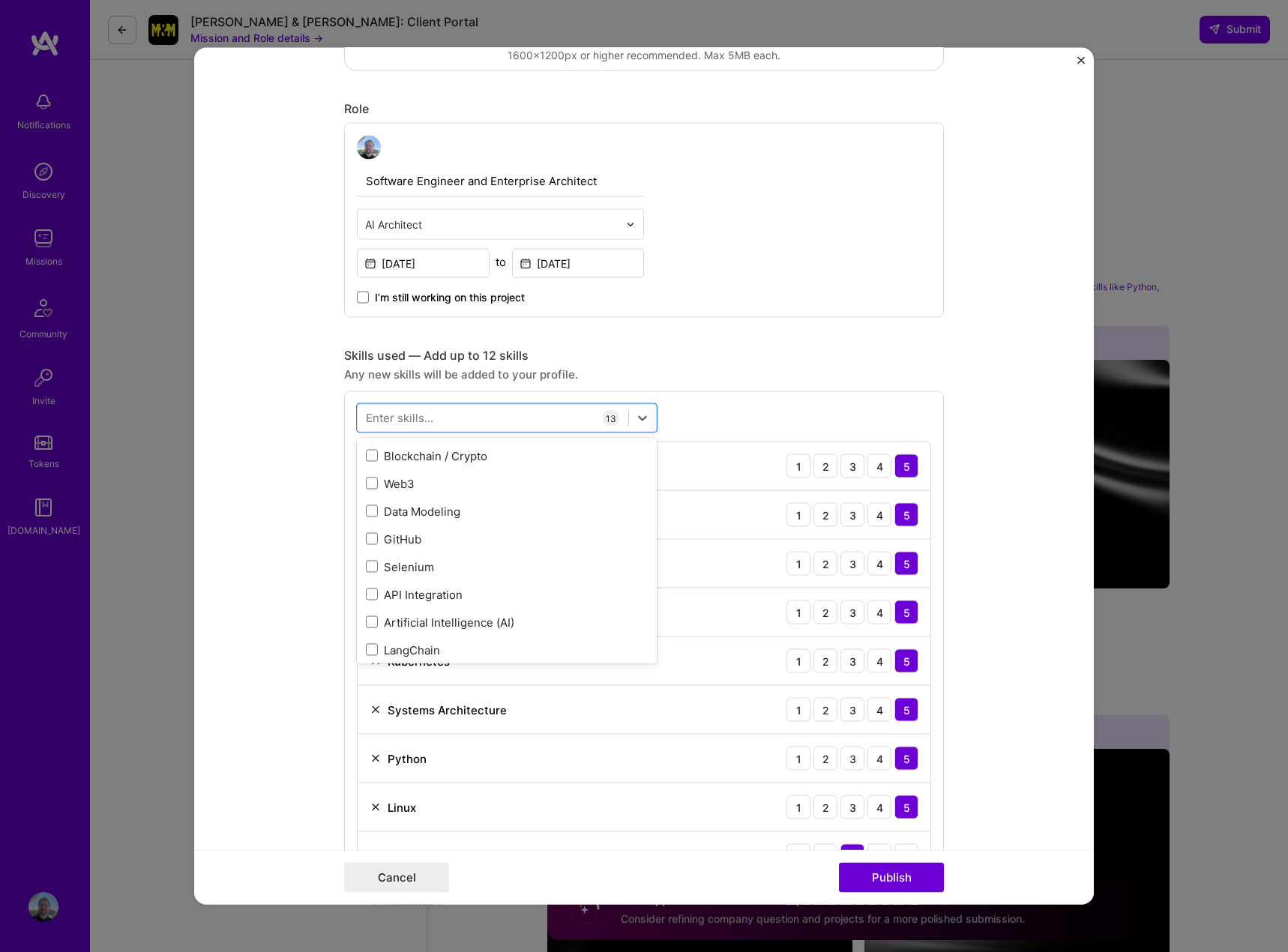
scroll to position [1124, 0]
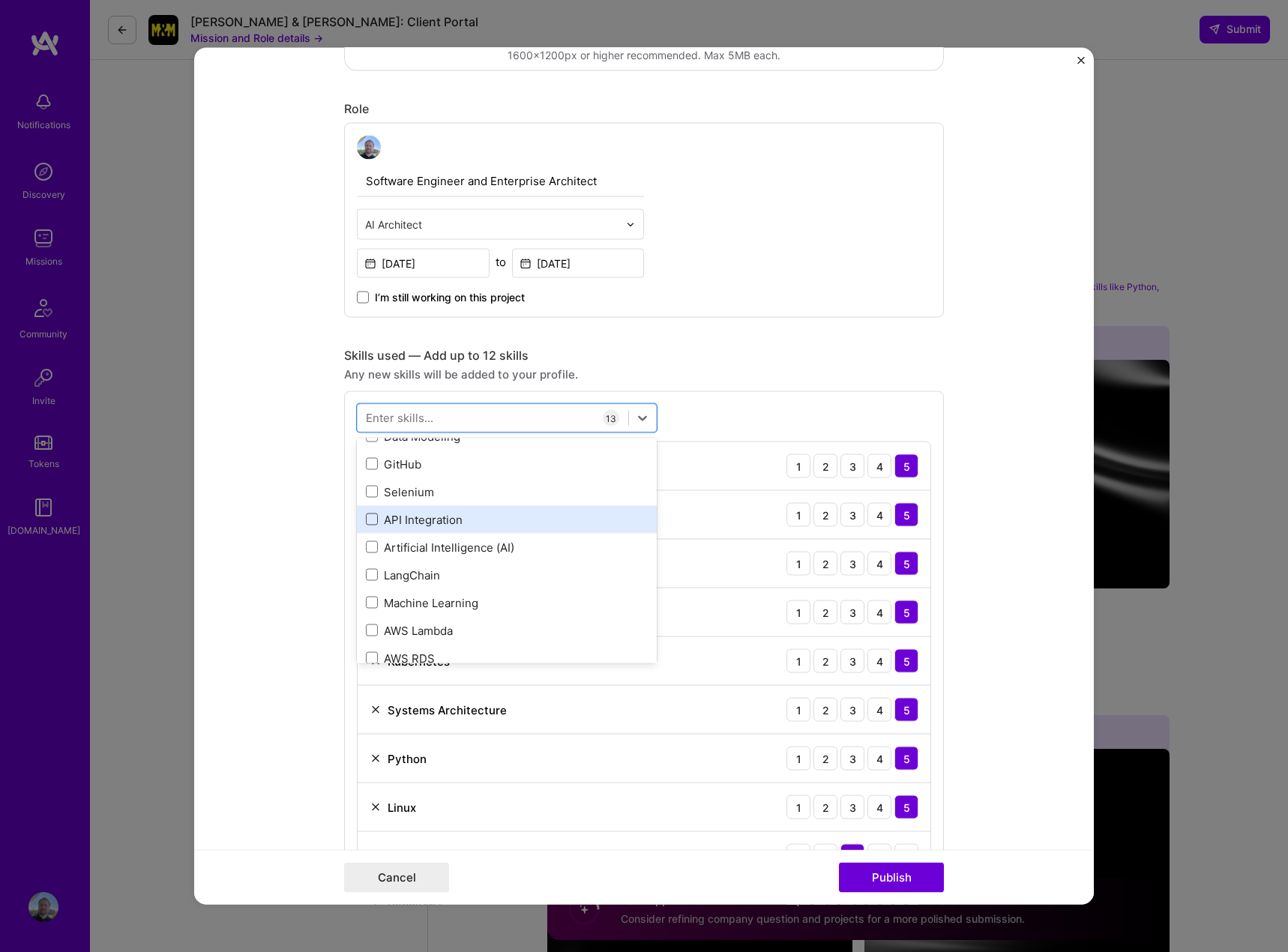
click at [366, 517] on span at bounding box center [372, 519] width 12 height 12
click at [0, 0] on input "checkbox" at bounding box center [0, 0] width 0 height 0
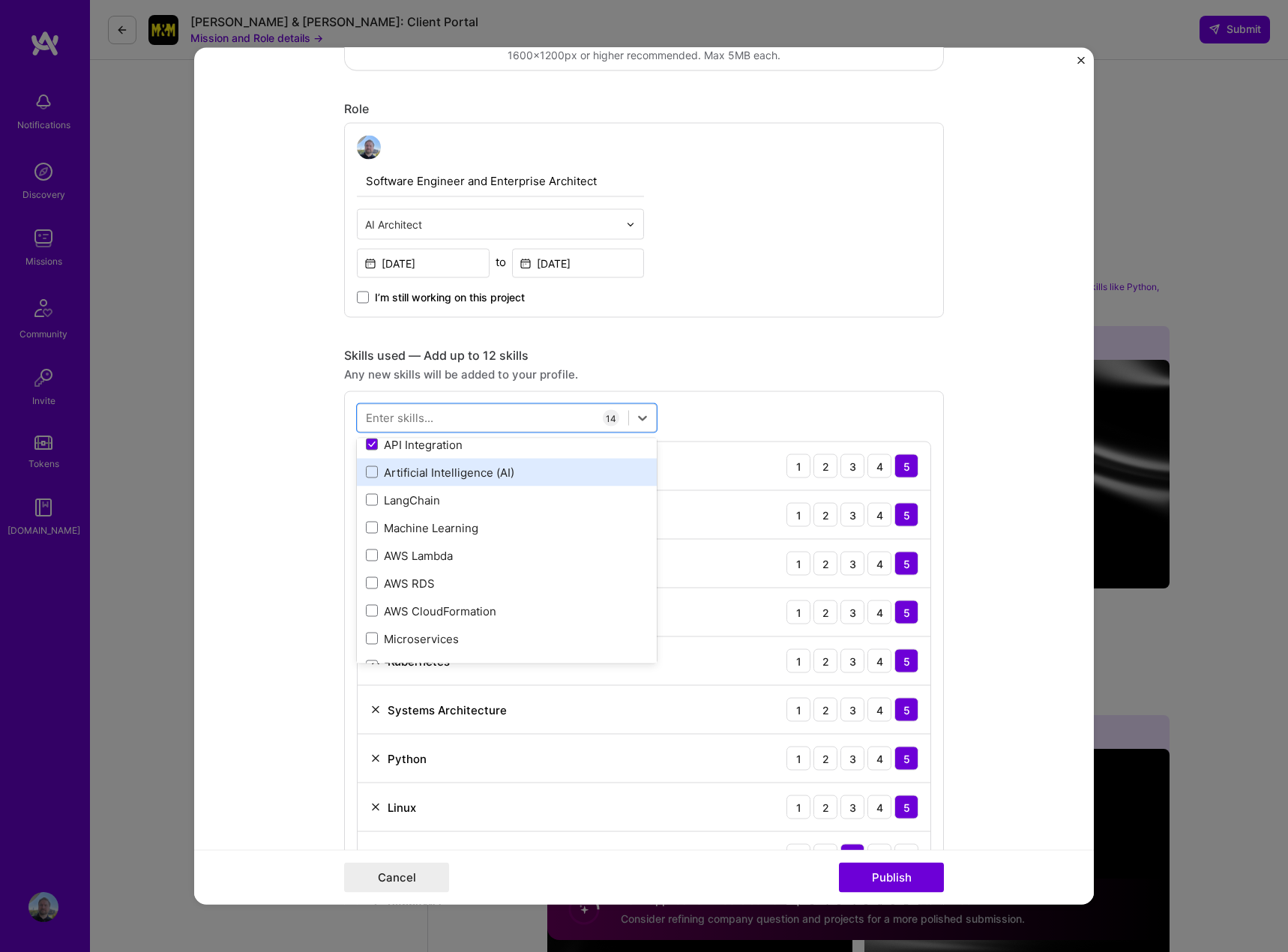
scroll to position [1274, 0]
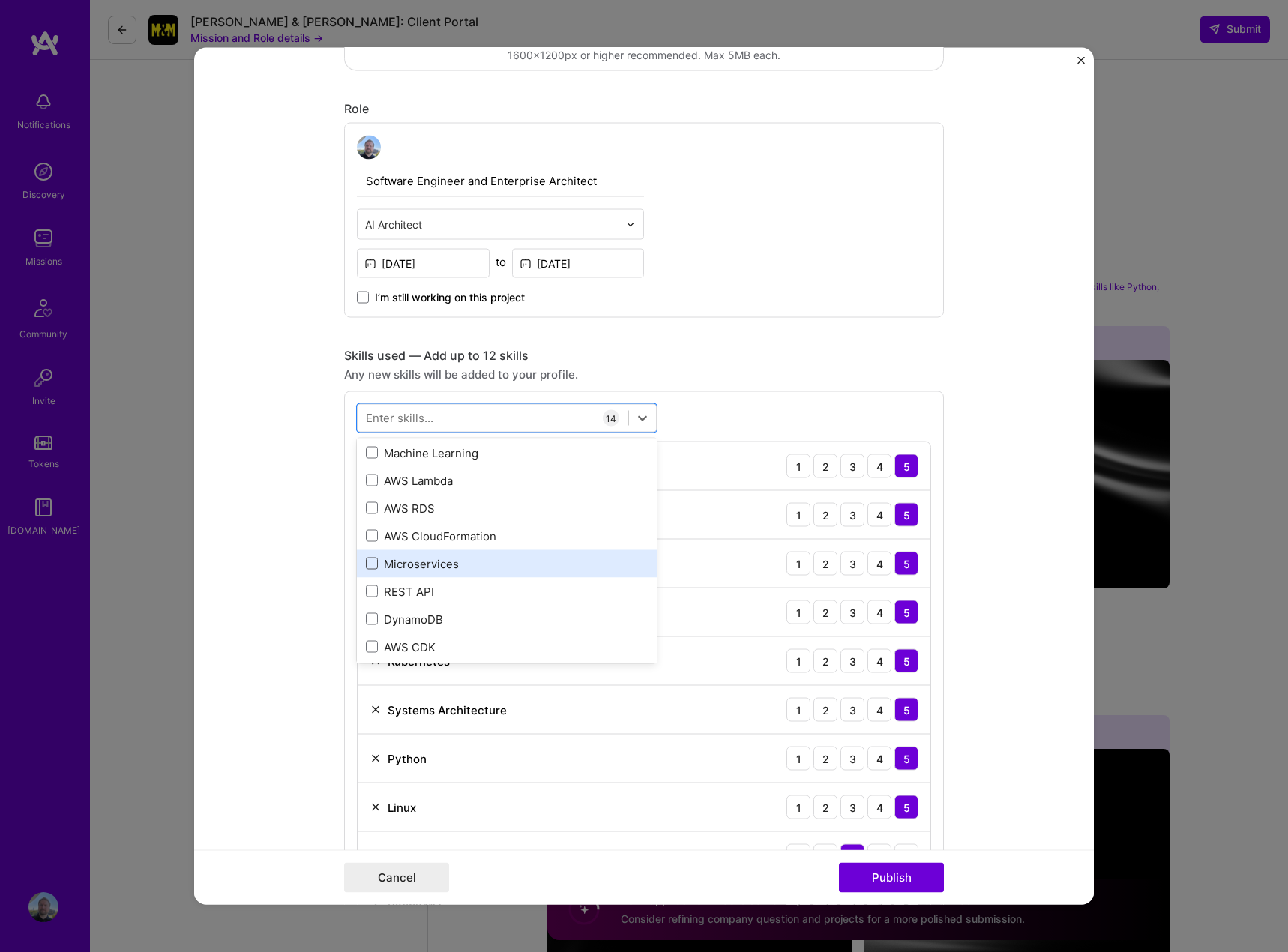
click at [366, 562] on span at bounding box center [372, 563] width 12 height 12
click at [0, 0] on input "checkbox" at bounding box center [0, 0] width 0 height 0
click at [366, 591] on span at bounding box center [372, 592] width 12 height 12
click at [0, 0] on input "checkbox" at bounding box center [0, 0] width 0 height 0
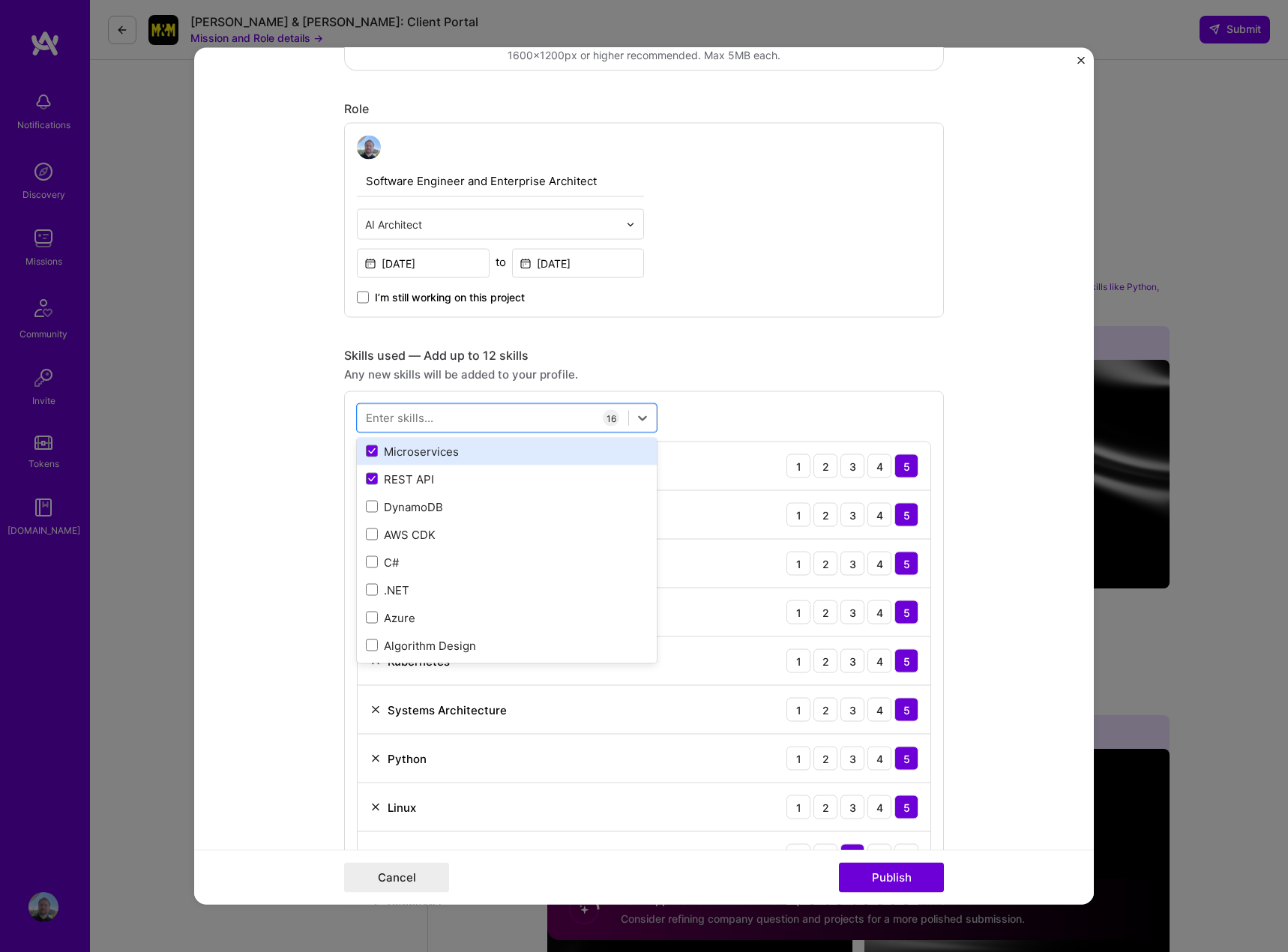
scroll to position [1424, 0]
click at [640, 412] on icon at bounding box center [643, 418] width 15 height 15
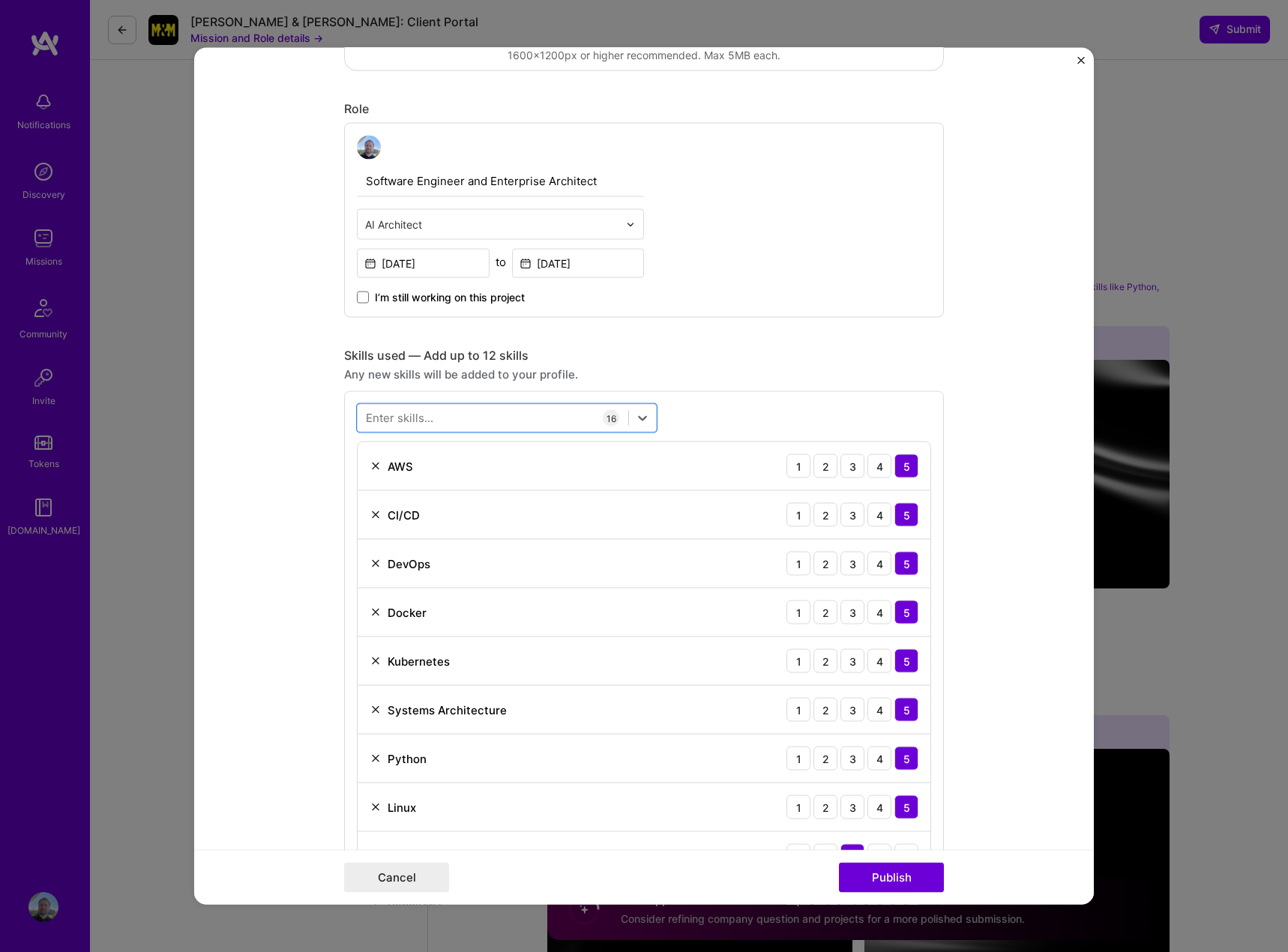
scroll to position [900, 0]
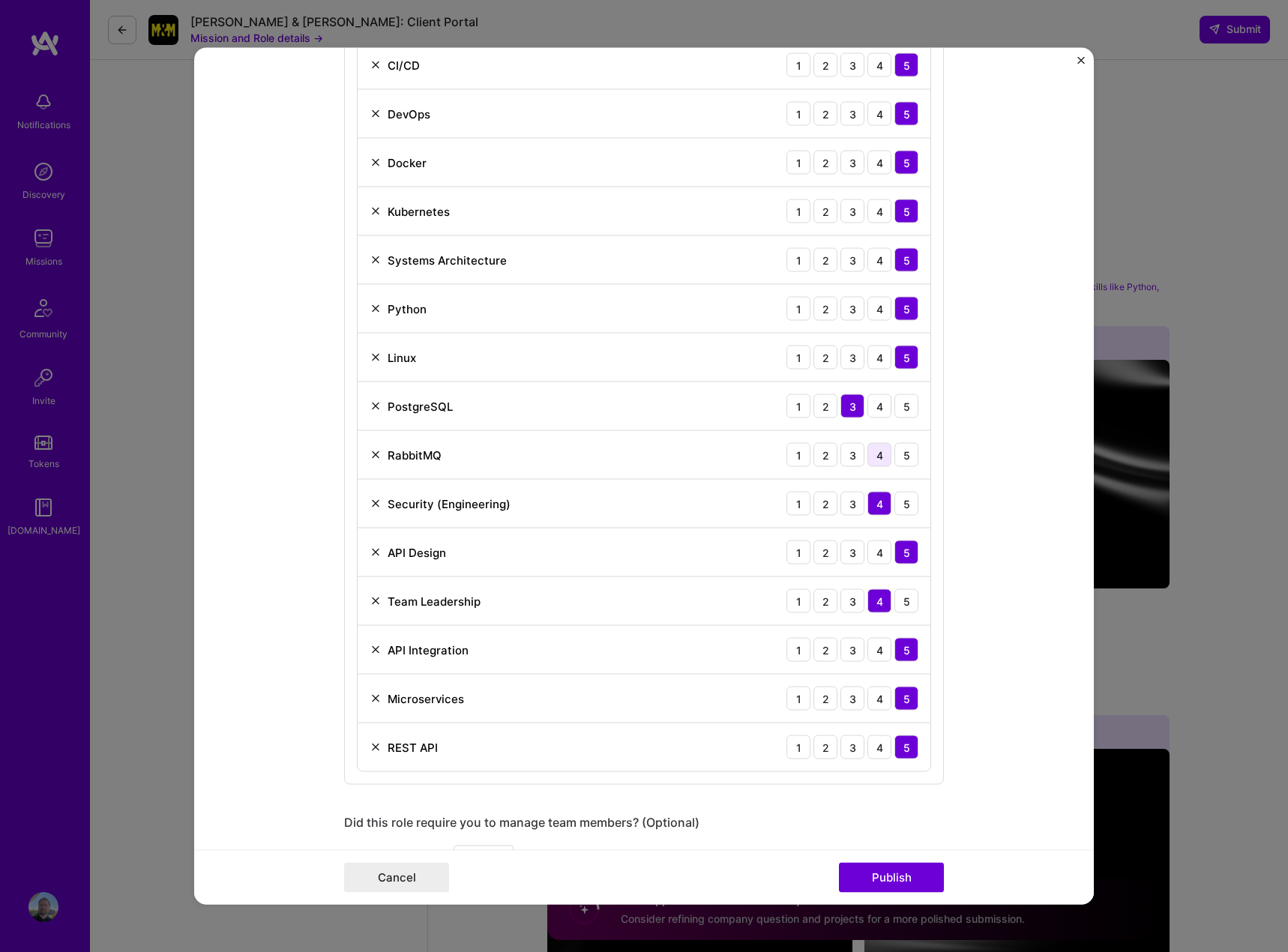
click at [877, 456] on div "4" at bounding box center [879, 455] width 24 height 24
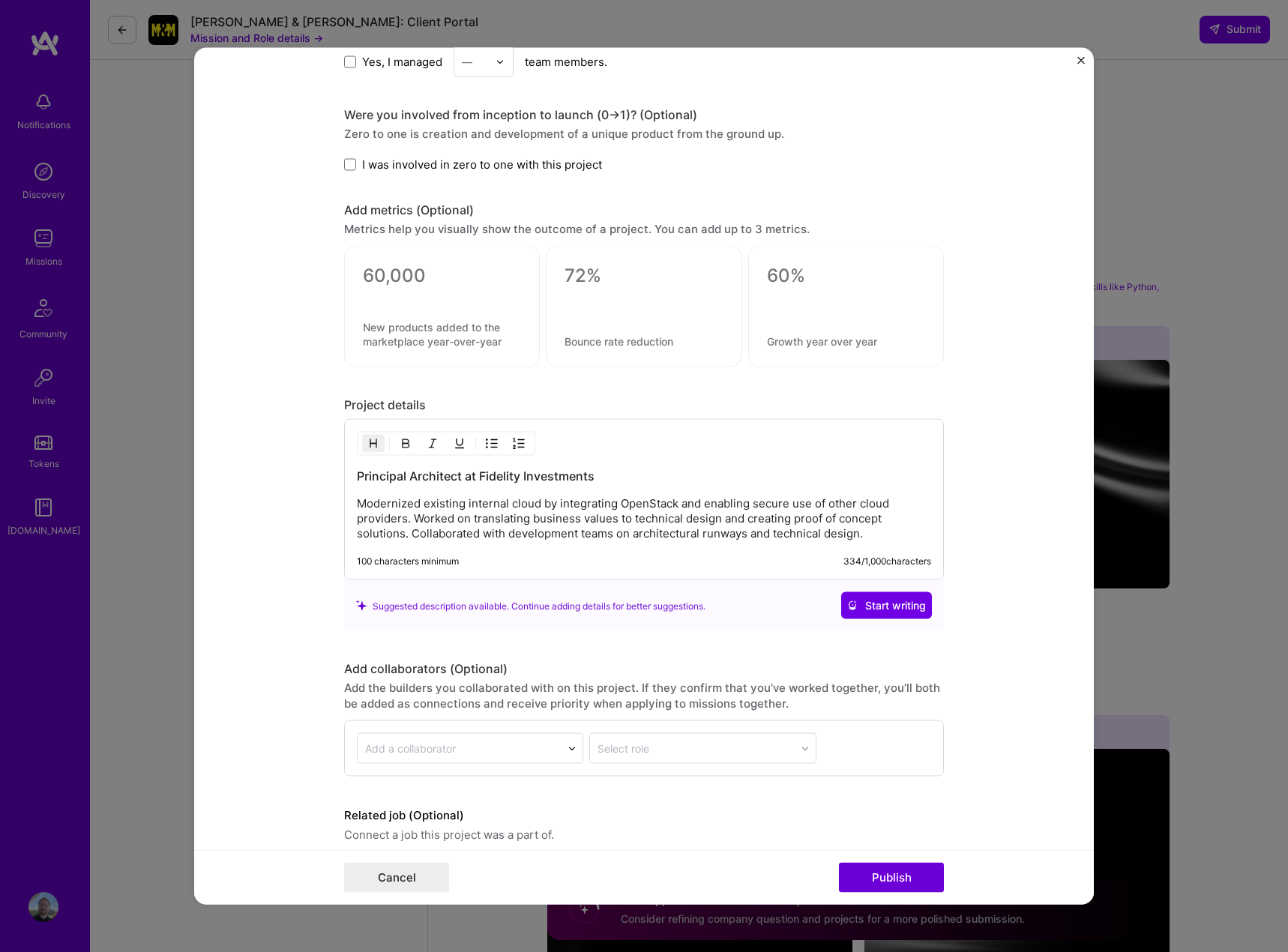
scroll to position [1724, 0]
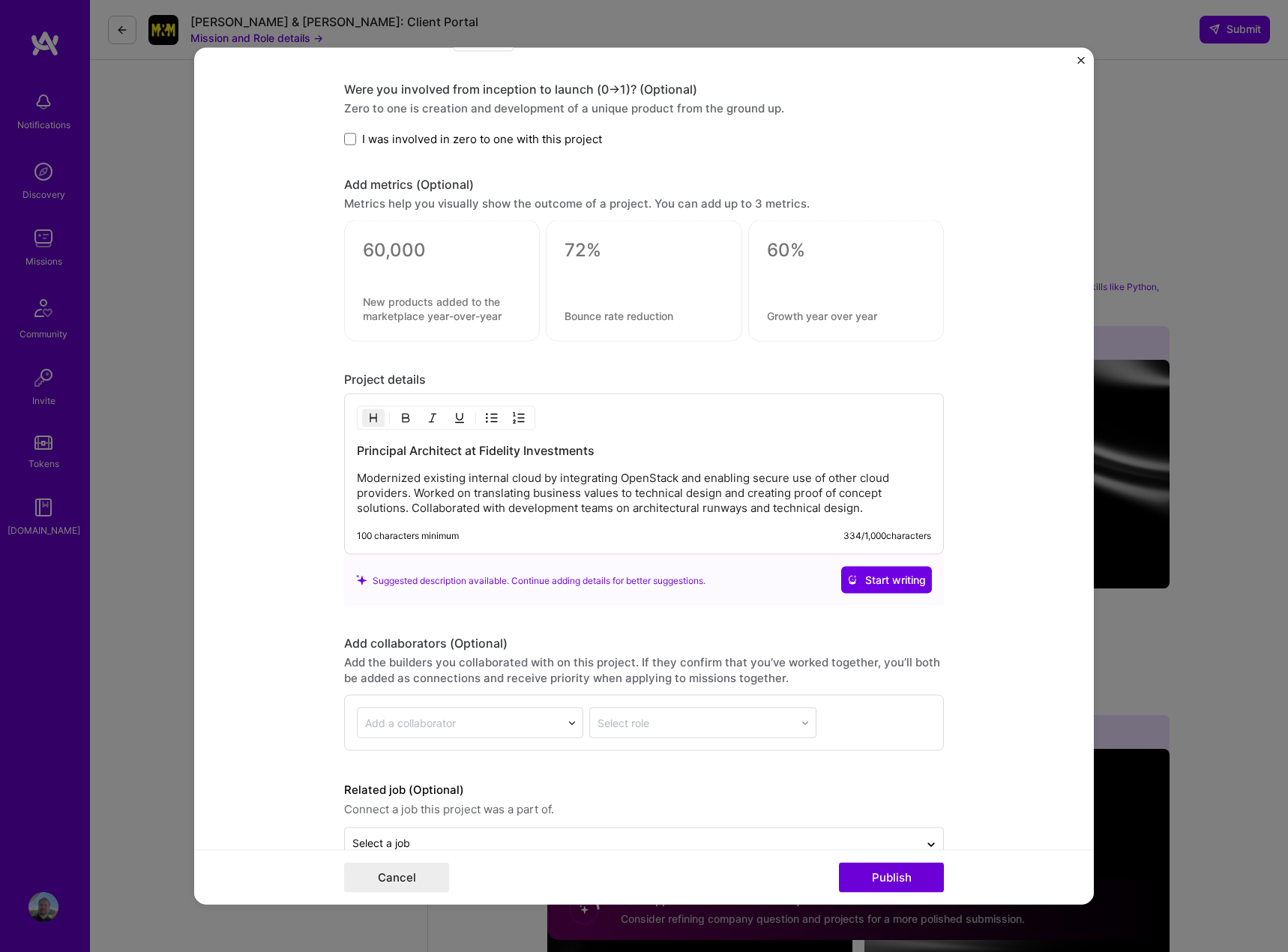
click at [357, 452] on h3 "Principal Architect at Fidelity Investments" at bounding box center [644, 450] width 574 height 17
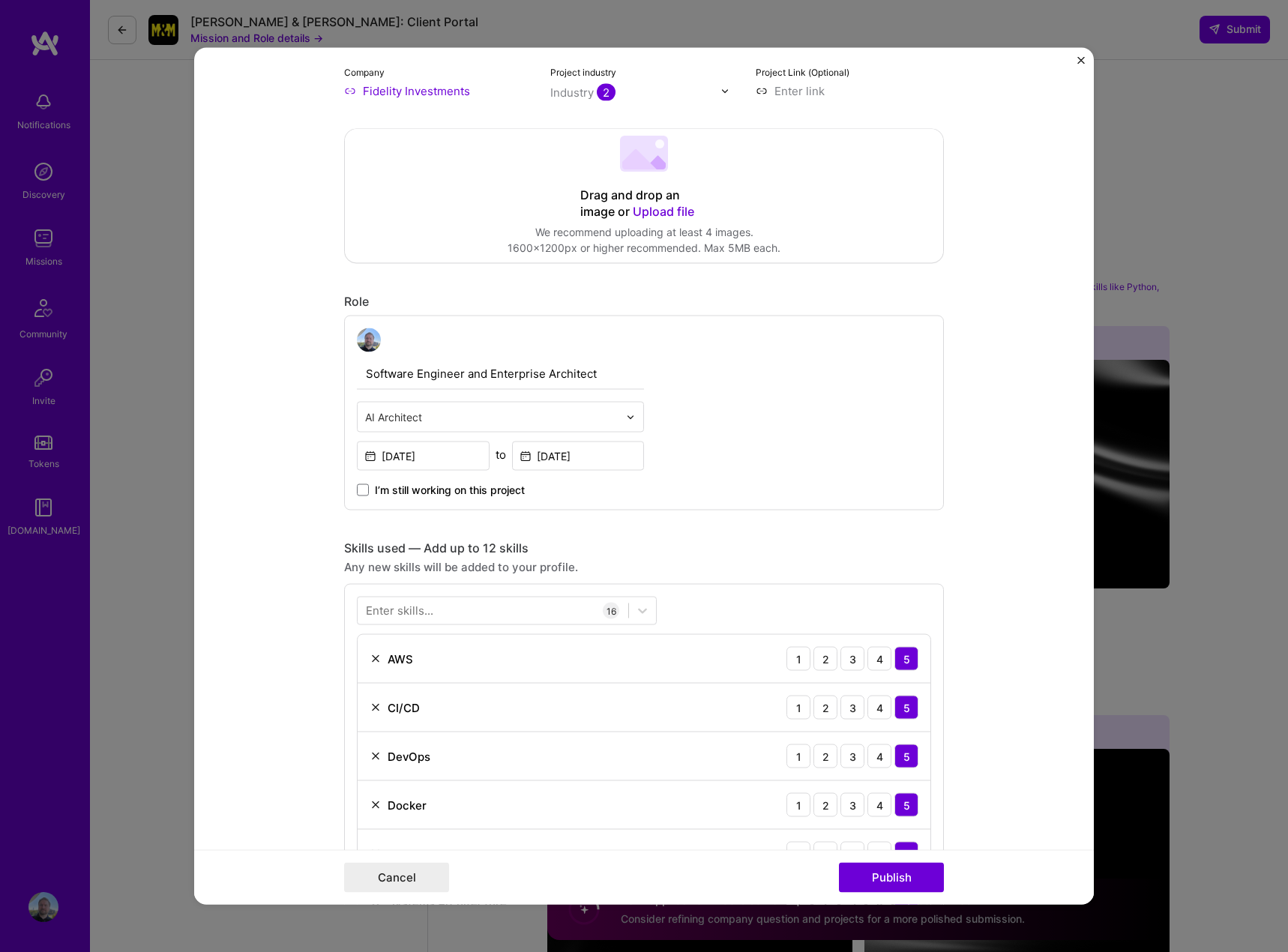
scroll to position [0, 0]
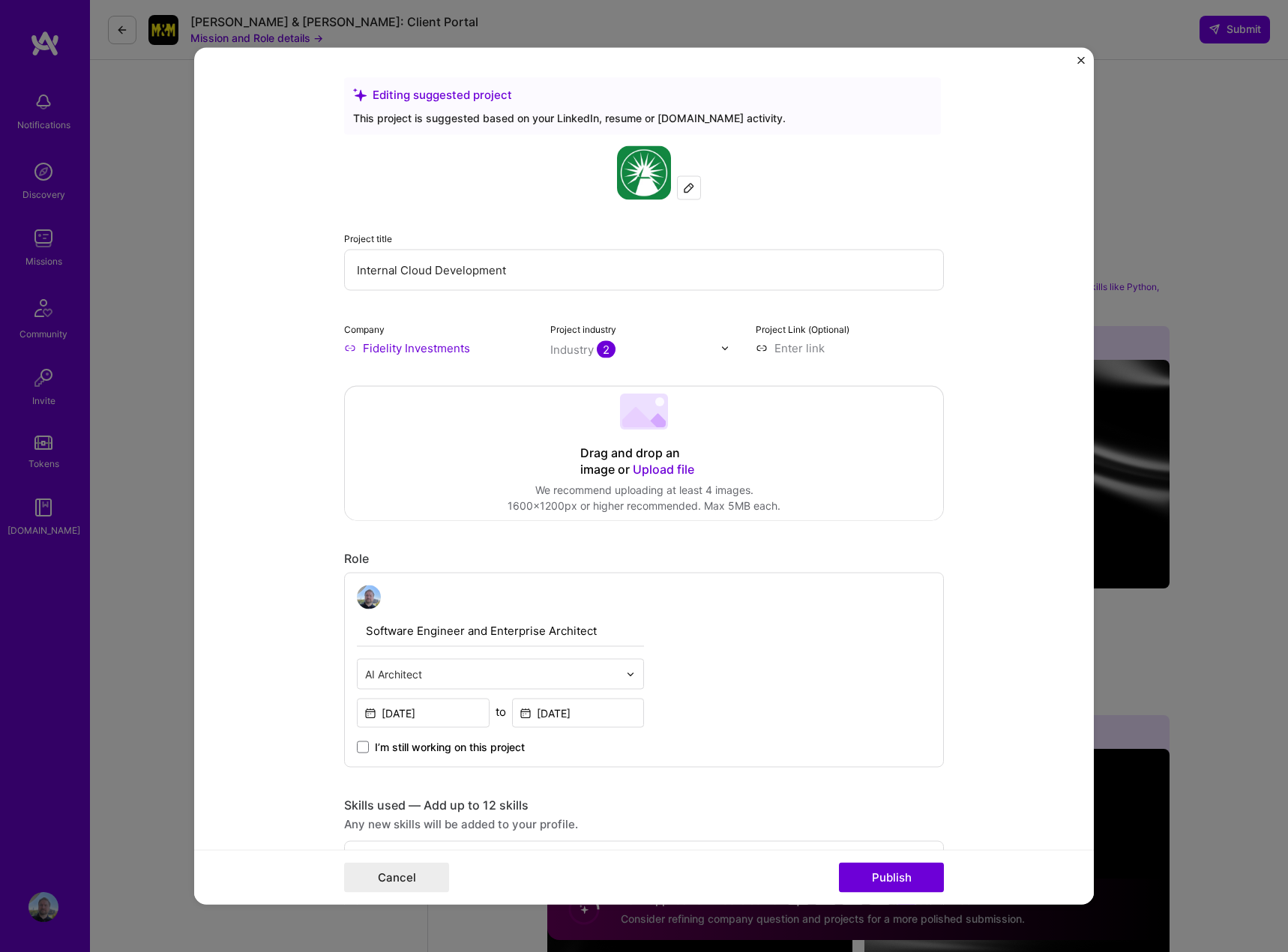
click at [430, 669] on input "text" at bounding box center [491, 674] width 253 height 16
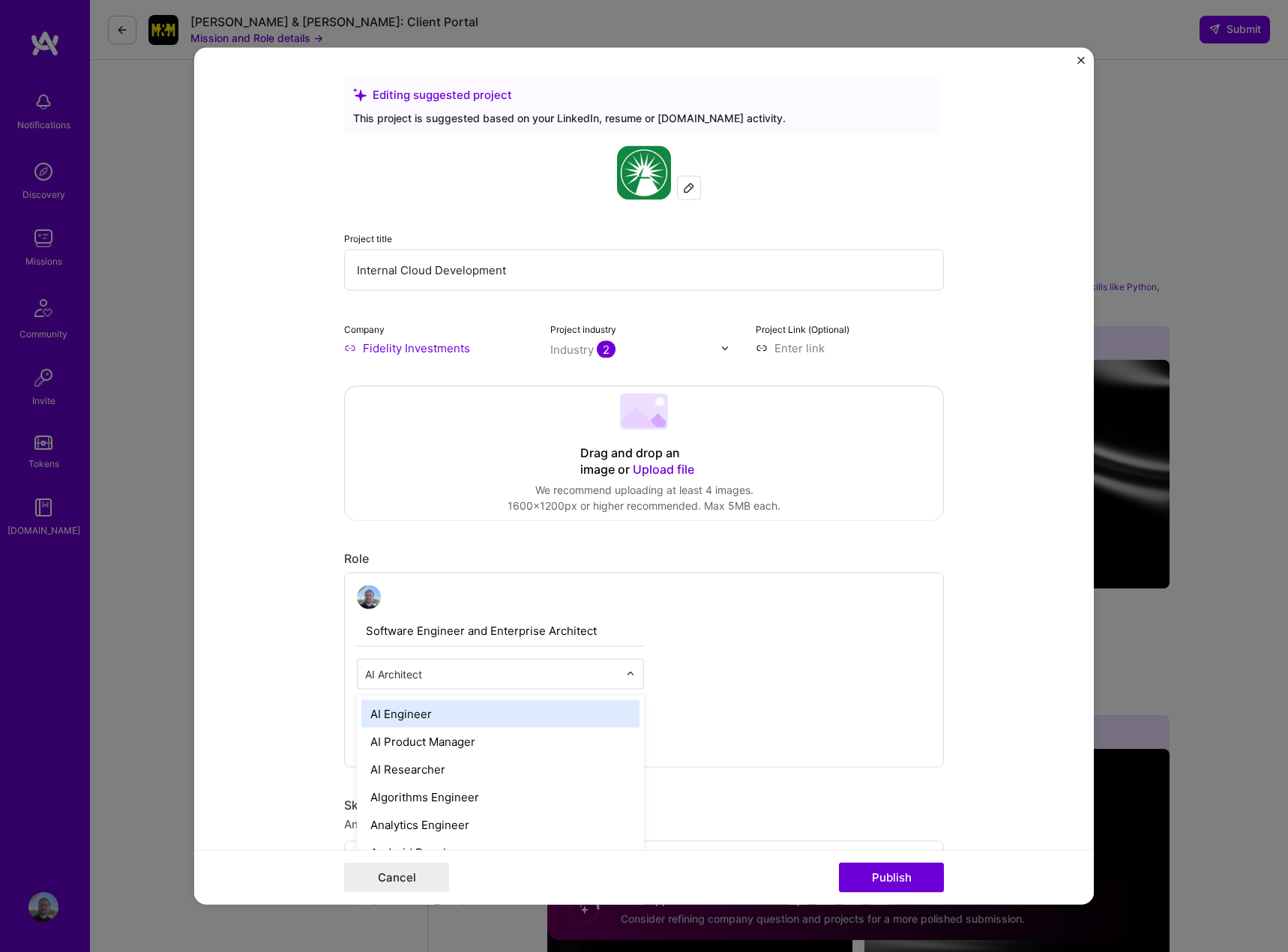
click at [430, 669] on input "text" at bounding box center [491, 674] width 253 height 16
type input "engin"
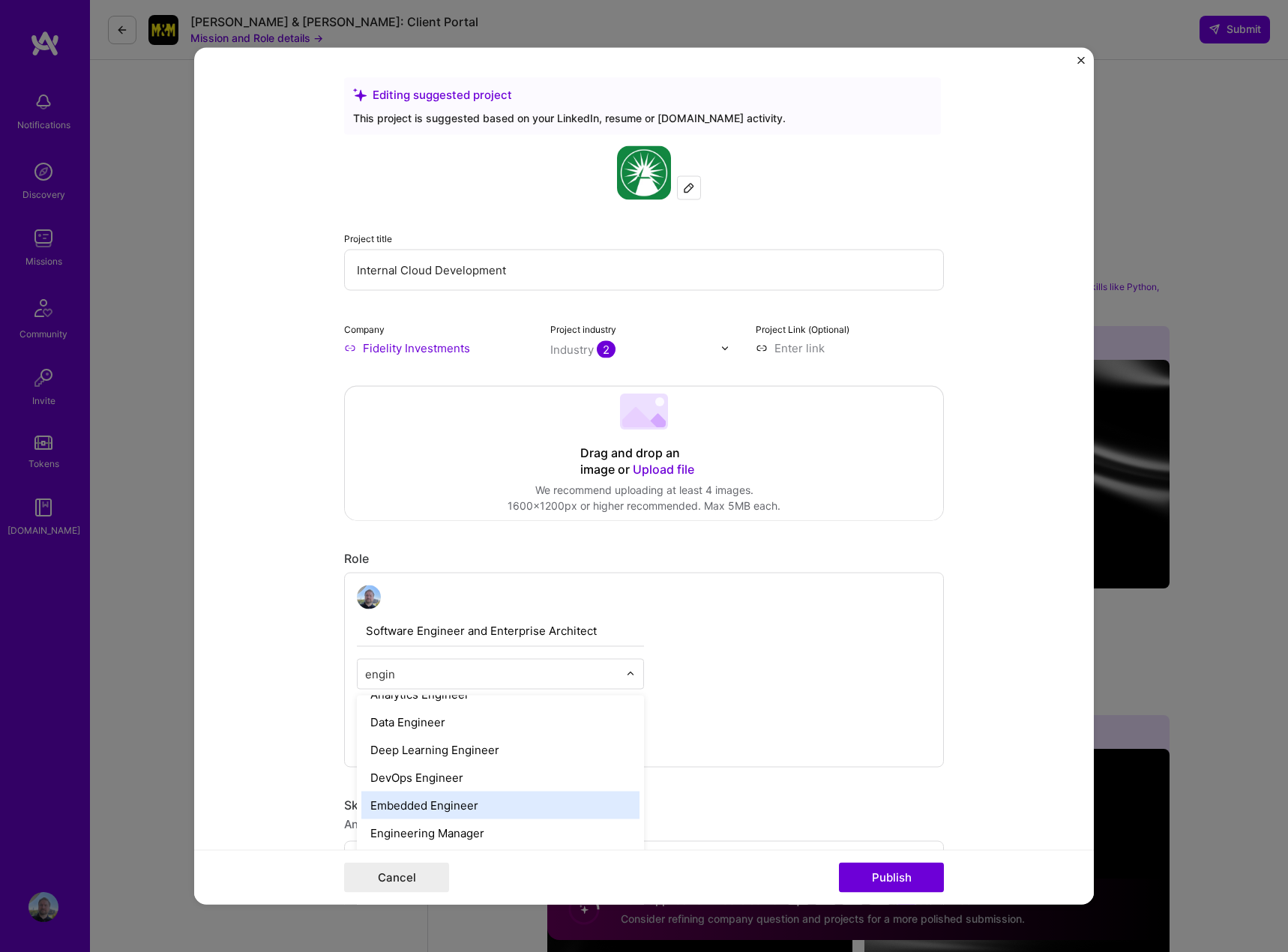
scroll to position [144, 0]
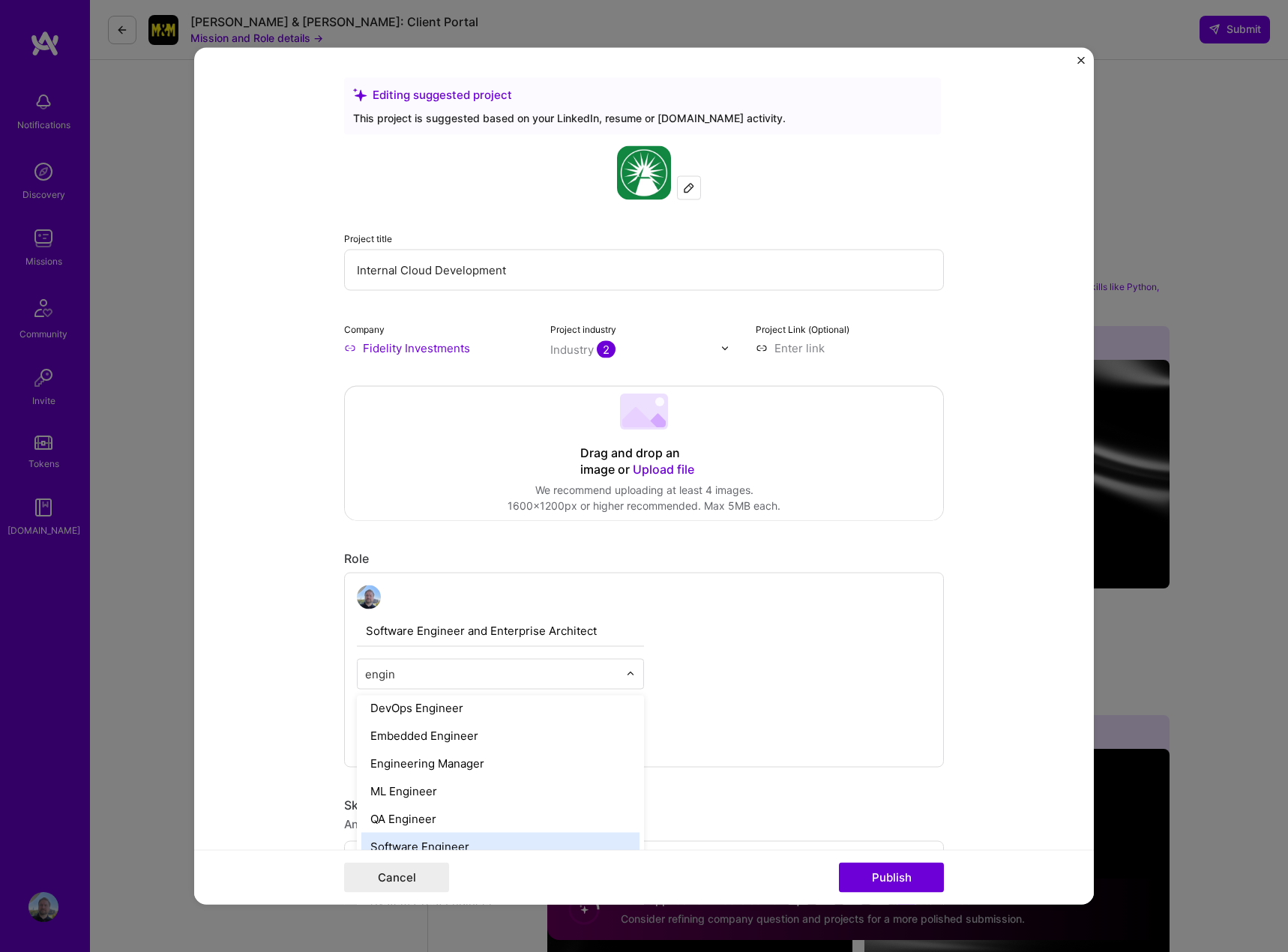
click at [520, 839] on div "Software Engineer" at bounding box center [501, 846] width 278 height 27
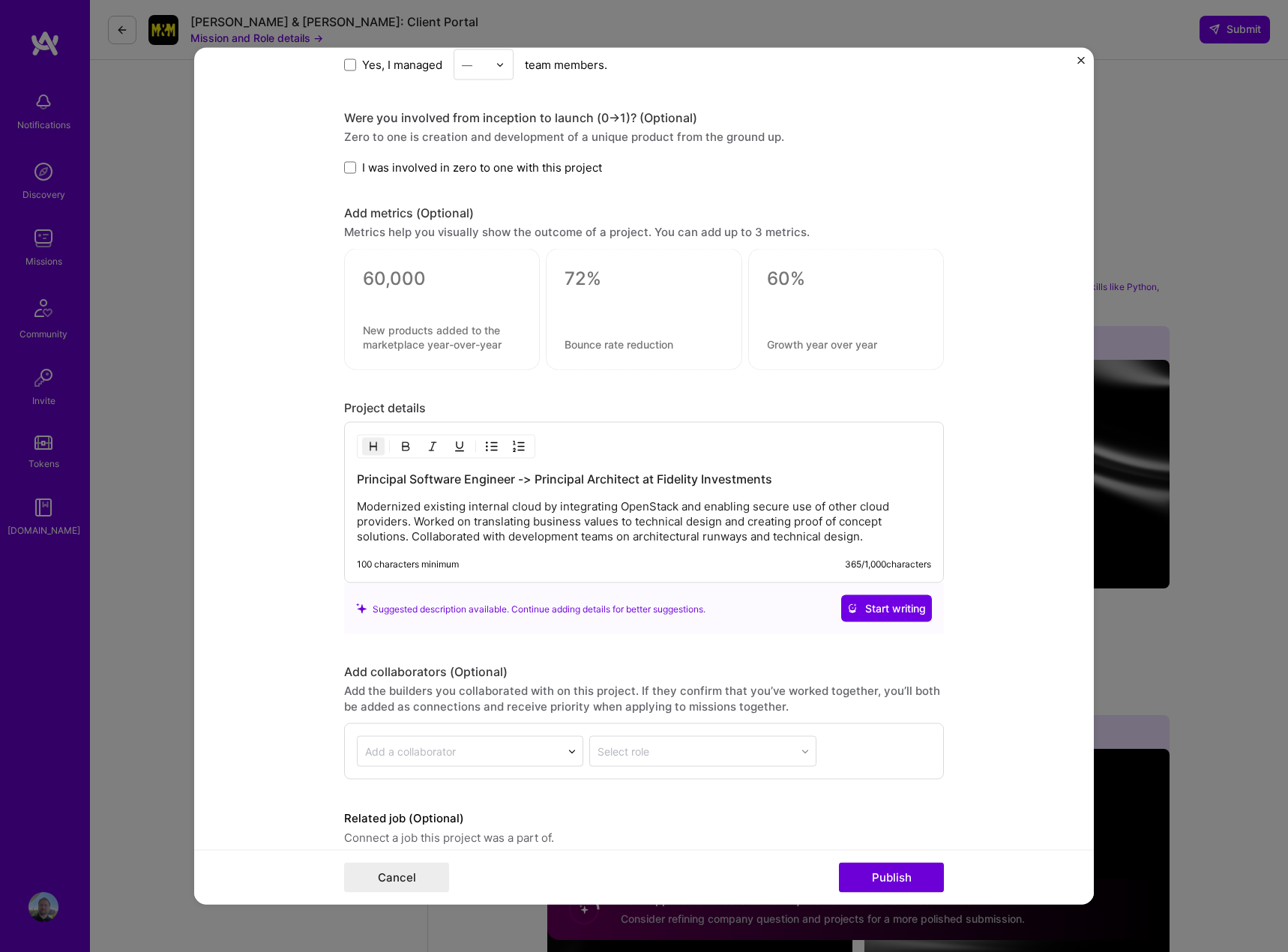
scroll to position [1760, 0]
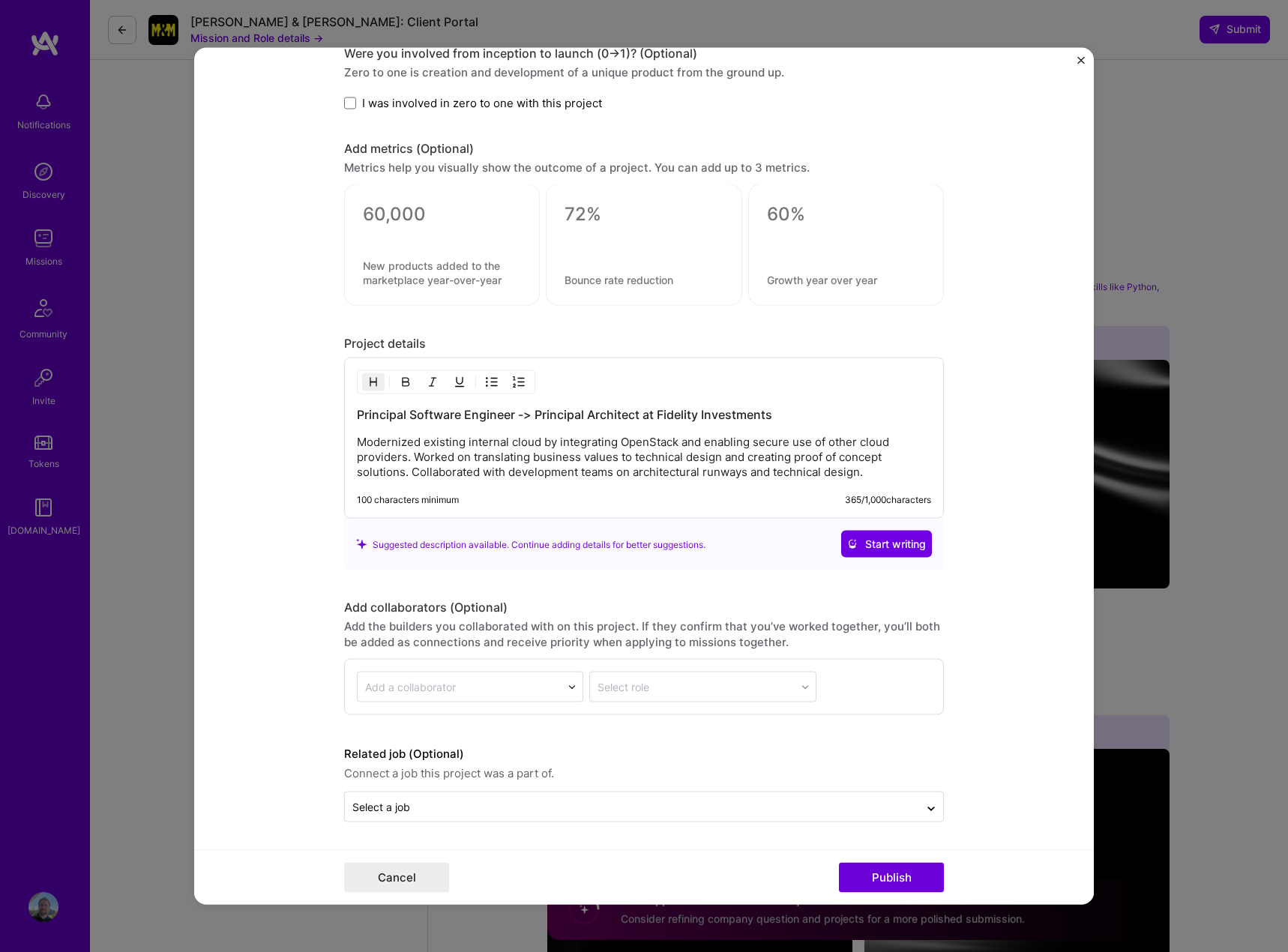
click at [357, 441] on p "Modernized existing internal cloud by integrating OpenStack and enabling secure…" at bounding box center [644, 457] width 574 height 45
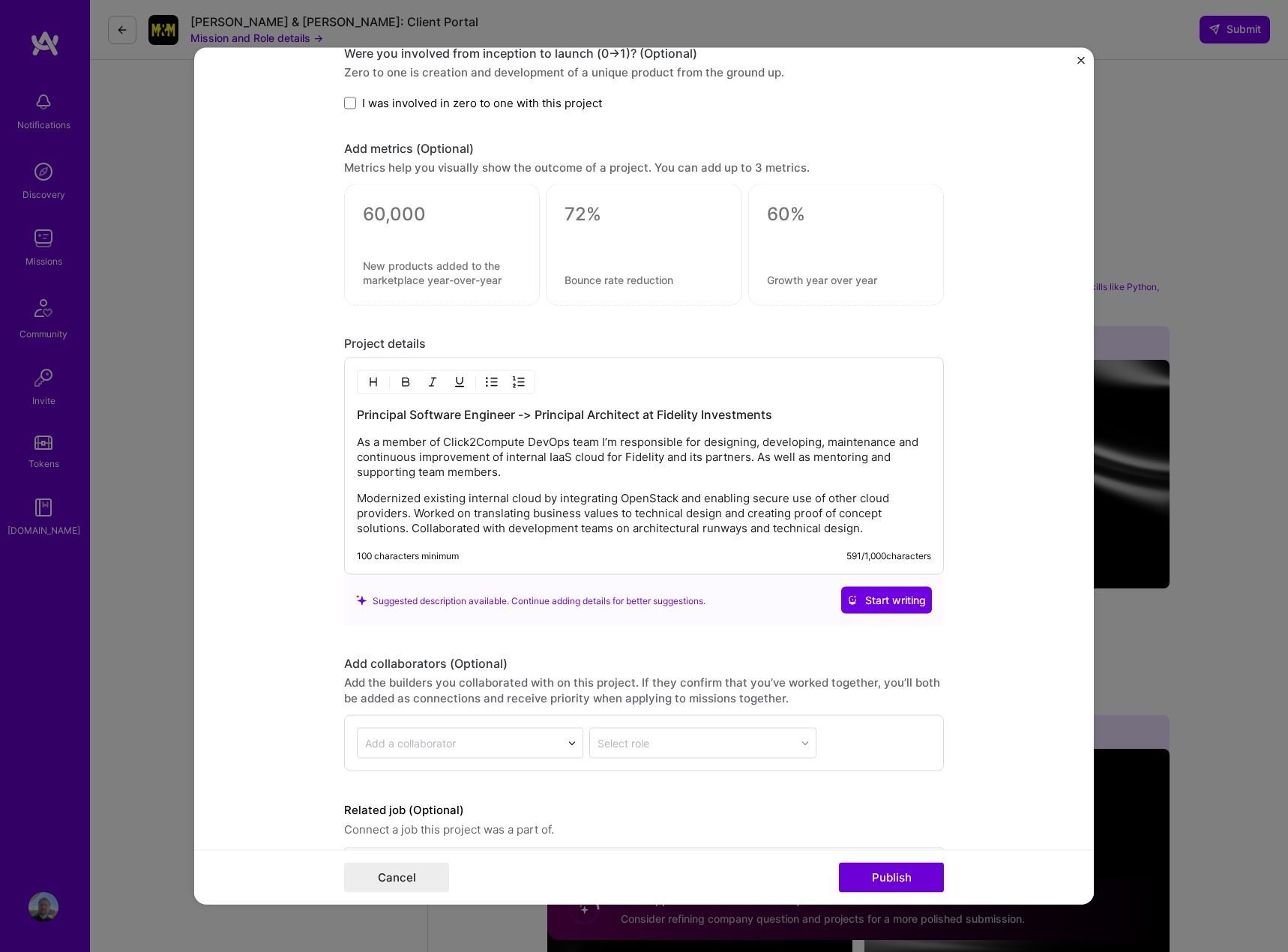
click at [609, 441] on p "As a member of Click2Compute DevOps team I’m responsible for designing, develop…" at bounding box center [644, 457] width 574 height 45
click at [552, 478] on p "As a member of Click2Compute DevOps team I was responsible for designing, devel…" at bounding box center [644, 457] width 574 height 45
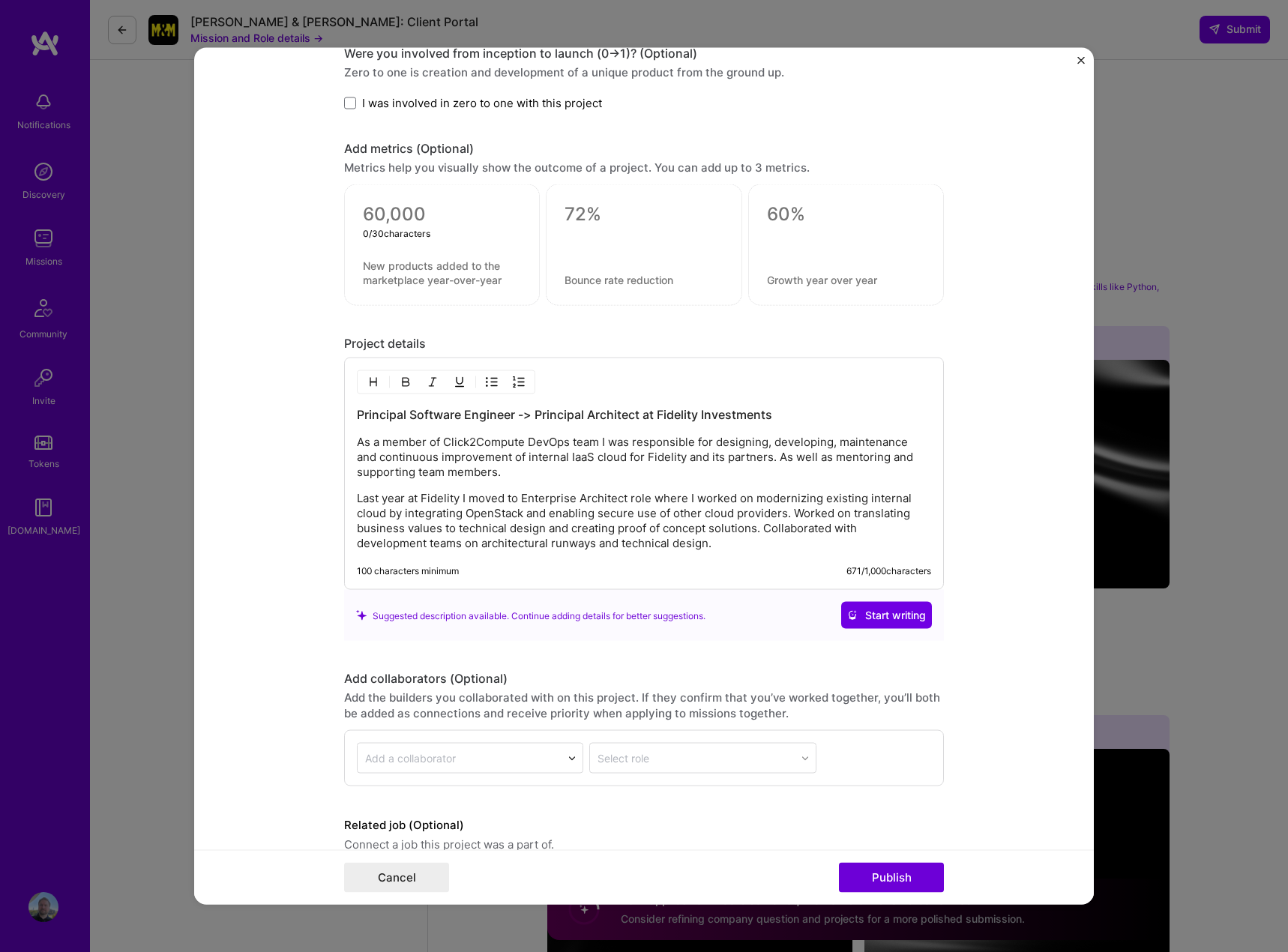
click at [389, 217] on textarea at bounding box center [442, 214] width 158 height 23
click at [420, 278] on textarea at bounding box center [442, 272] width 158 height 28
click at [396, 209] on textarea at bounding box center [442, 214] width 158 height 23
type textarea "0"
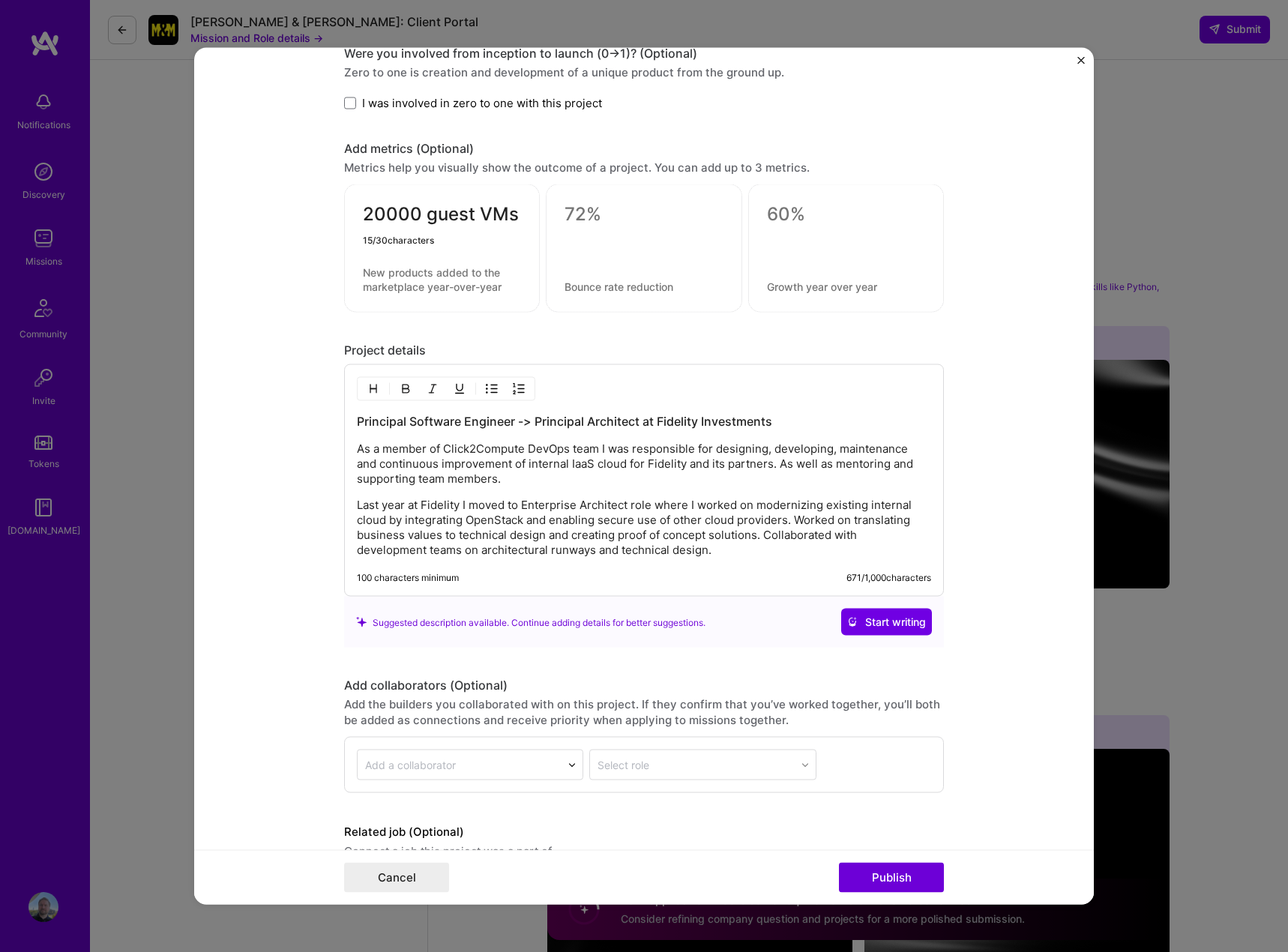
type textarea "20000 guest VMs"
click at [421, 284] on textarea at bounding box center [442, 279] width 158 height 28
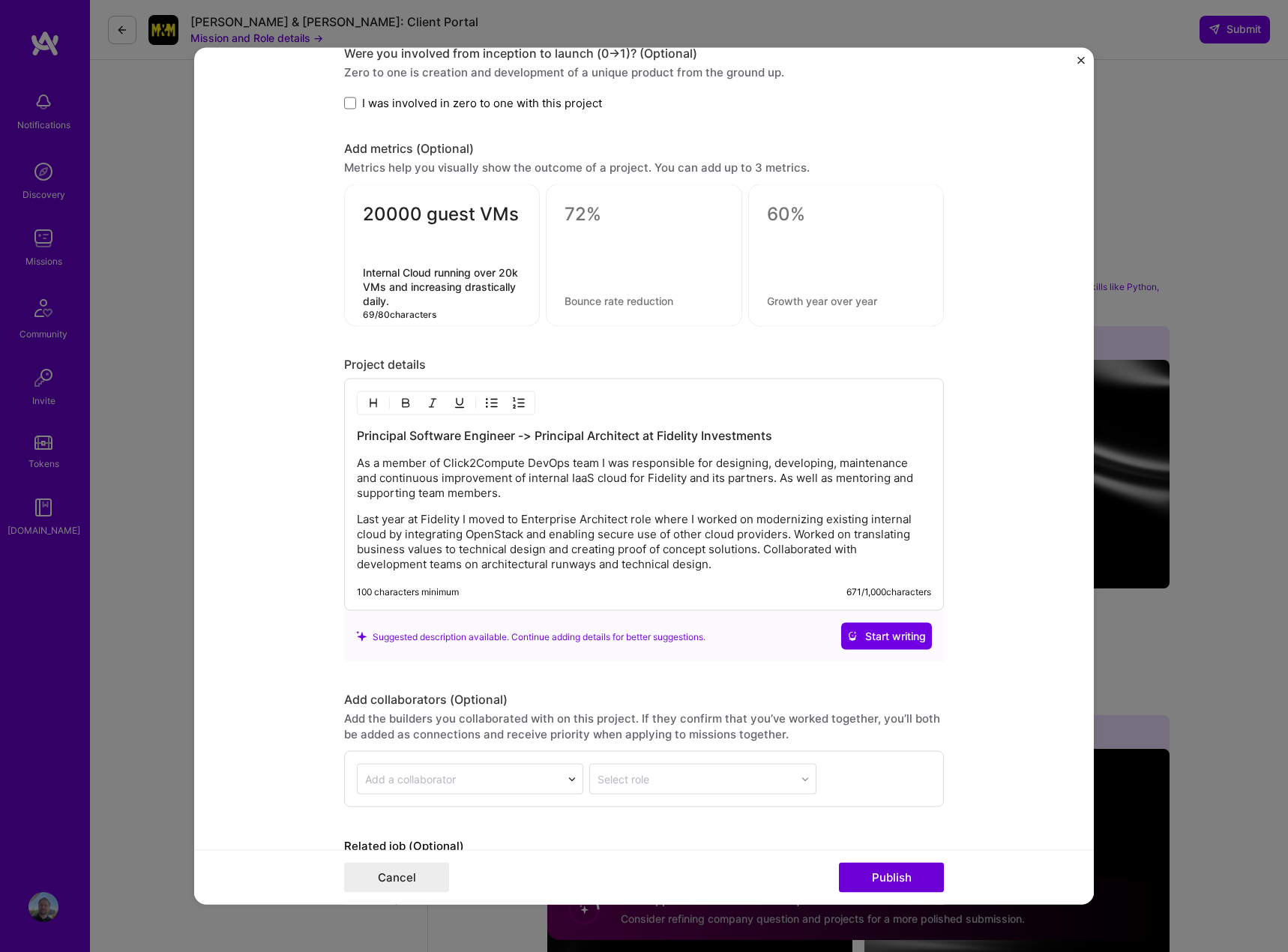
type textarea "Internal Cloud running over 20k VMs and increasing drastically daily."
click at [606, 219] on textarea at bounding box center [644, 214] width 158 height 23
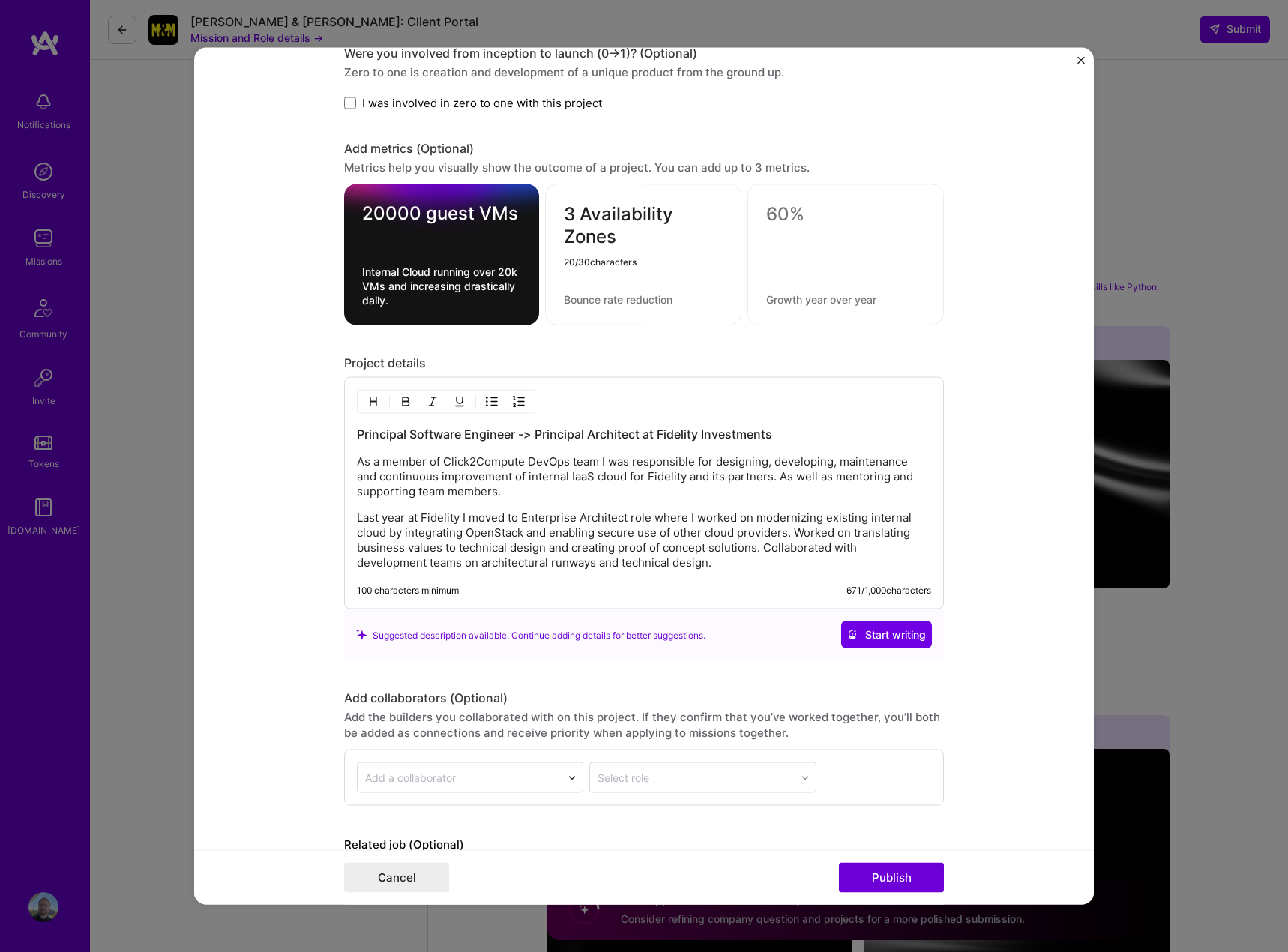
type textarea "3 Availability Zones"
click at [580, 294] on textarea at bounding box center [643, 299] width 159 height 14
type textarea "Three"
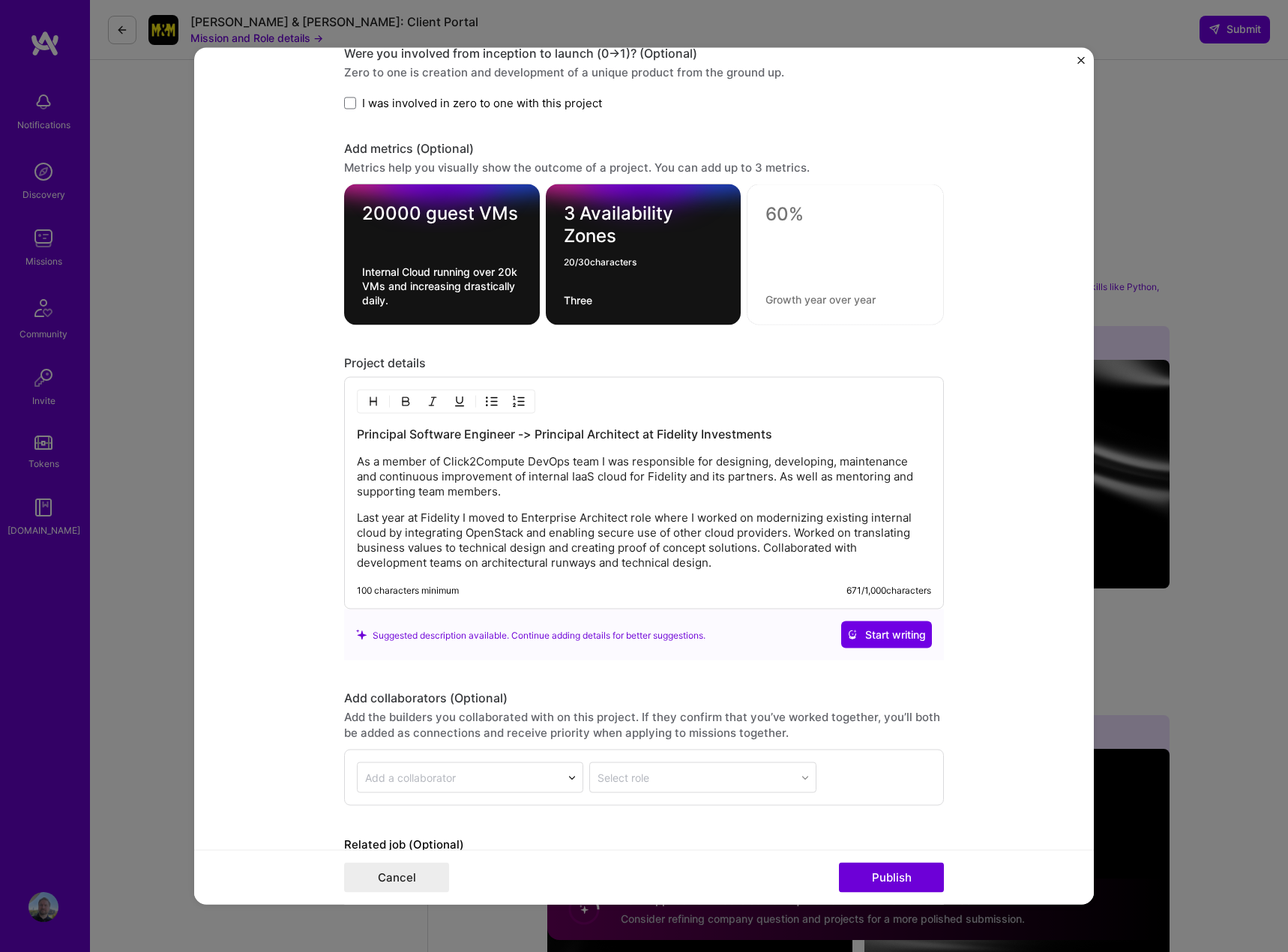
drag, startPoint x: 577, startPoint y: 212, endPoint x: 671, endPoint y: 240, distance: 98.1
click at [671, 240] on textarea "3 Availability Zones" at bounding box center [644, 224] width 160 height 45
type textarea "3 regions with 2 AZs in each"
click at [631, 300] on textarea "Three" at bounding box center [644, 300] width 160 height 14
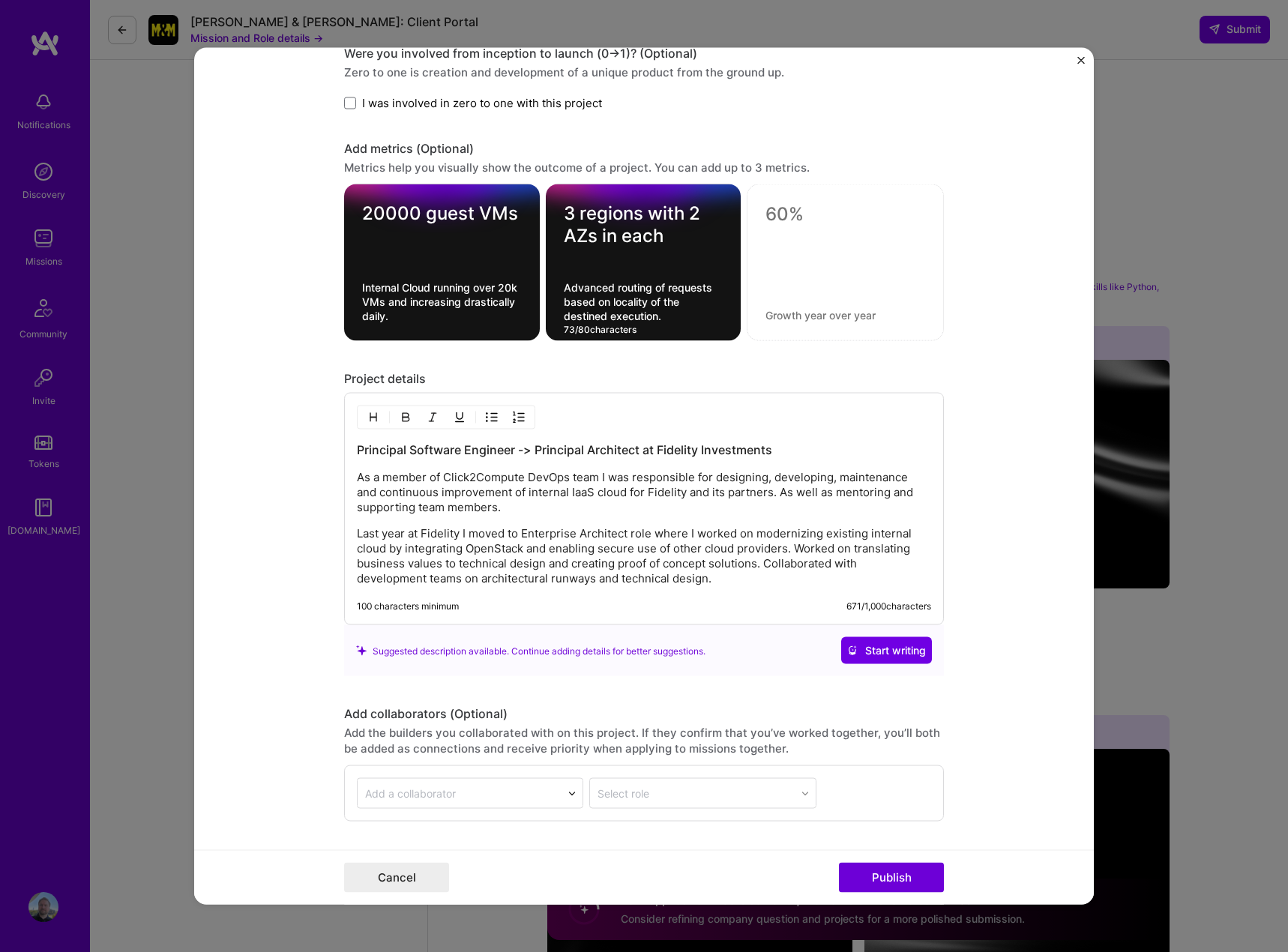
type textarea "Advanced routing of requests based on locality of the destined execution."
click at [564, 214] on textarea "3 regions with 2 AZs in each" at bounding box center [644, 224] width 160 height 45
drag, startPoint x: 592, startPoint y: 236, endPoint x: 664, endPoint y: 238, distance: 72.0
click at [664, 238] on textarea "3 regions with 2 AZs in each" at bounding box center [644, 224] width 160 height 45
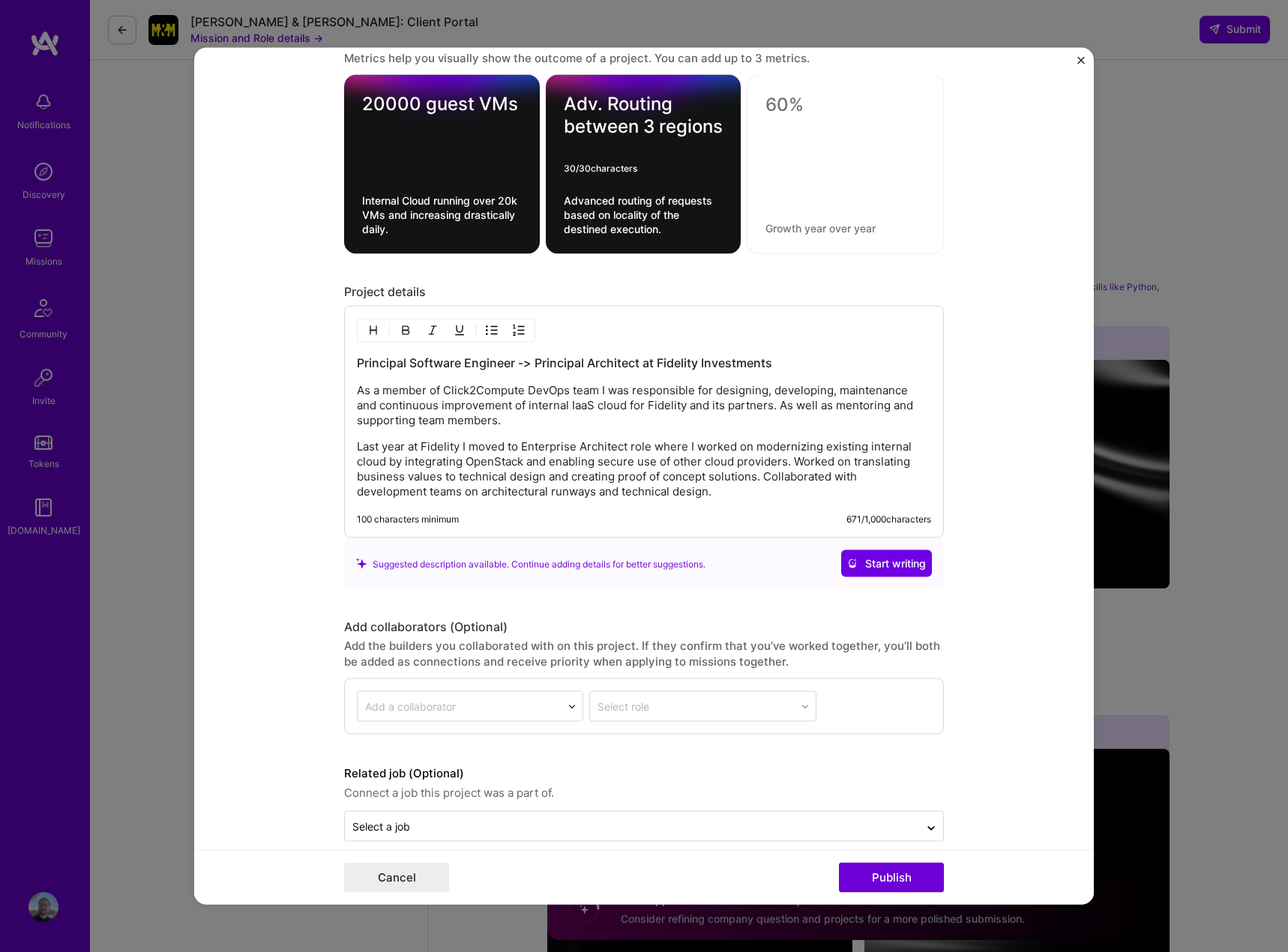
scroll to position [1889, 0]
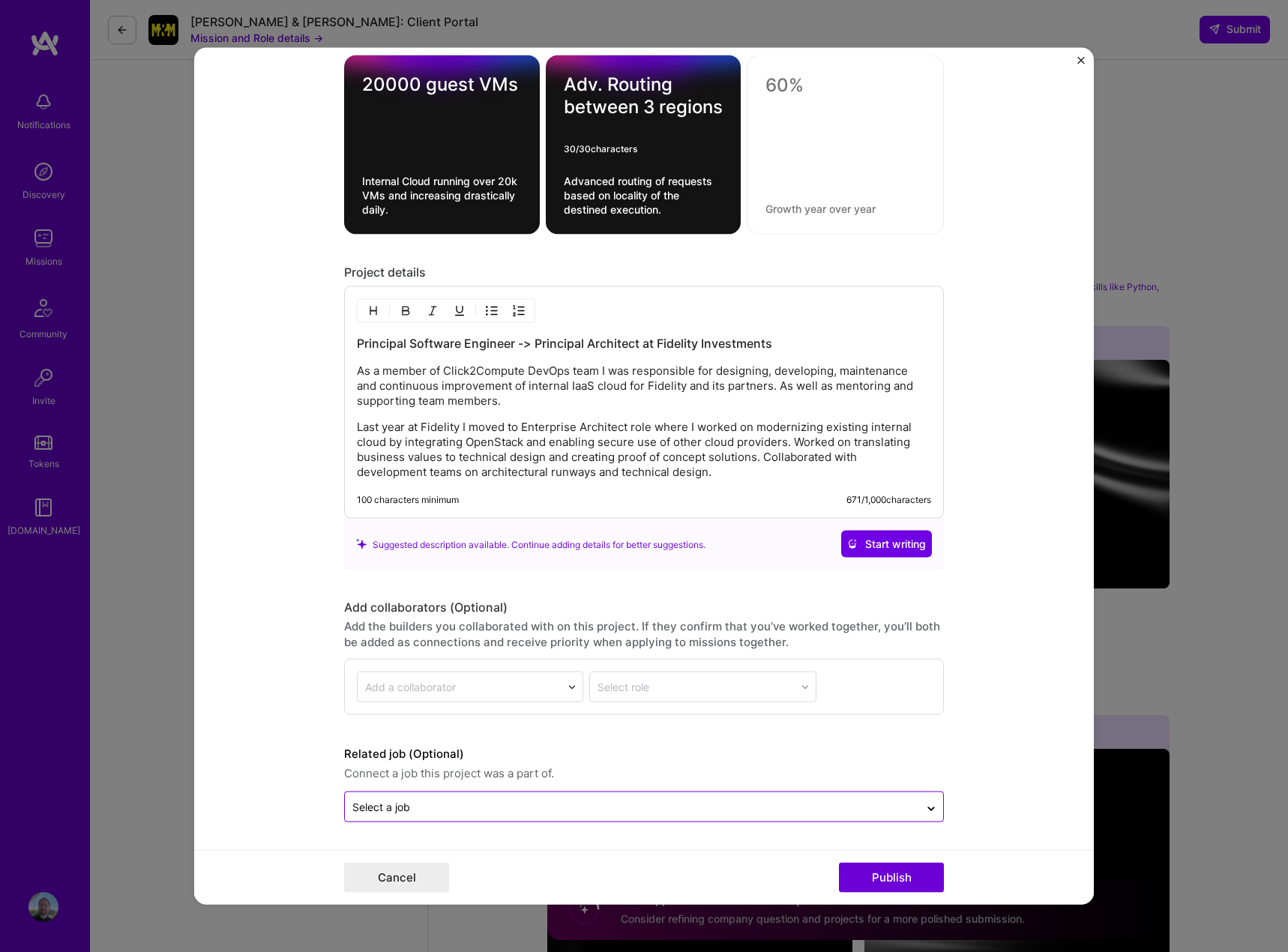
type textarea "Adv. Routing between 3 regions"
click at [415, 807] on input "text" at bounding box center [631, 807] width 559 height 16
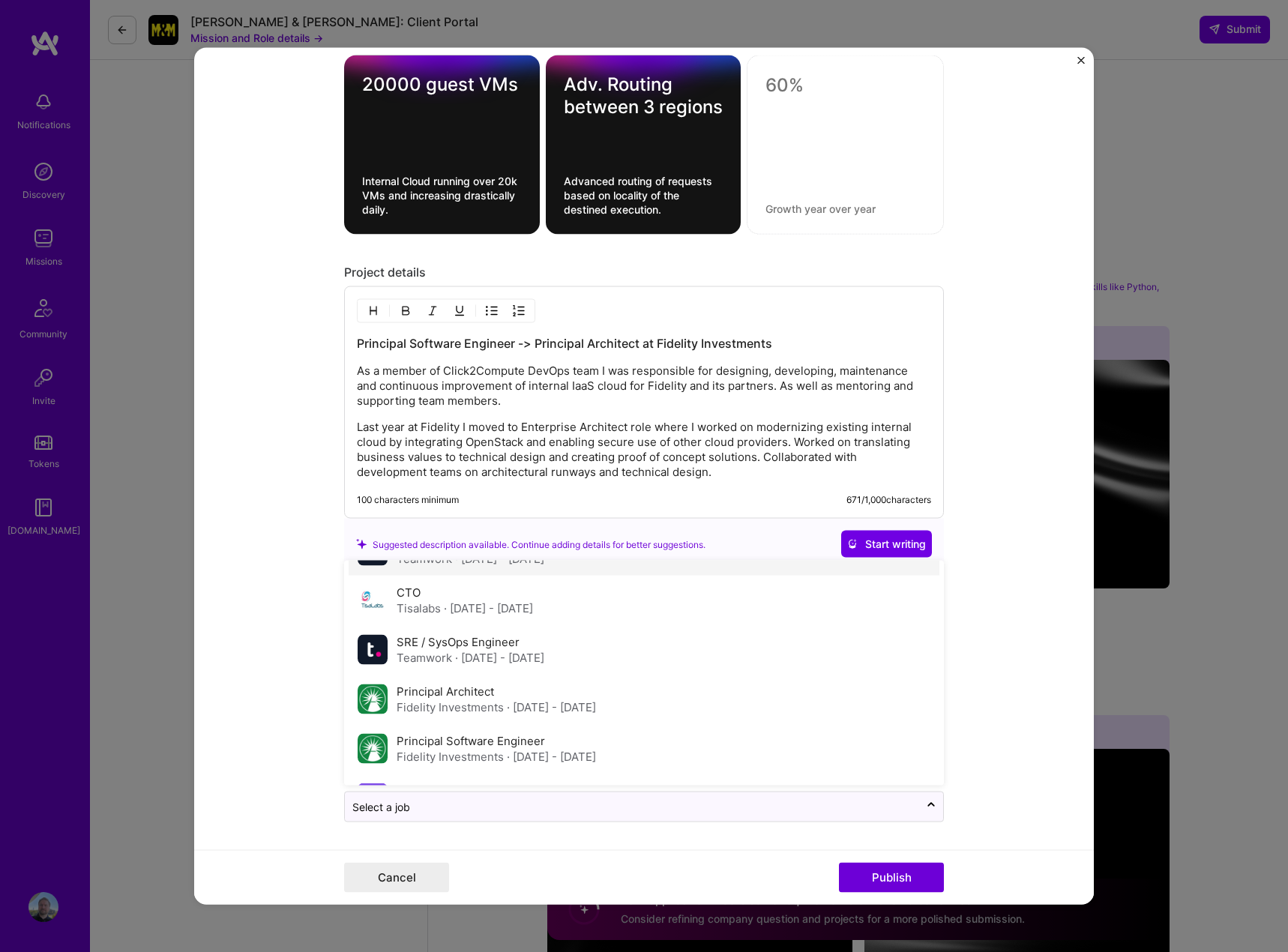
scroll to position [225, 0]
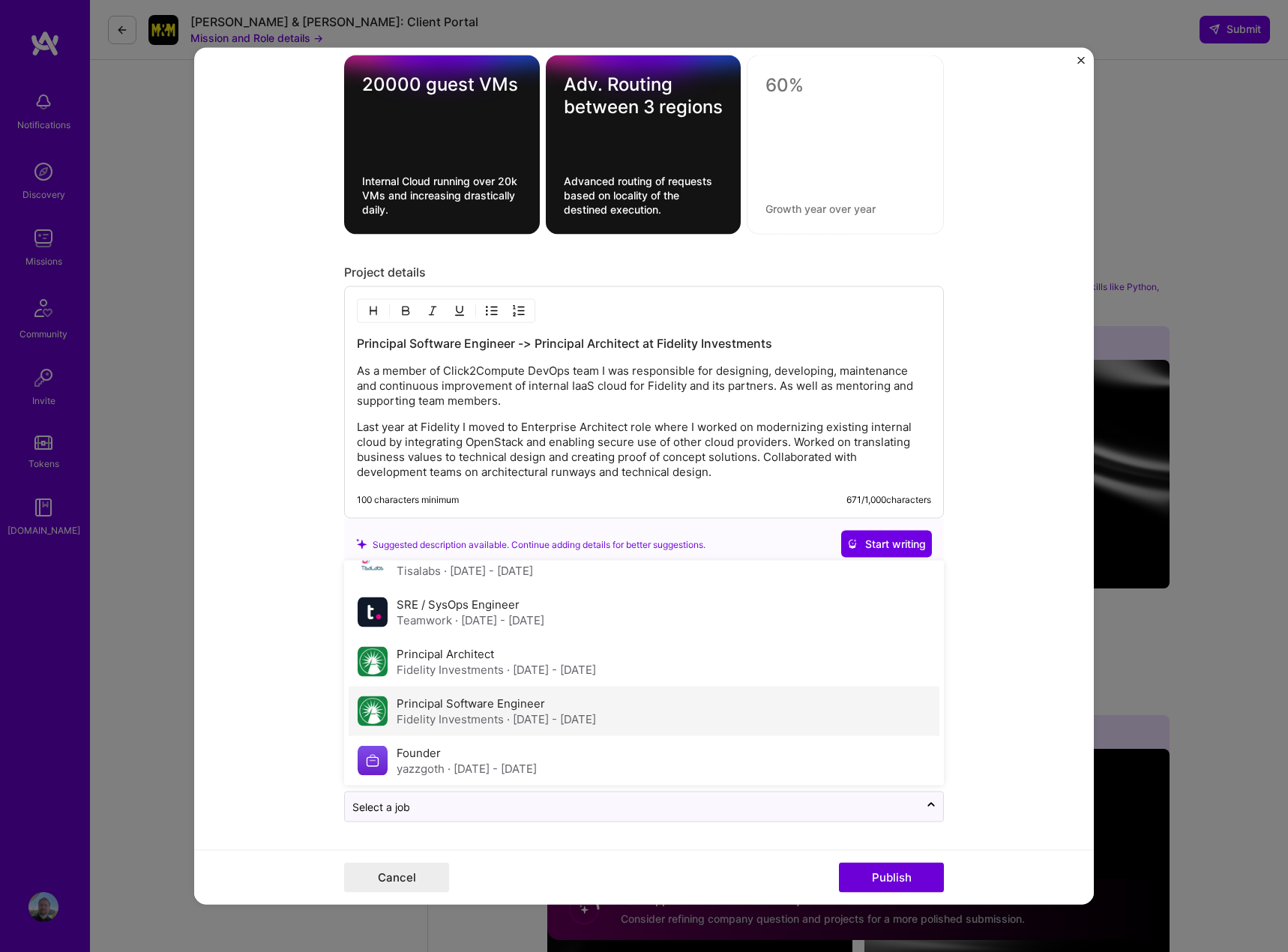
click at [487, 713] on div "Fidelity Investments · Dec 2012 - Jul 2015" at bounding box center [496, 719] width 199 height 16
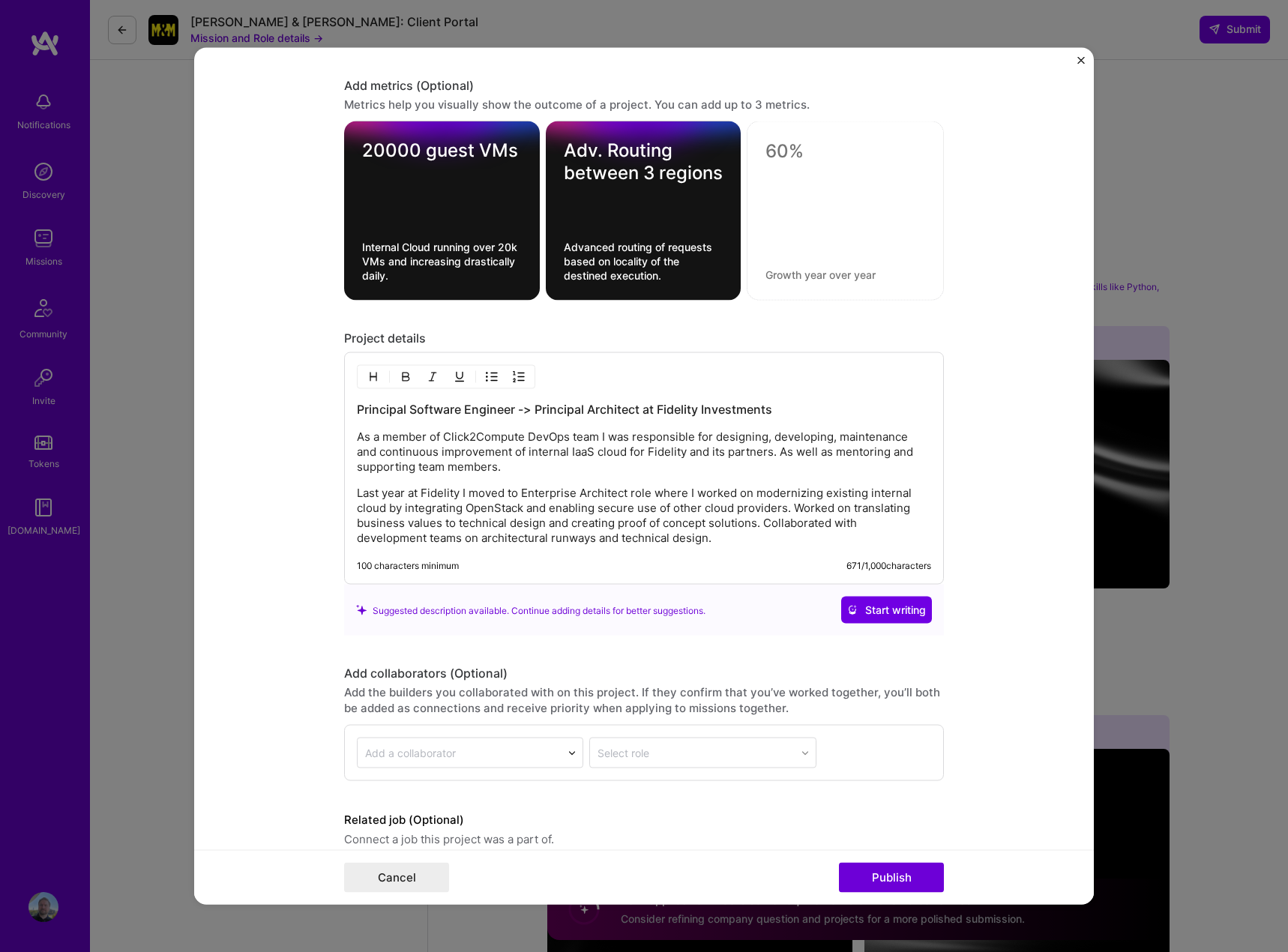
scroll to position [1889, 0]
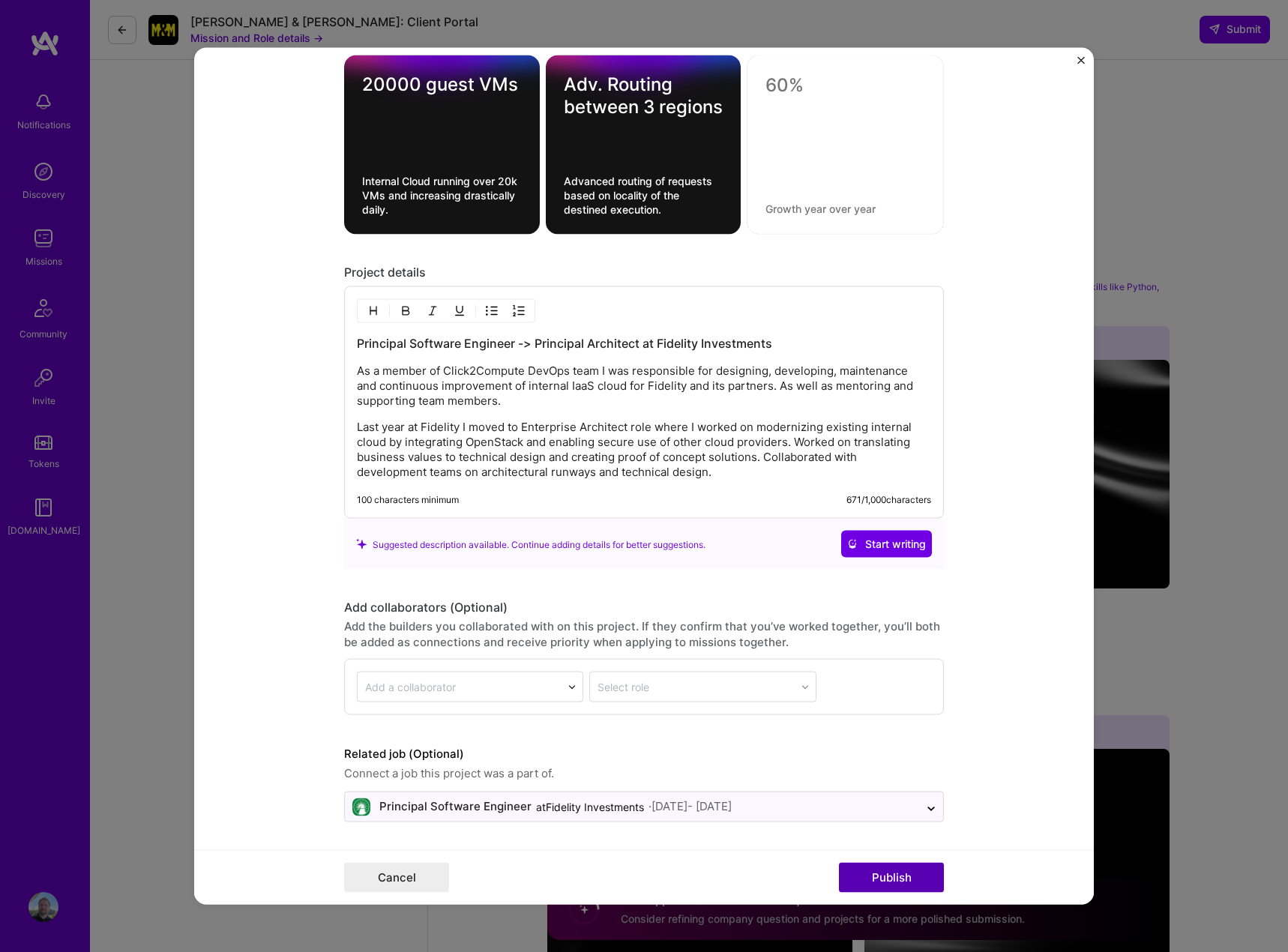
click at [896, 874] on button "Publish" at bounding box center [892, 877] width 105 height 30
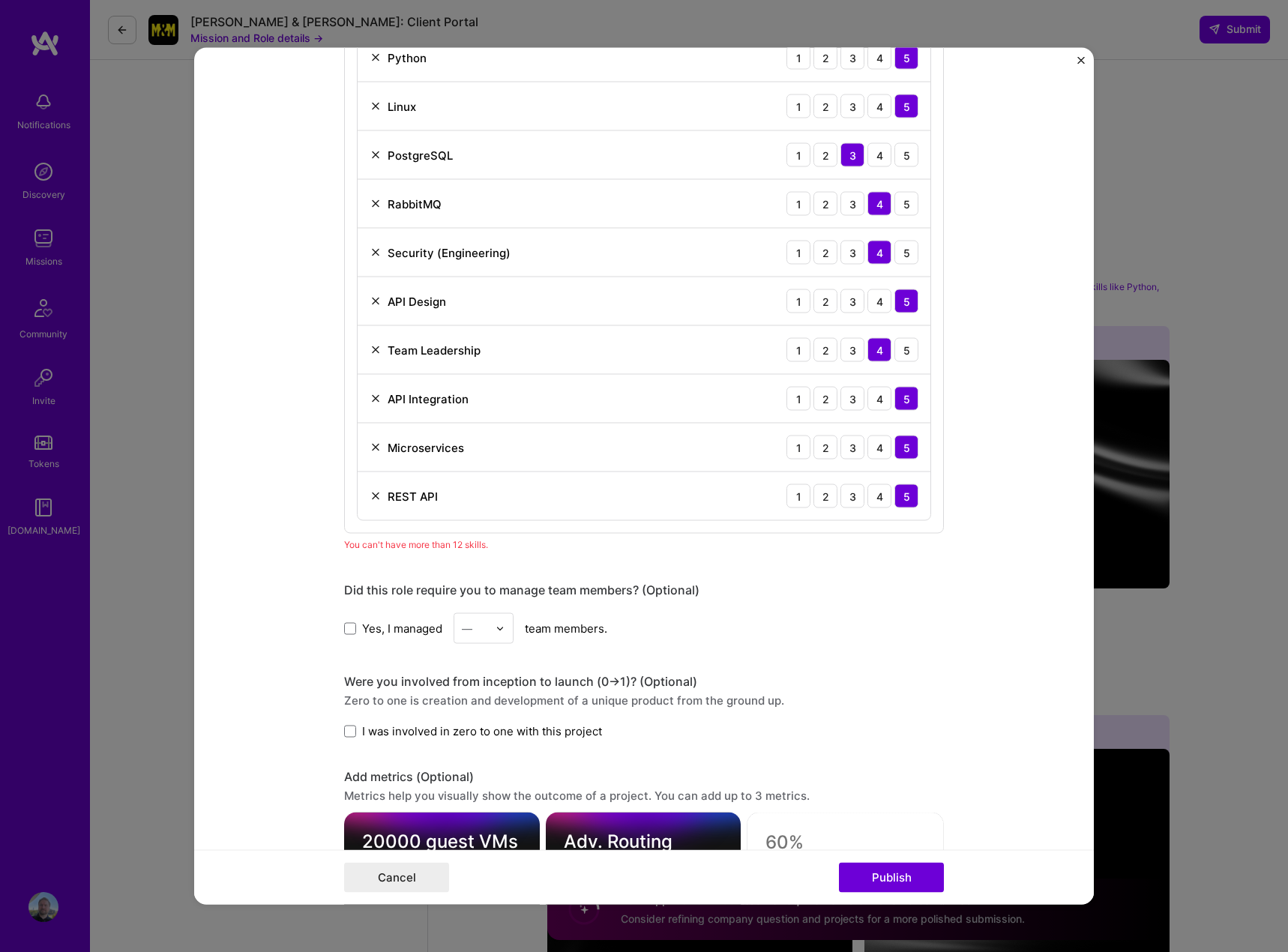
scroll to position [1124, 0]
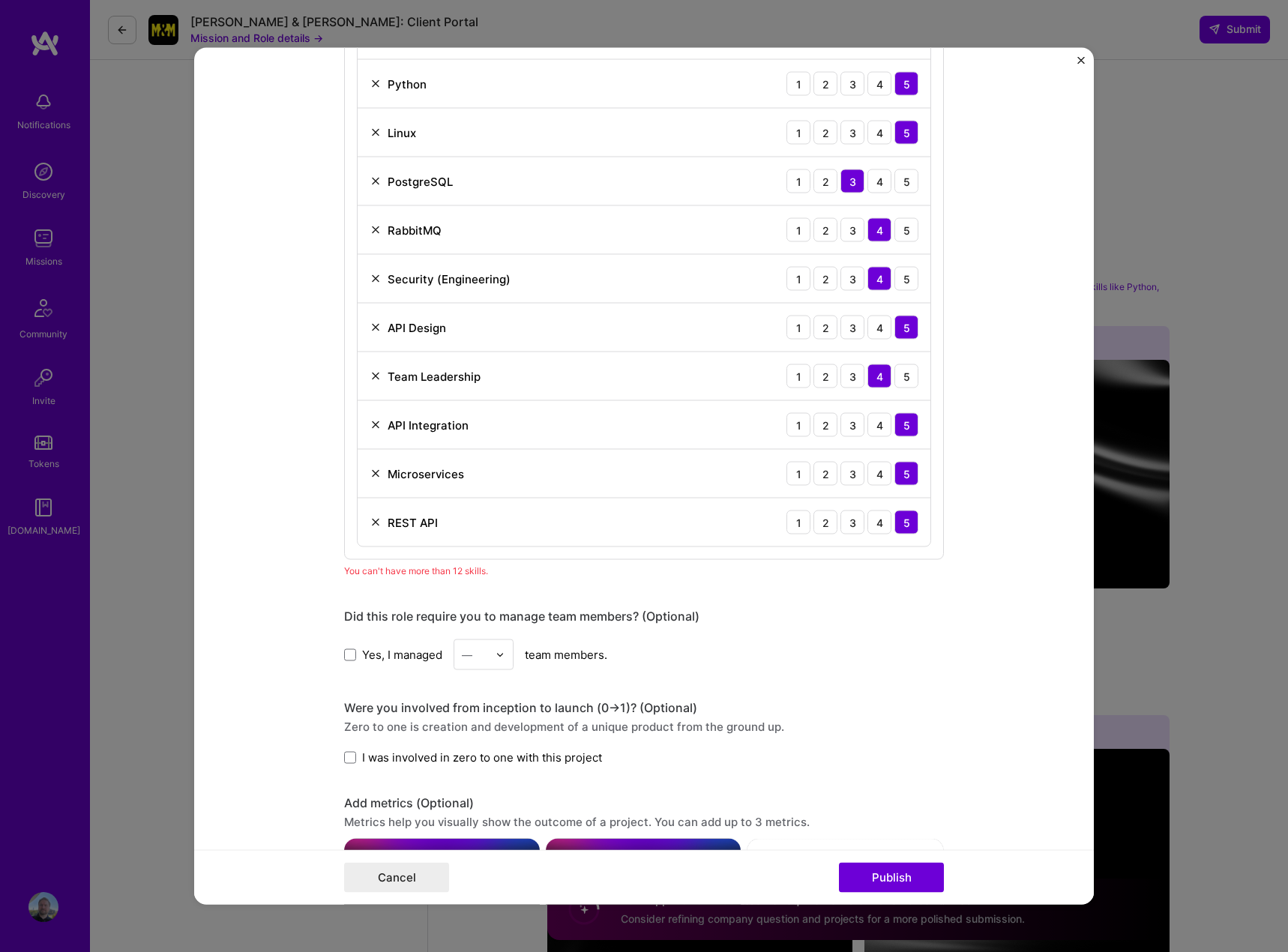
click at [370, 471] on img at bounding box center [376, 474] width 12 height 12
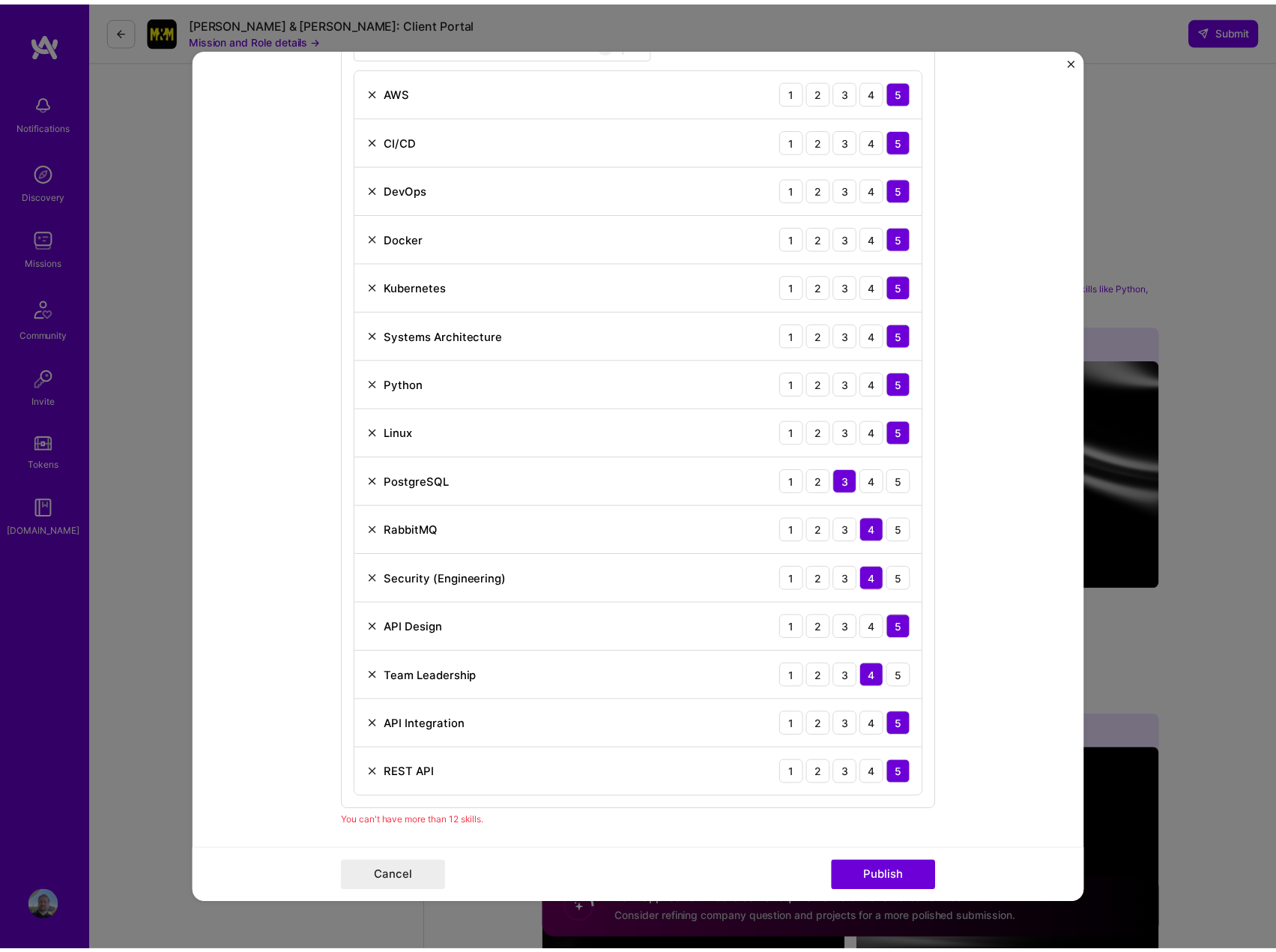
scroll to position [750, 0]
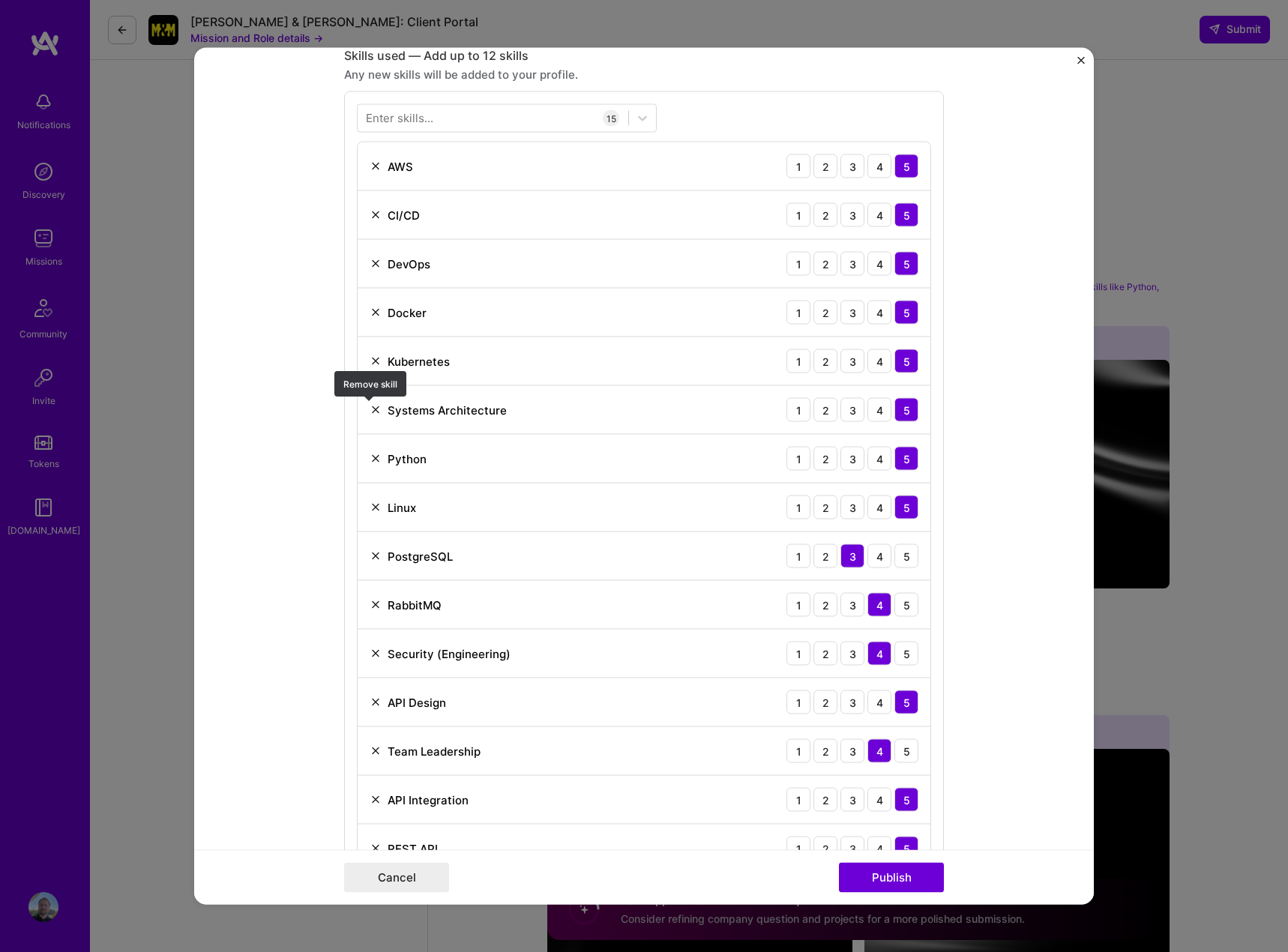
click at [370, 409] on img at bounding box center [376, 410] width 12 height 12
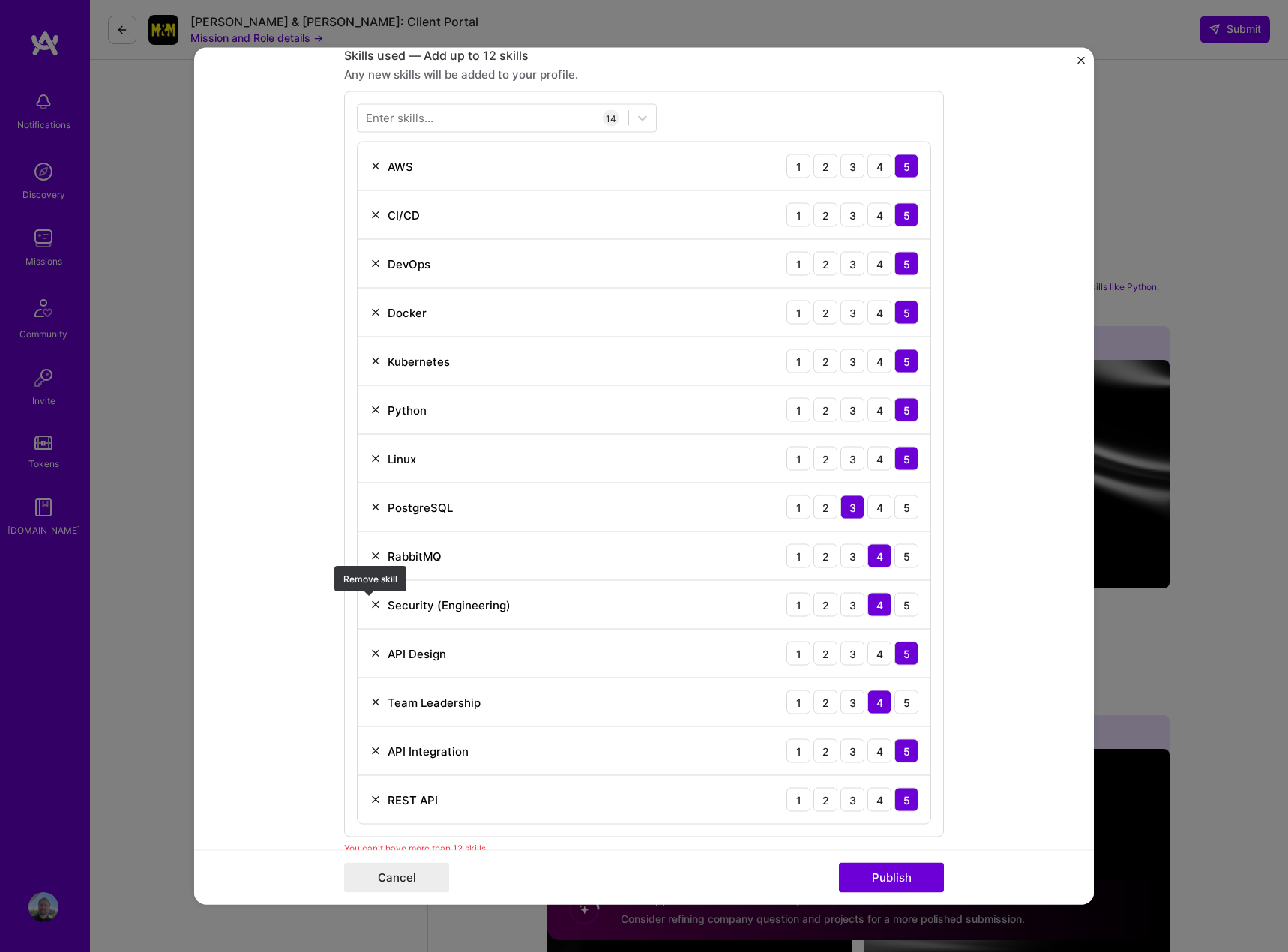
click at [370, 601] on img at bounding box center [376, 605] width 12 height 12
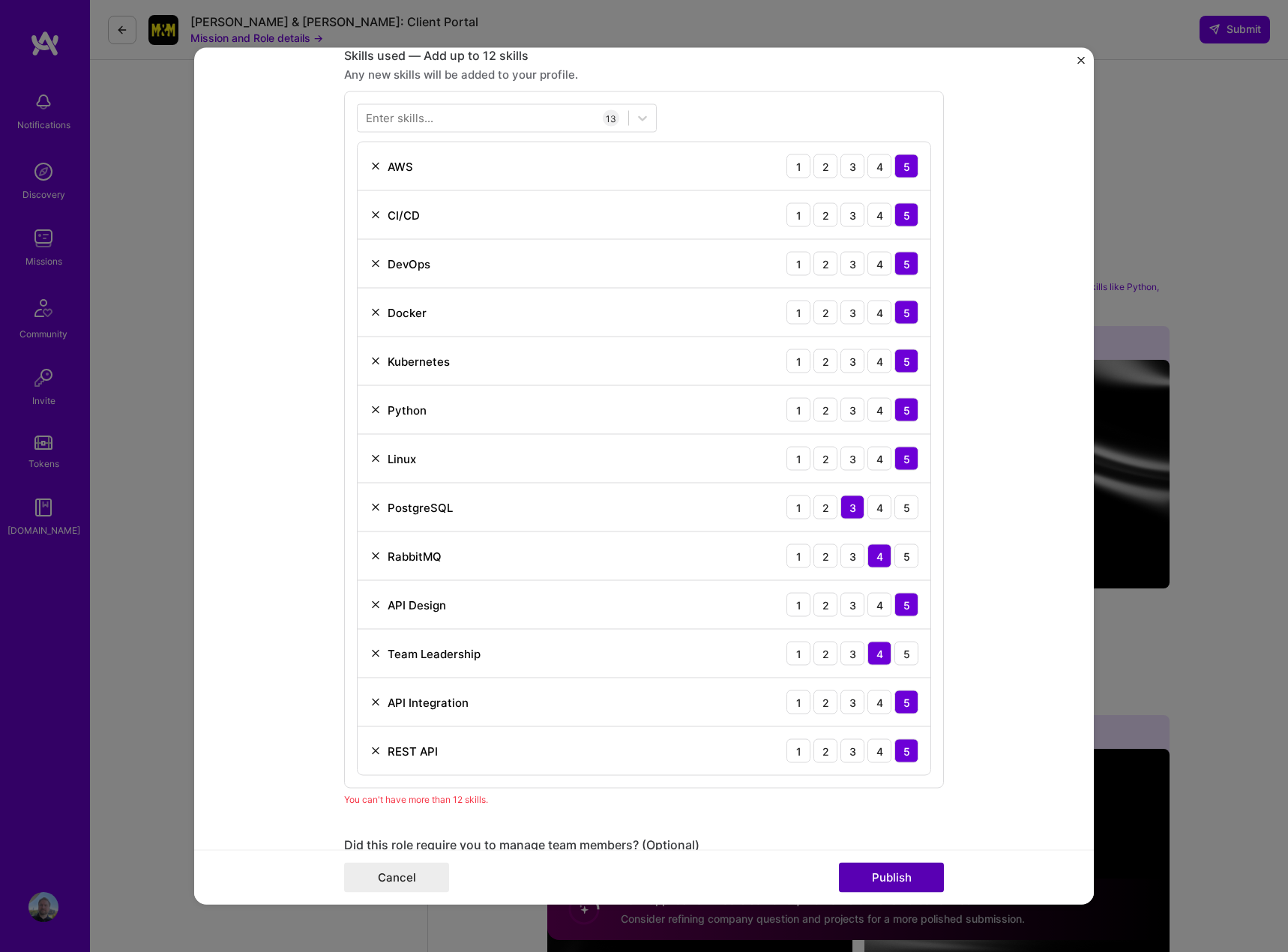
click at [891, 874] on button "Publish" at bounding box center [892, 877] width 105 height 30
click at [370, 700] on img at bounding box center [376, 703] width 12 height 12
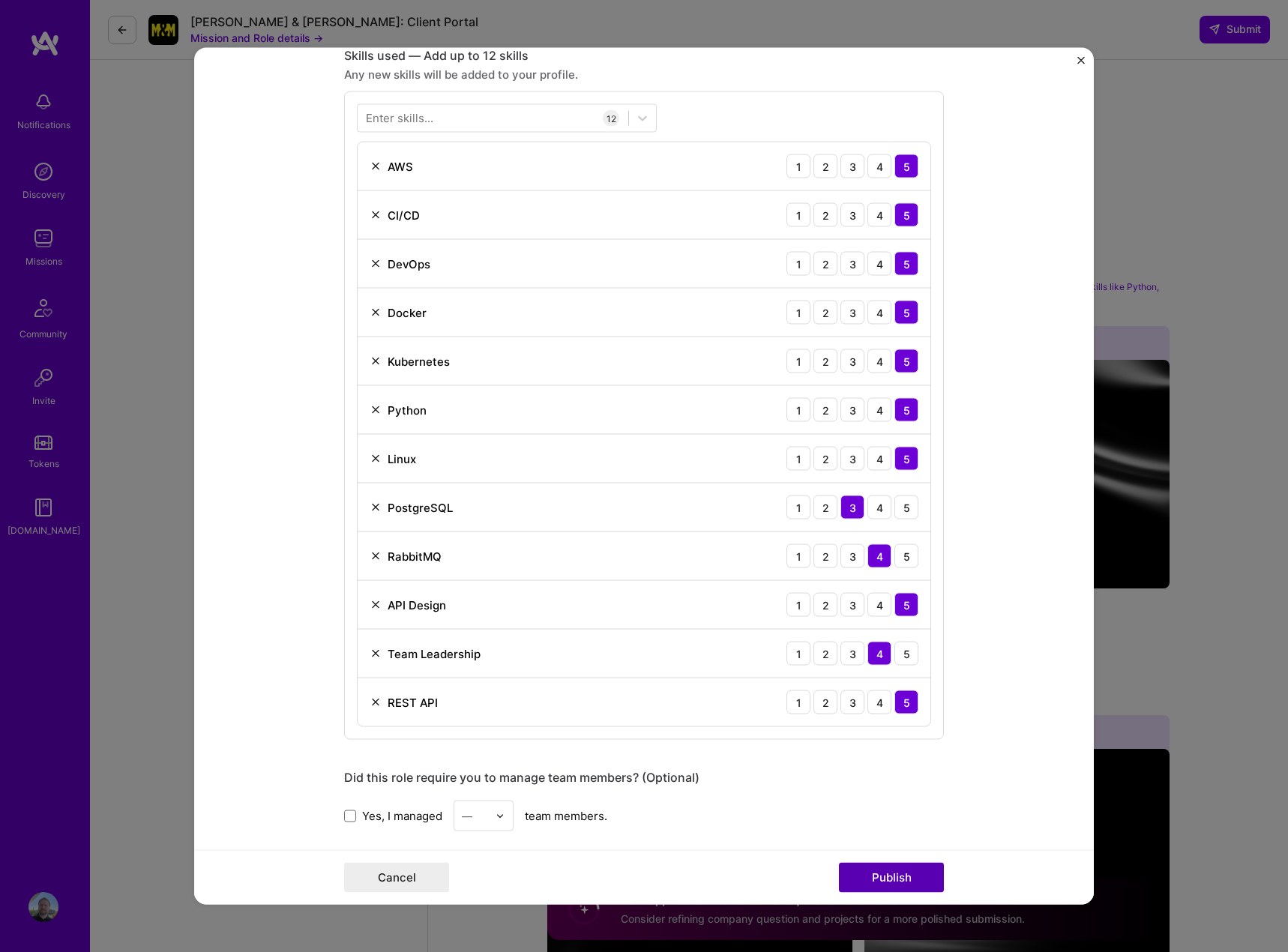
click at [907, 874] on button "Publish" at bounding box center [892, 877] width 105 height 30
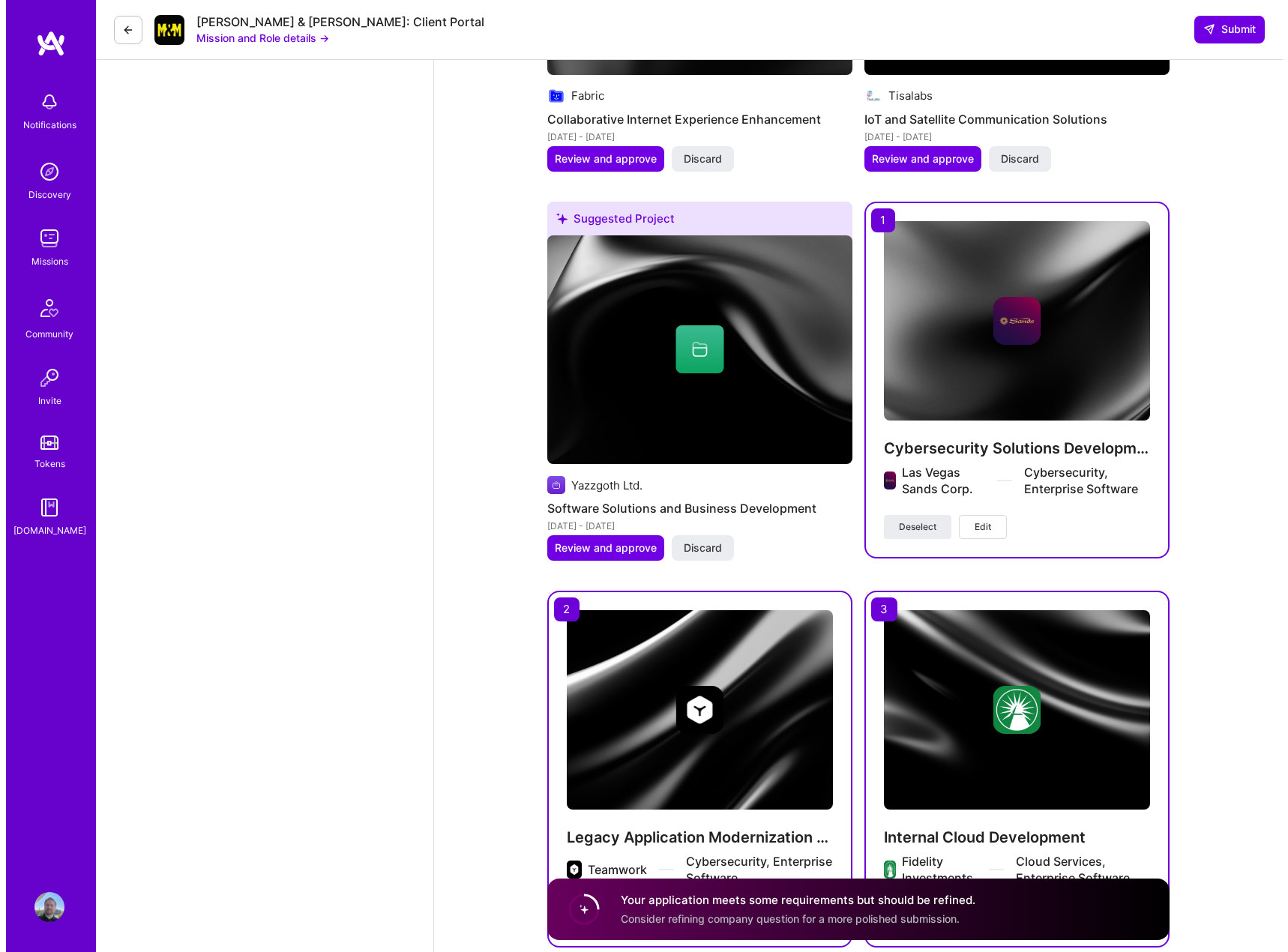
scroll to position [2207, 0]
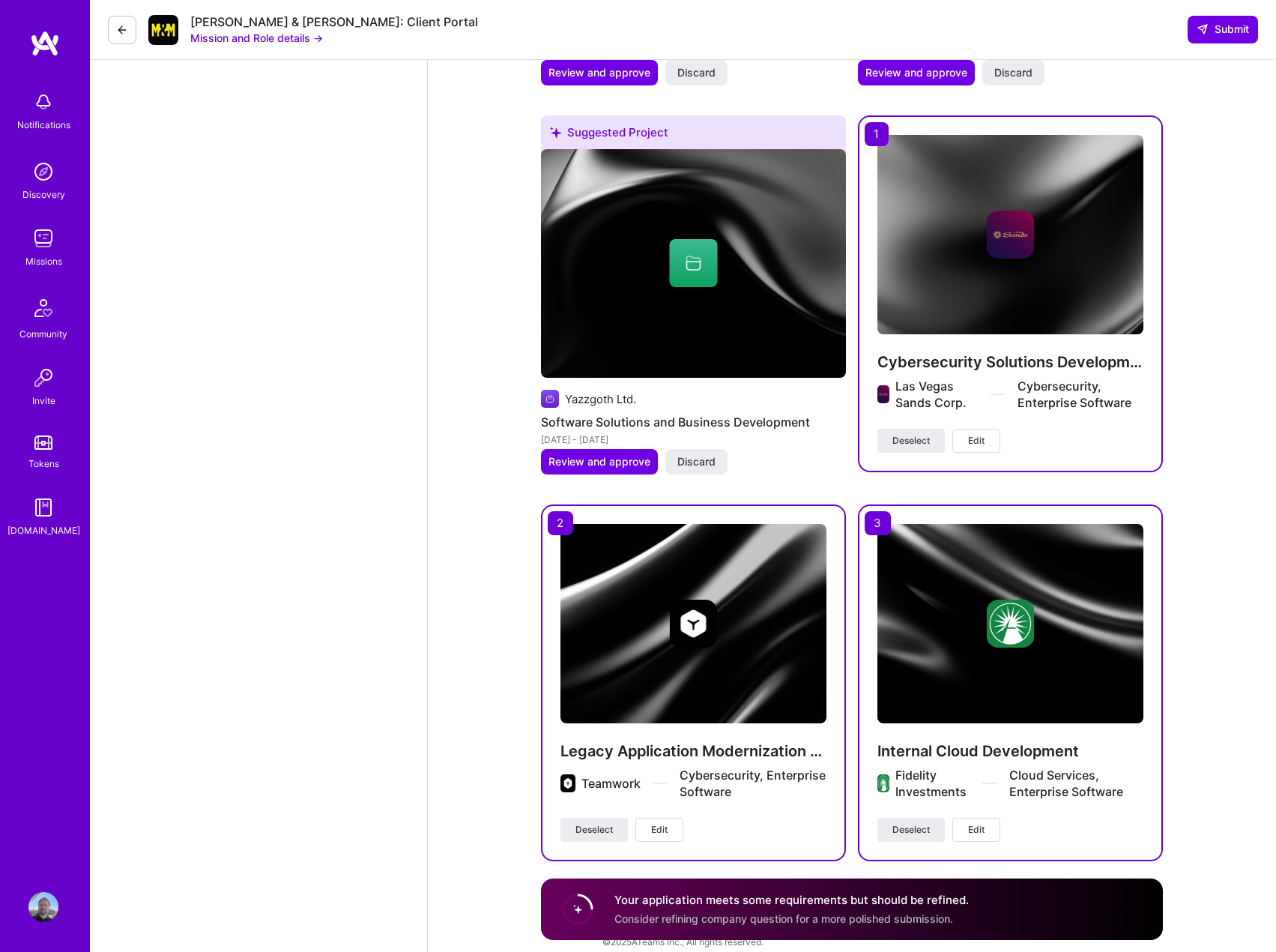
click at [664, 823] on span "Edit" at bounding box center [659, 830] width 17 height 14
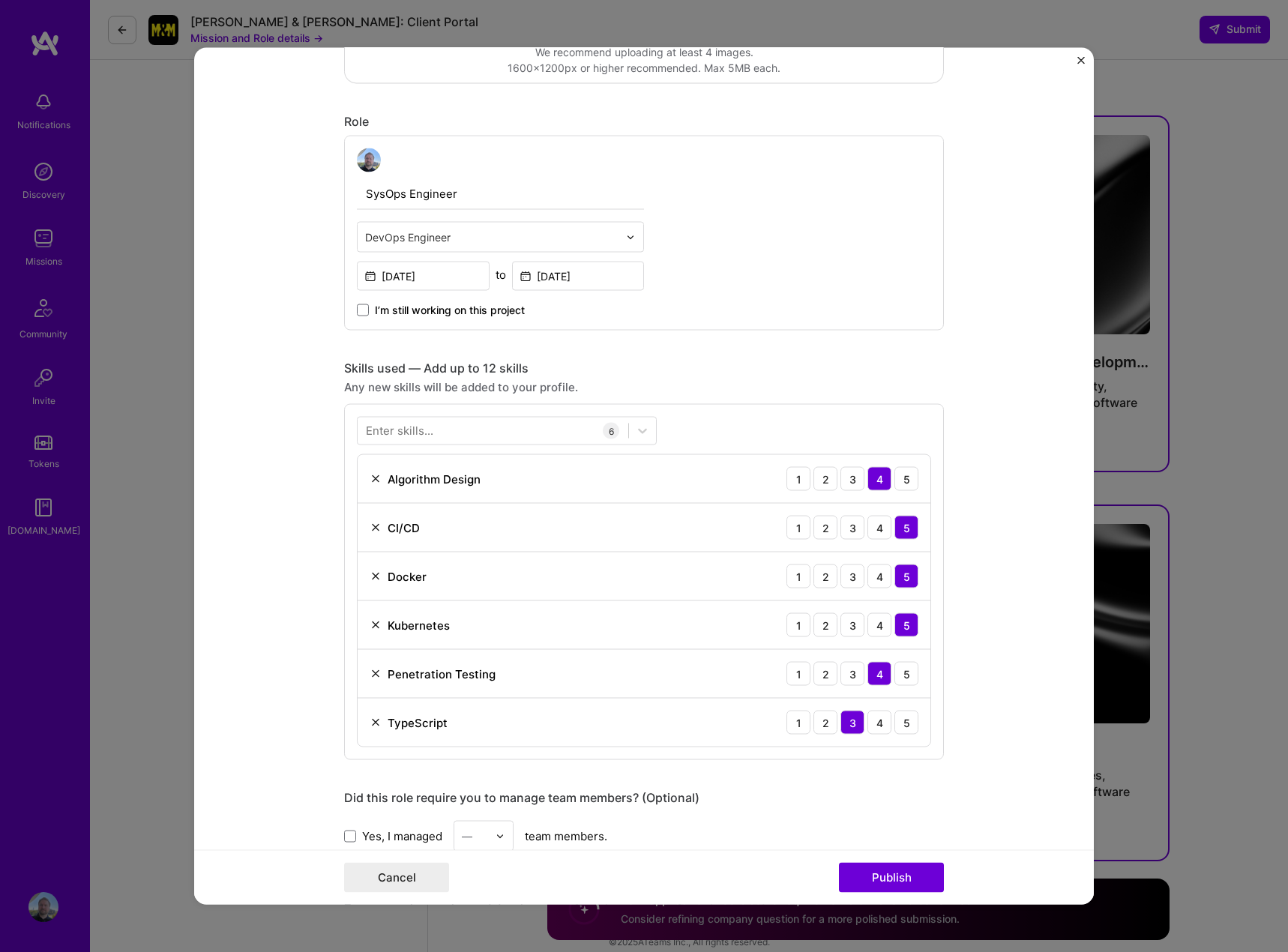
scroll to position [375, 0]
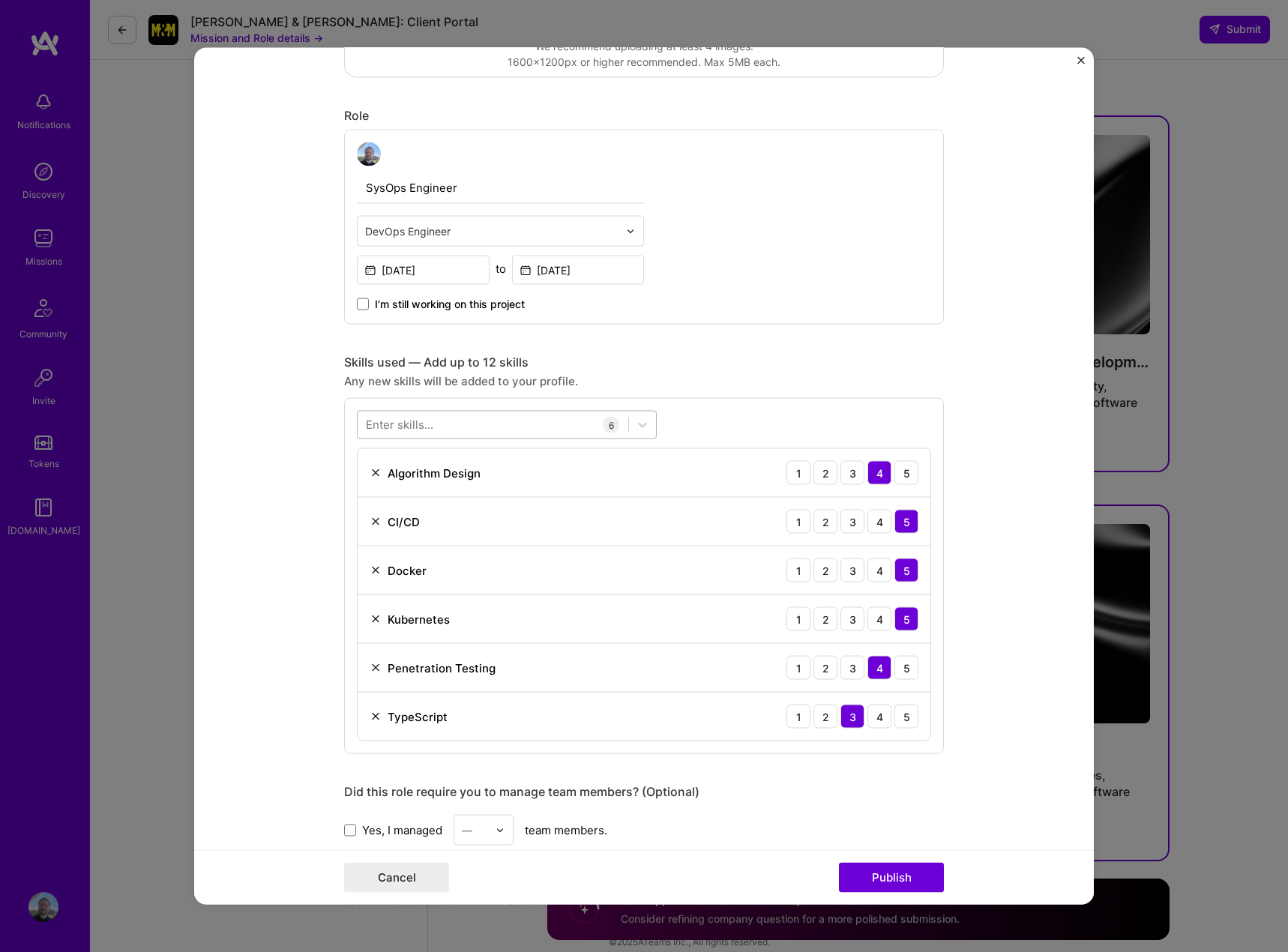
click at [416, 433] on div at bounding box center [493, 424] width 271 height 25
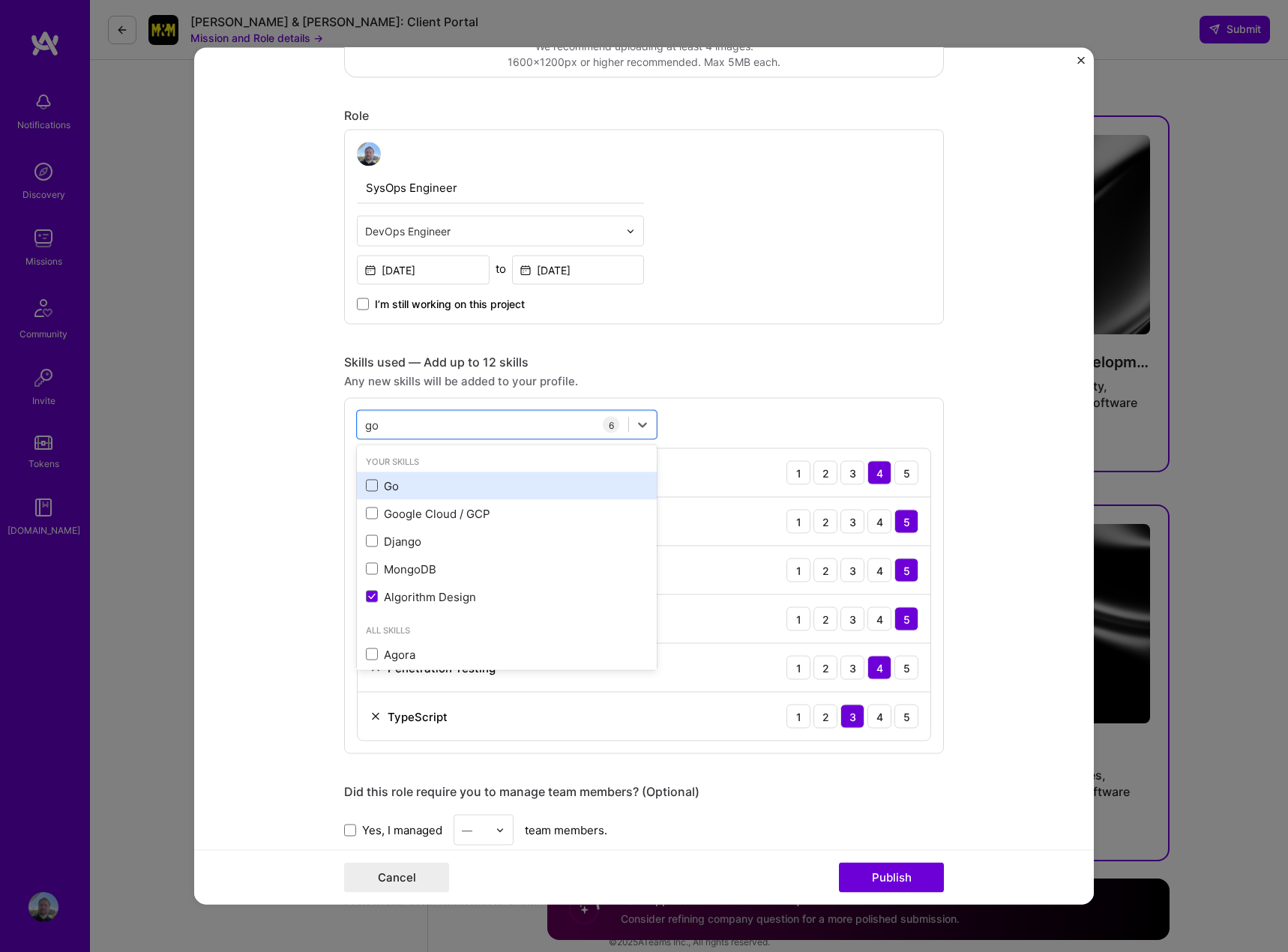
click at [366, 485] on span at bounding box center [372, 486] width 12 height 12
click at [0, 0] on input "checkbox" at bounding box center [0, 0] width 0 height 0
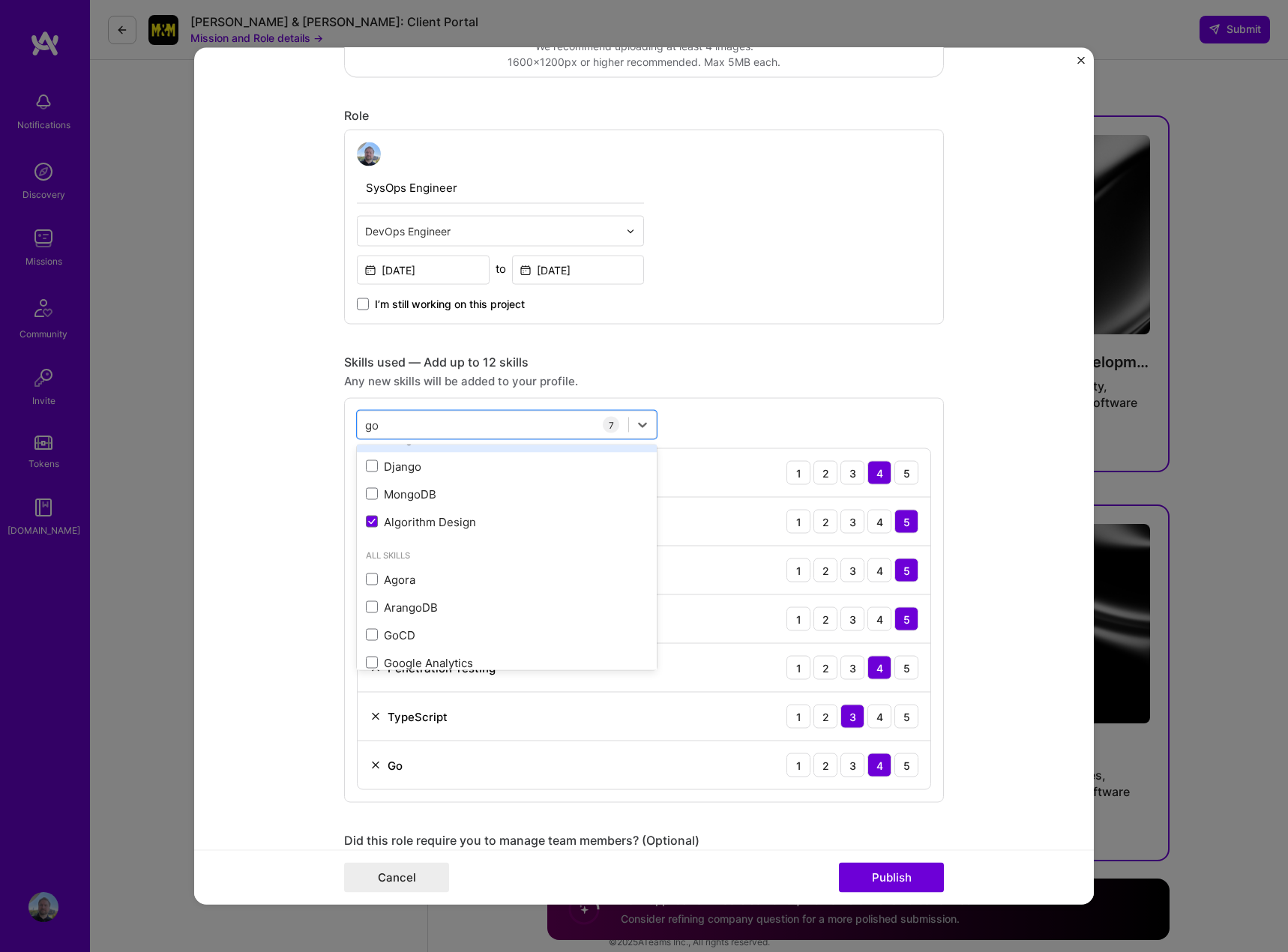
scroll to position [119, 0]
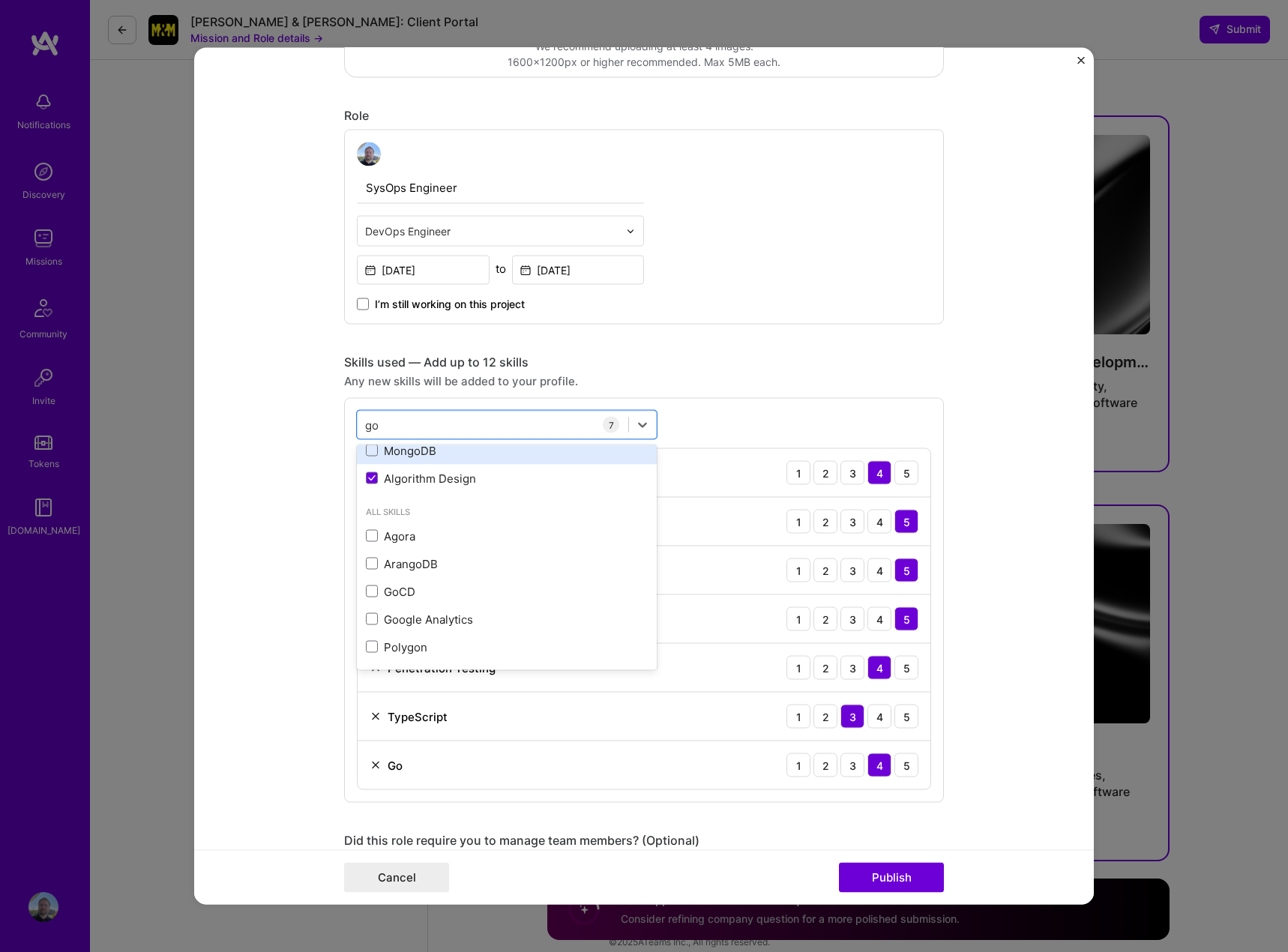
type input "g"
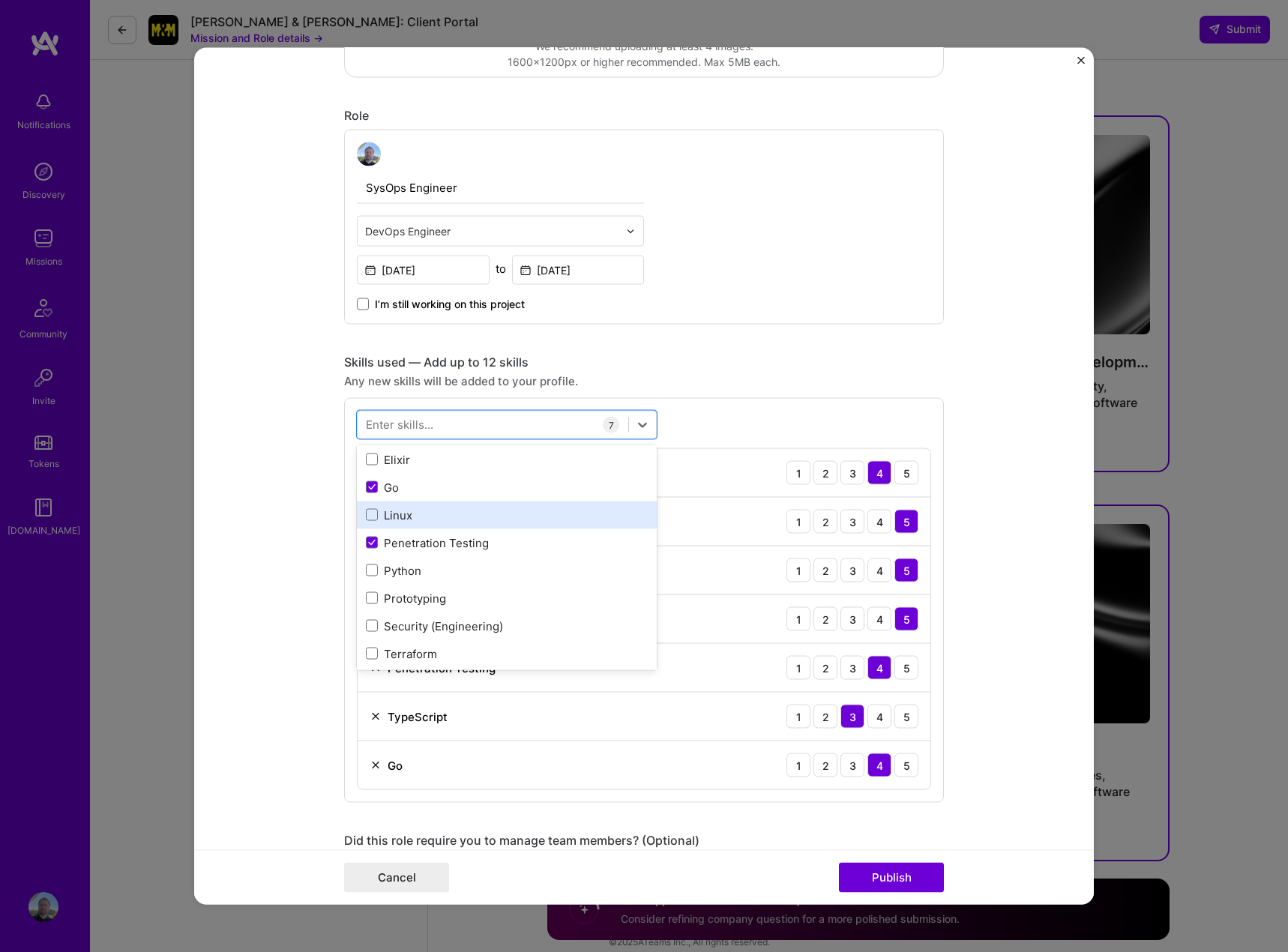
scroll to position [0, 0]
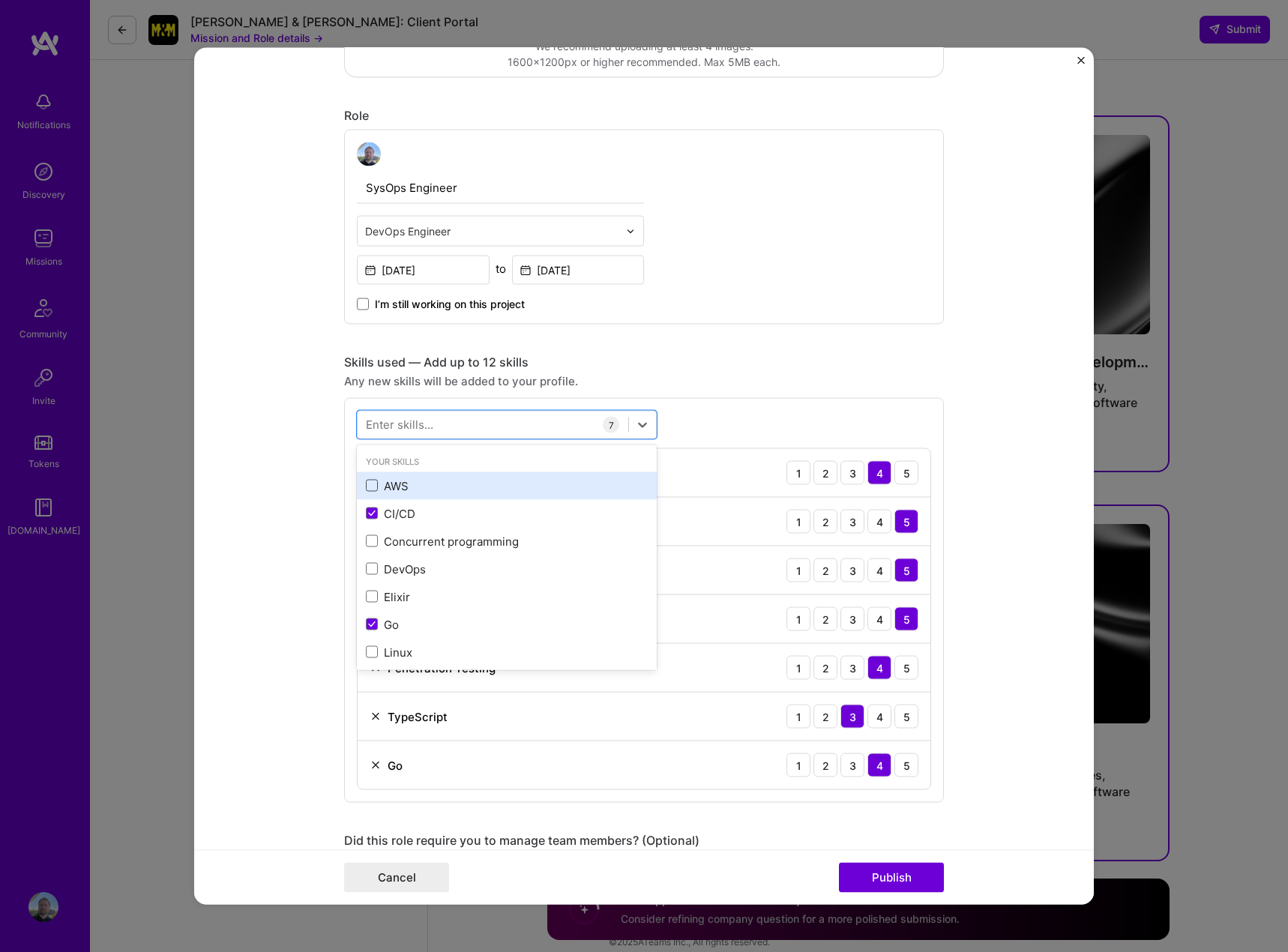
click at [366, 483] on span at bounding box center [372, 486] width 12 height 12
click at [0, 0] on input "checkbox" at bounding box center [0, 0] width 0 height 0
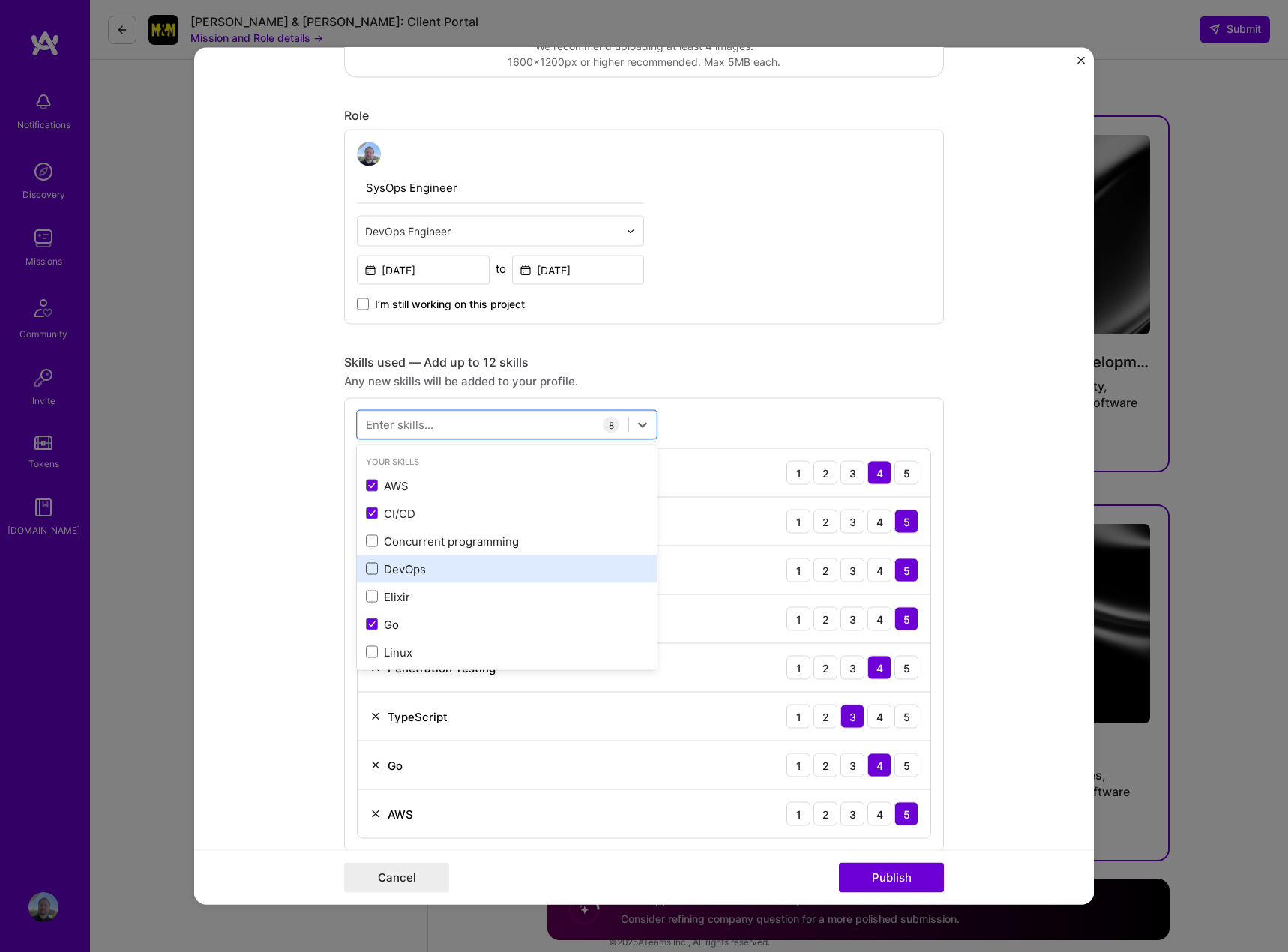
click at [366, 568] on span at bounding box center [372, 569] width 12 height 12
click at [0, 0] on input "checkbox" at bounding box center [0, 0] width 0 height 0
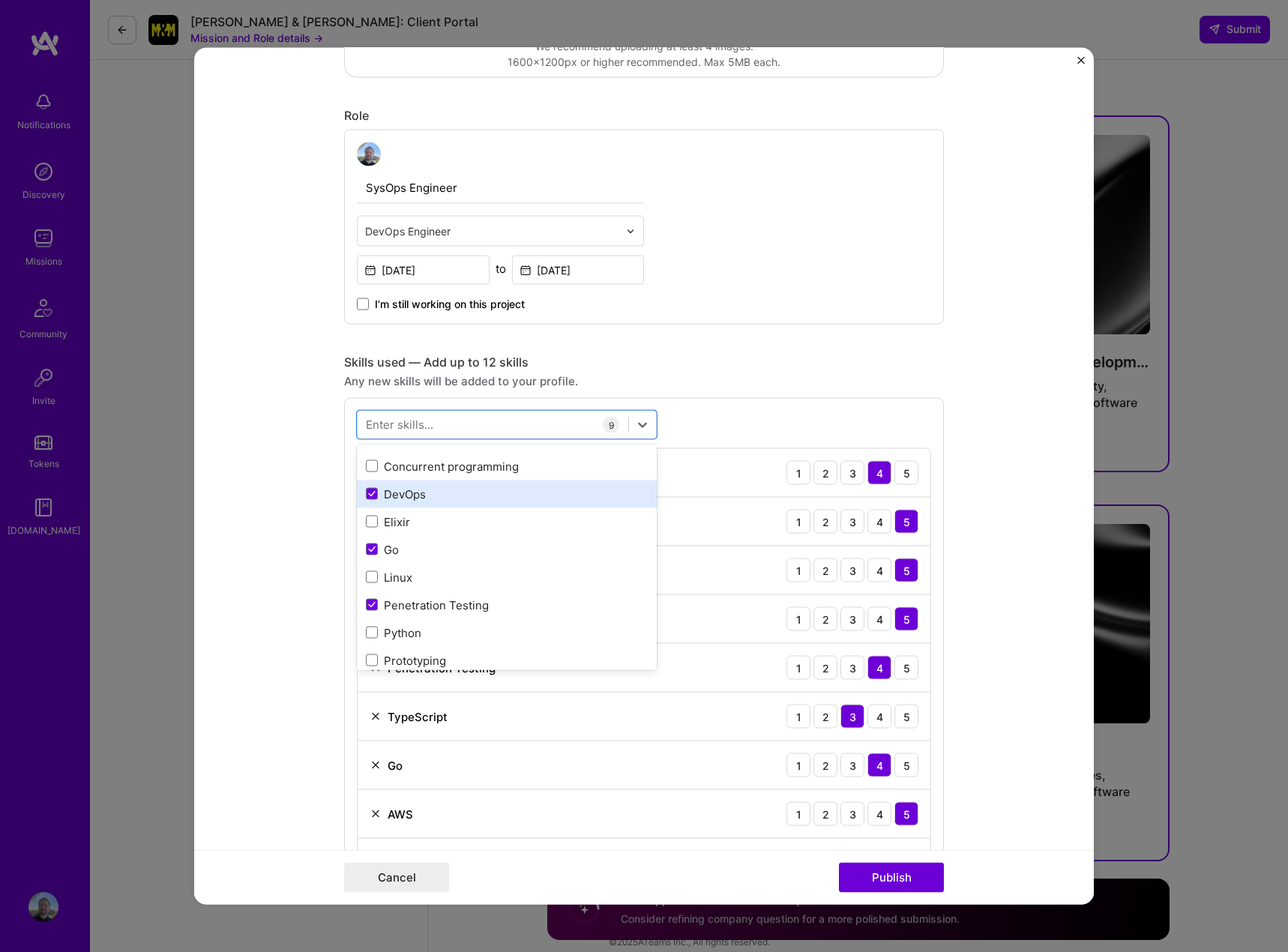
scroll to position [150, 0]
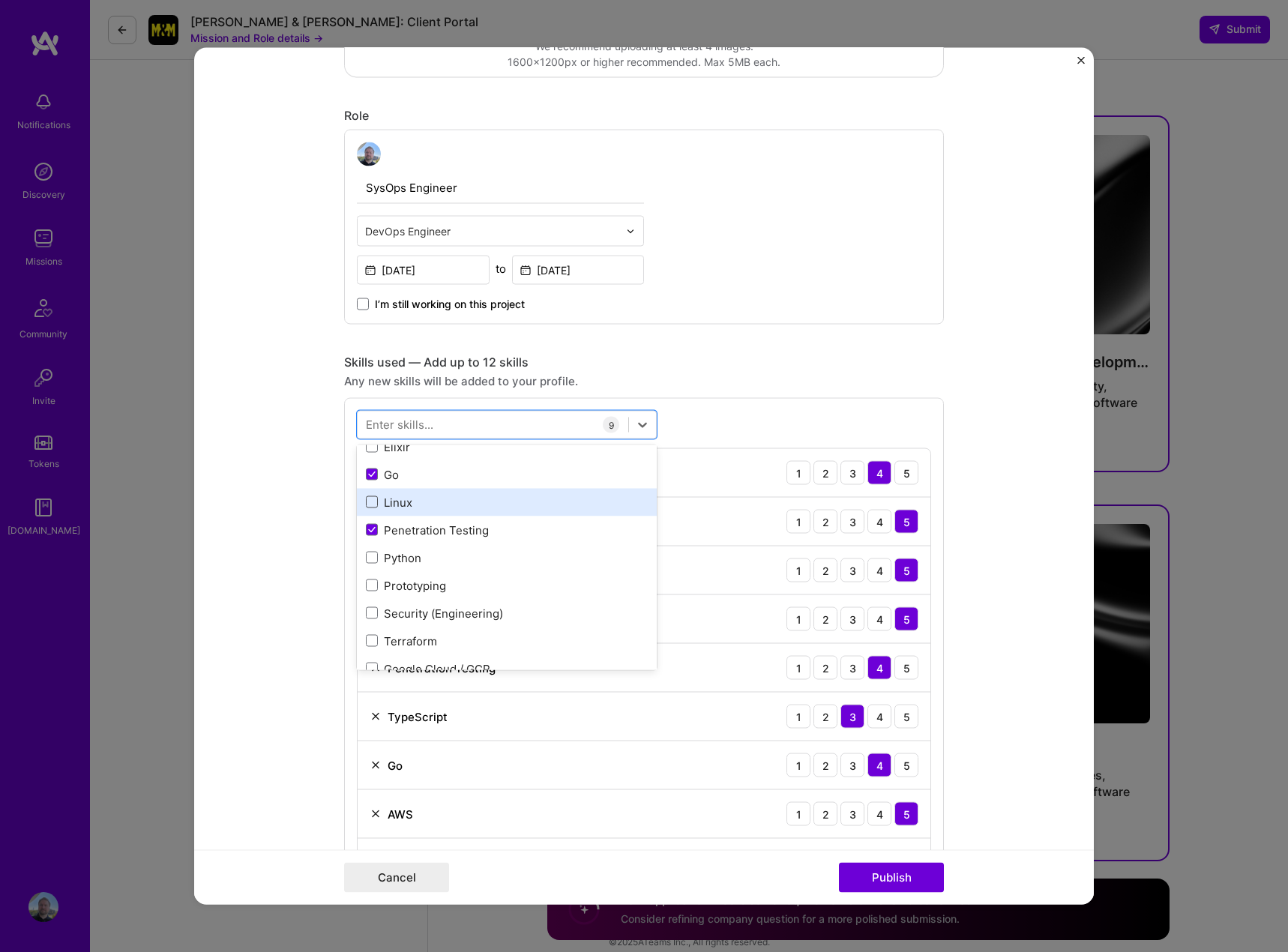
click at [367, 501] on span at bounding box center [372, 502] width 12 height 12
click at [0, 0] on input "checkbox" at bounding box center [0, 0] width 0 height 0
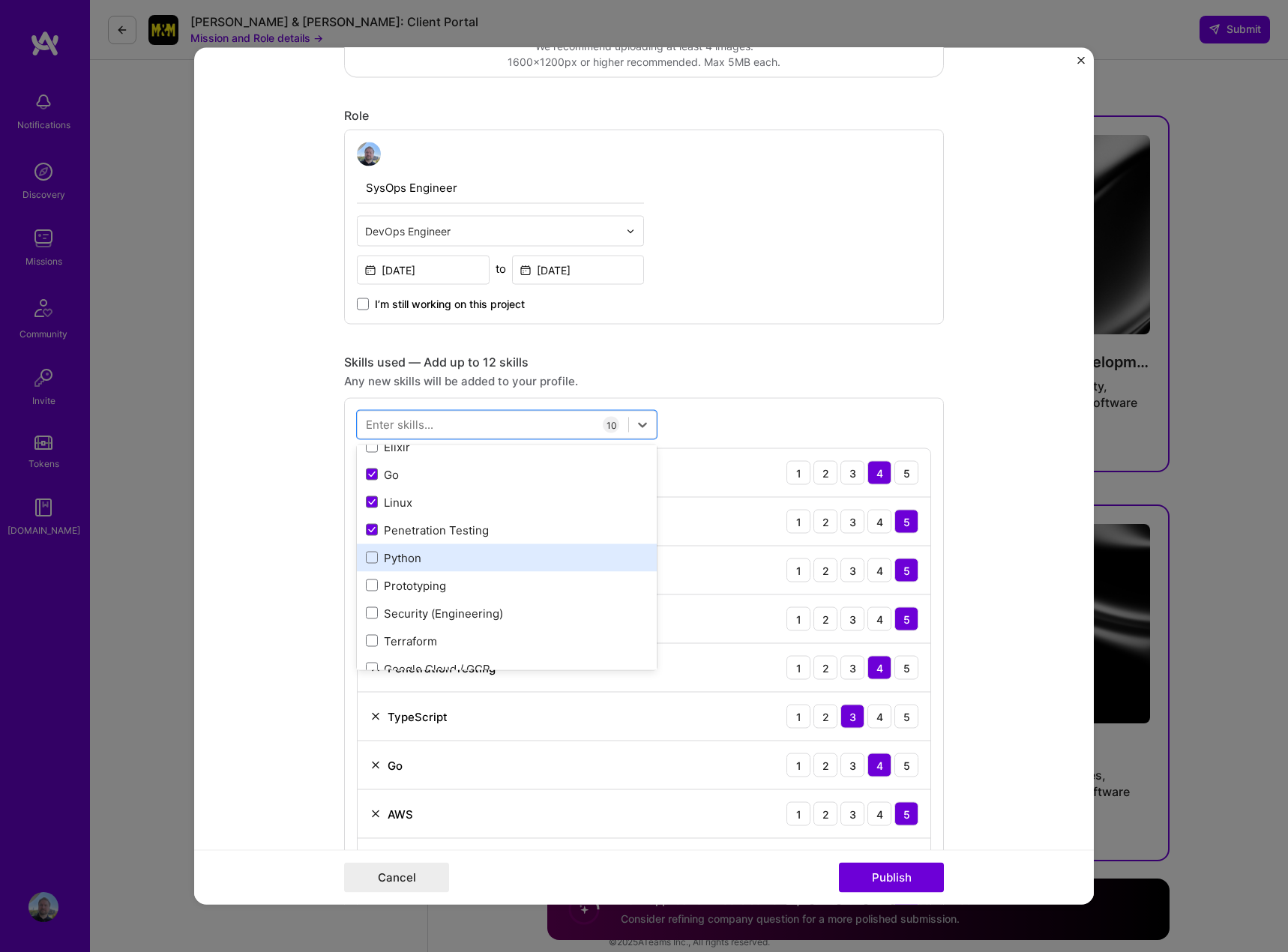
scroll to position [225, 0]
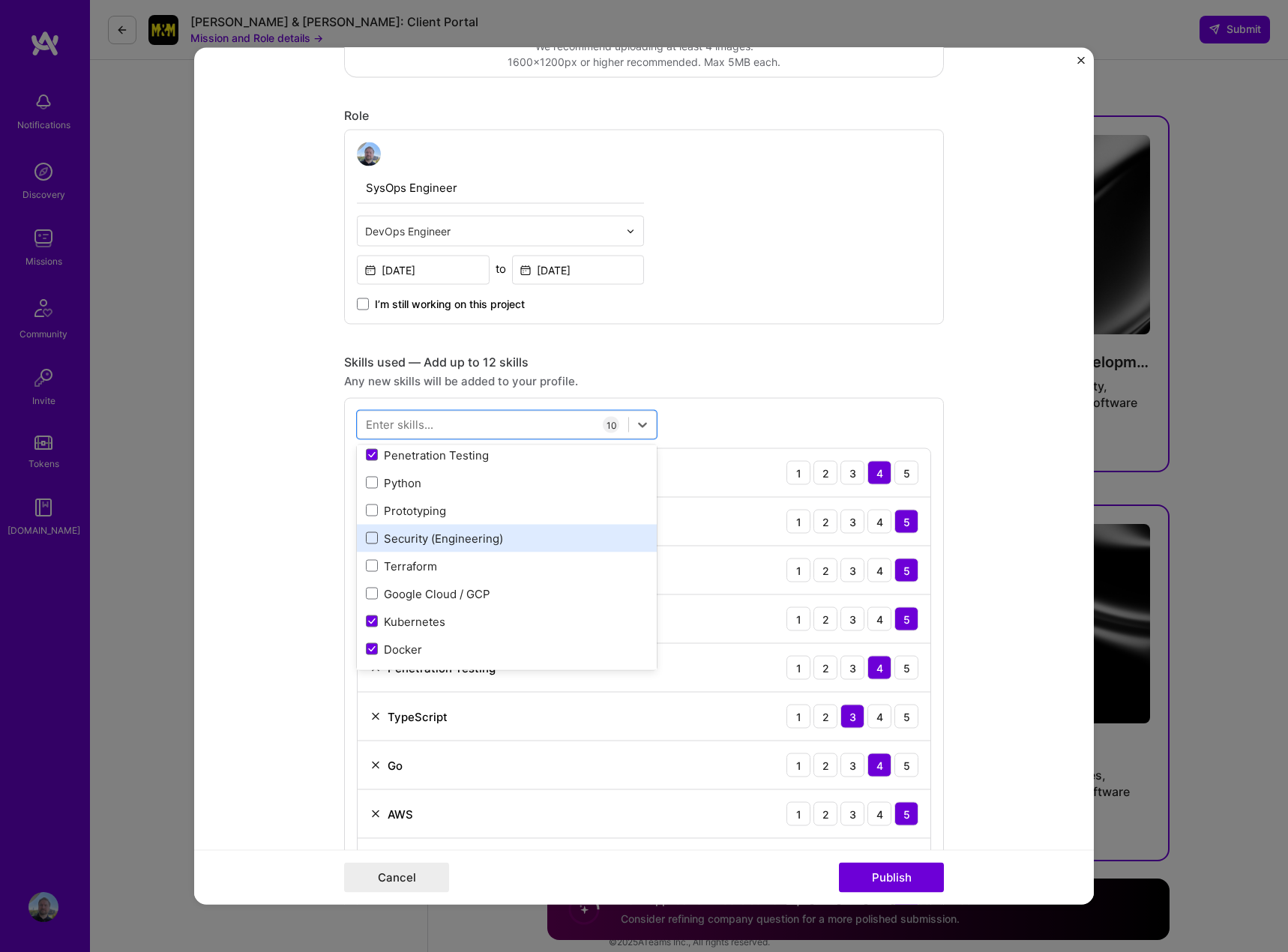
click at [366, 538] on span at bounding box center [372, 538] width 12 height 12
click at [0, 0] on input "checkbox" at bounding box center [0, 0] width 0 height 0
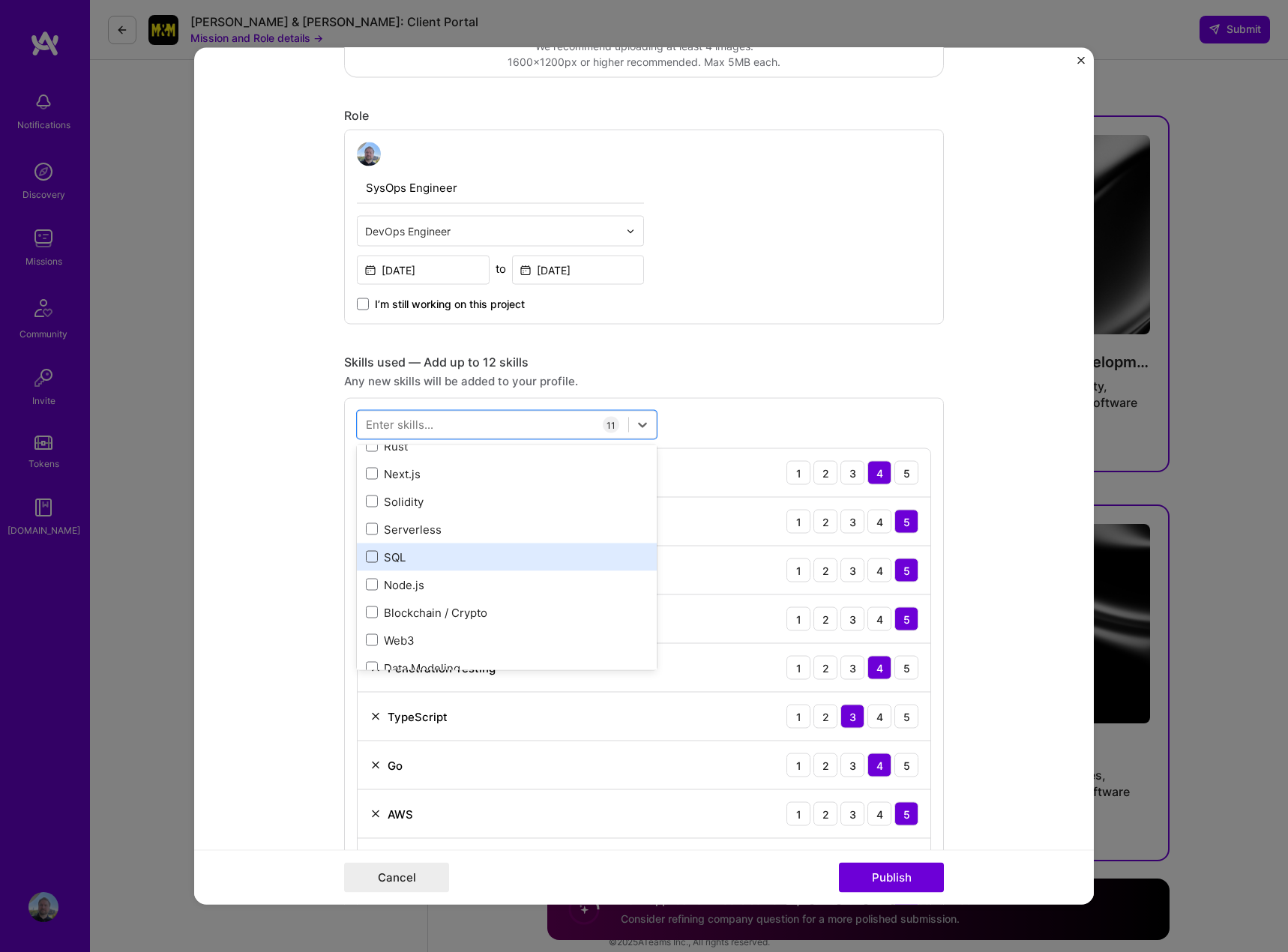
click at [369, 555] on span at bounding box center [372, 557] width 12 height 12
click at [0, 0] on input "checkbox" at bounding box center [0, 0] width 0 height 0
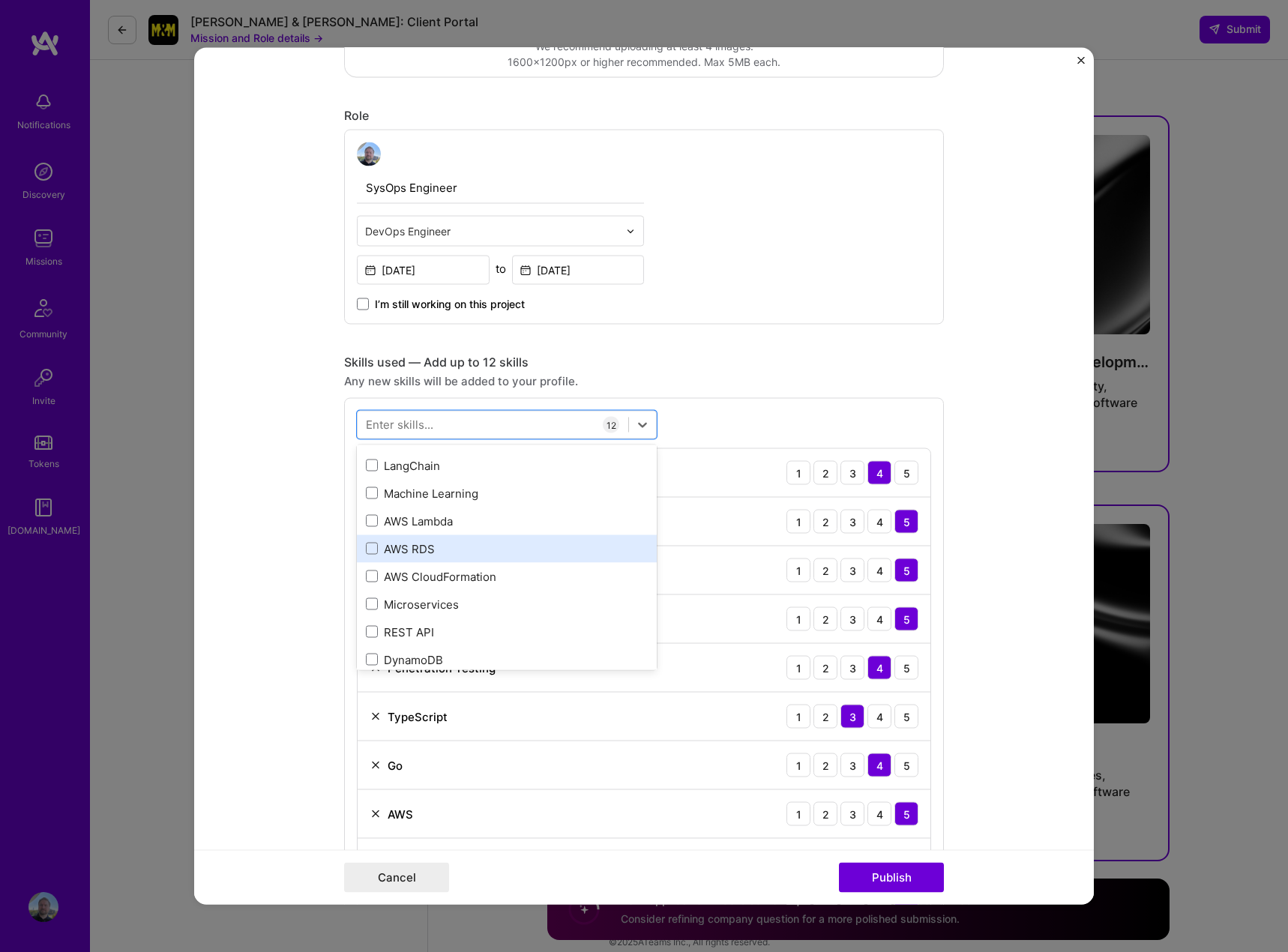
scroll to position [1274, 0]
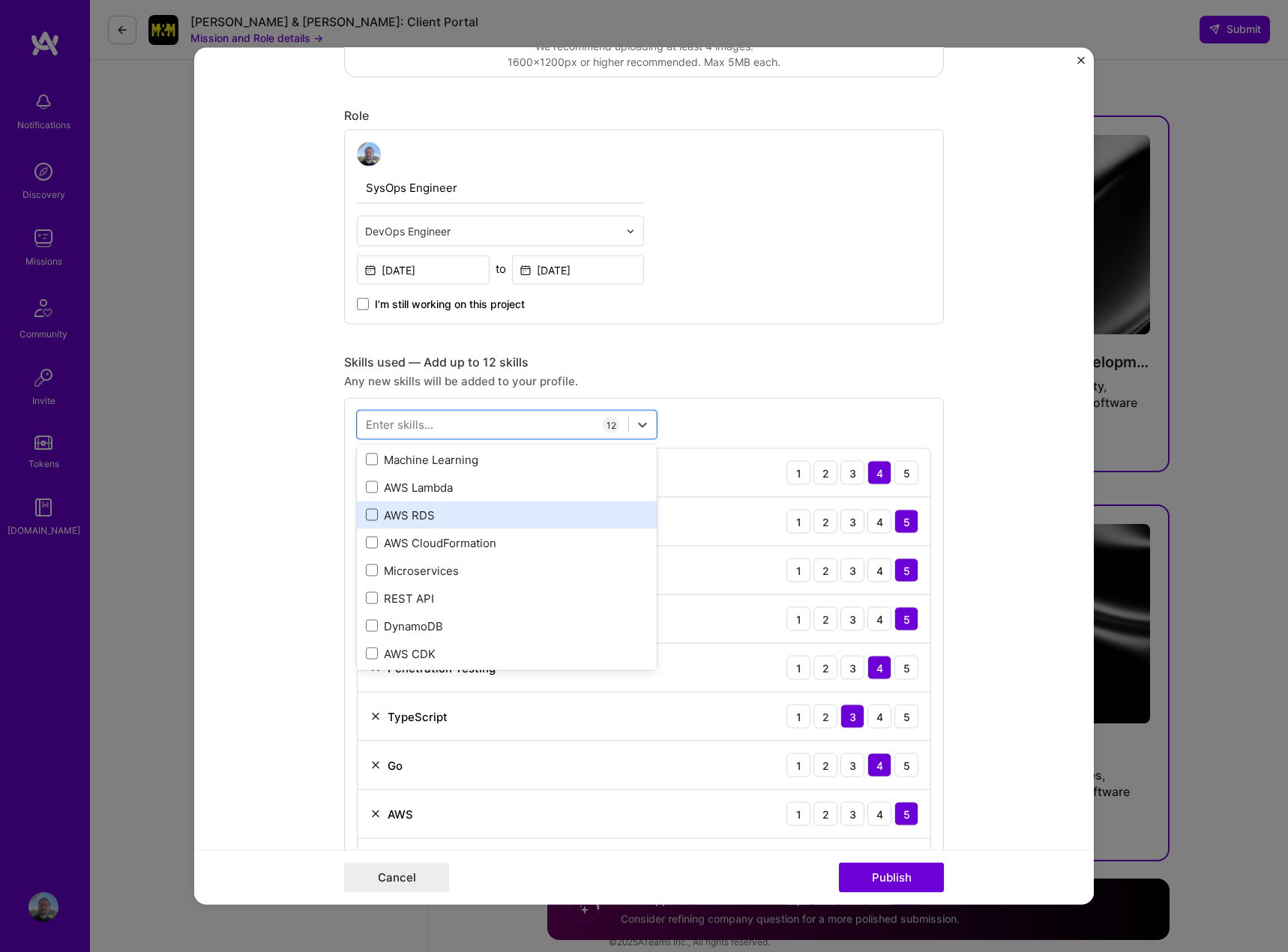
click at [366, 516] on span at bounding box center [372, 515] width 12 height 12
click at [0, 0] on input "checkbox" at bounding box center [0, 0] width 0 height 0
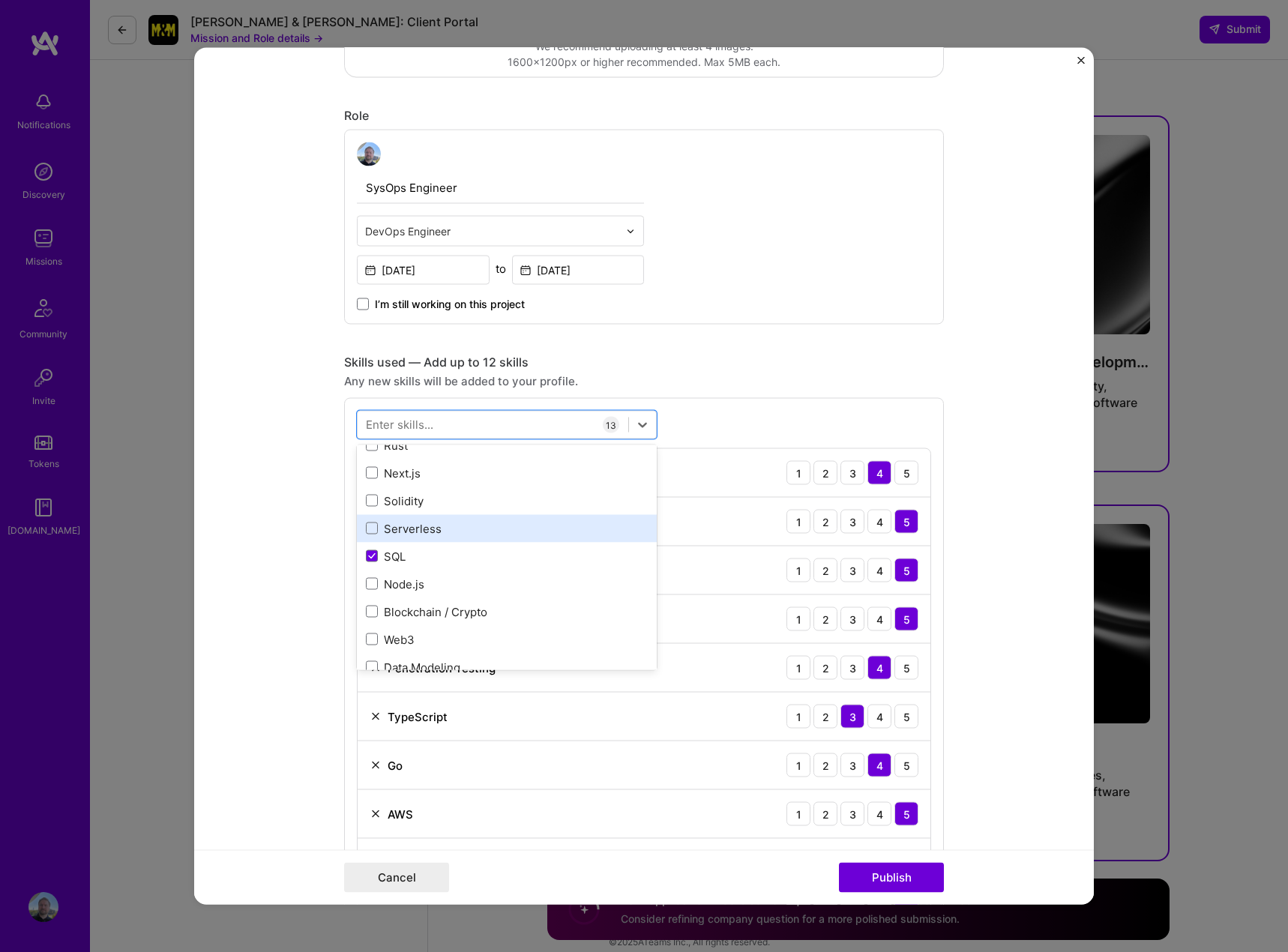
scroll to position [900, 0]
click at [368, 555] on icon at bounding box center [372, 557] width 8 height 6
click at [0, 0] on input "checkbox" at bounding box center [0, 0] width 0 height 0
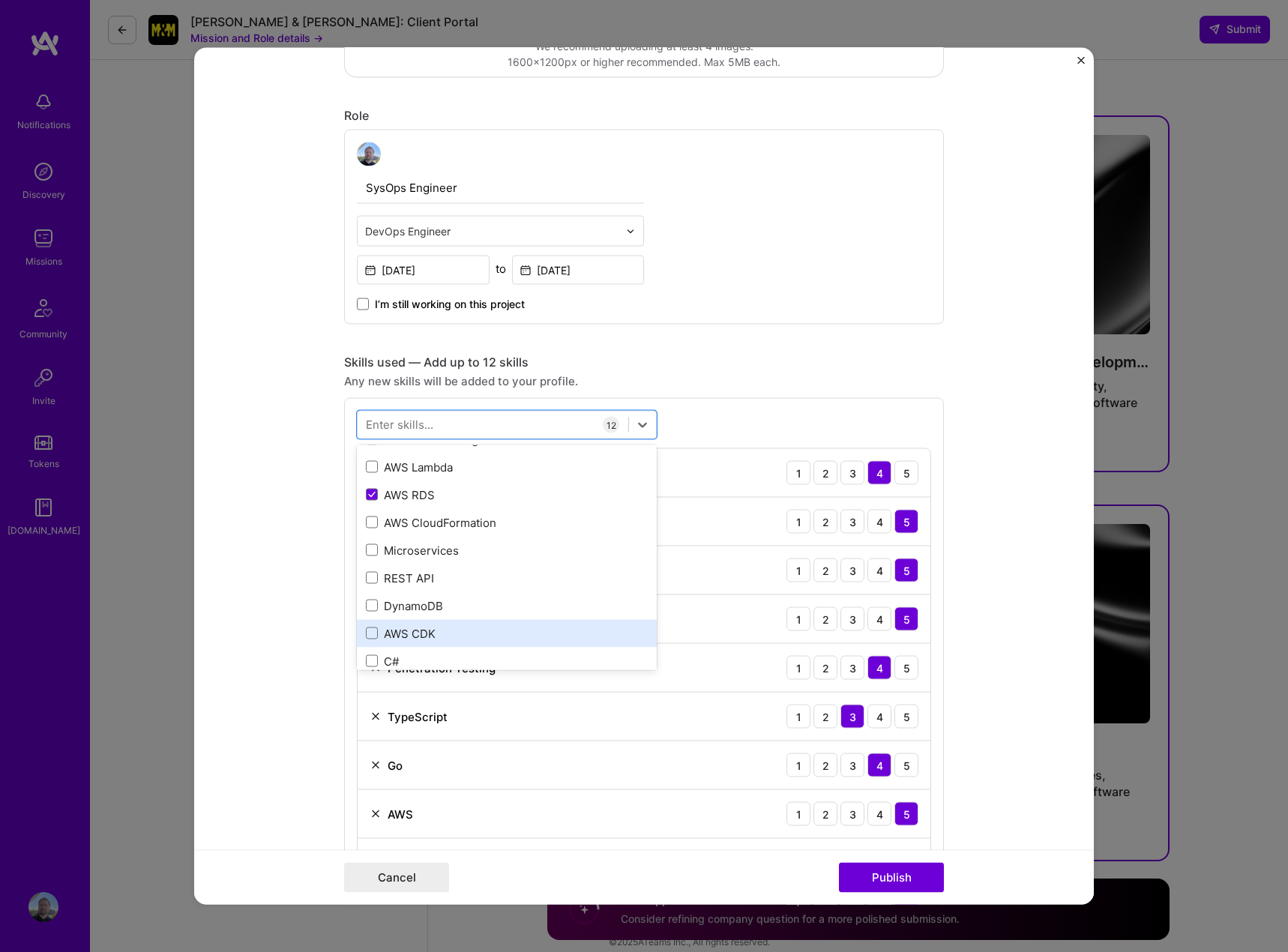
scroll to position [1274, 0]
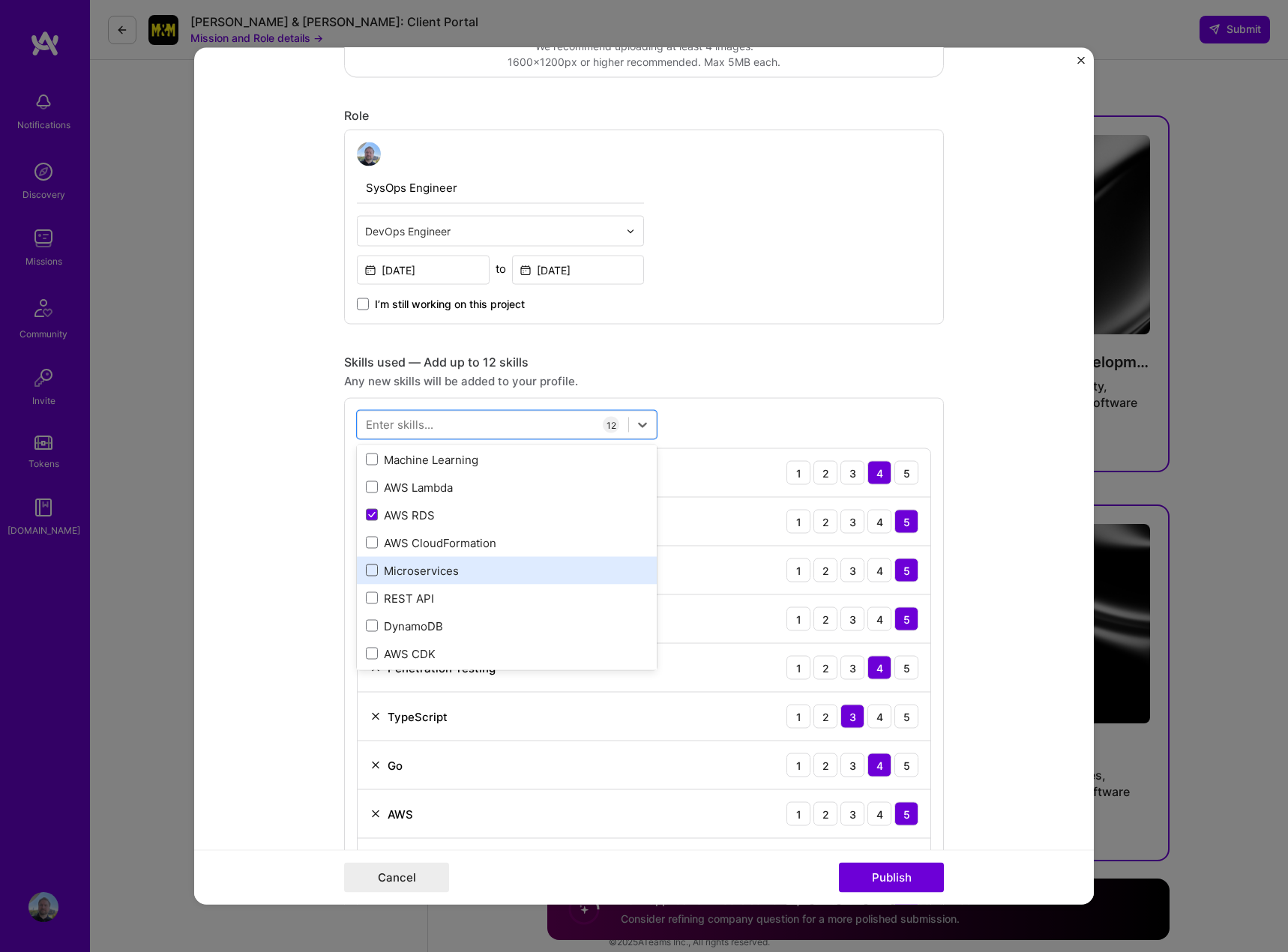
click at [370, 570] on span at bounding box center [372, 570] width 12 height 12
click at [0, 0] on input "checkbox" at bounding box center [0, 0] width 0 height 0
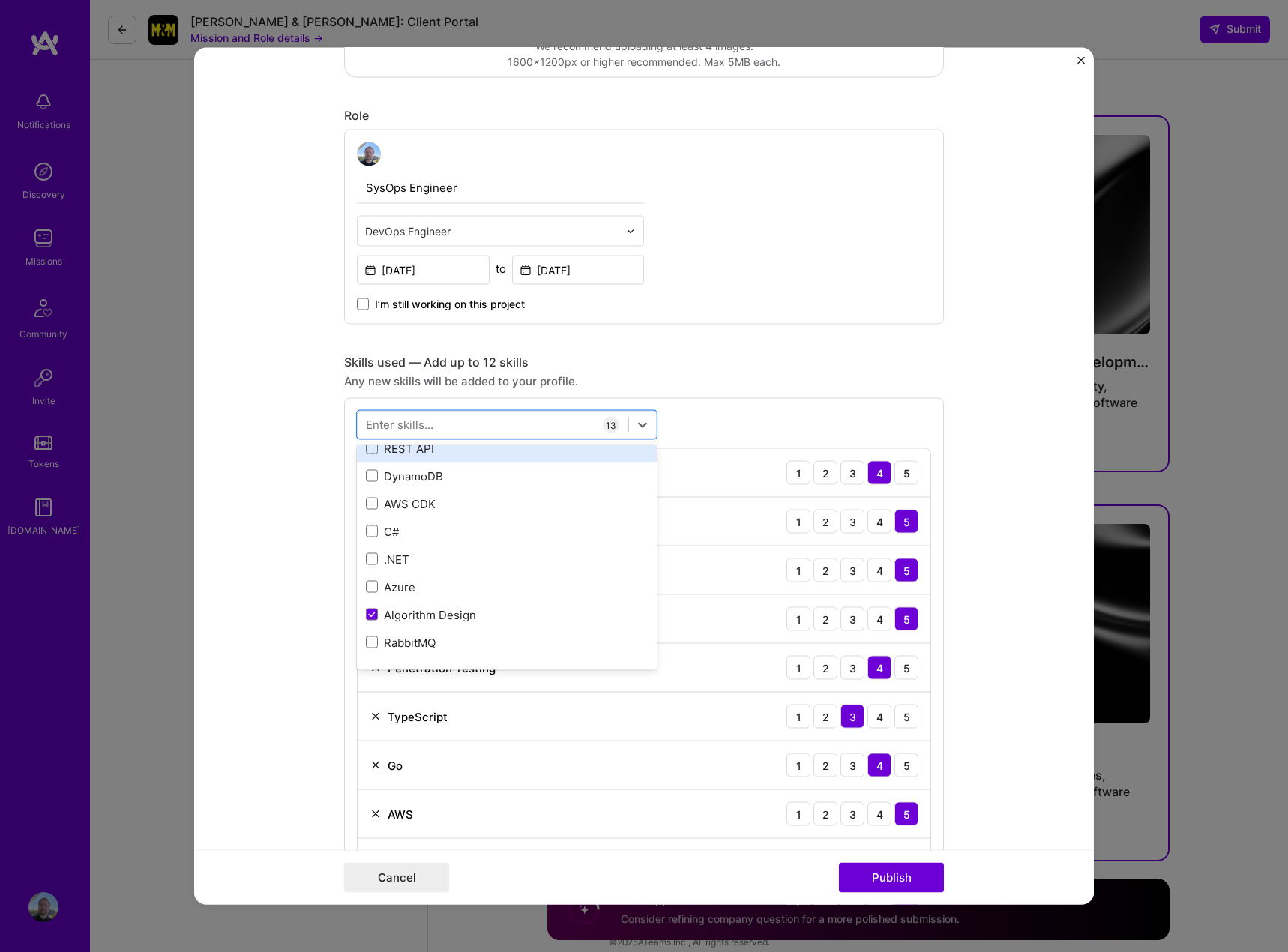
scroll to position [1499, 0]
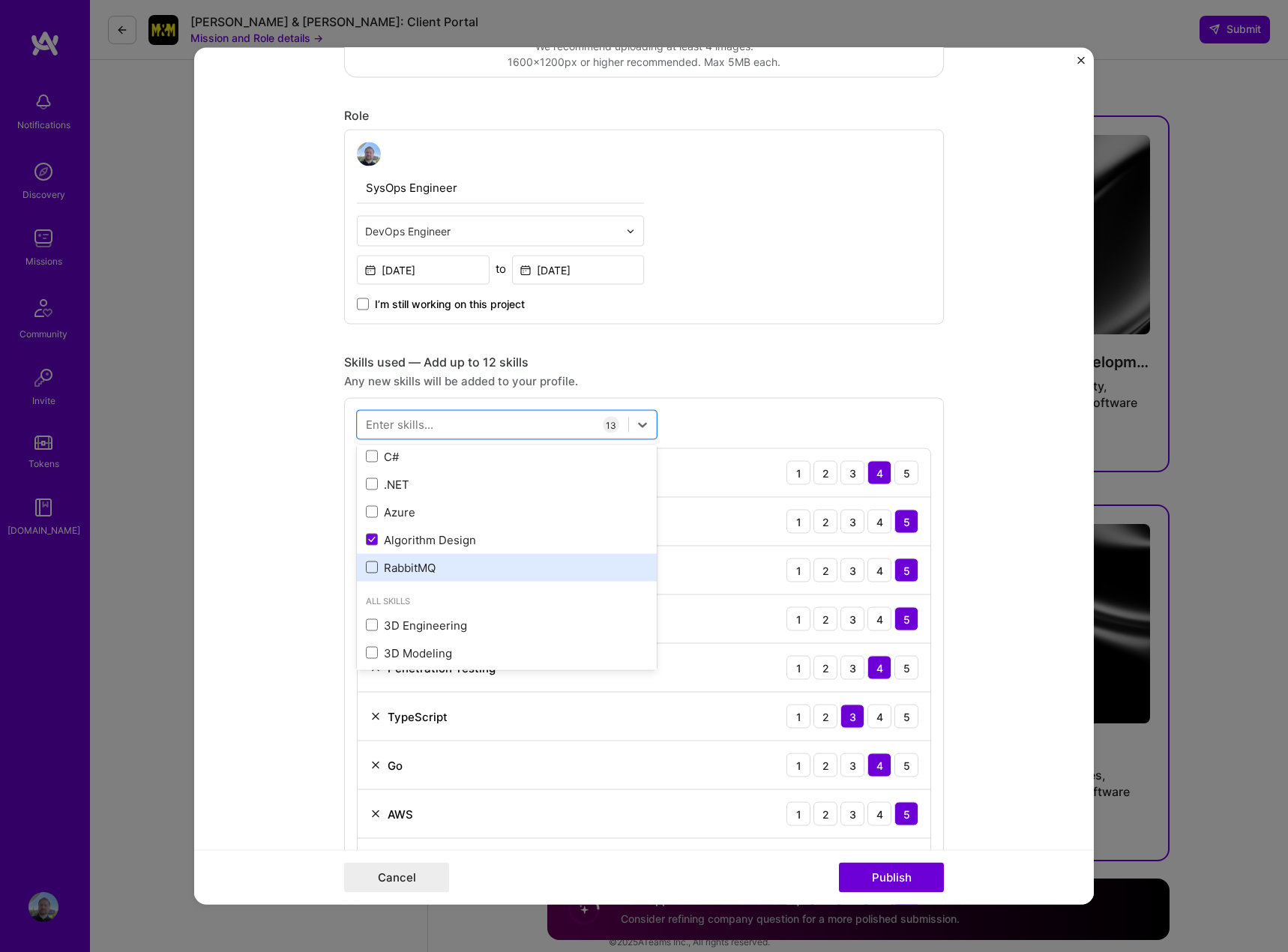
click at [370, 570] on span at bounding box center [372, 567] width 12 height 12
click at [0, 0] on input "checkbox" at bounding box center [0, 0] width 0 height 0
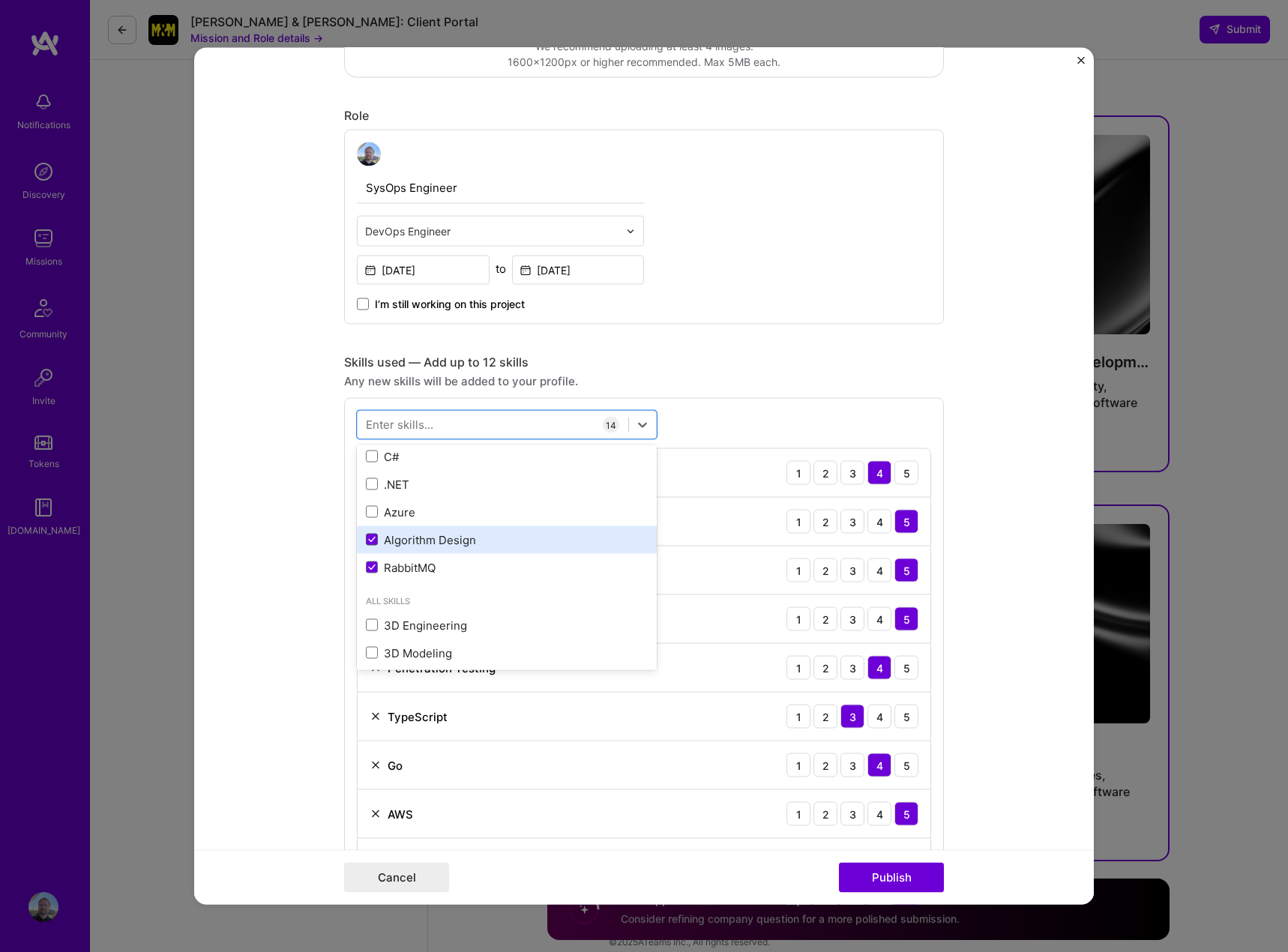
click at [370, 540] on icon at bounding box center [372, 540] width 8 height 6
click at [0, 0] on input "checkbox" at bounding box center [0, 0] width 0 height 0
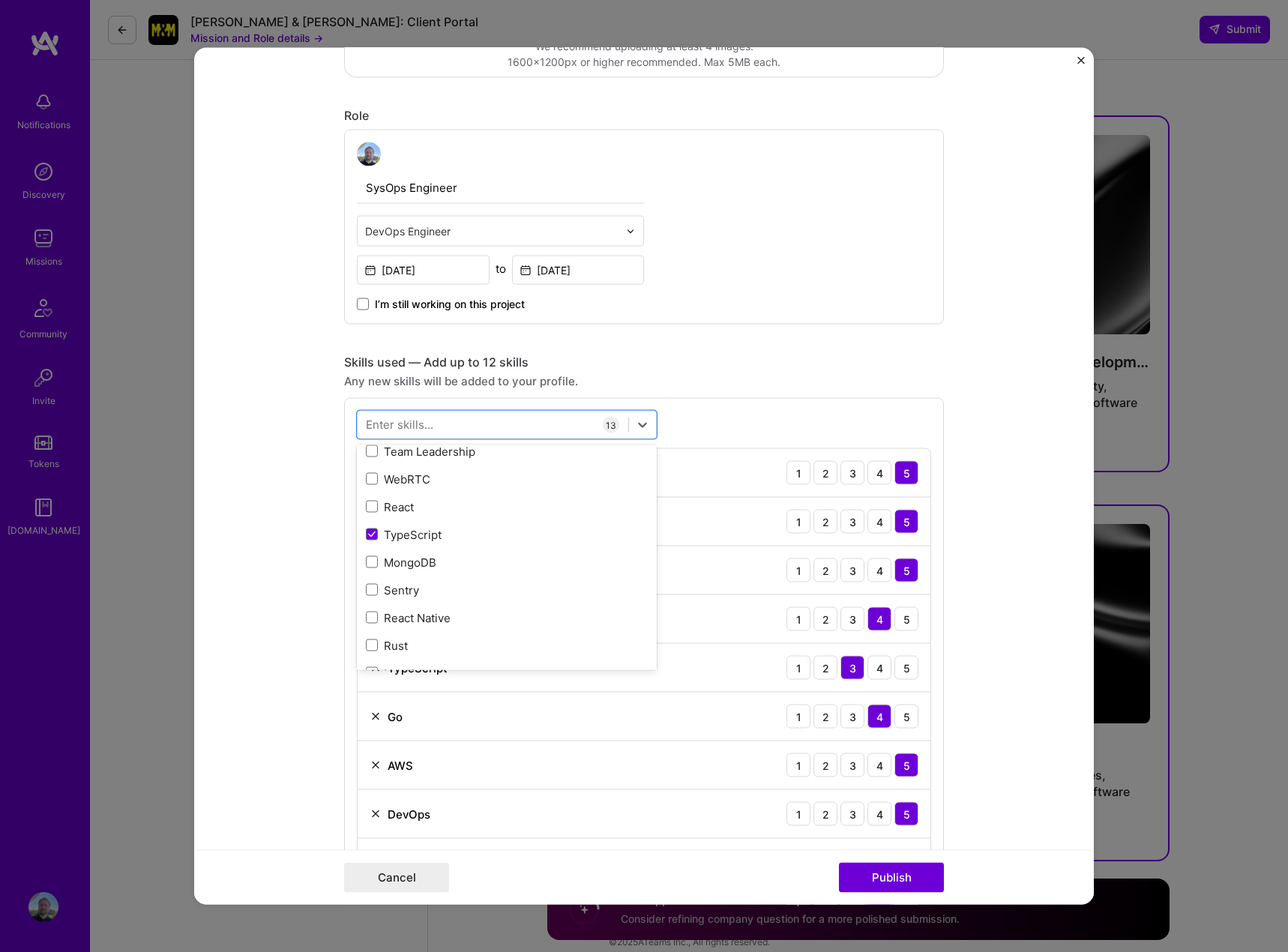
scroll to position [674, 0]
click at [369, 561] on icon at bounding box center [372, 560] width 6 height 5
click at [0, 0] on input "checkbox" at bounding box center [0, 0] width 0 height 0
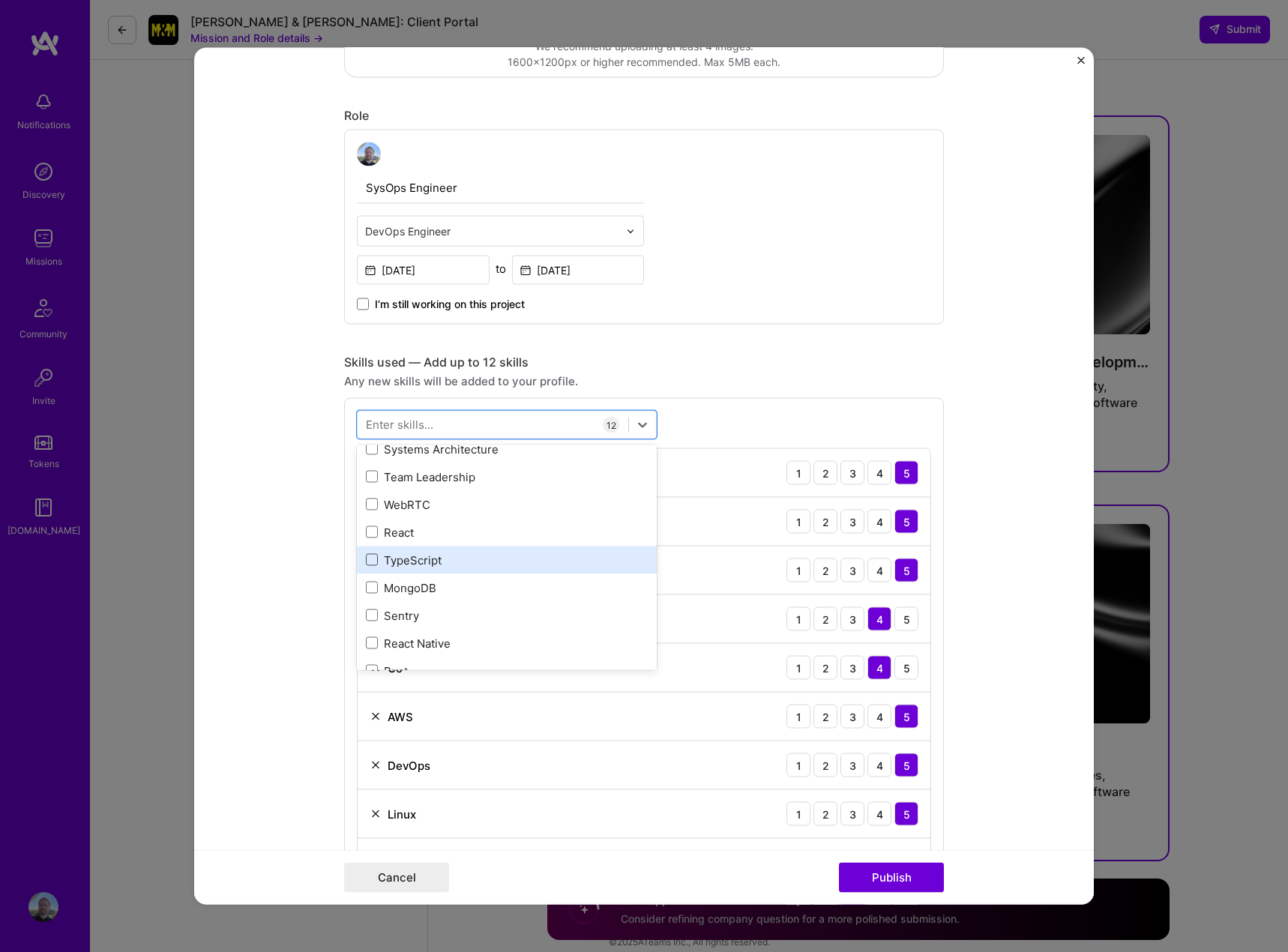
click at [736, 351] on div "Project title Legacy Application Modernization and Security Company Teamwork Pr…" at bounding box center [644, 831] width 599 height 2255
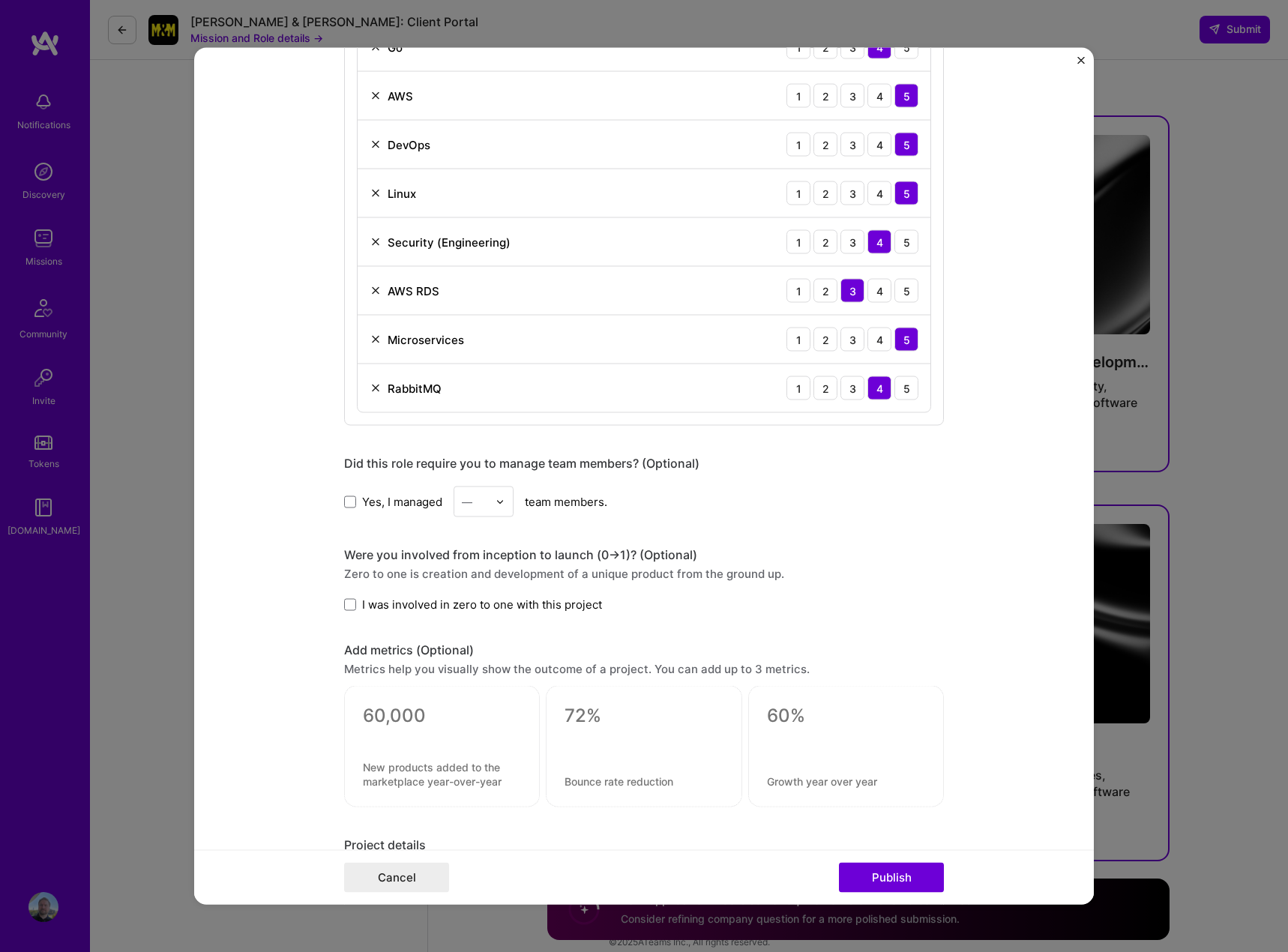
scroll to position [1274, 0]
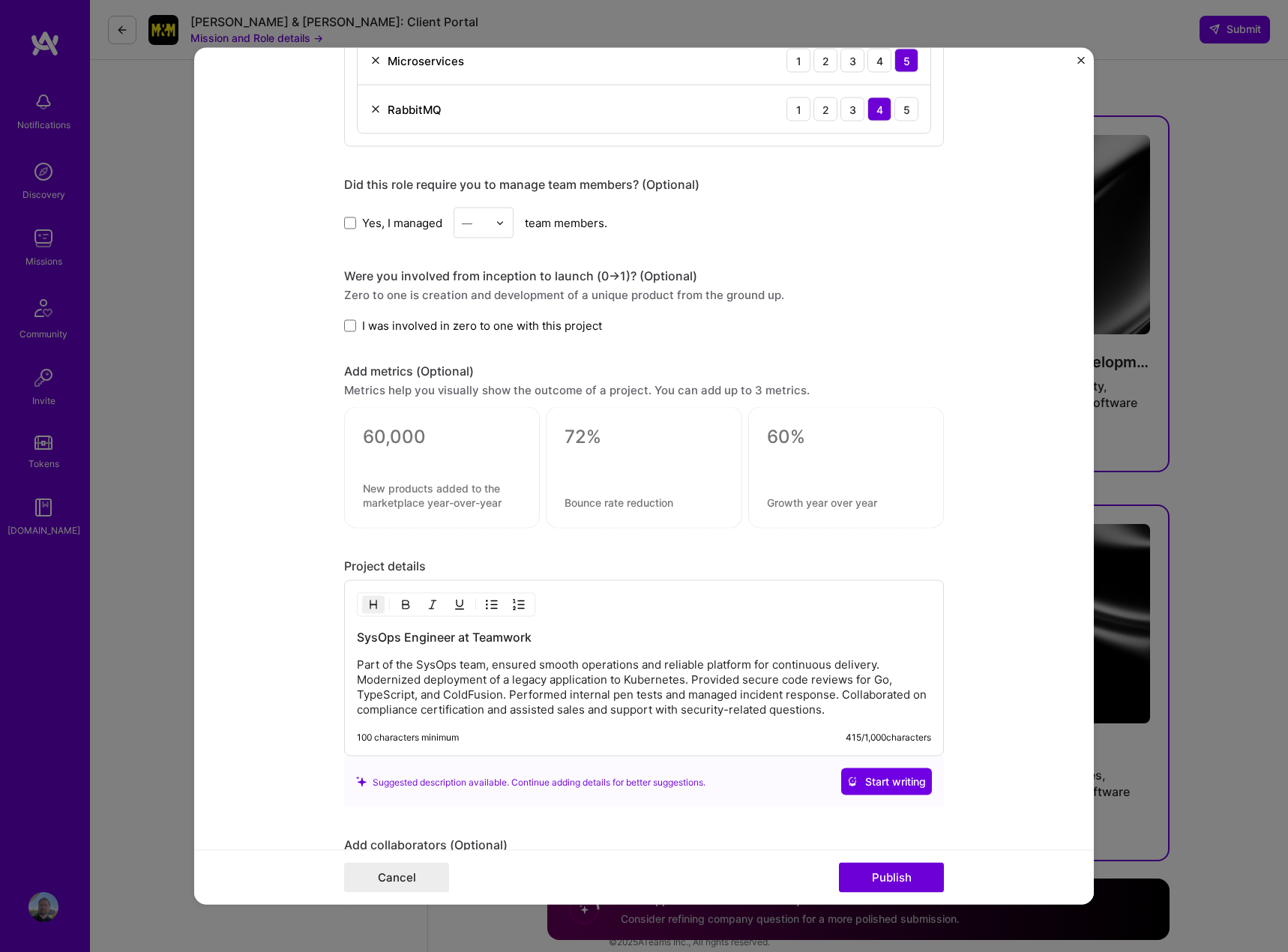
click at [400, 438] on textarea at bounding box center [442, 437] width 158 height 23
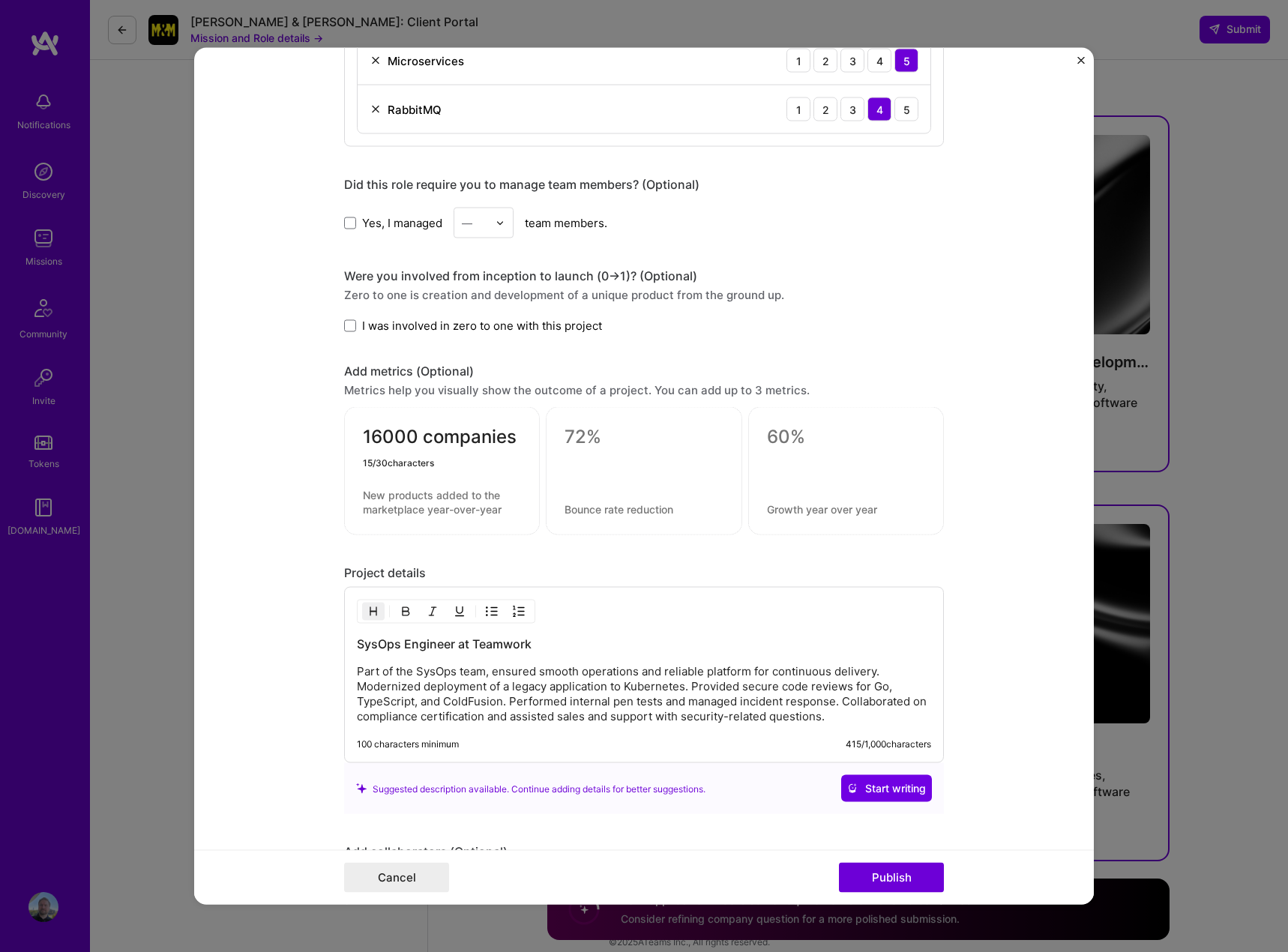
type textarea "16000 companies"
click at [414, 512] on textarea at bounding box center [442, 502] width 158 height 28
type textarea "Over 16,000 companies are using Teamwork.com"
click at [590, 433] on textarea at bounding box center [644, 437] width 158 height 23
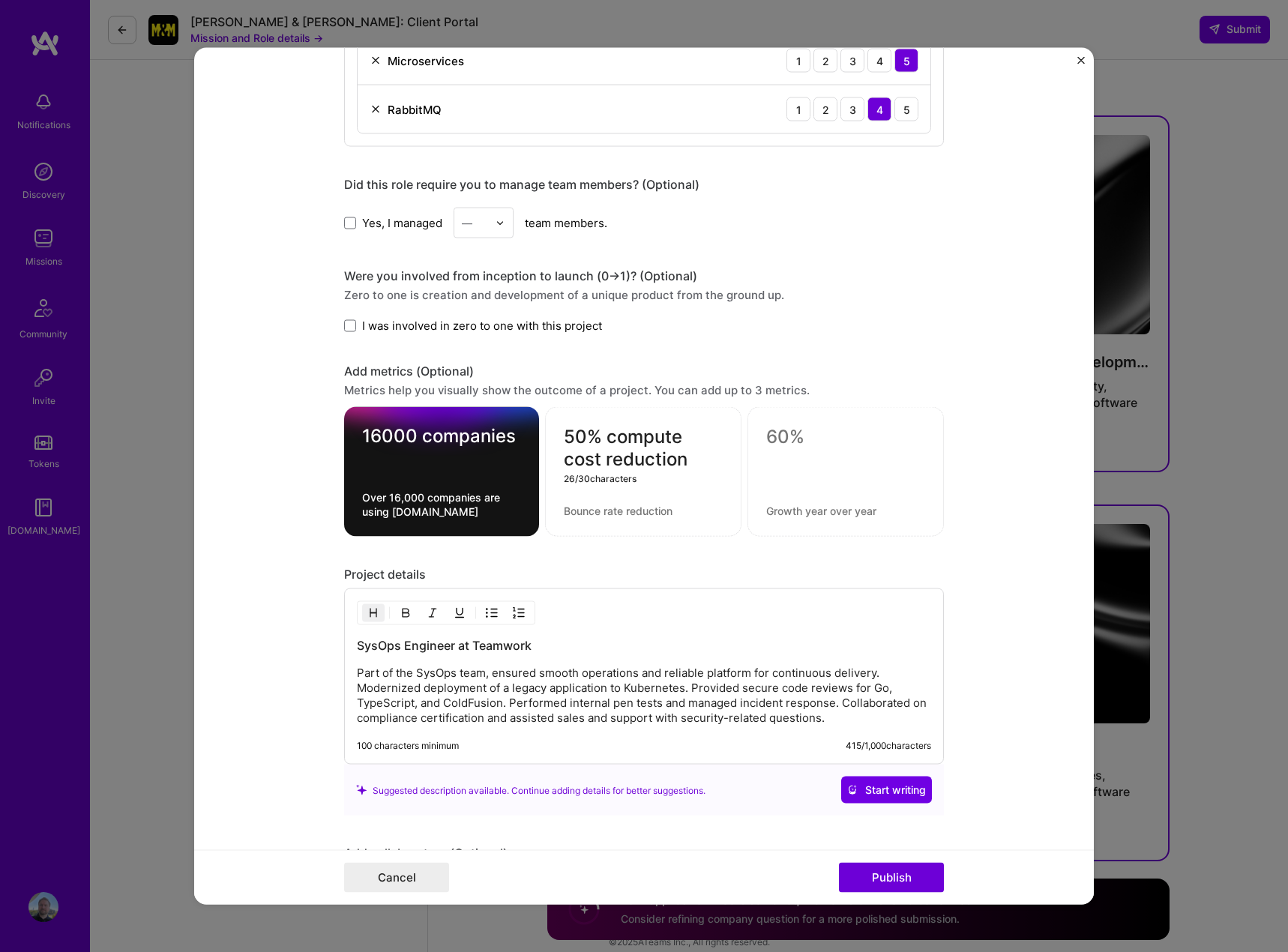
type textarea "50% compute cost reduction"
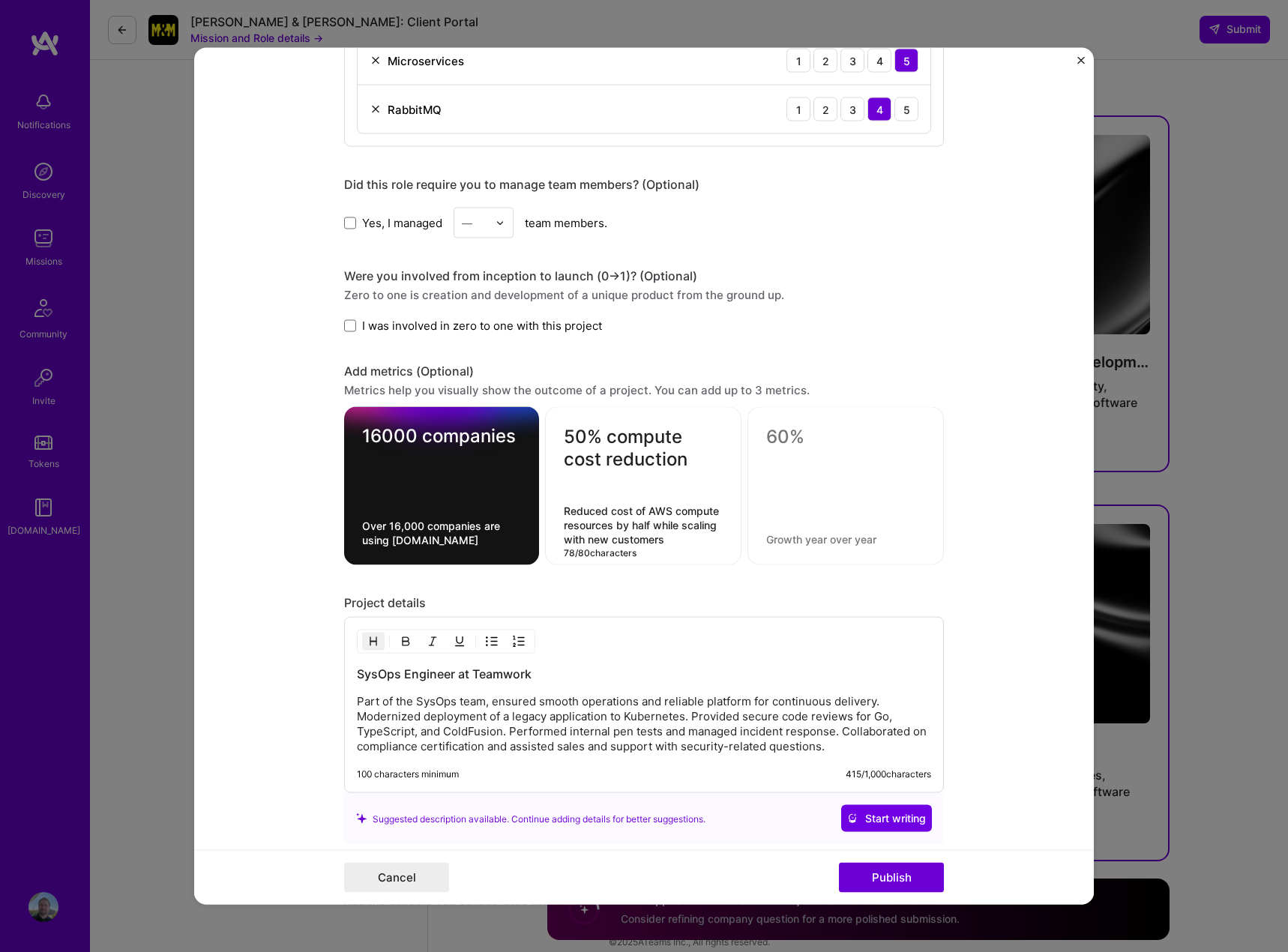
click at [638, 531] on textarea "Reduced cost of AWS compute resources by half while scaling with new customers" at bounding box center [643, 525] width 159 height 43
type textarea "Reduced cost of AWS compute resources by half while scaling with new customers"
click at [638, 443] on textarea "50% compute cost reduction" at bounding box center [643, 448] width 159 height 45
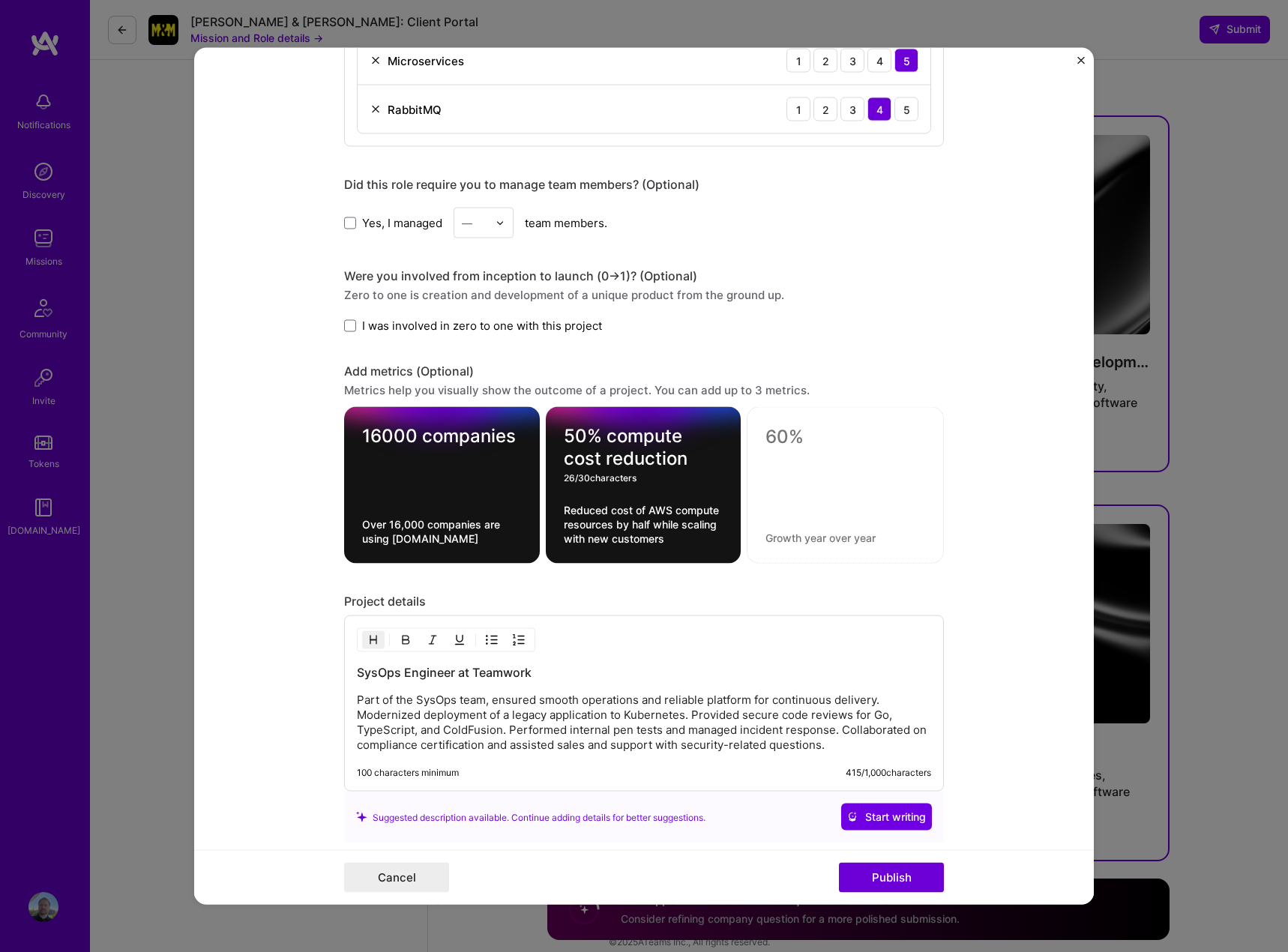
click at [612, 437] on textarea "50% compute cost reduction" at bounding box center [644, 447] width 160 height 45
type textarea "50% Compute Cost Reduction"
drag, startPoint x: 422, startPoint y: 437, endPoint x: 430, endPoint y: 442, distance: 9.4
click at [422, 439] on textarea "16000 companies" at bounding box center [442, 440] width 160 height 29
type textarea "16000 Companies"
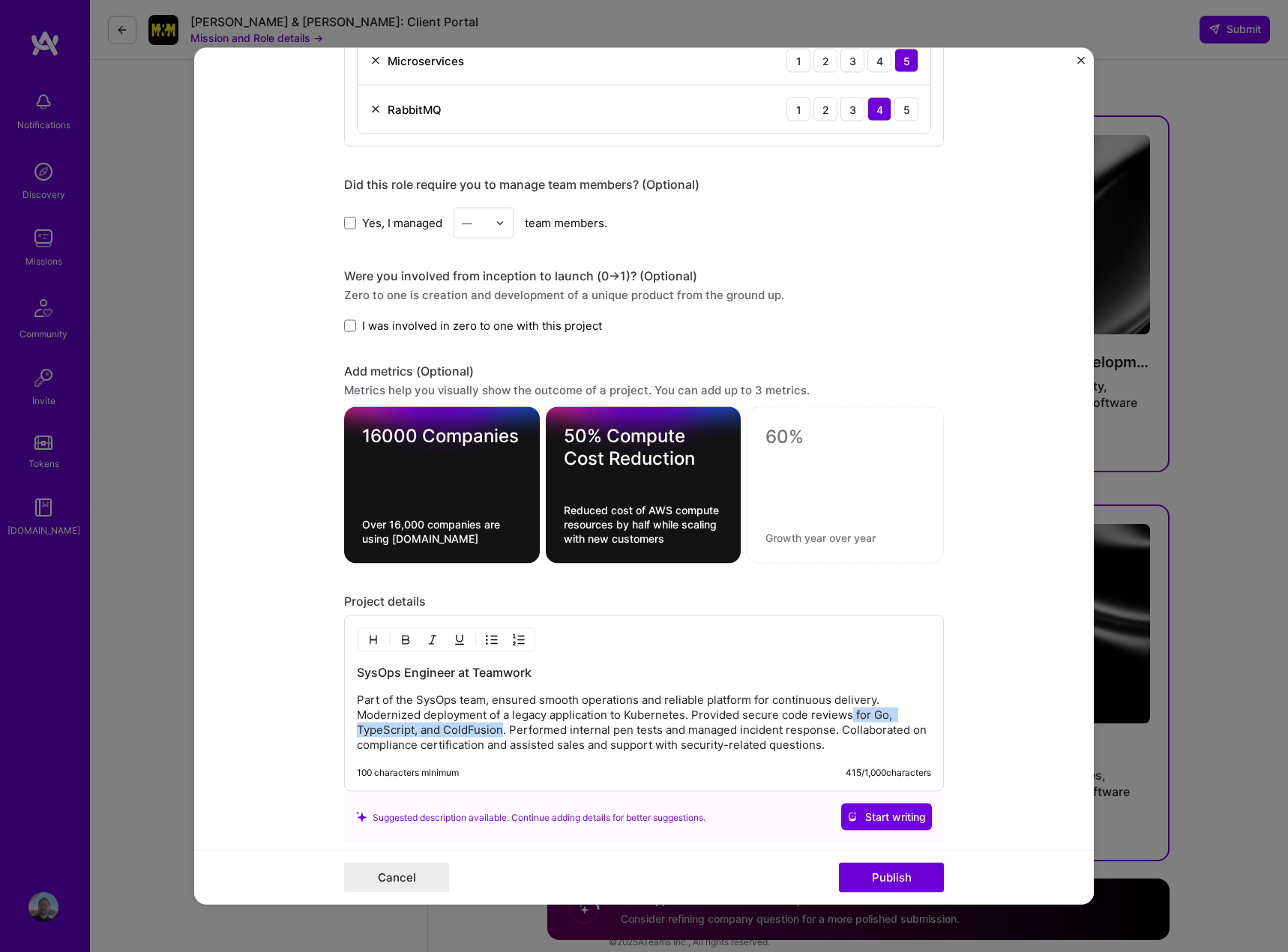
drag, startPoint x: 847, startPoint y: 715, endPoint x: 496, endPoint y: 724, distance: 351.1
click at [496, 724] on p "Part of the SysOps team, ensured smooth operations and reliable platform for co…" at bounding box center [644, 722] width 574 height 60
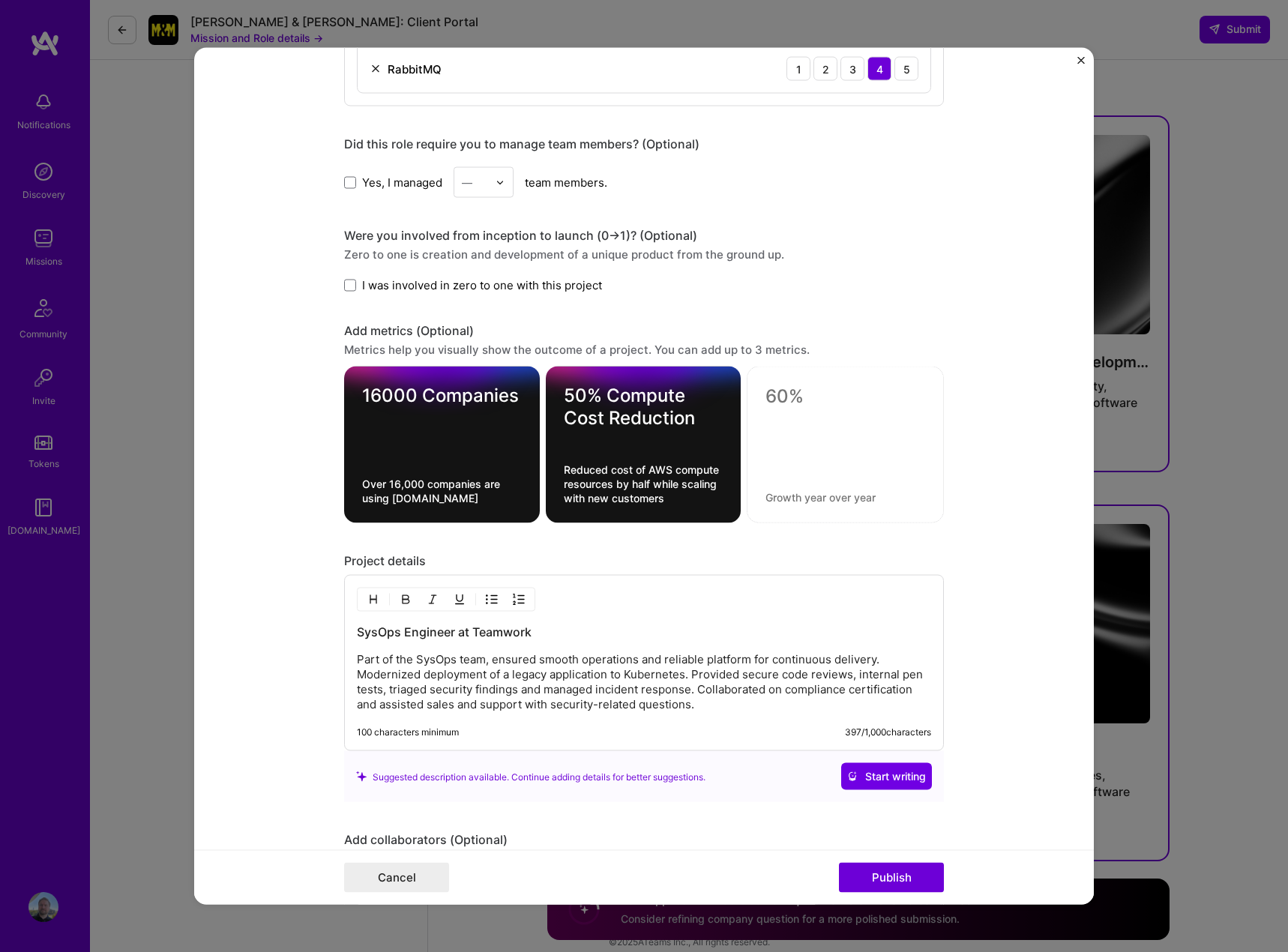
scroll to position [1349, 0]
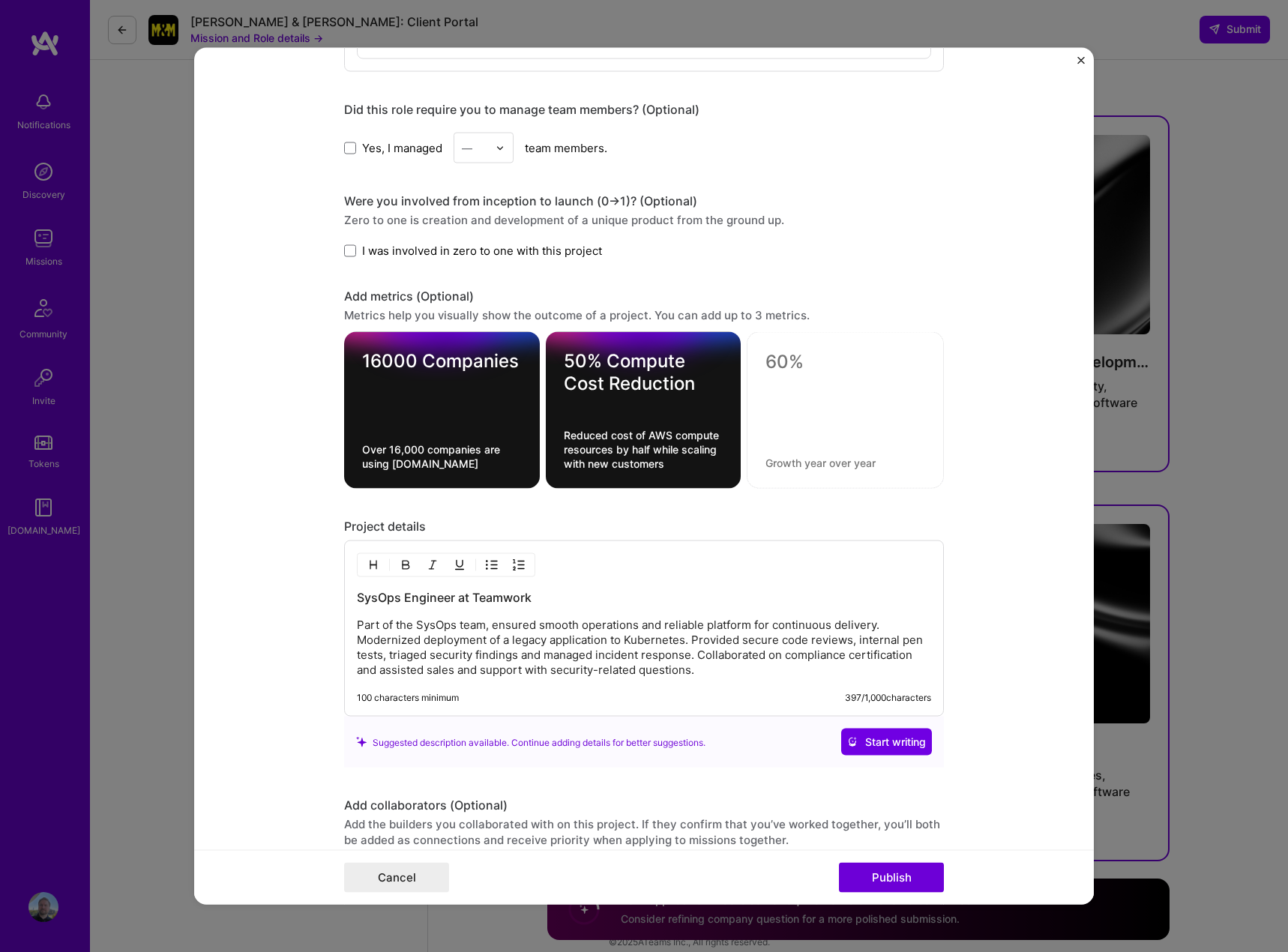
drag, startPoint x: 886, startPoint y: 624, endPoint x: 948, endPoint y: 629, distance: 62.2
click at [886, 624] on p "Part of the SysOps team, ensured smooth operations and reliable platform for co…" at bounding box center [644, 647] width 574 height 60
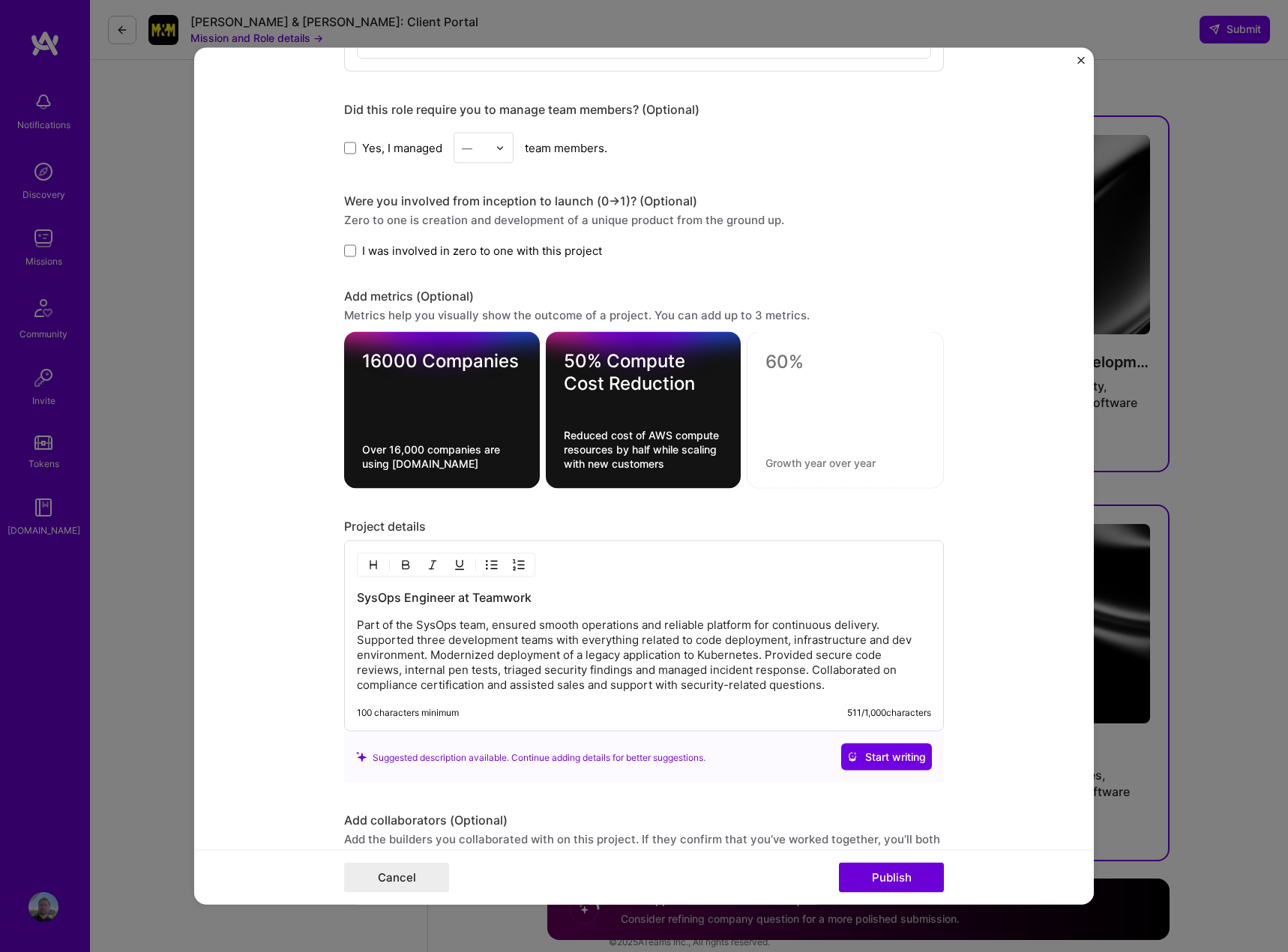
click at [804, 362] on textarea at bounding box center [845, 362] width 160 height 23
type textarea "1"
type textarea "10s of Code Releases each Week"
click at [801, 459] on textarea at bounding box center [845, 462] width 160 height 14
type textarea "O"
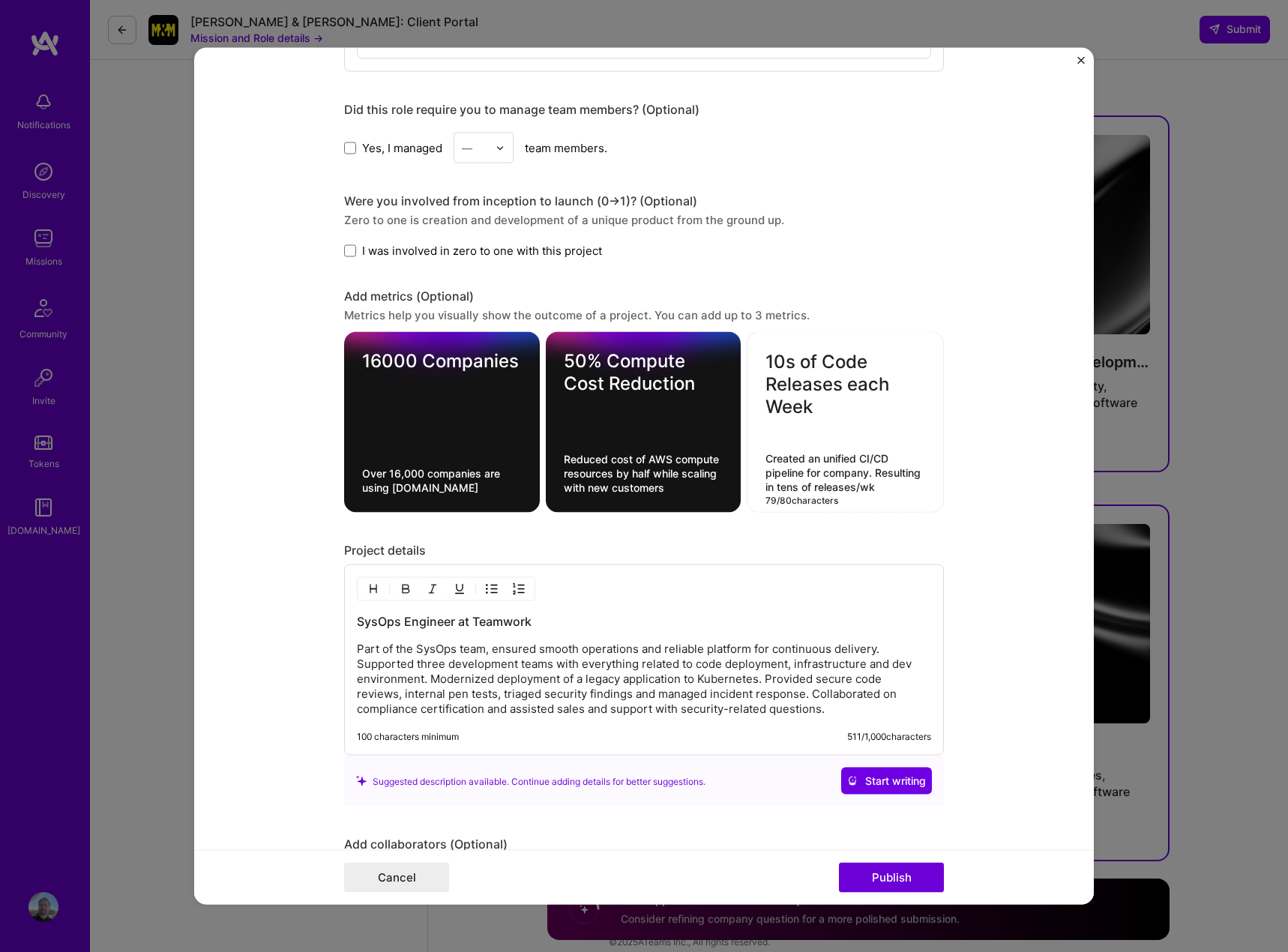
type textarea "Created an unified CI/CD pipeline for company. Resulting in tens of releases/wk"
click at [817, 549] on div "Project details" at bounding box center [644, 551] width 599 height 16
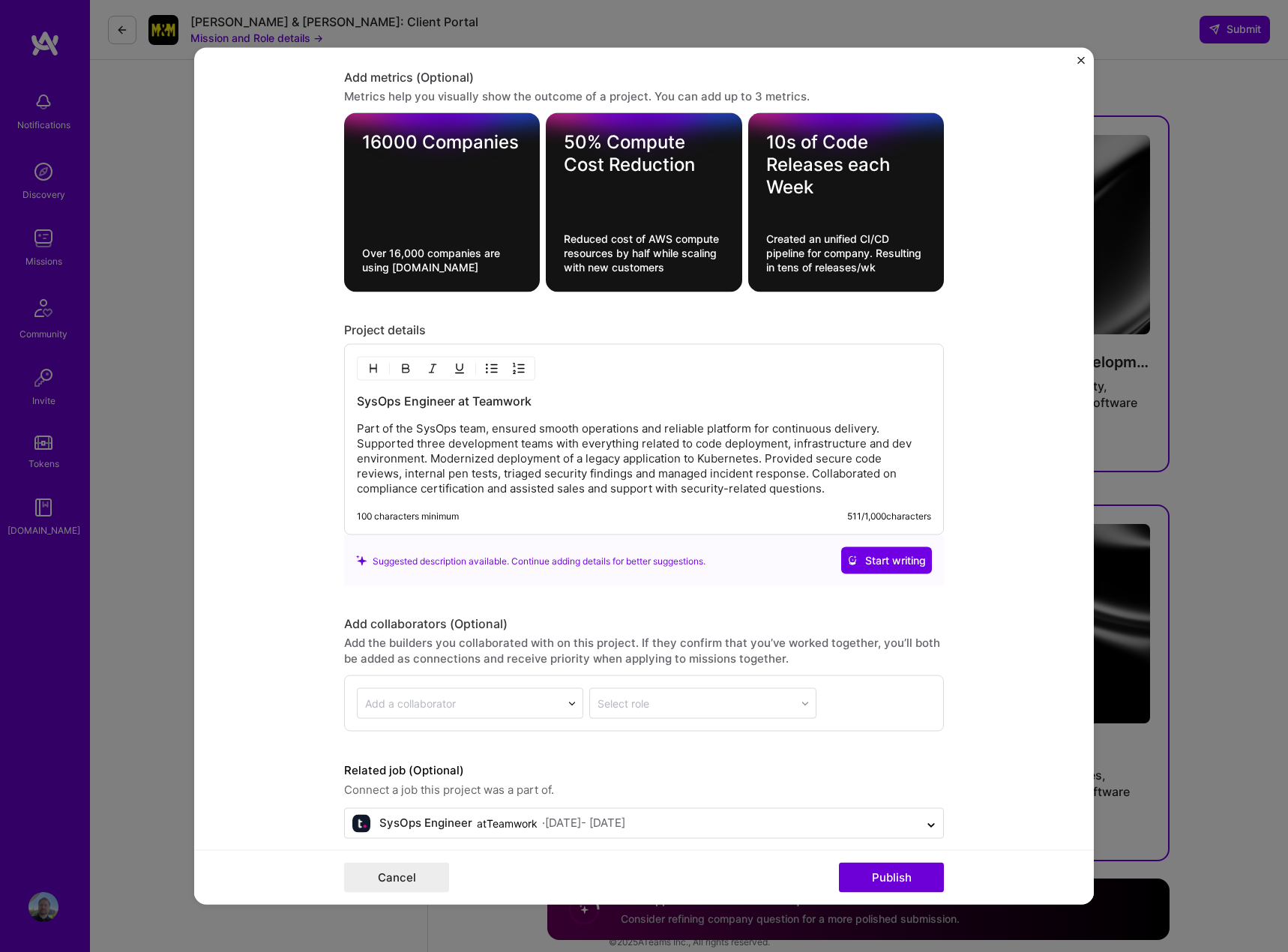
scroll to position [1584, 0]
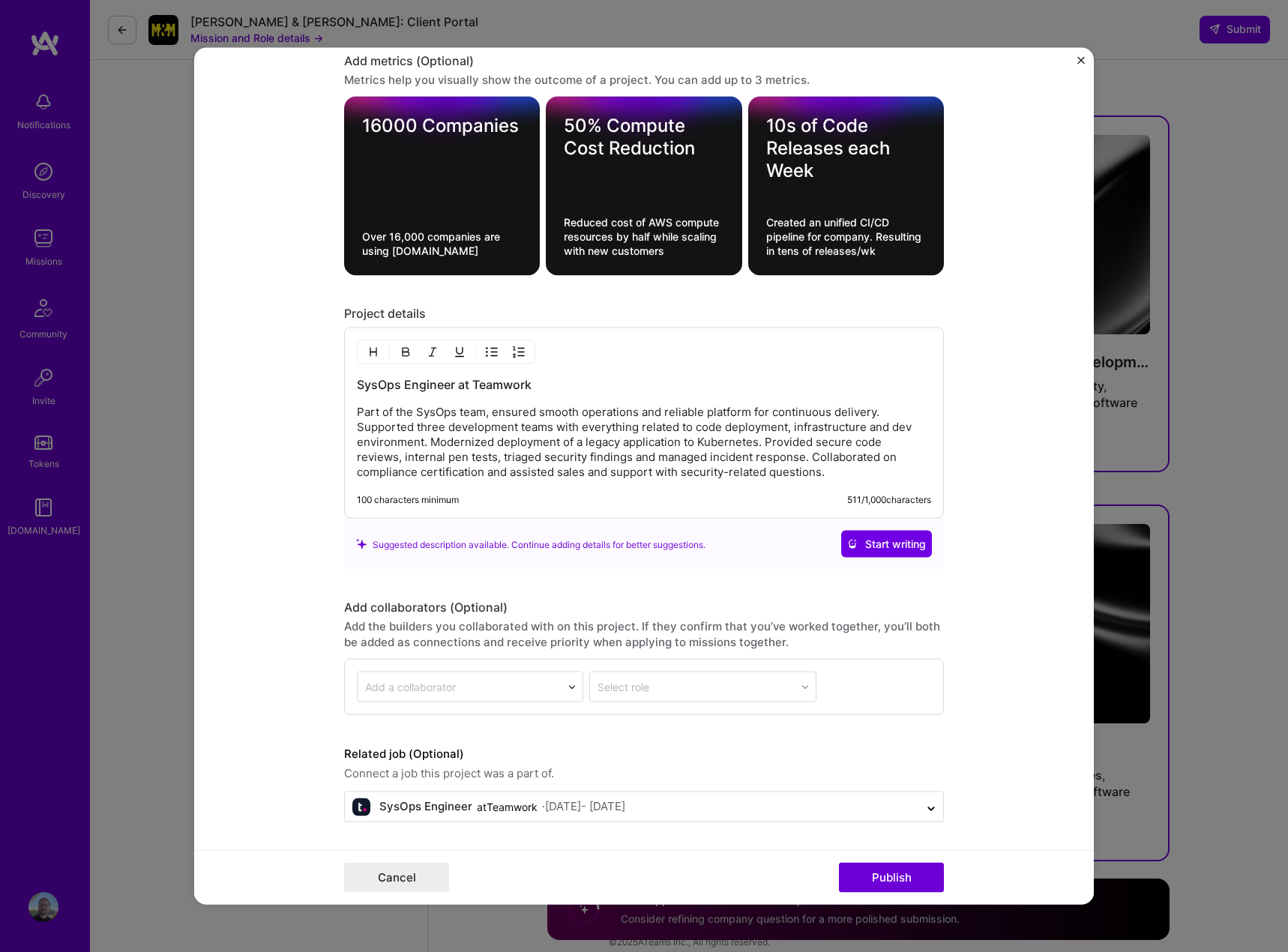
click at [759, 441] on p "Part of the SysOps team, ensured smooth operations and reliable platform for co…" at bounding box center [644, 442] width 574 height 75
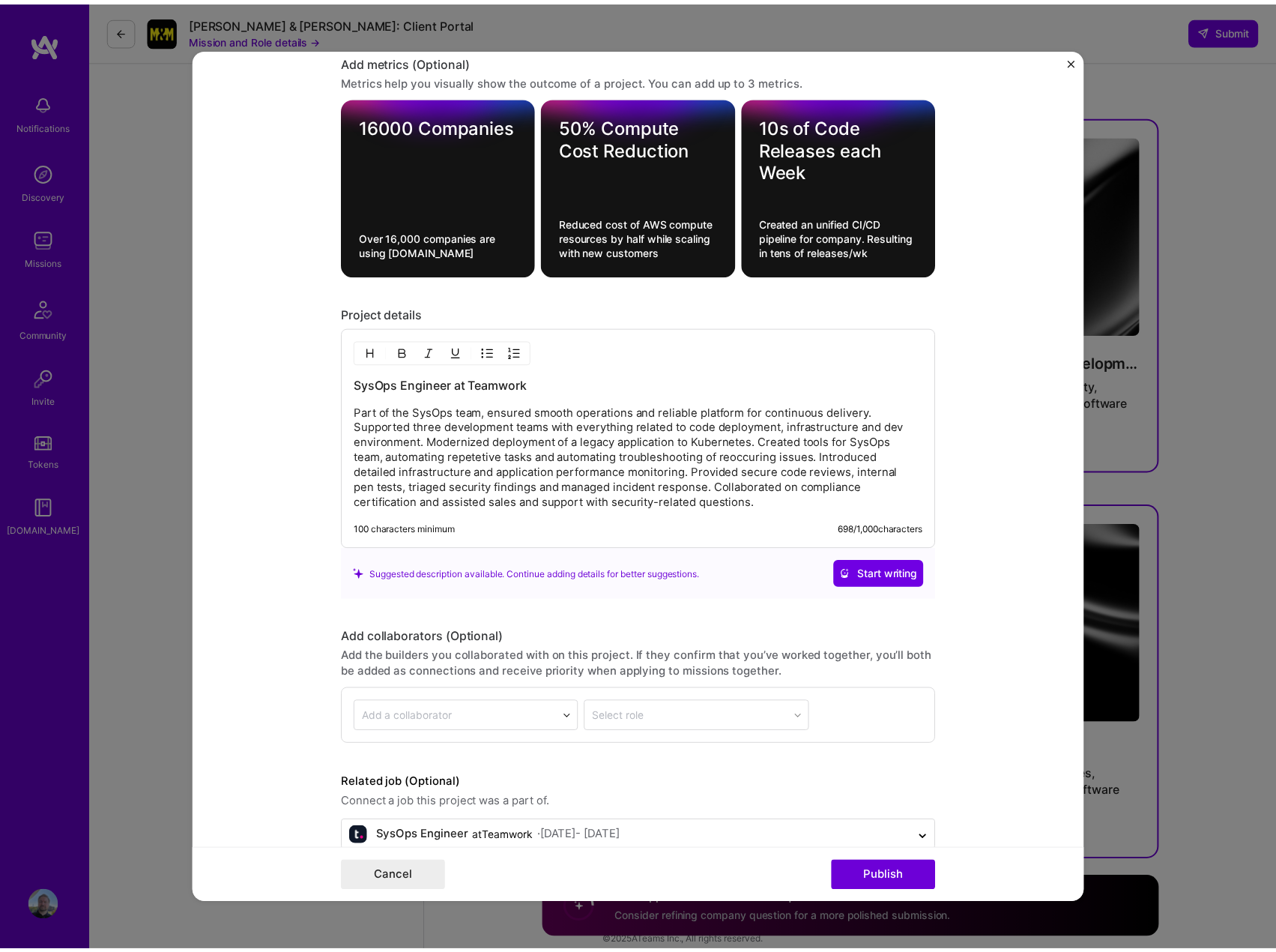
scroll to position [1614, 0]
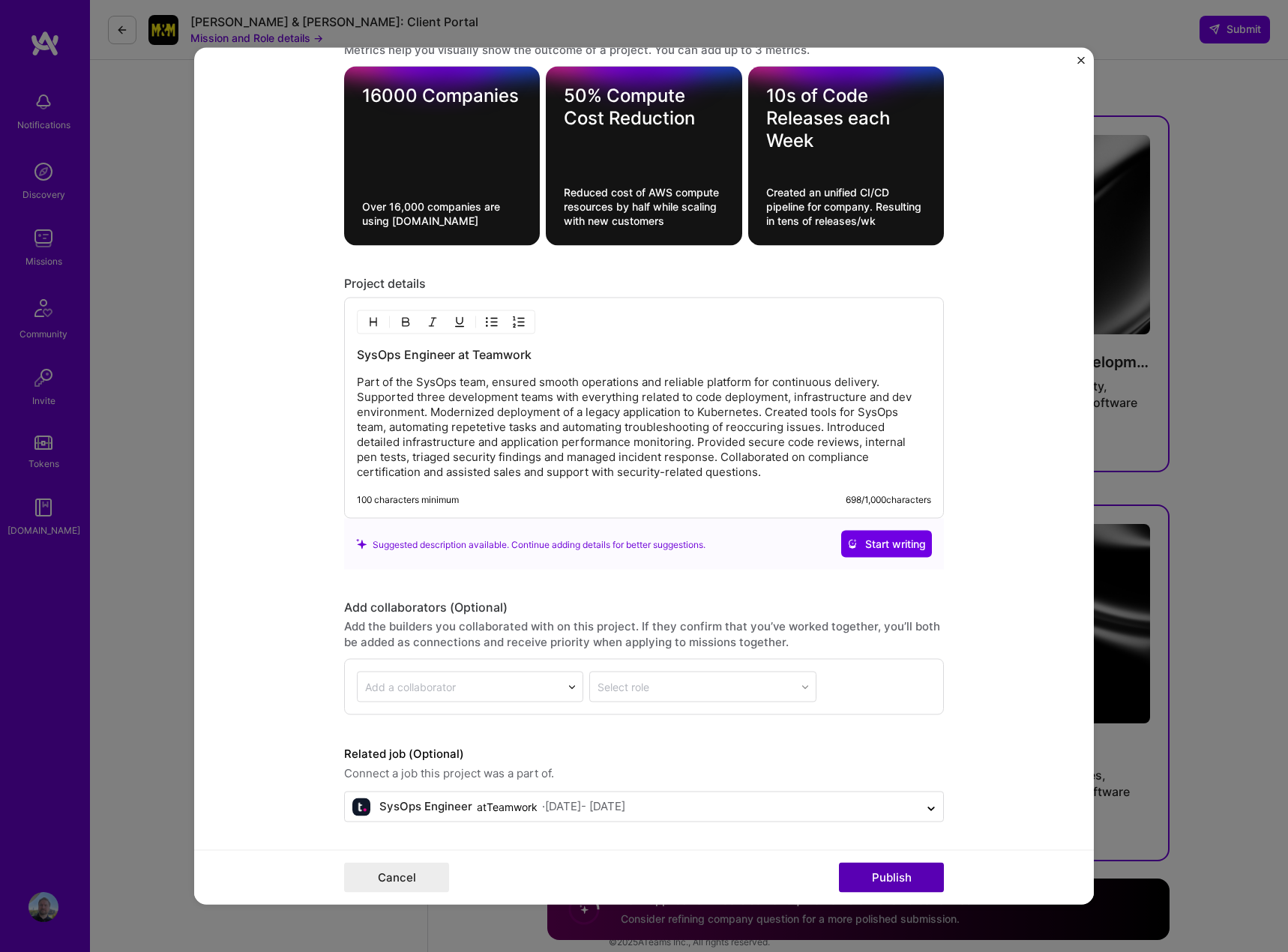
click at [899, 879] on button "Publish" at bounding box center [892, 877] width 105 height 30
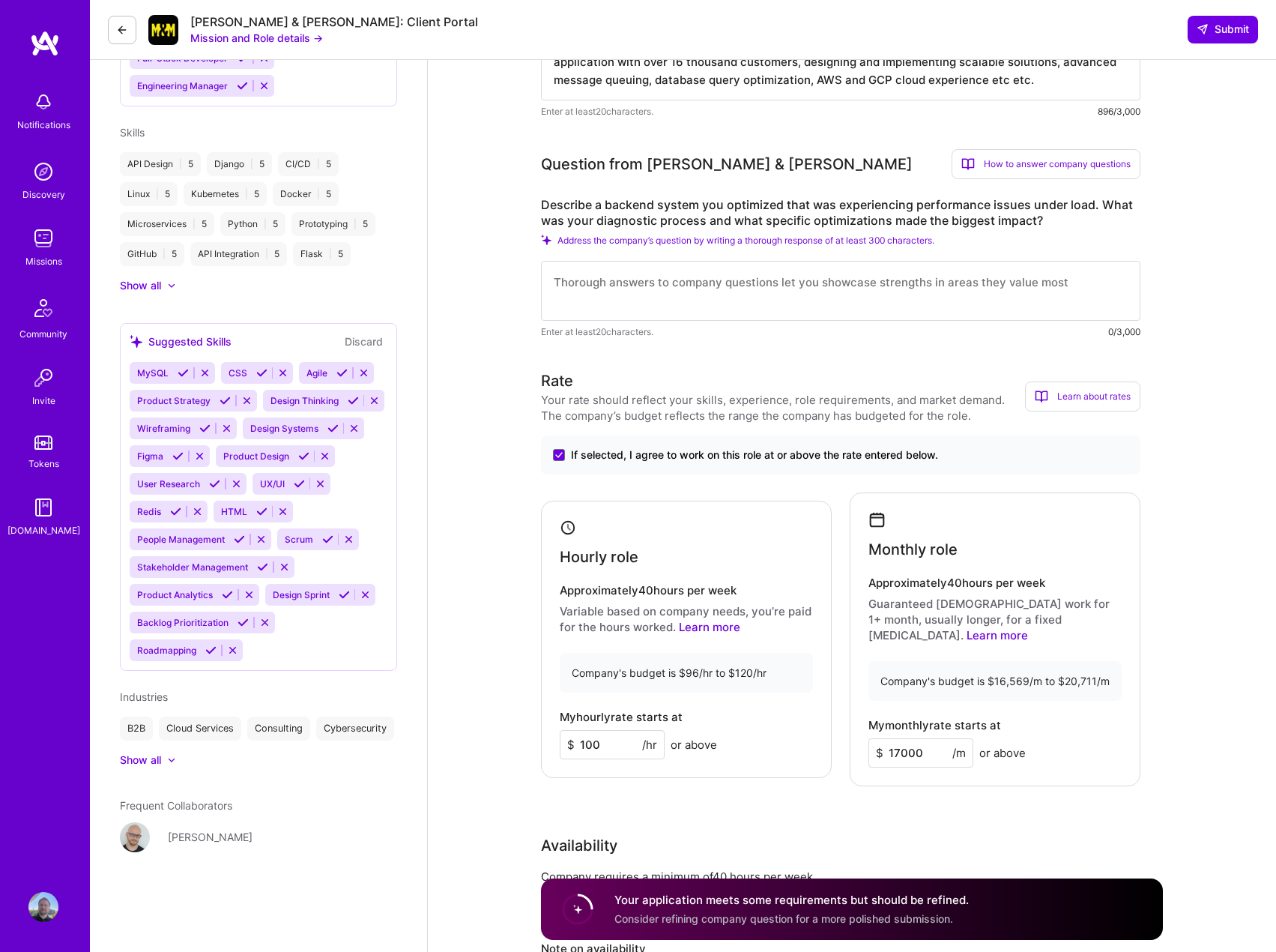
scroll to position [559, 0]
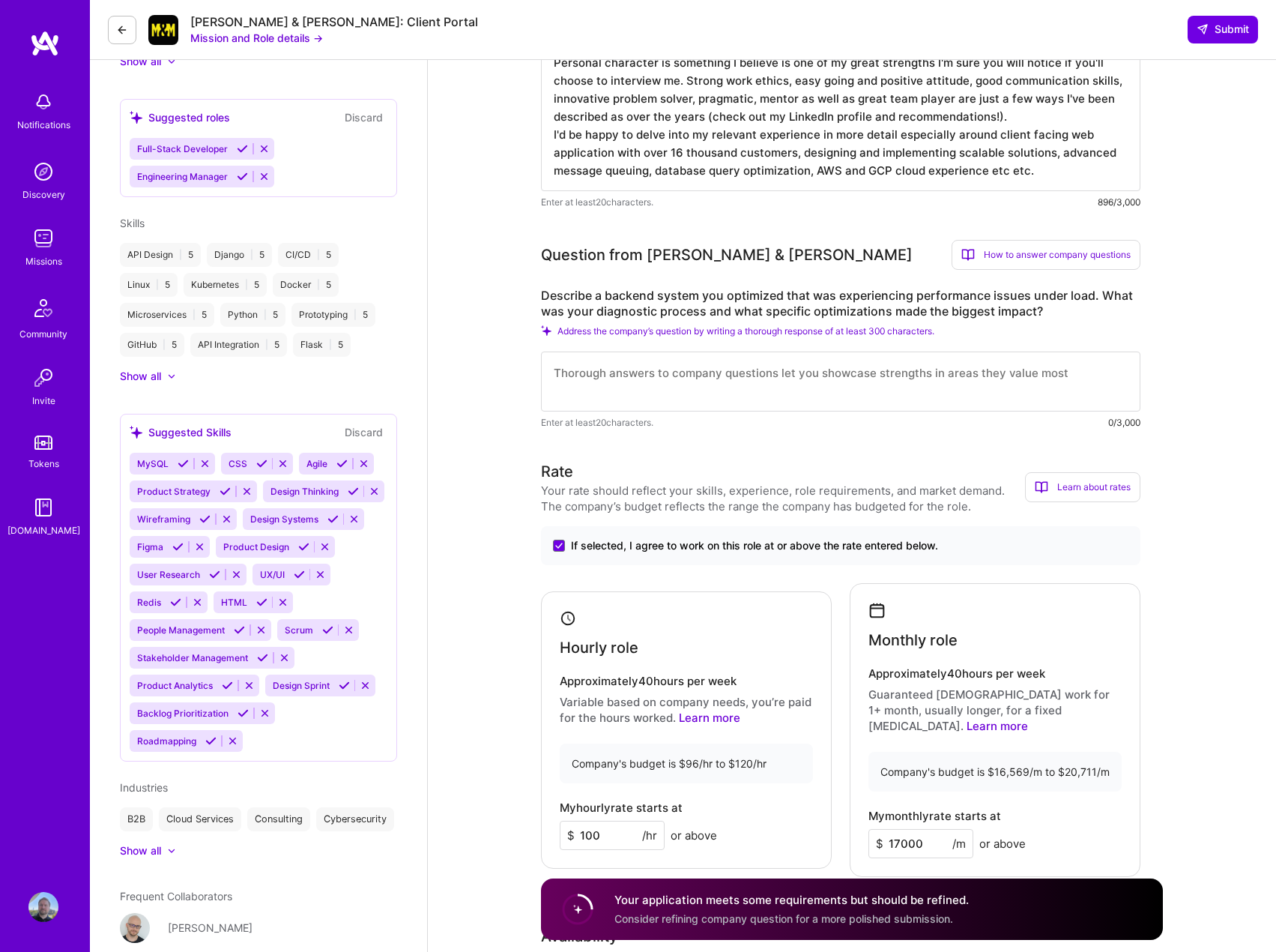
click at [596, 379] on textarea at bounding box center [841, 381] width 599 height 60
paste textarea "While working at Fidelity's own bespoke internal cloud platform its rapid growt…"
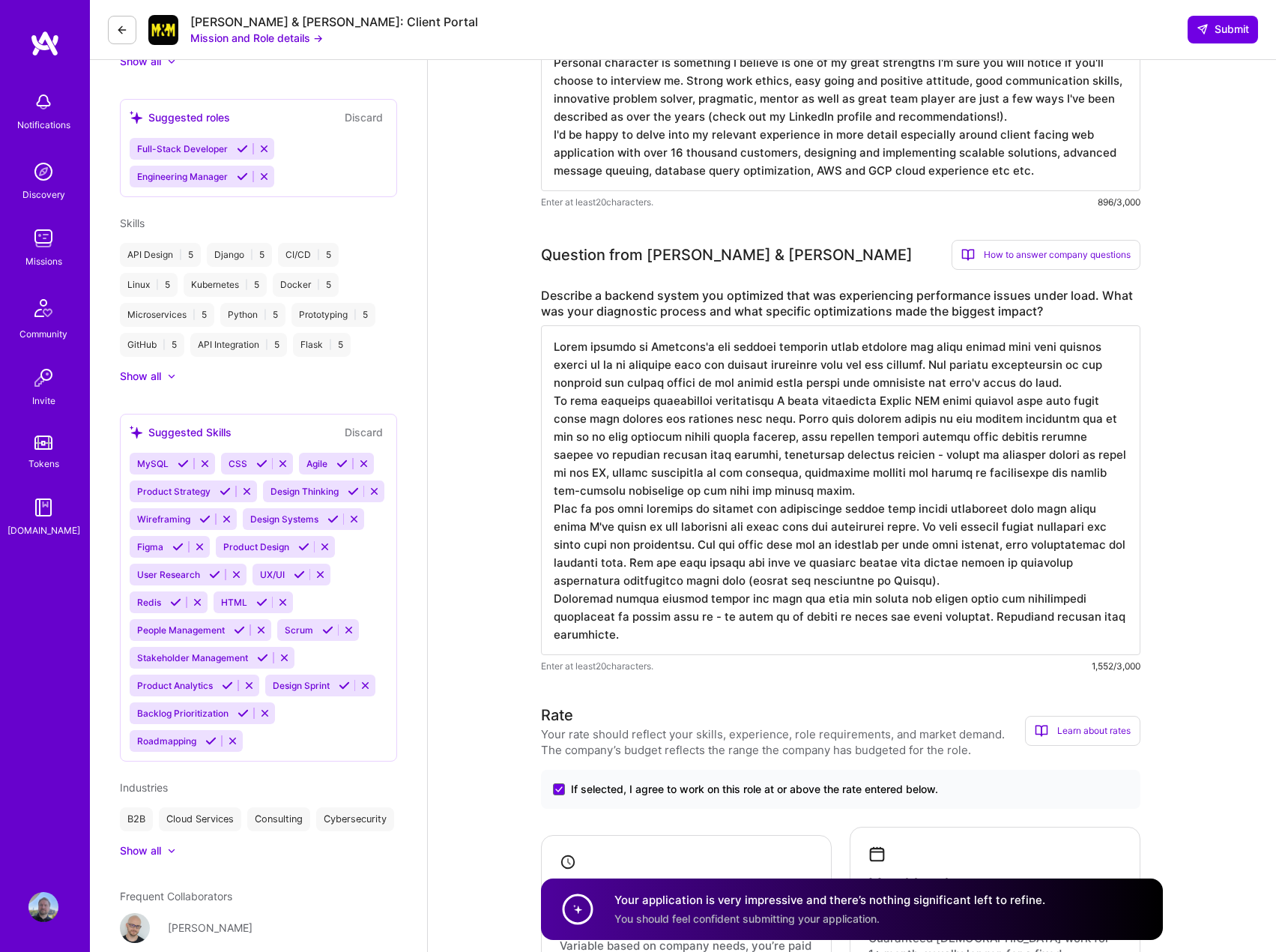
click at [773, 608] on textarea at bounding box center [841, 490] width 599 height 330
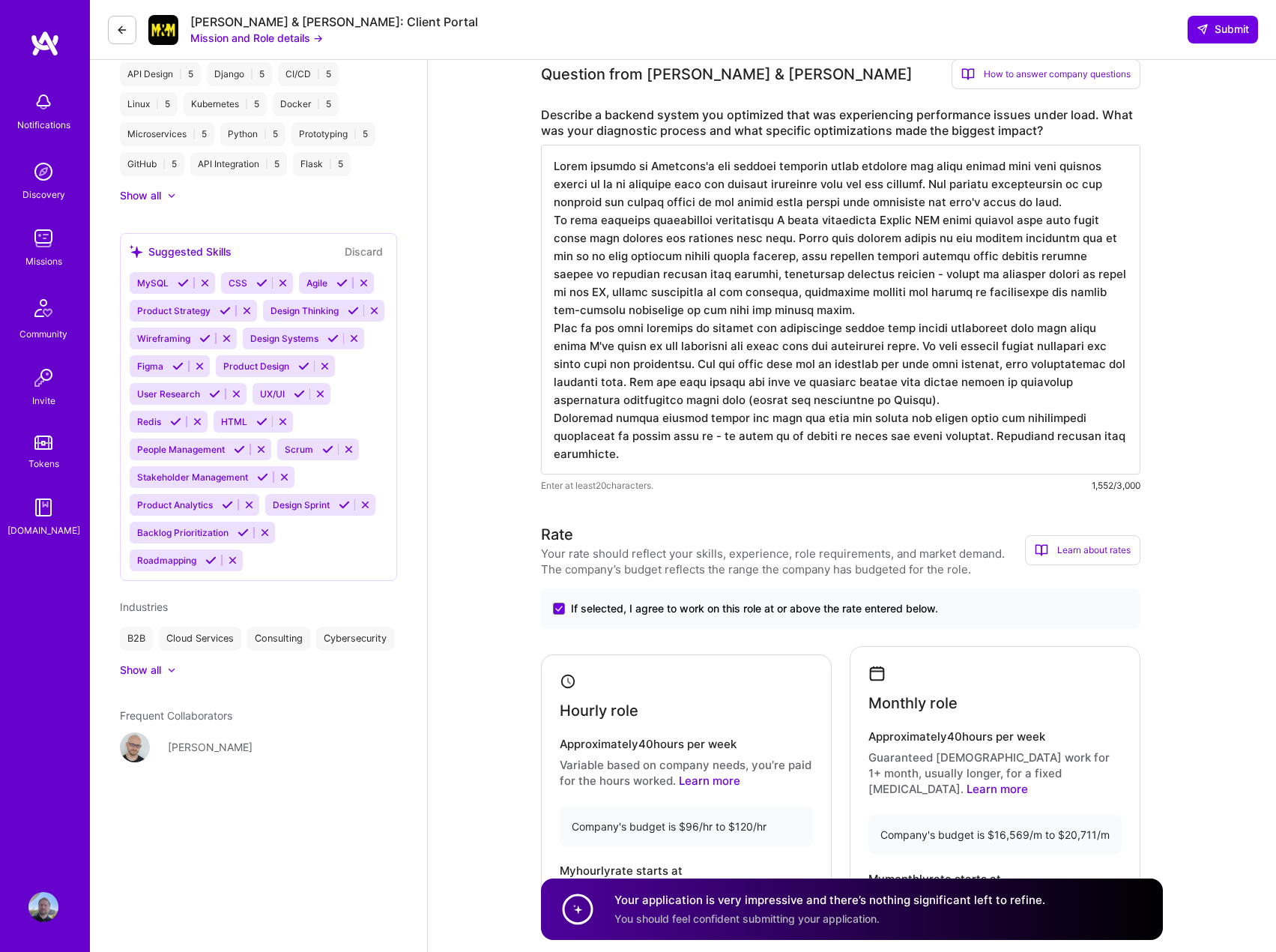
scroll to position [784, 0]
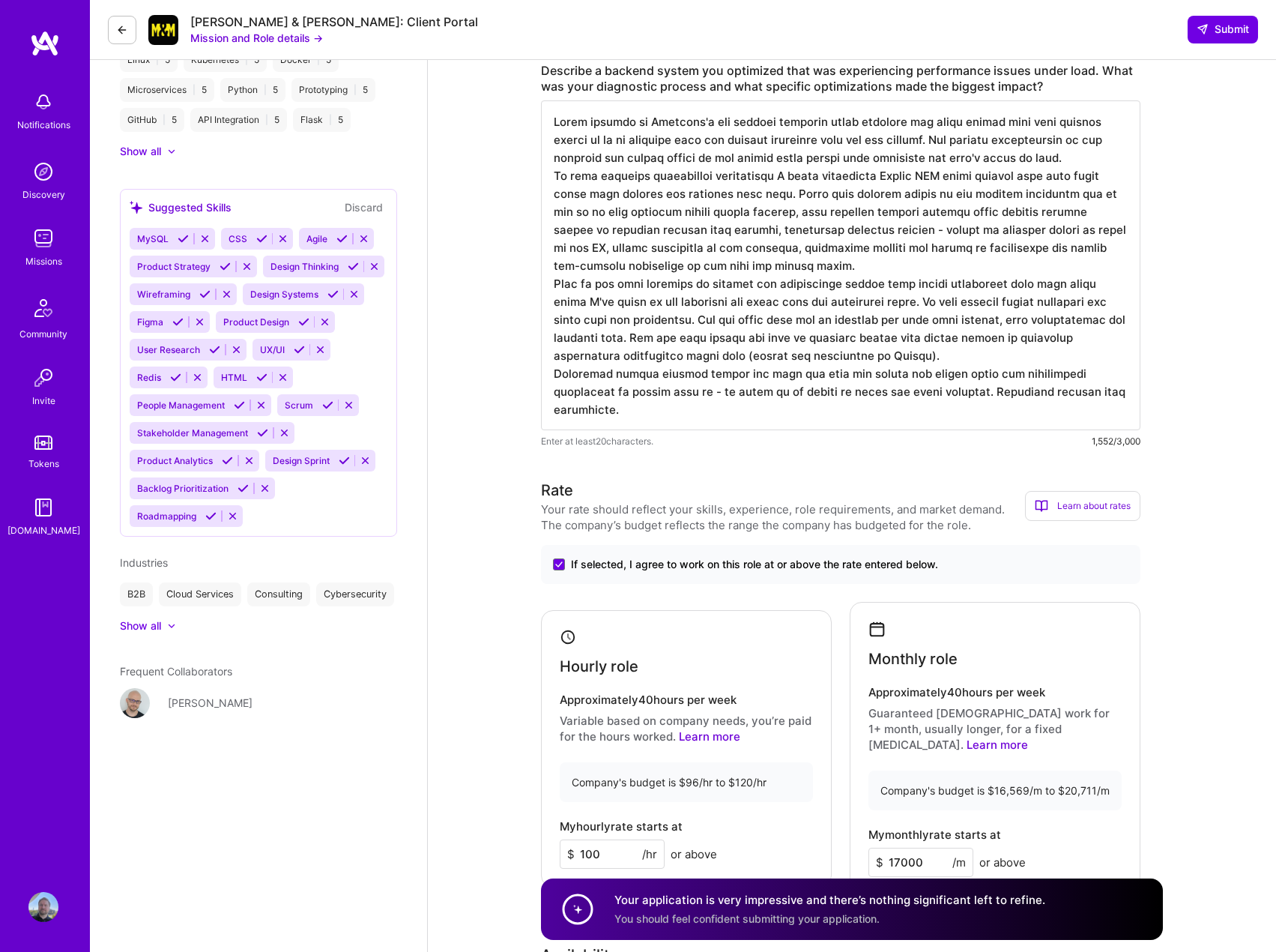
type textarea "While working at Fidelity's own bespoke internal cloud platform its rapid growt…"
click at [834, 462] on div "Back-End Developer role description Own and modernize the client portal backend…" at bounding box center [852, 956] width 622 height 3329
click at [821, 370] on textarea at bounding box center [841, 265] width 599 height 330
click at [789, 463] on div "Back-End Developer role description Own and modernize the client portal backend…" at bounding box center [852, 956] width 622 height 3329
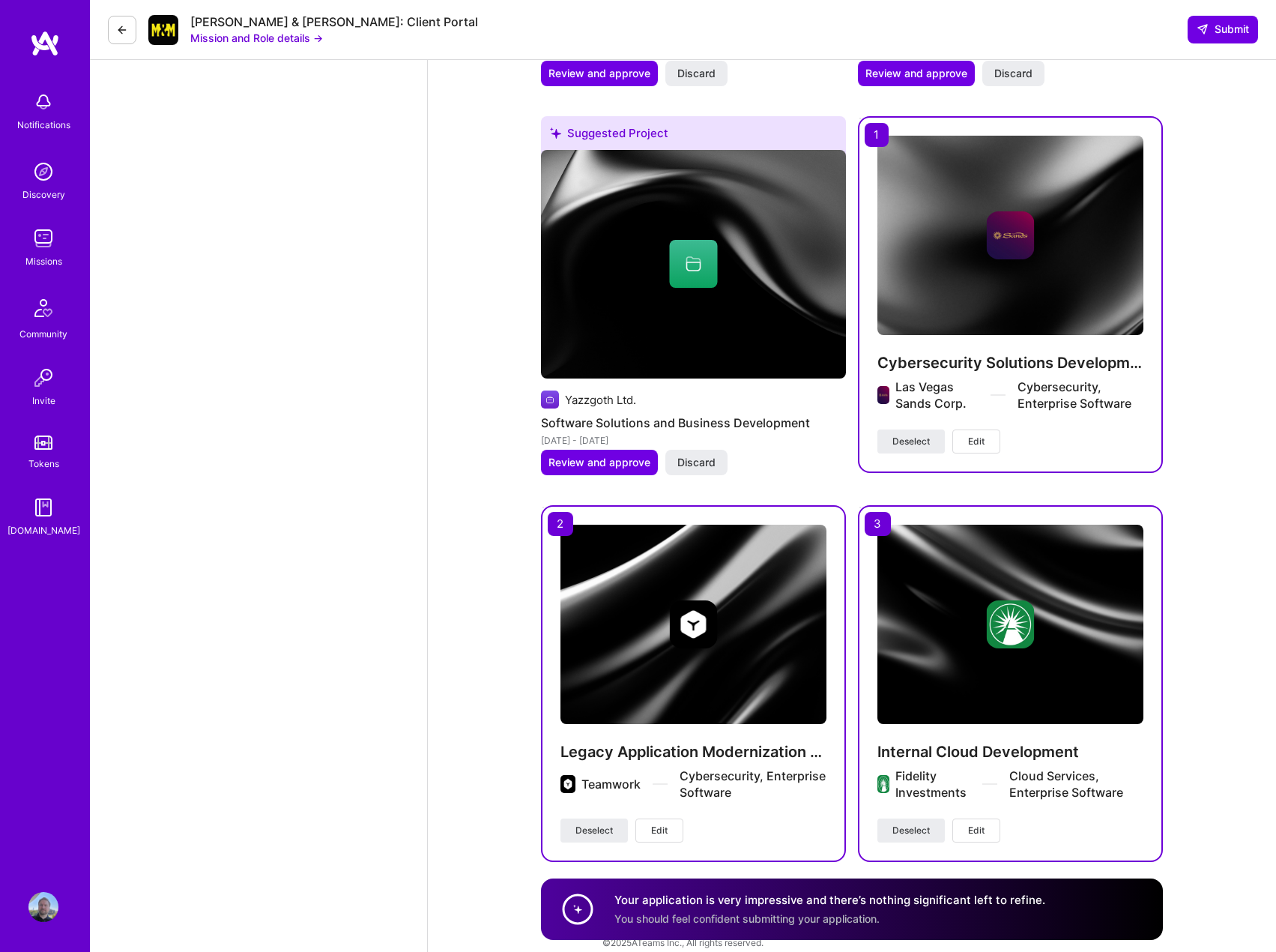
scroll to position [2451, 0]
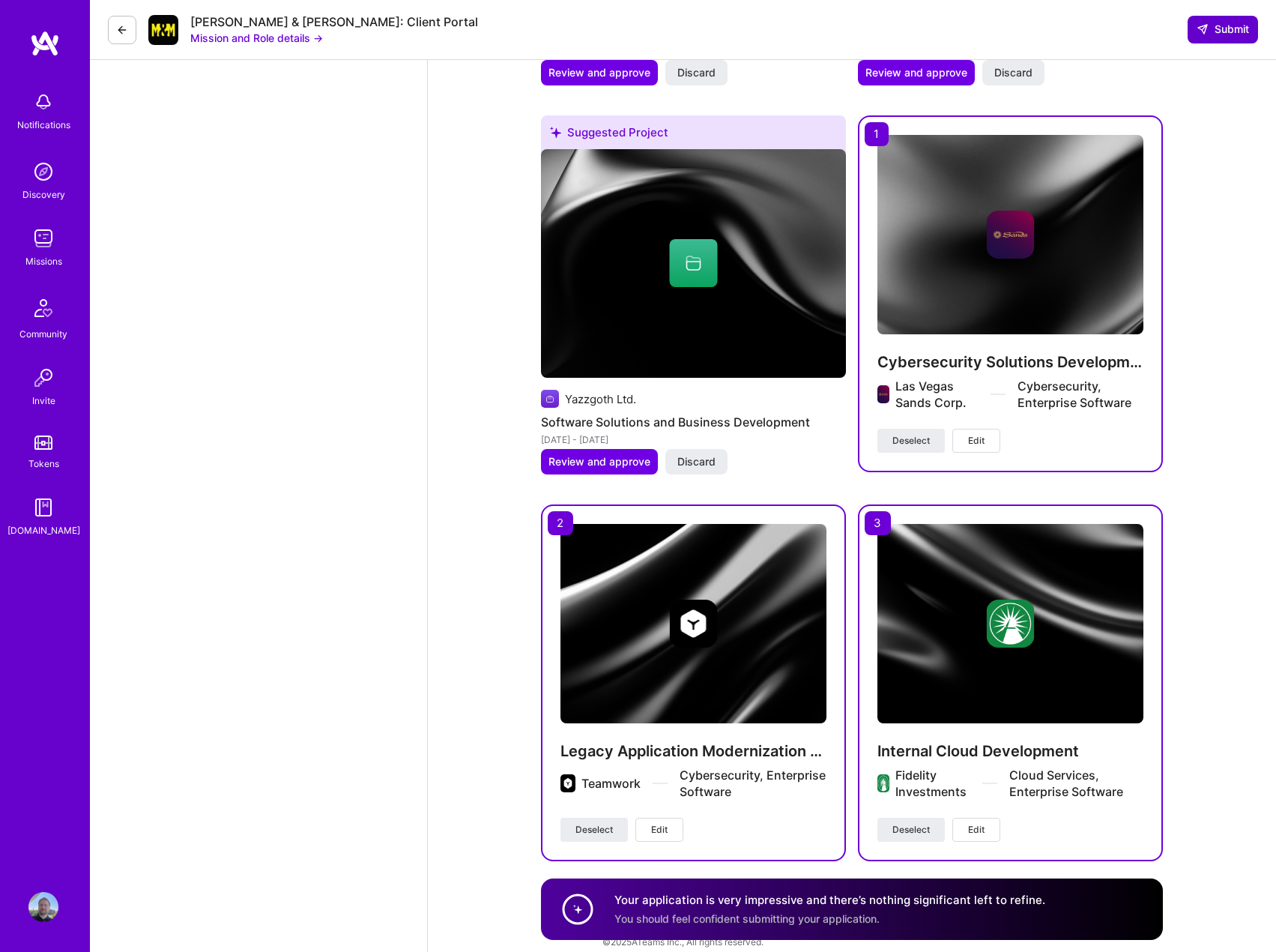
click at [1231, 32] on span "Submit" at bounding box center [1223, 30] width 52 height 15
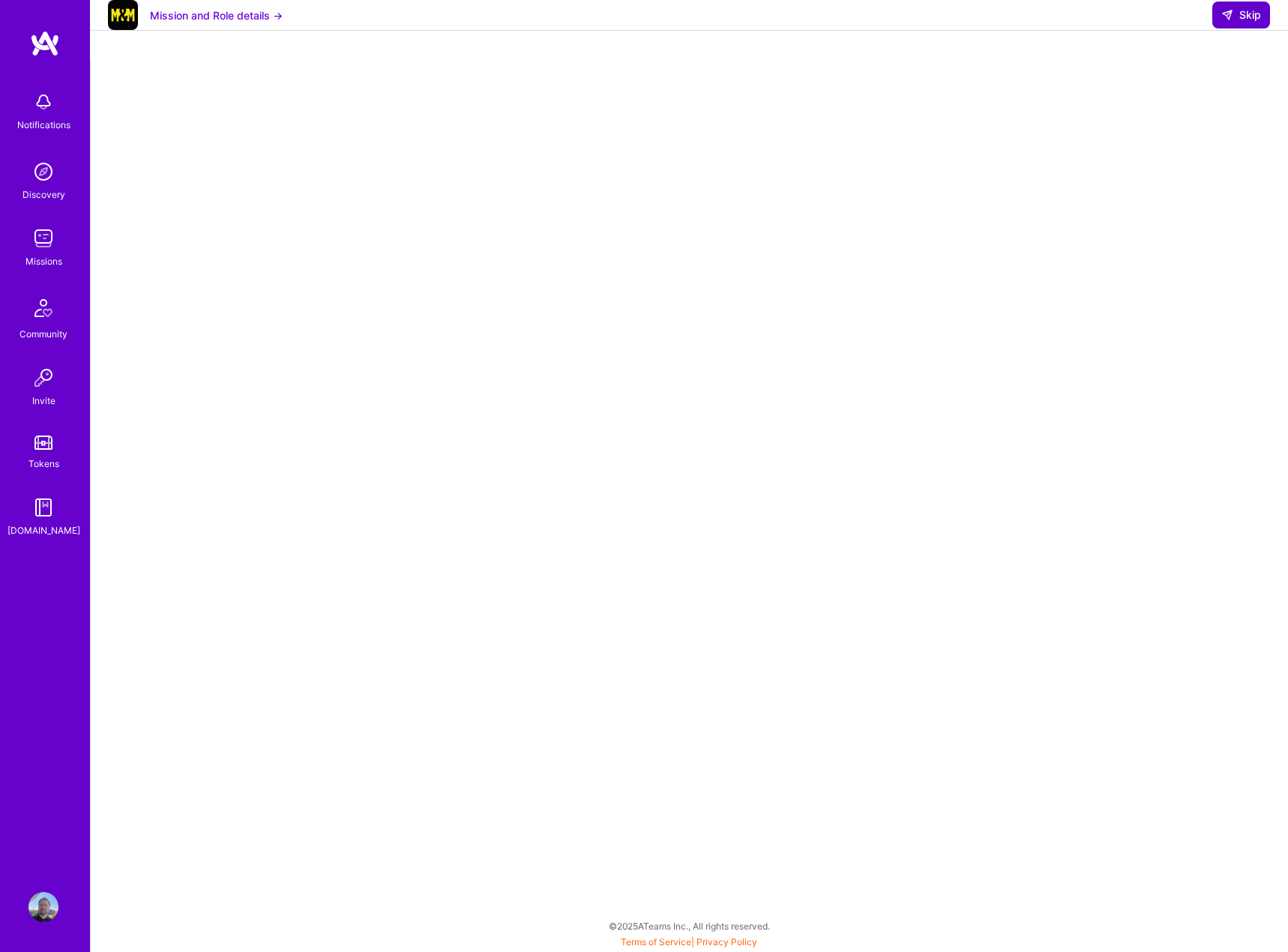
click at [1245, 23] on span "Skip" at bounding box center [1241, 15] width 40 height 15
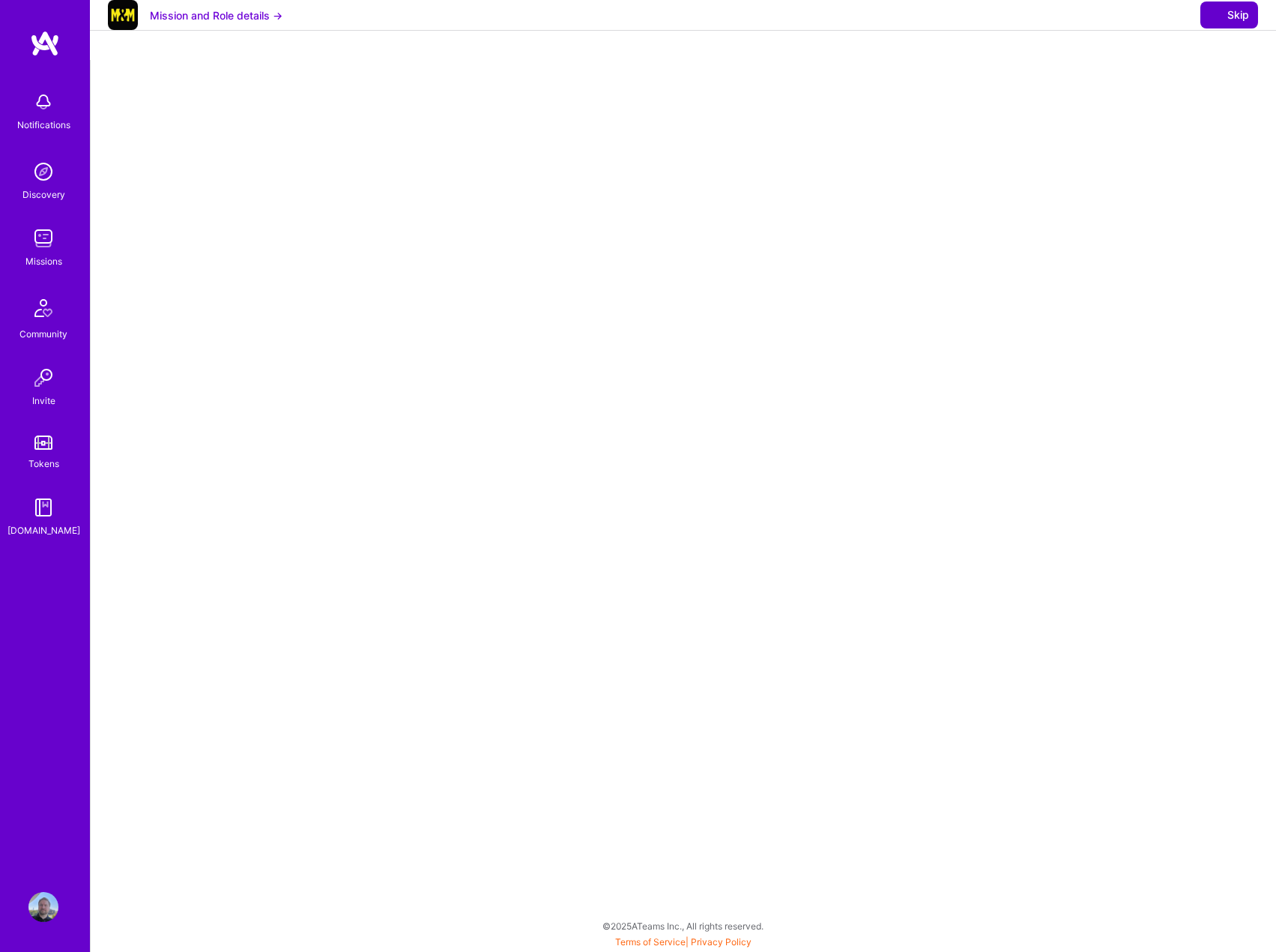
select select "PL"
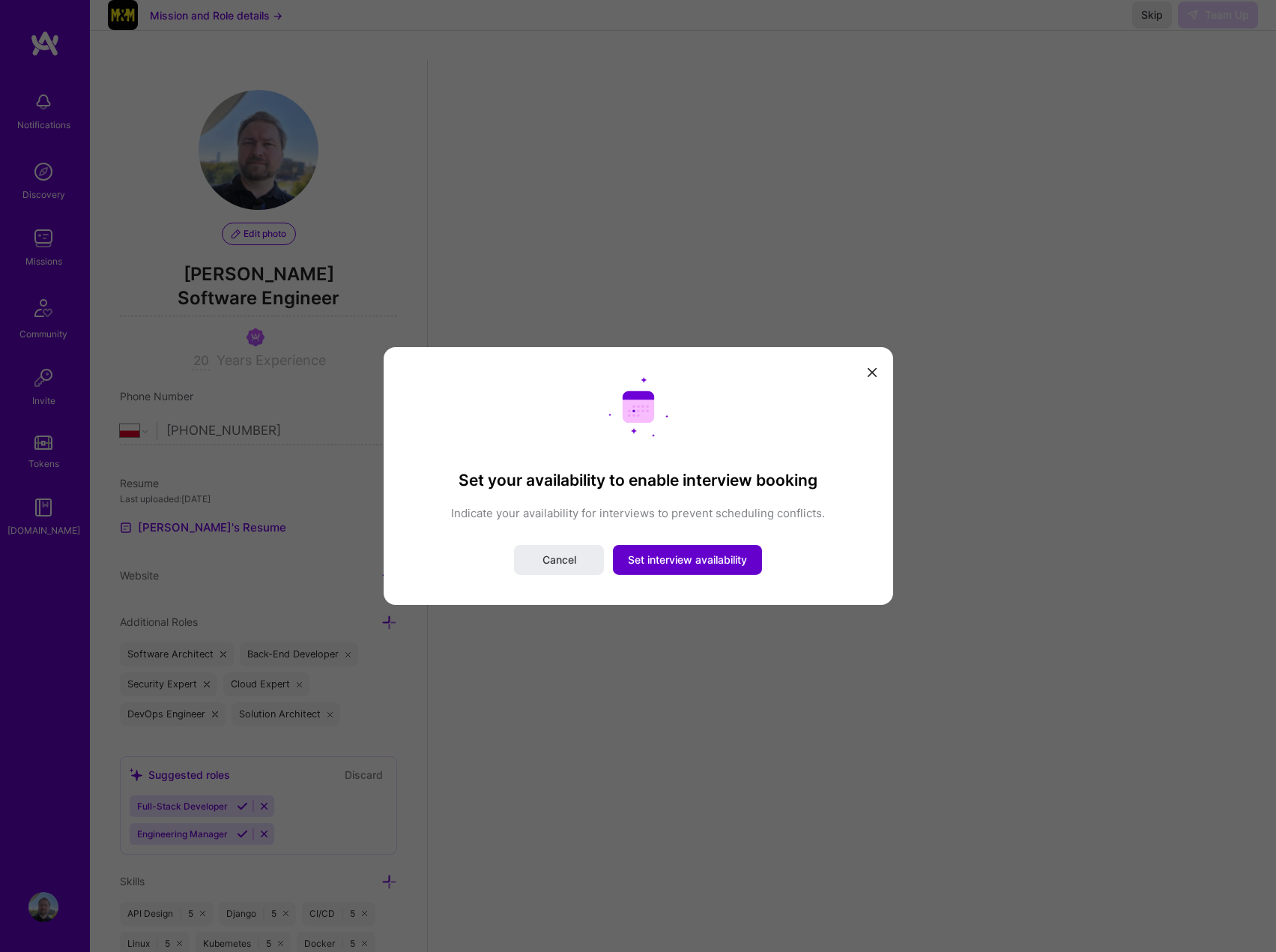
click at [696, 552] on span "Set interview availability" at bounding box center [687, 560] width 119 height 15
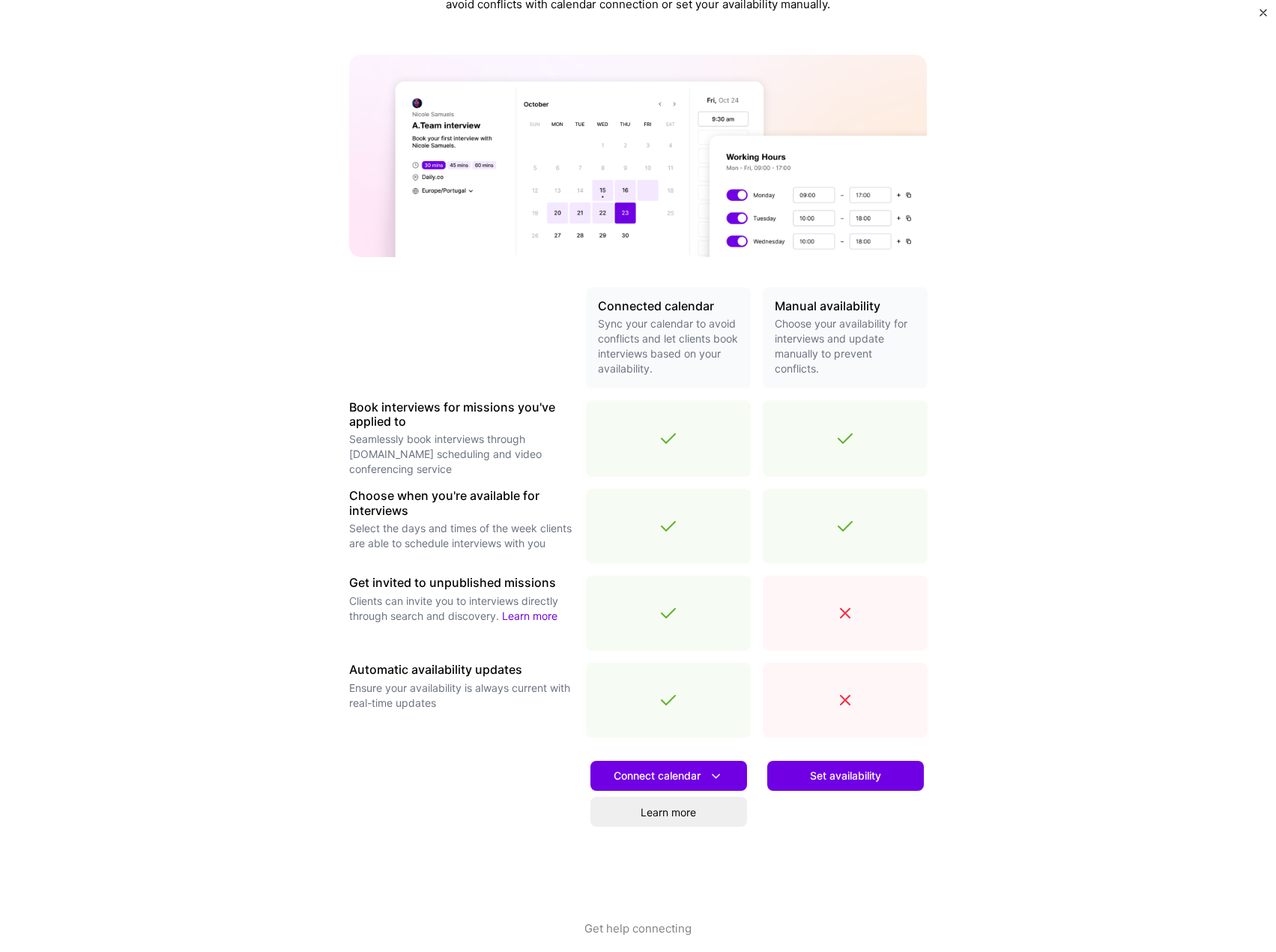
scroll to position [98, 0]
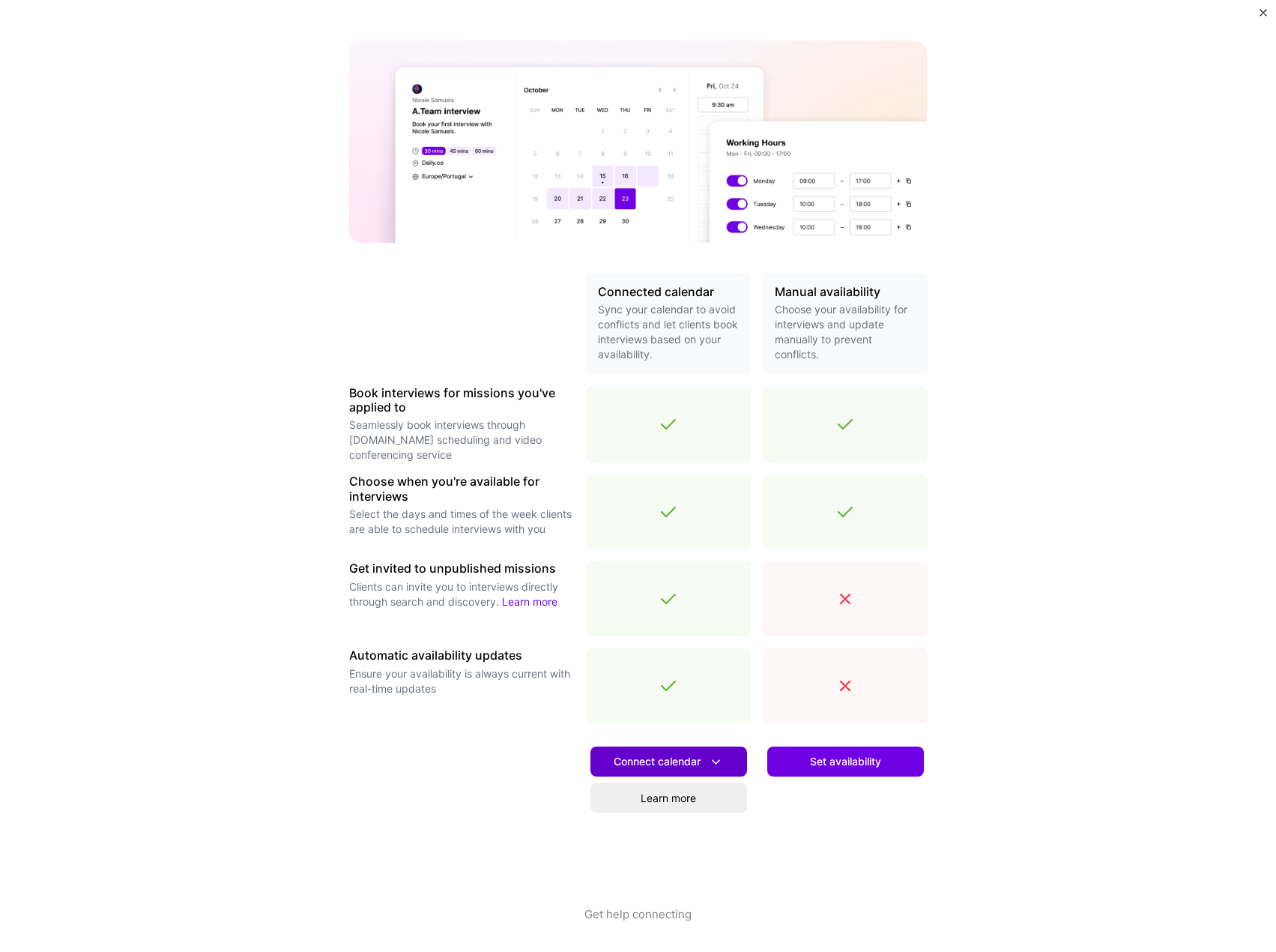
click at [665, 750] on button "Connect calendar" at bounding box center [669, 761] width 157 height 30
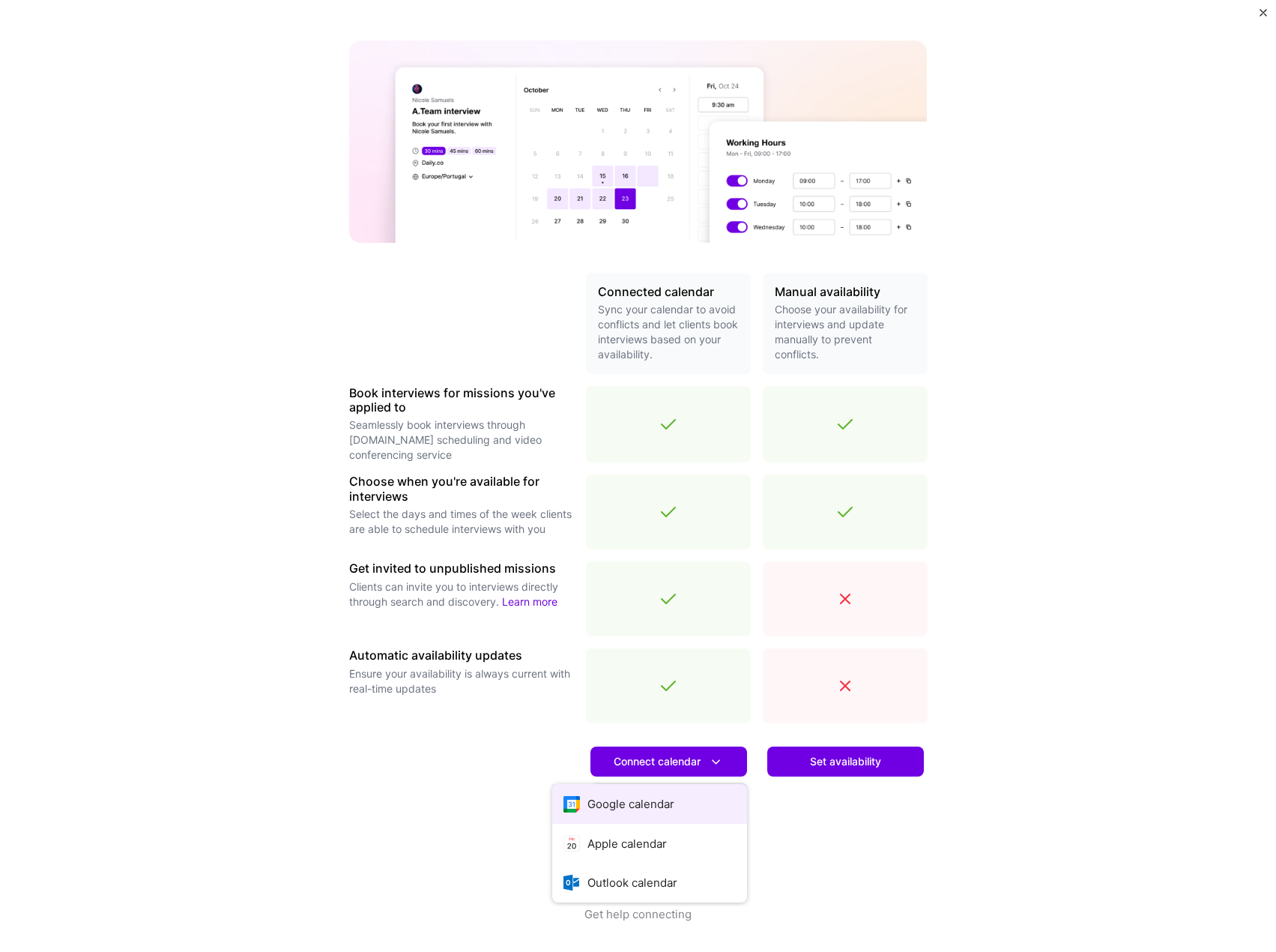
click at [624, 801] on button "Google calendar" at bounding box center [649, 804] width 195 height 40
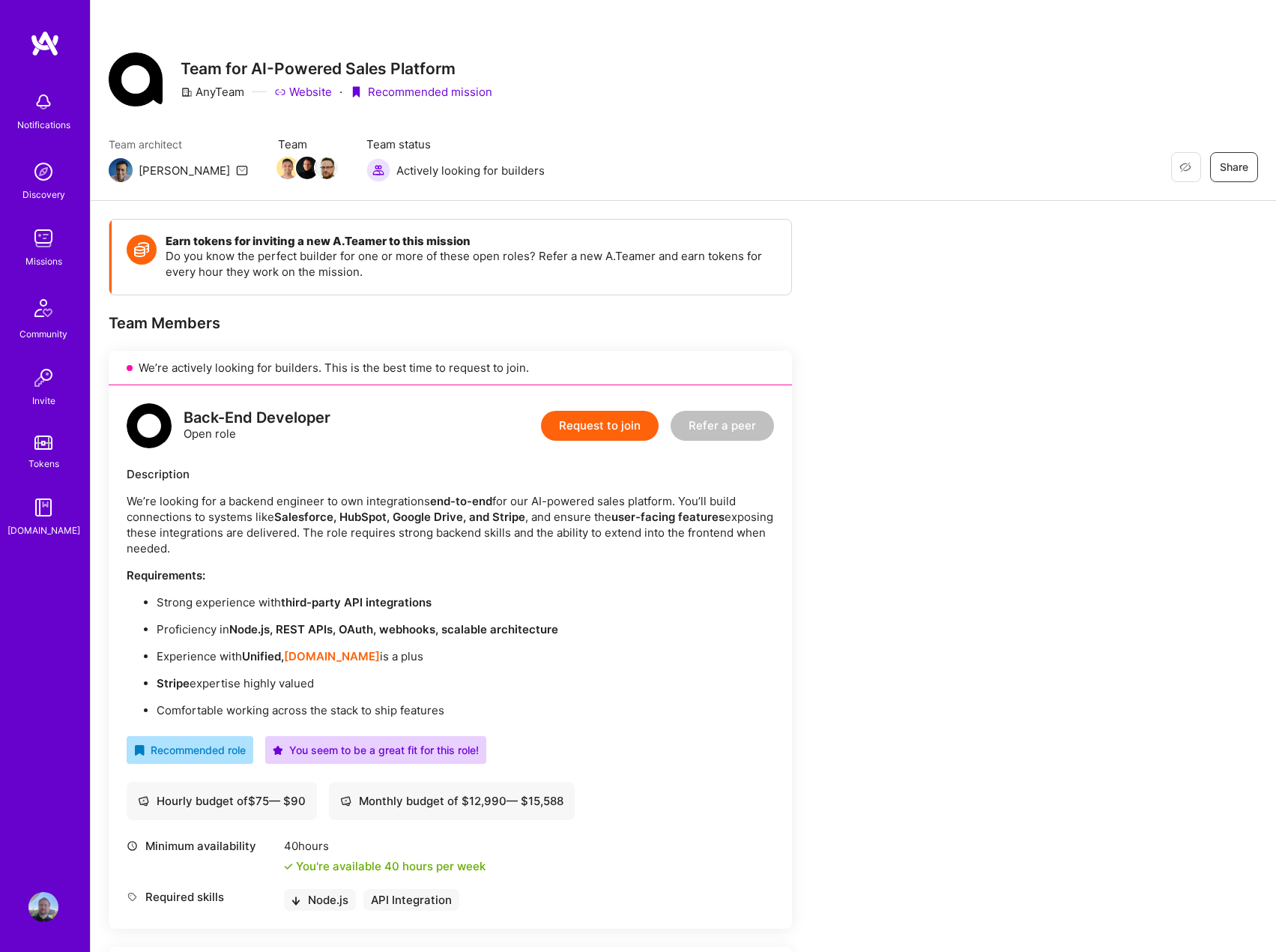
scroll to position [150, 0]
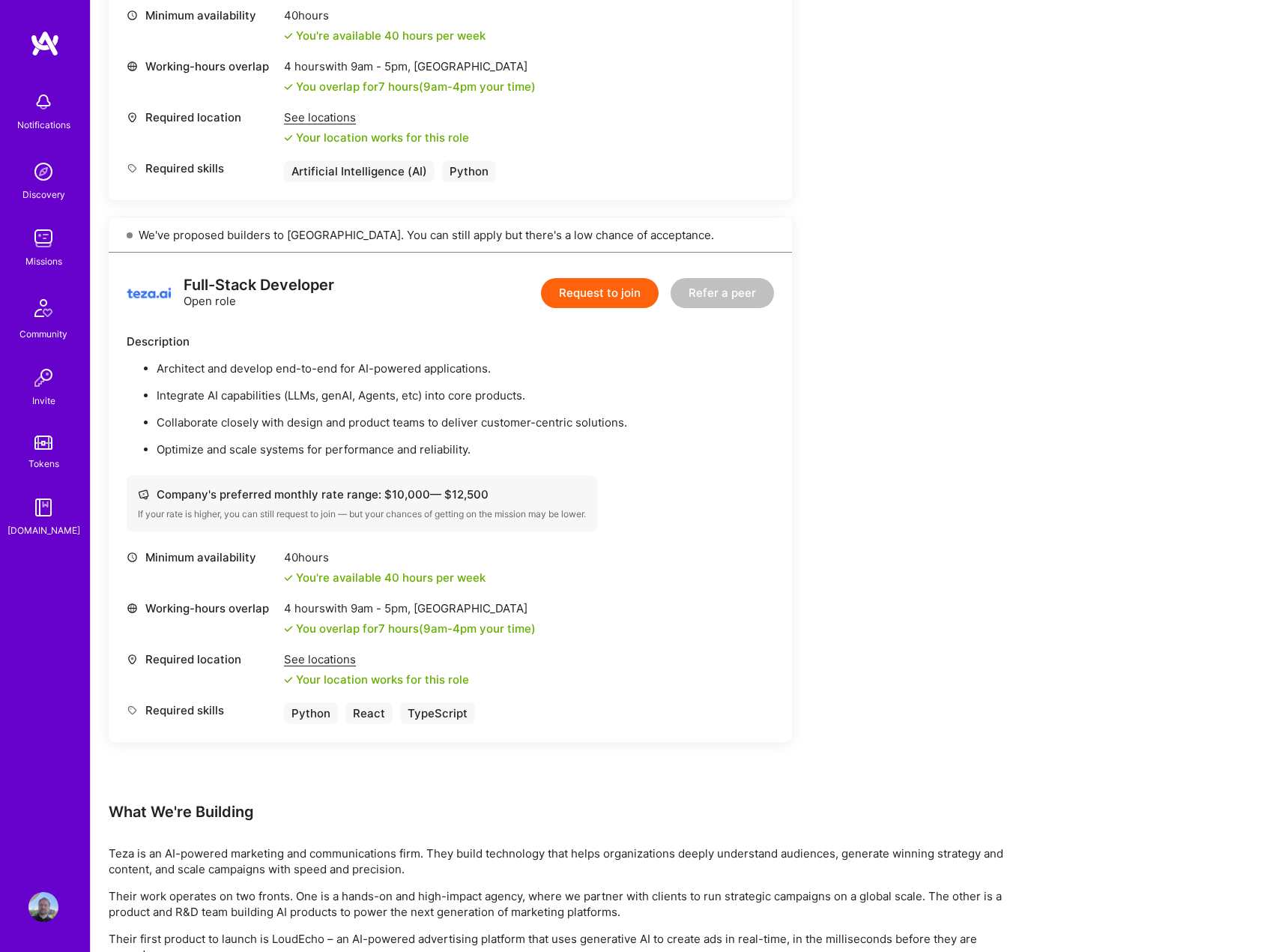
scroll to position [1049, 0]
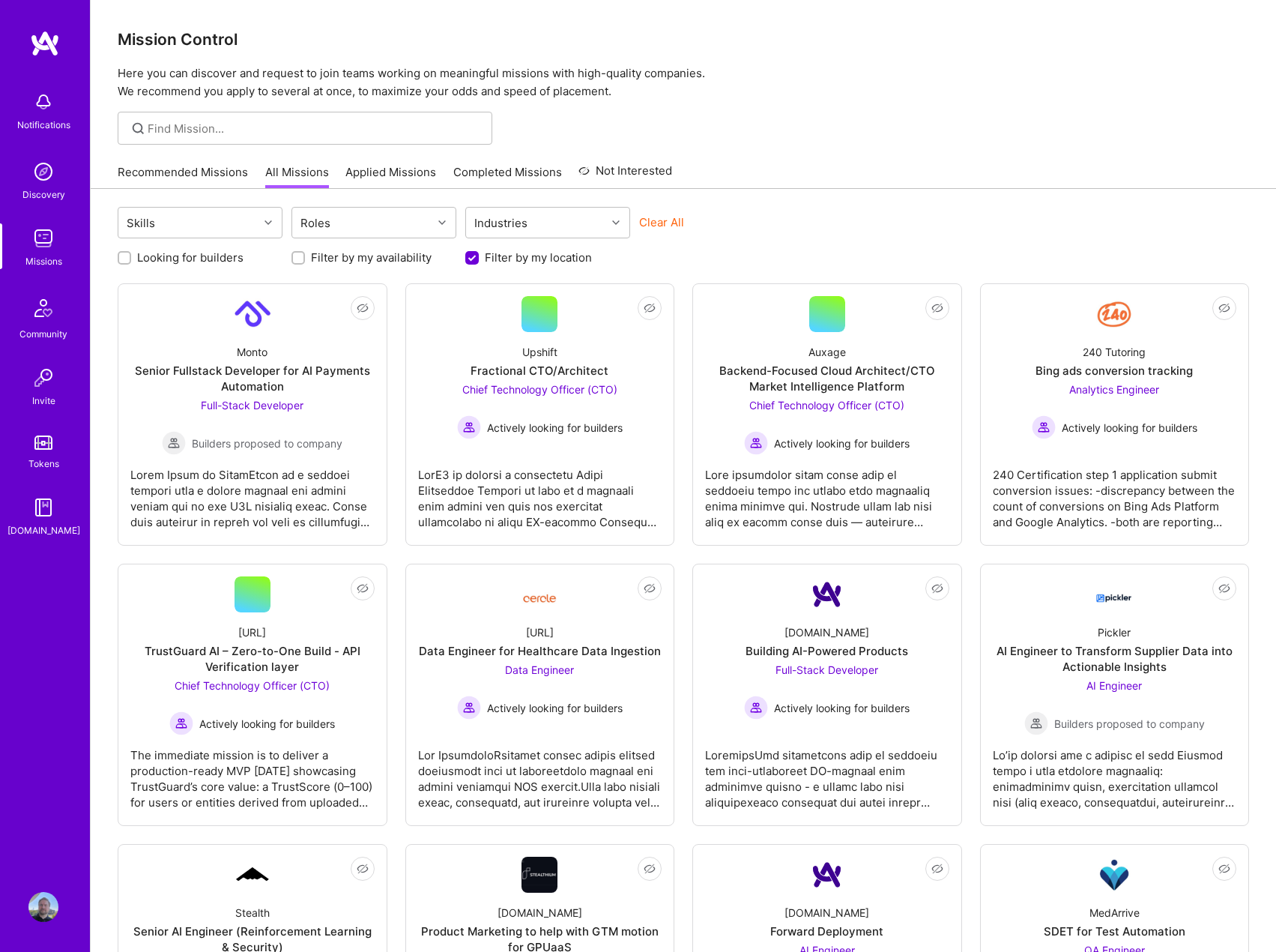
scroll to position [2152, 0]
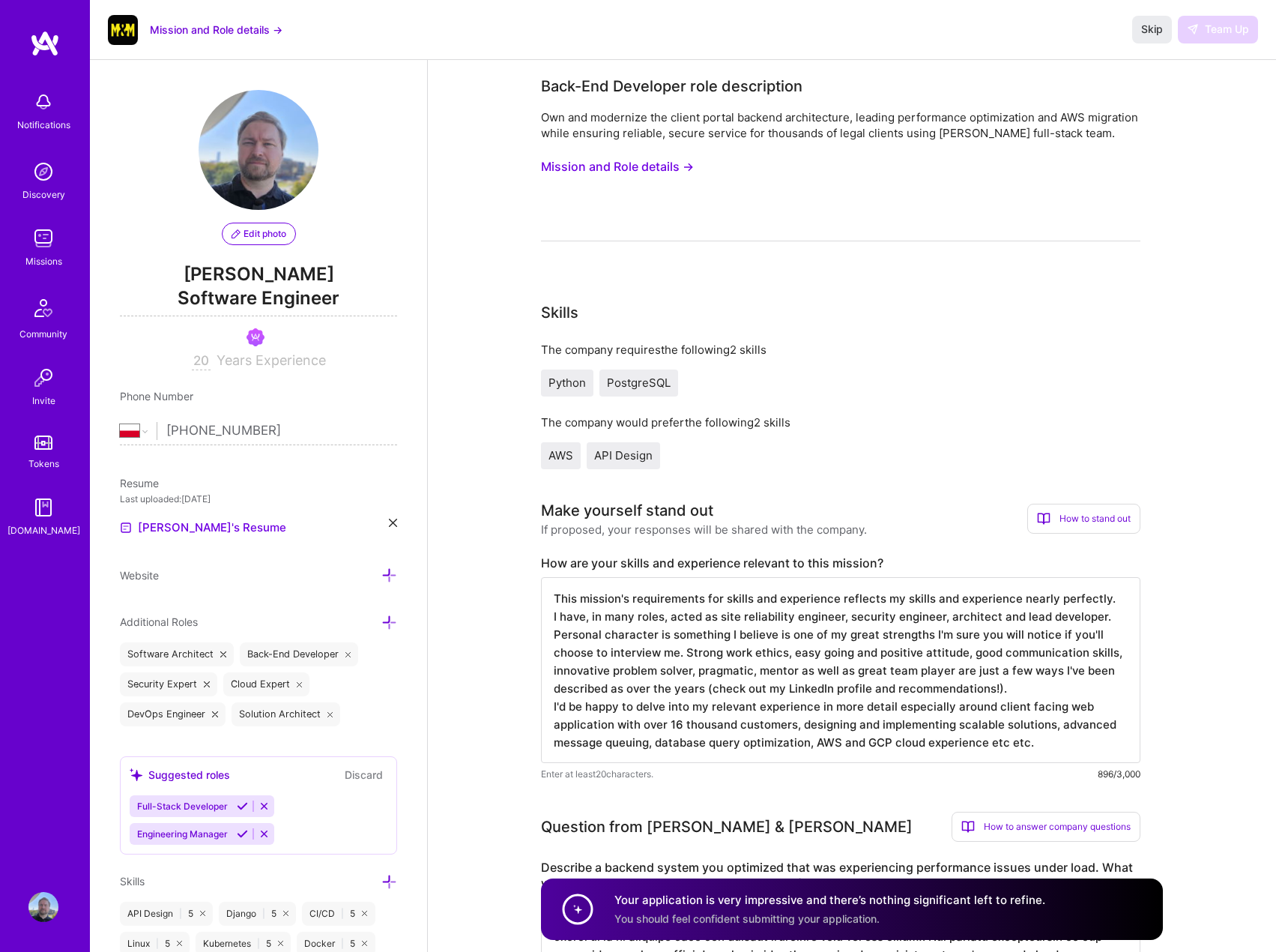
select select "PL"
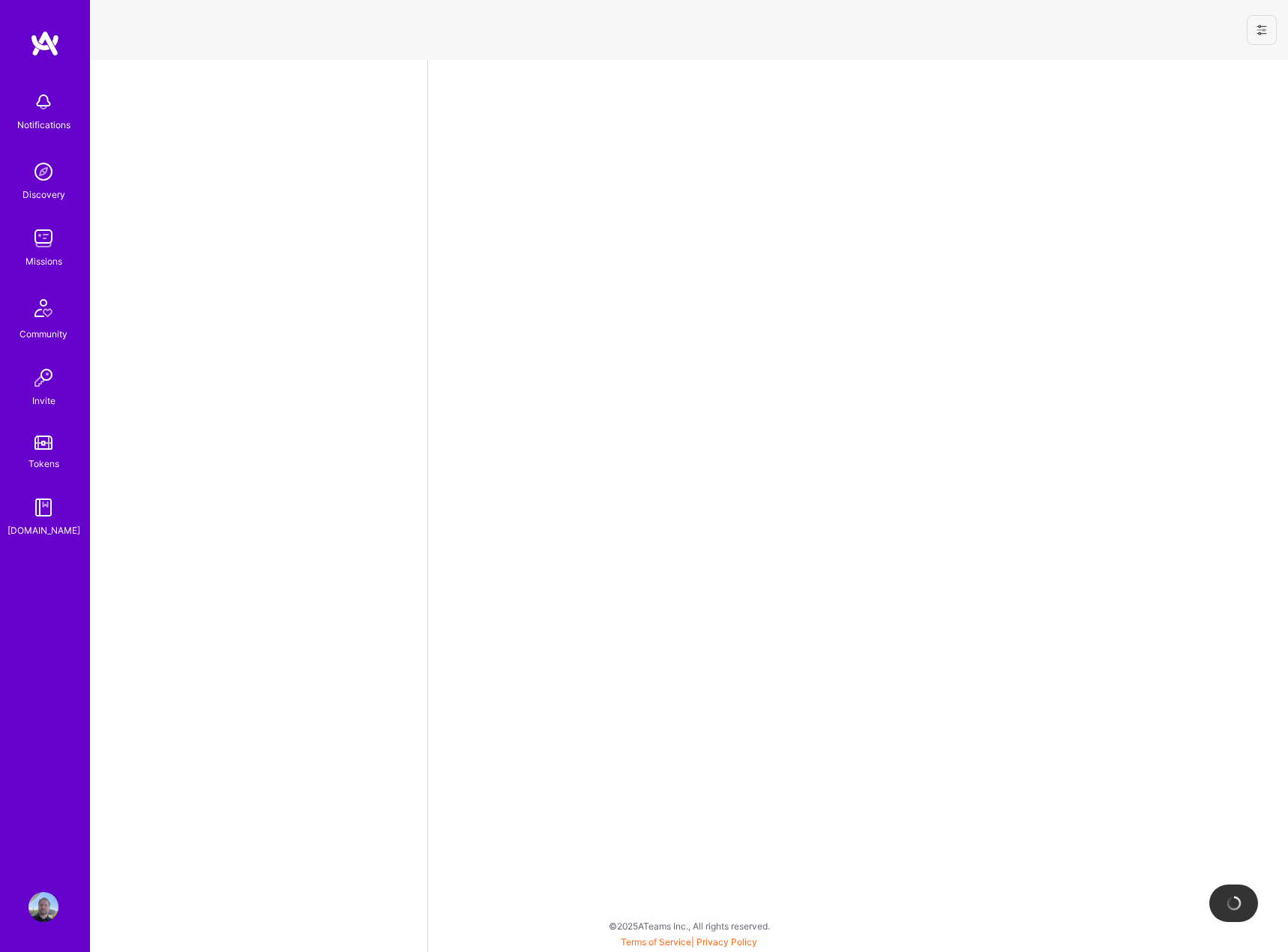
select select "PL"
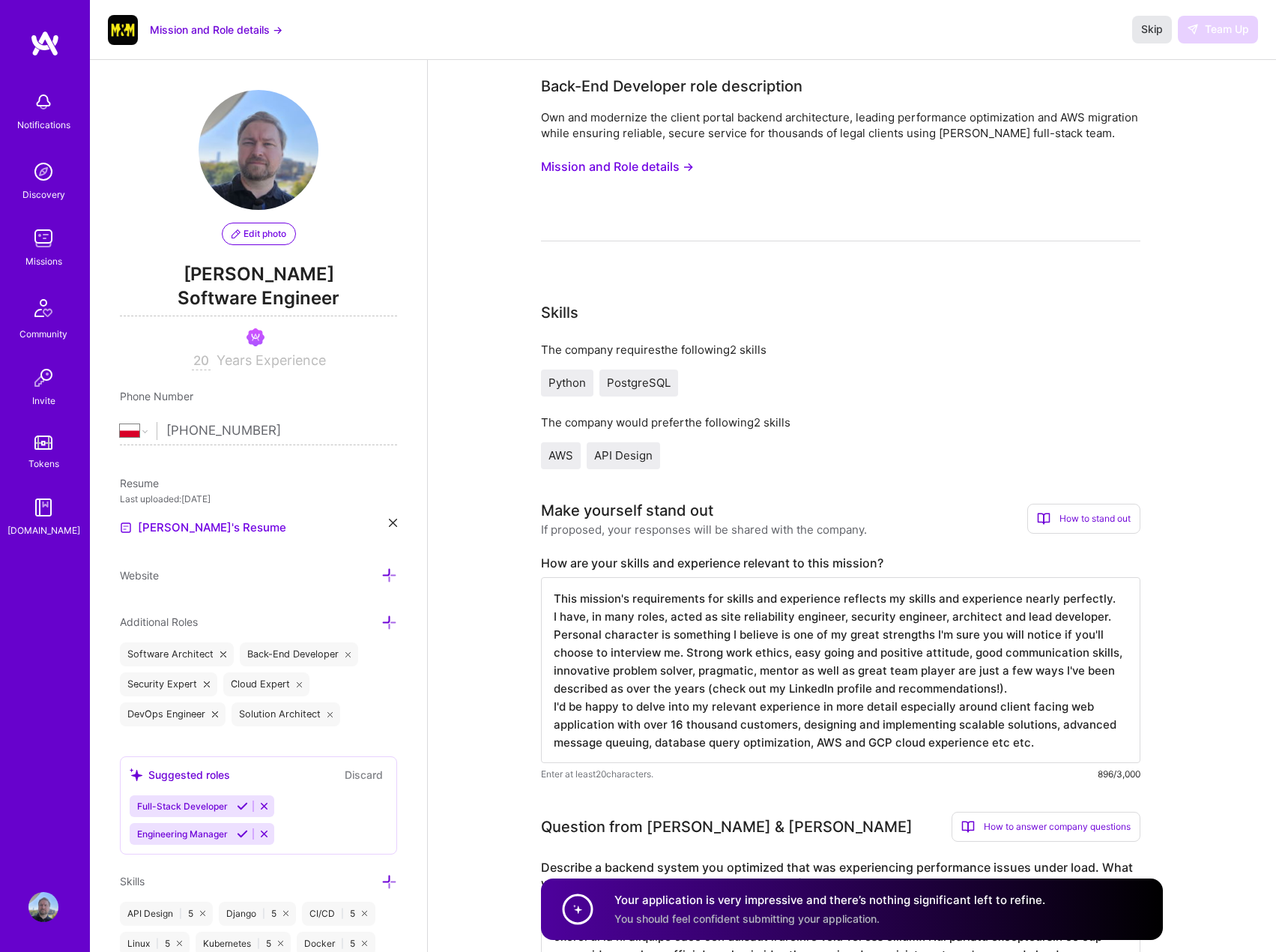
click at [1154, 30] on span "Skip" at bounding box center [1152, 30] width 22 height 15
click at [1141, 34] on span "Skip" at bounding box center [1152, 30] width 22 height 15
drag, startPoint x: 1150, startPoint y: 40, endPoint x: 1081, endPoint y: 192, distance: 166.9
click at [1151, 42] on button "Skip" at bounding box center [1152, 29] width 40 height 27
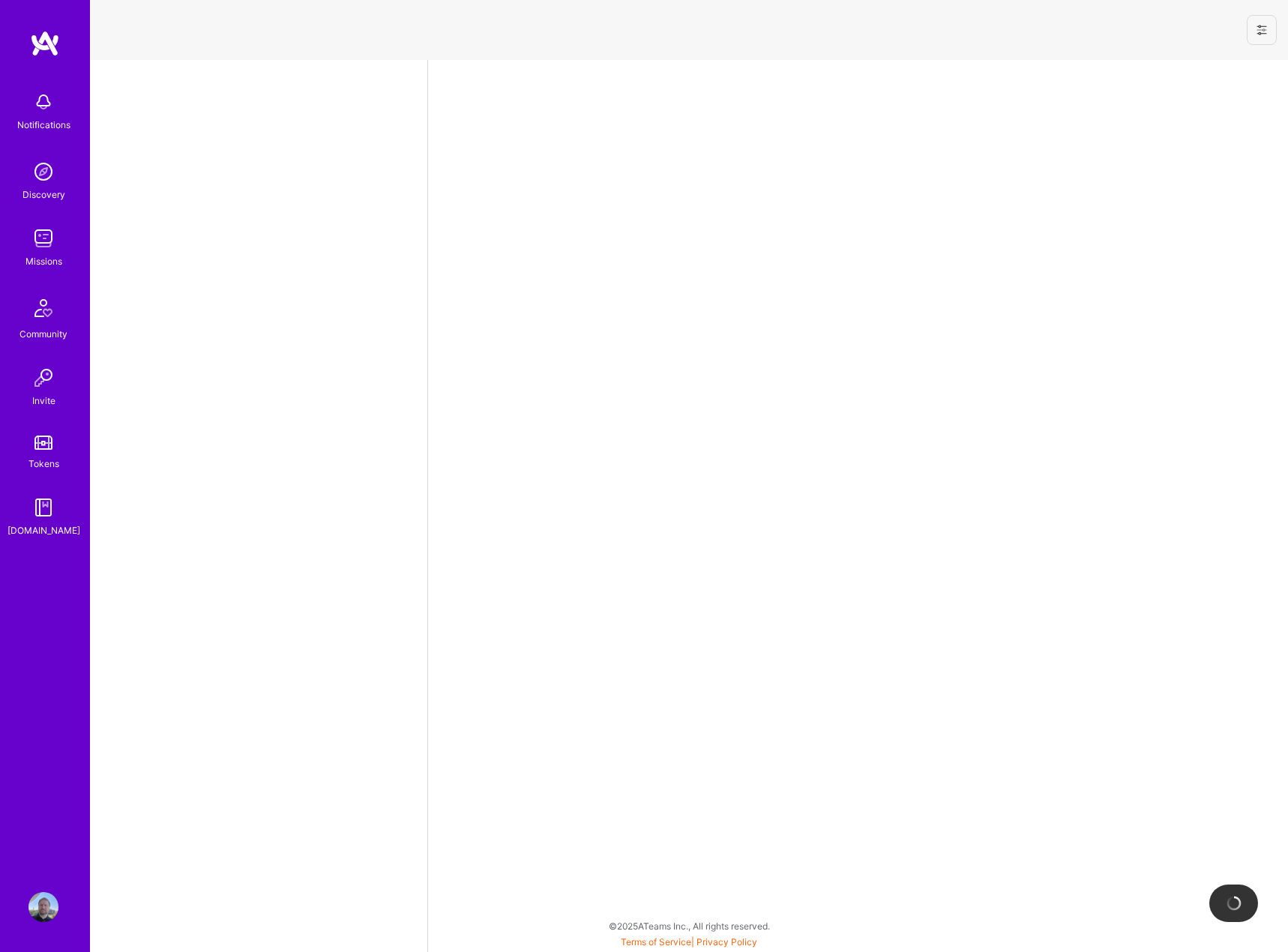
select select "PL"
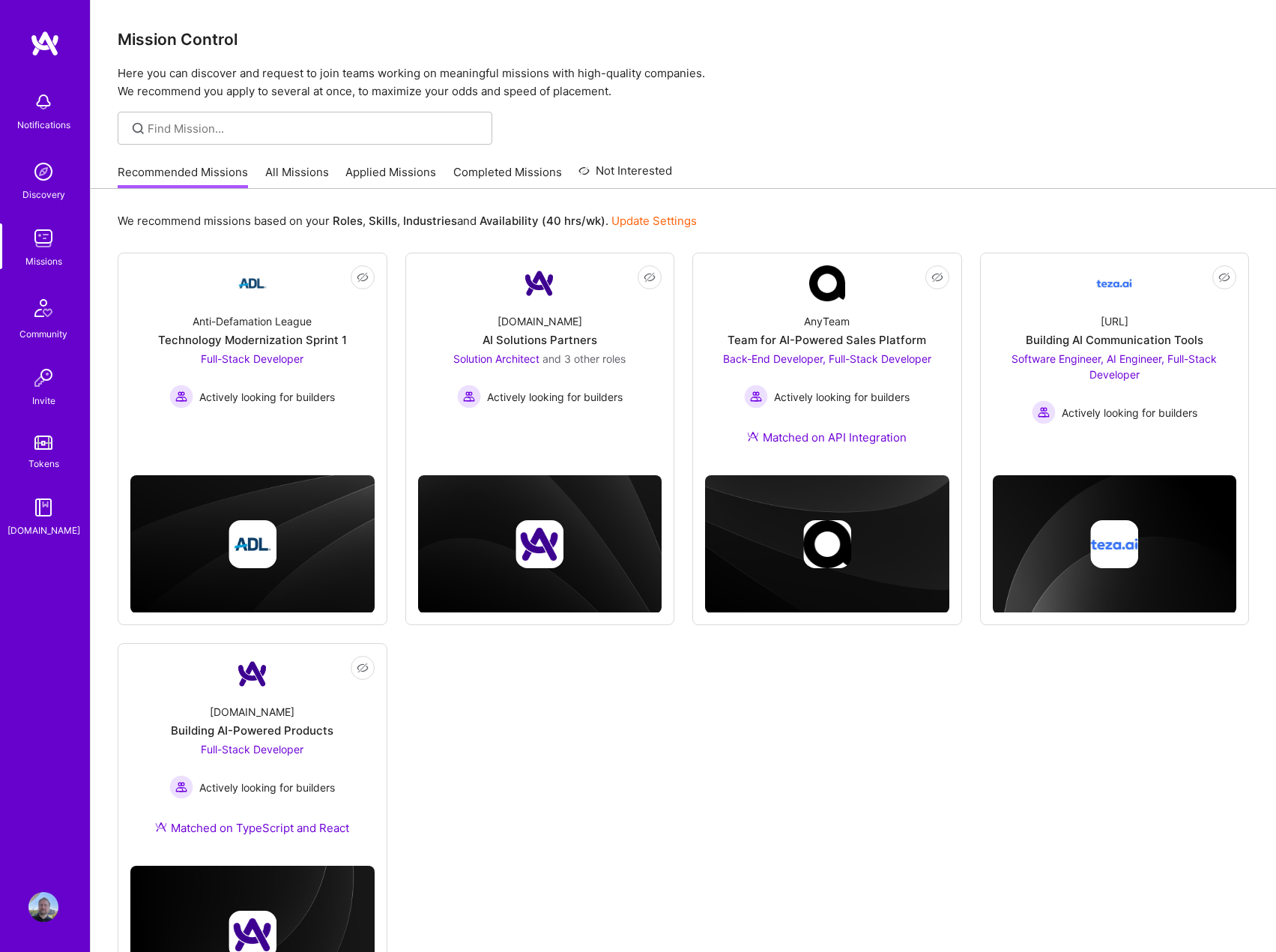
click at [388, 173] on link "Applied Missions" at bounding box center [390, 176] width 90 height 25
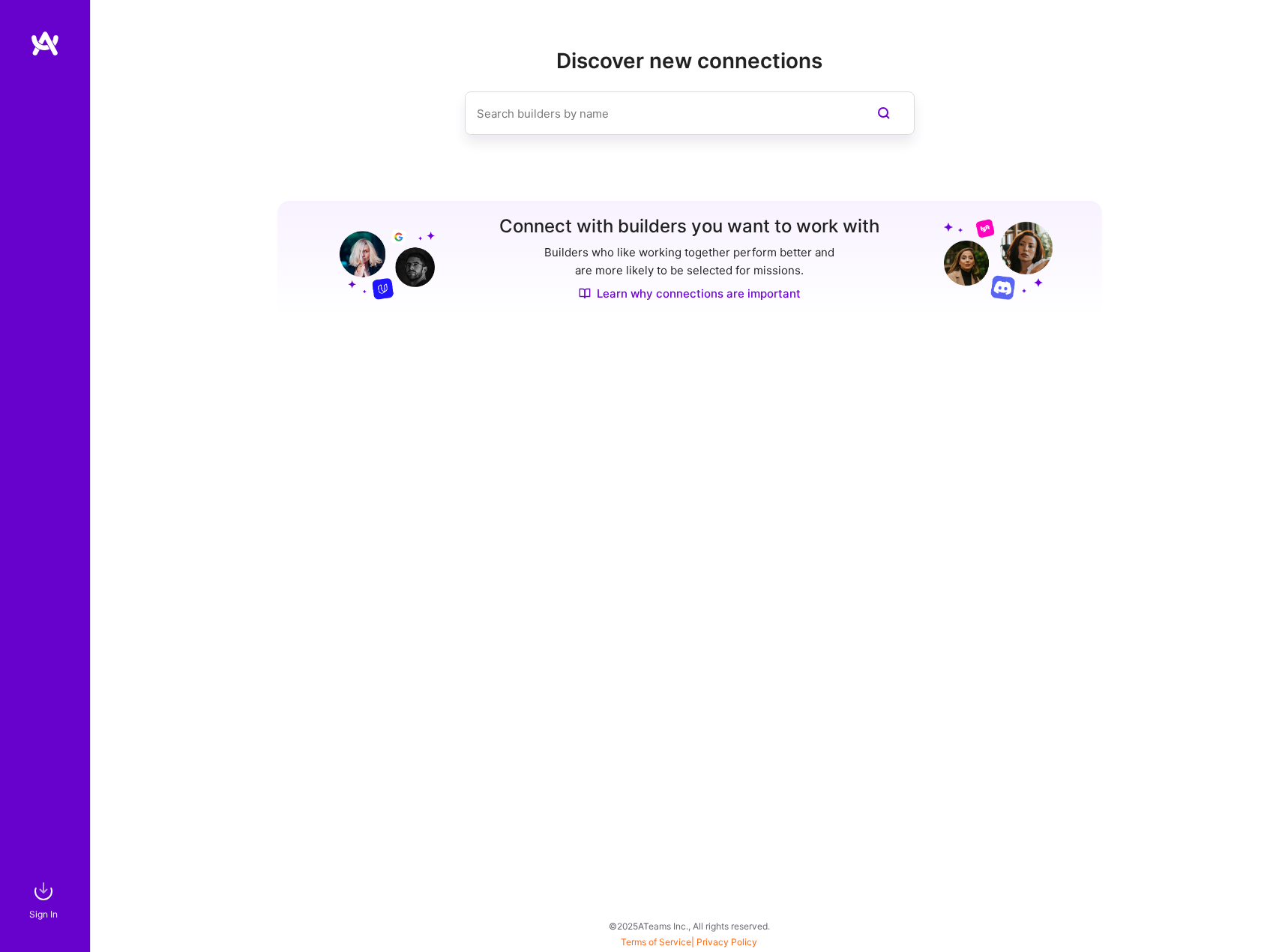
click at [40, 38] on img at bounding box center [44, 43] width 30 height 27
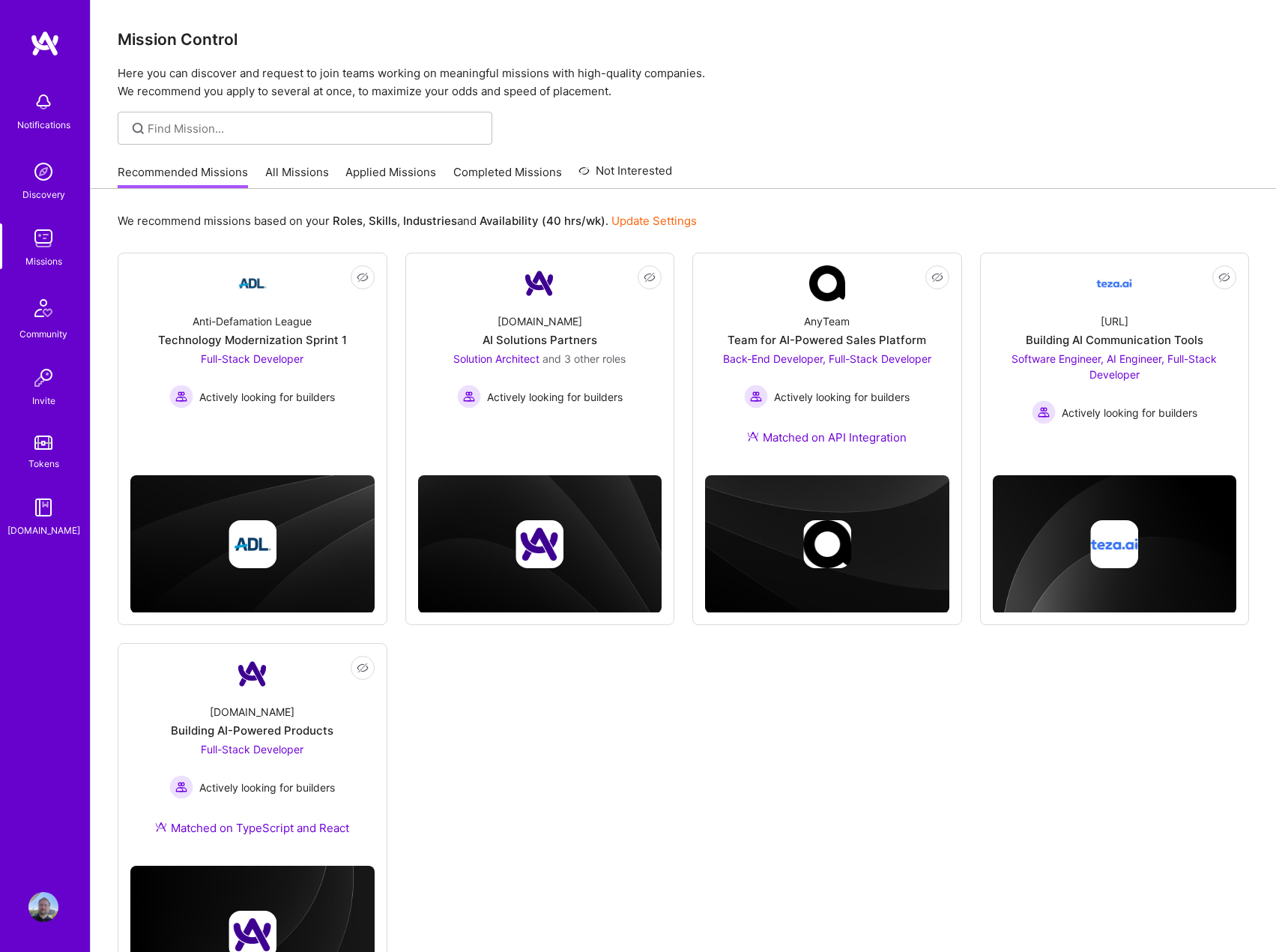
click at [390, 174] on link "Applied Missions" at bounding box center [390, 176] width 90 height 25
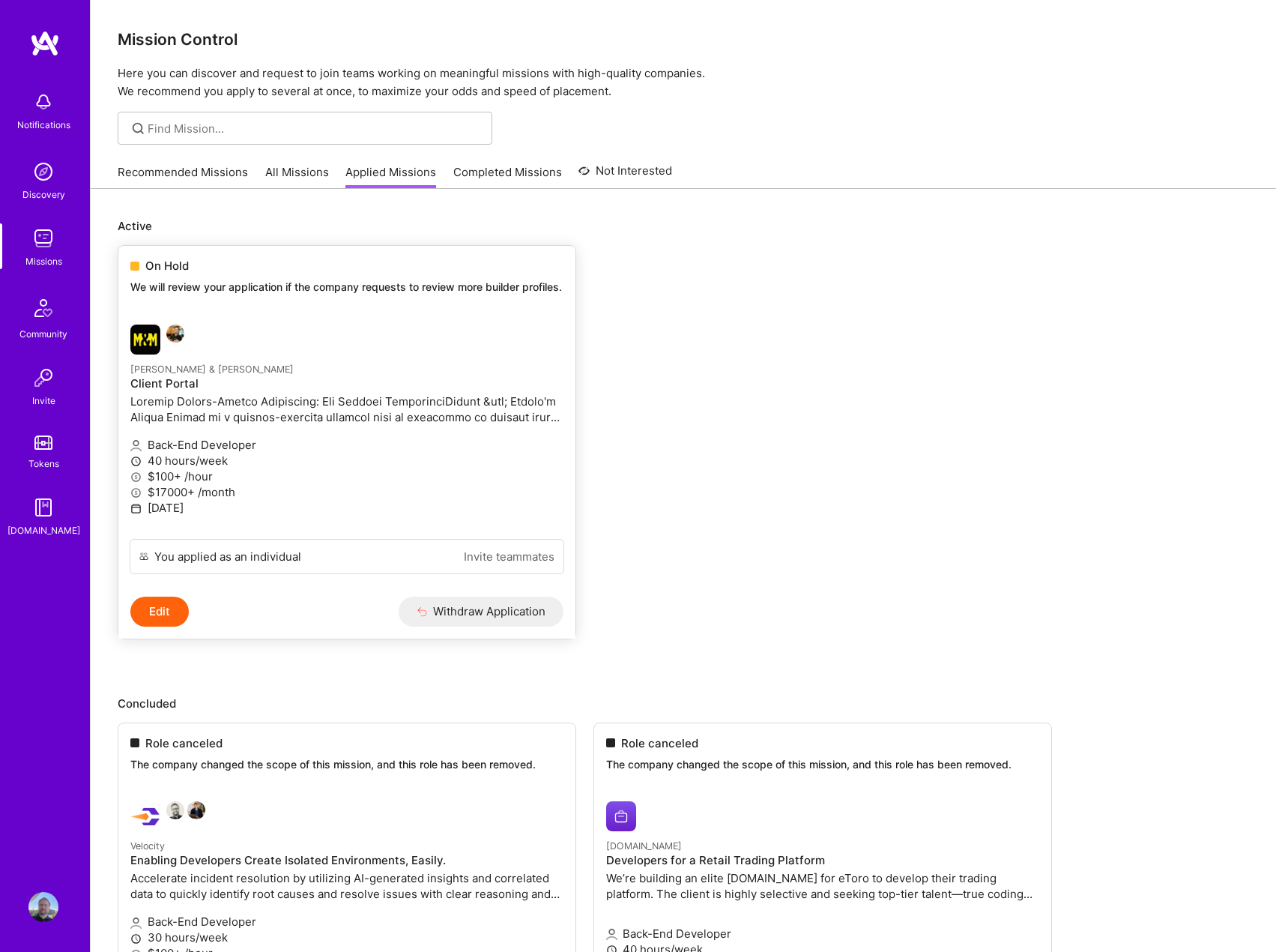
click at [313, 354] on div at bounding box center [274, 339] width 288 height 30
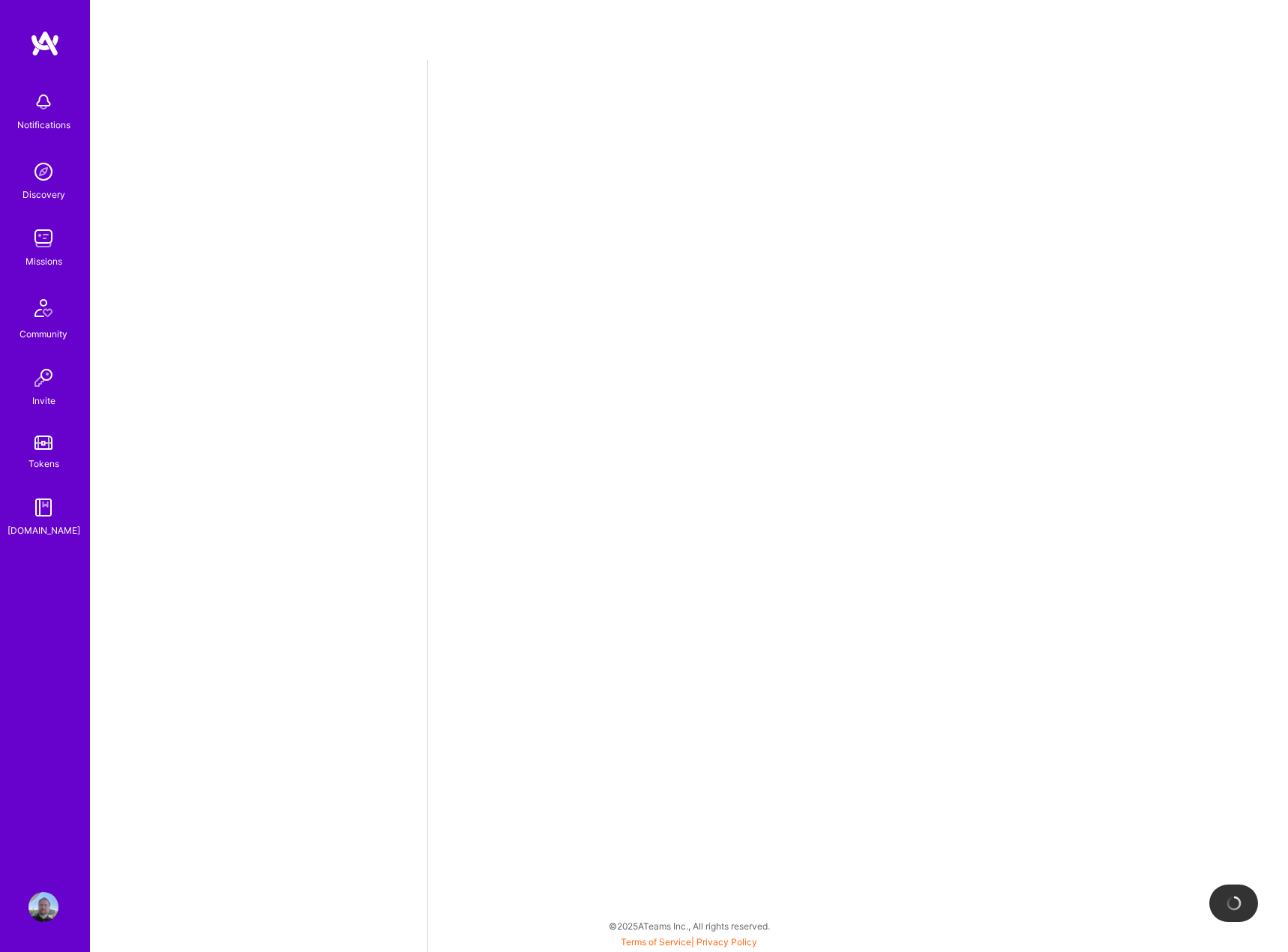
select select "PL"
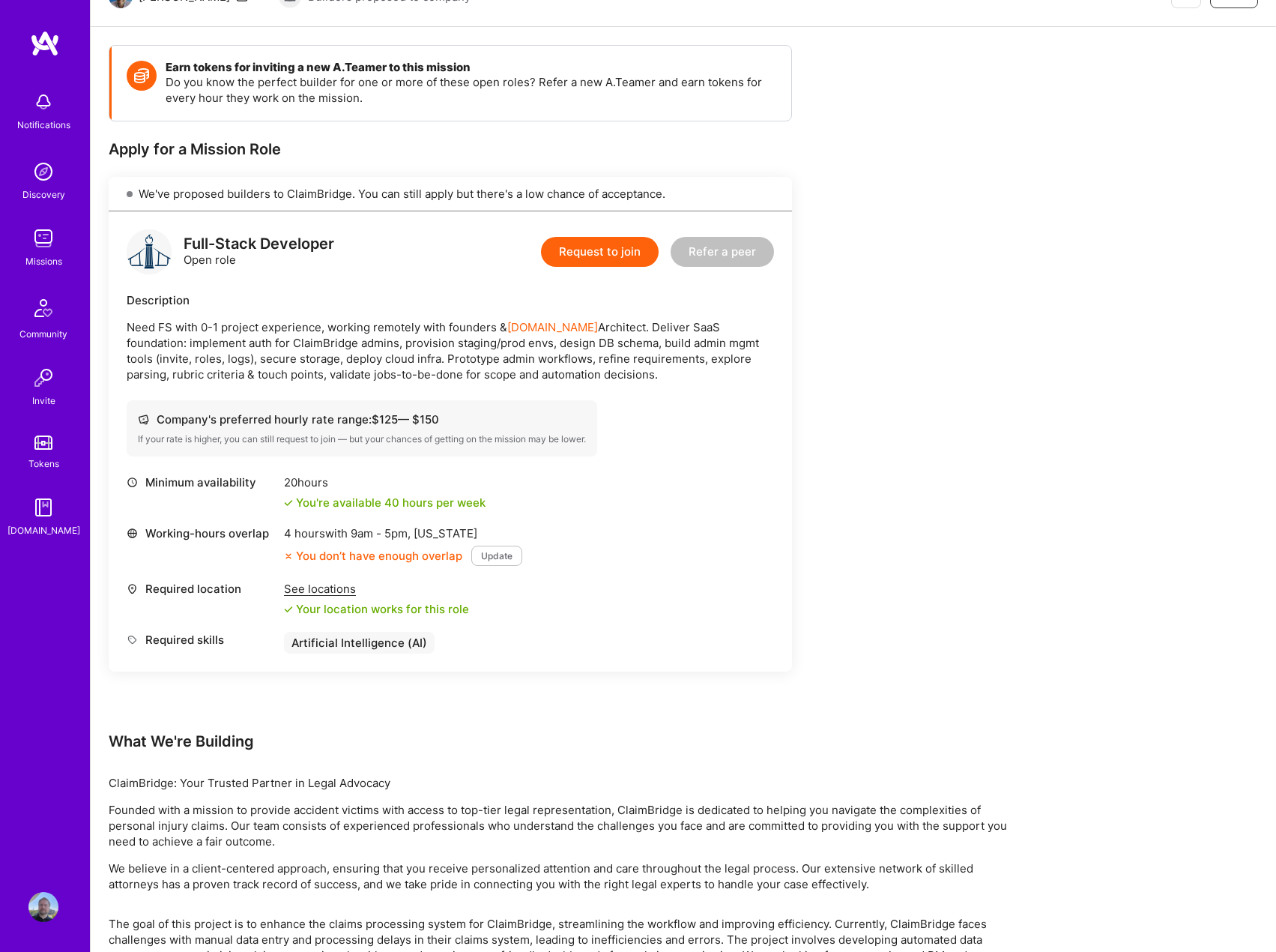
scroll to position [173, 0]
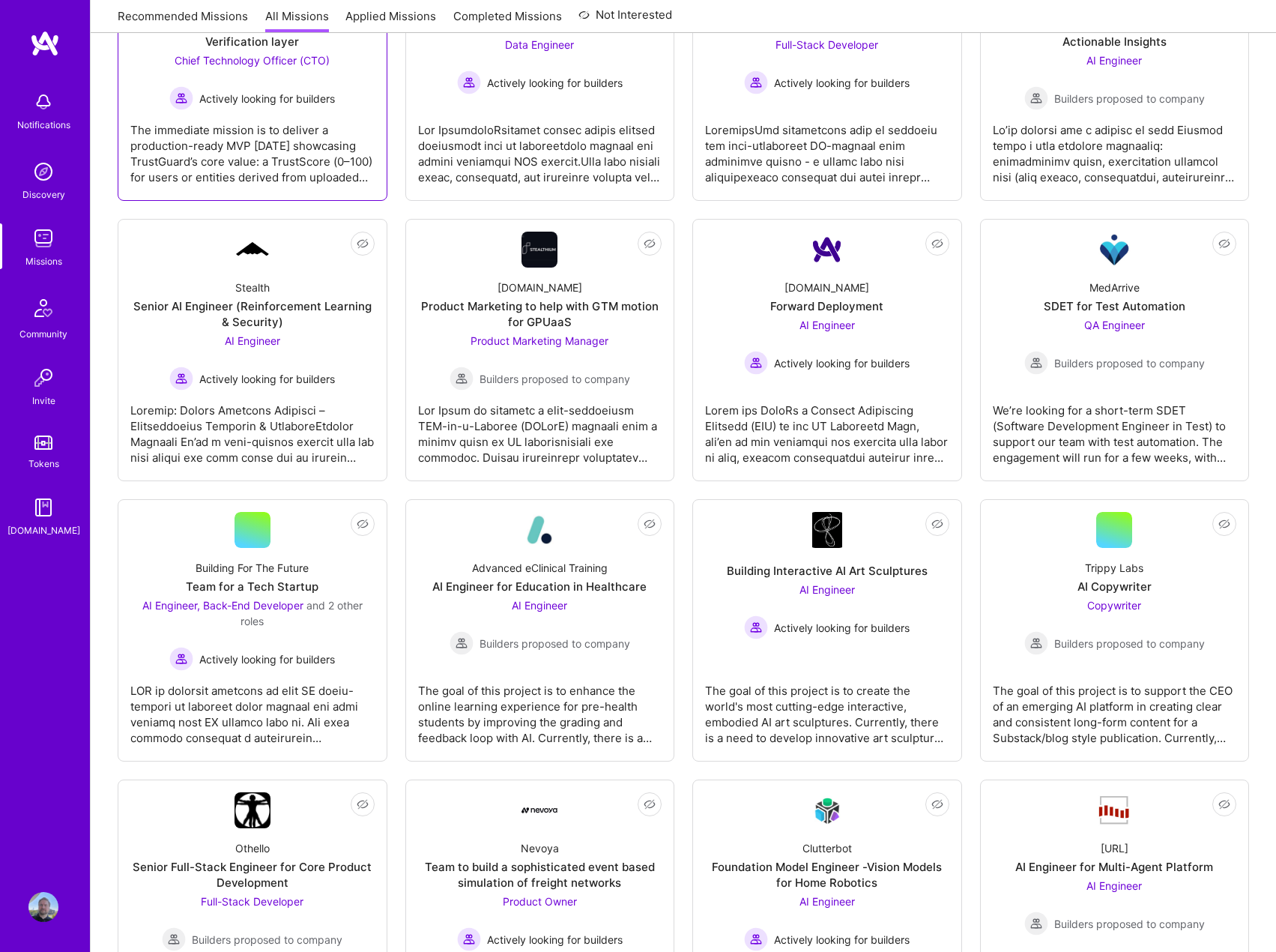
scroll to position [579, 0]
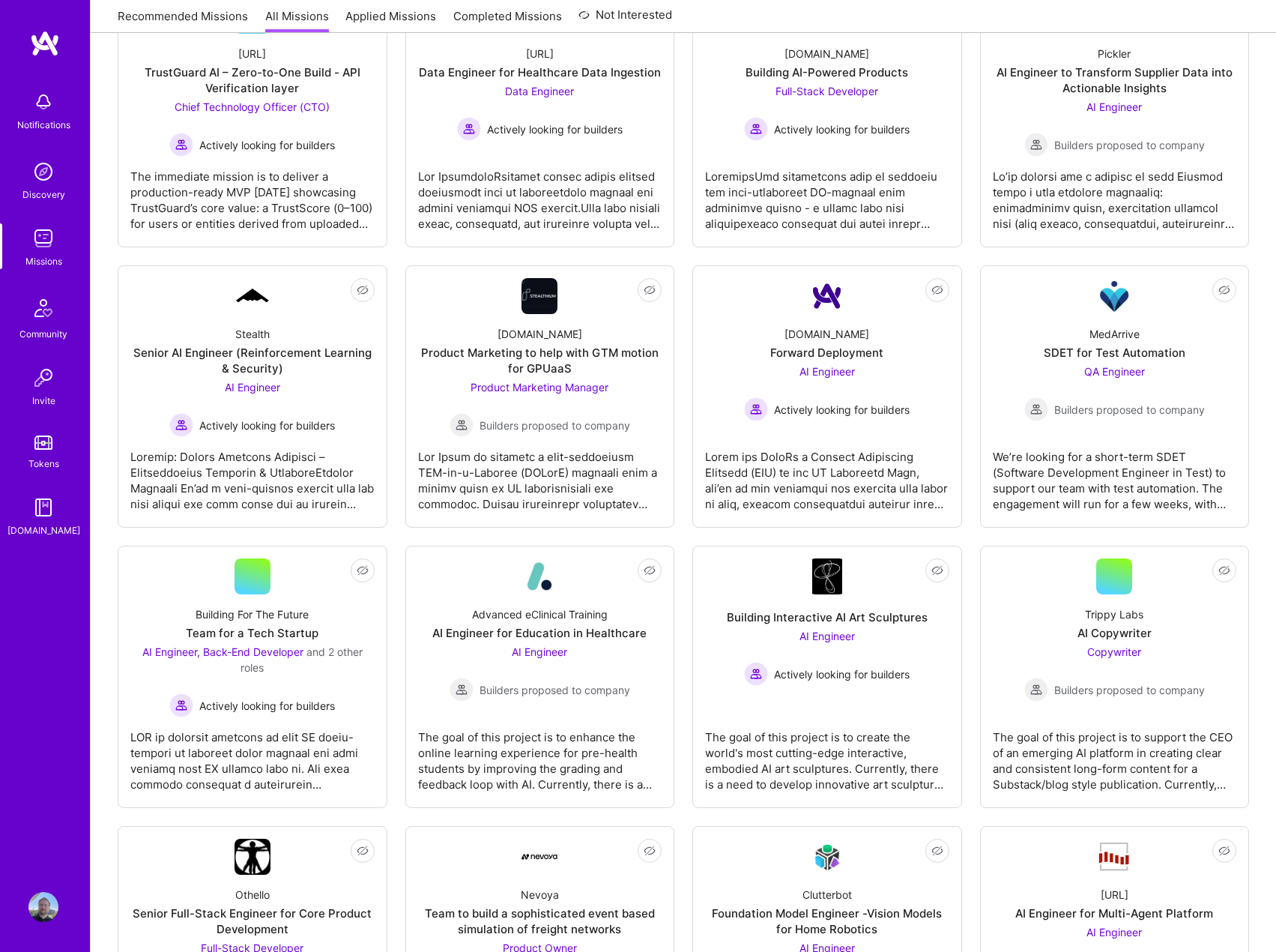
click at [403, 17] on link "Applied Missions" at bounding box center [390, 21] width 90 height 25
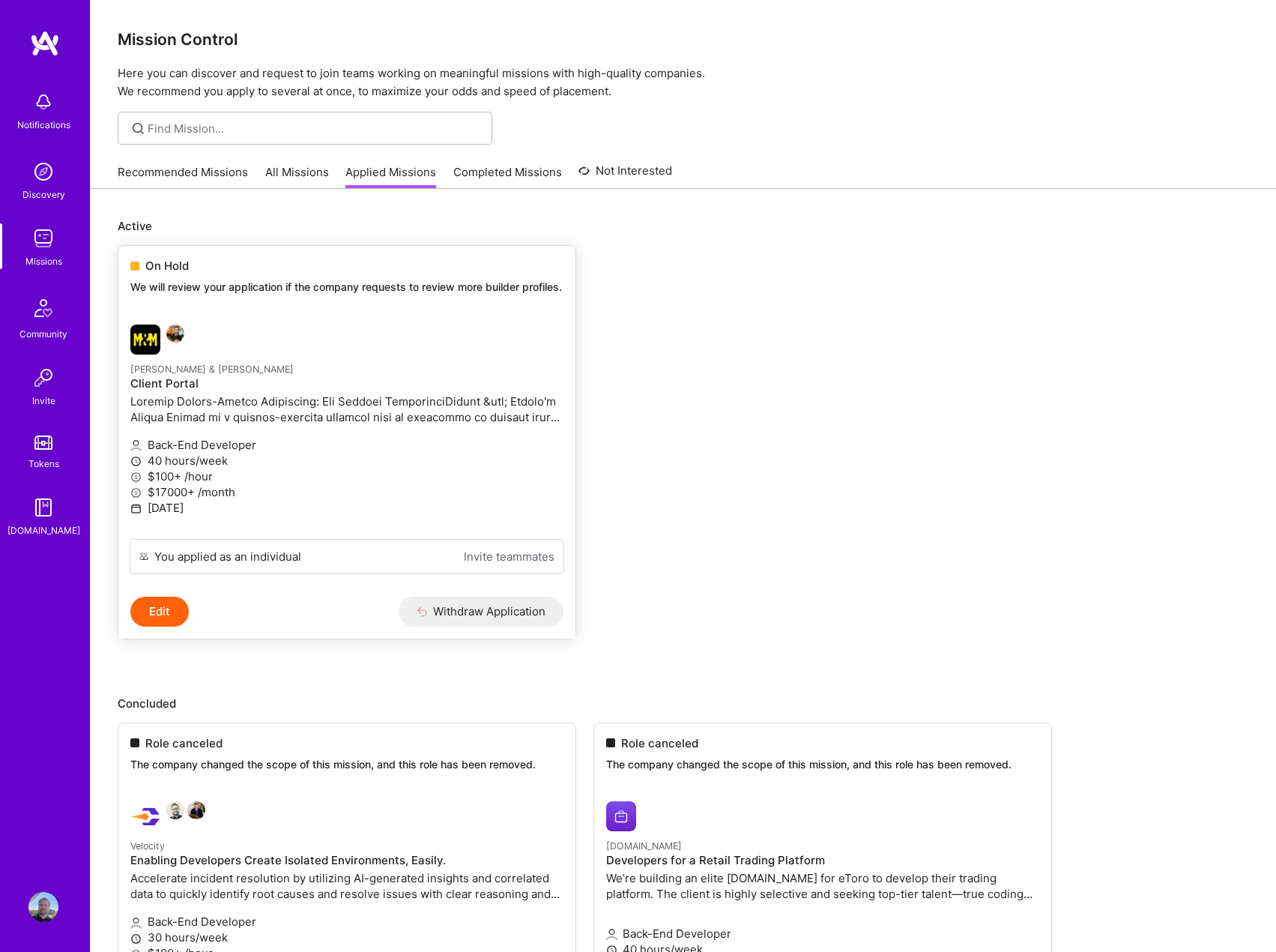
click at [320, 354] on div at bounding box center [274, 339] width 288 height 30
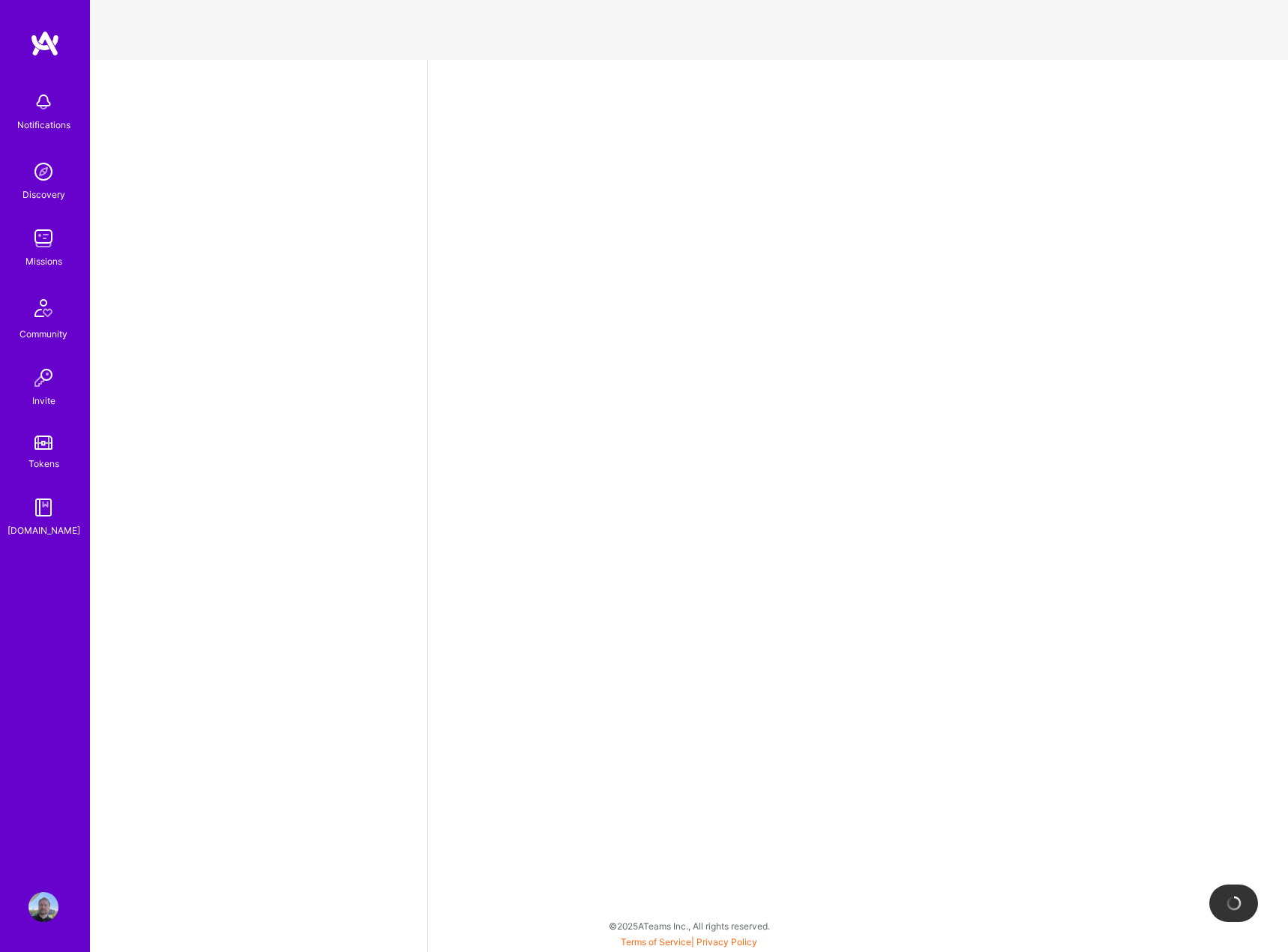
select select "PL"
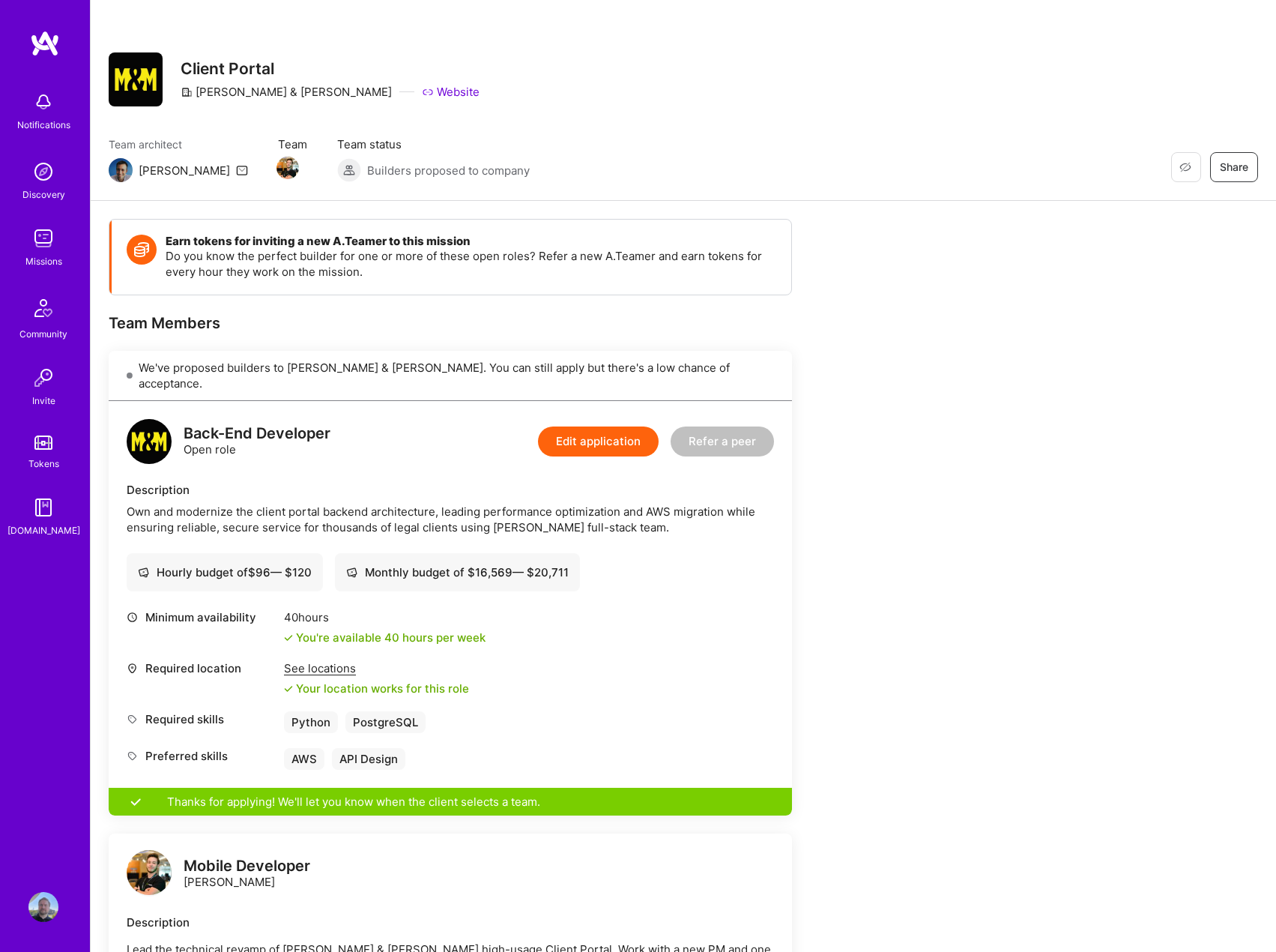
click at [122, 166] on img at bounding box center [121, 170] width 24 height 24
